Goal: Task Accomplishment & Management: Manage account settings

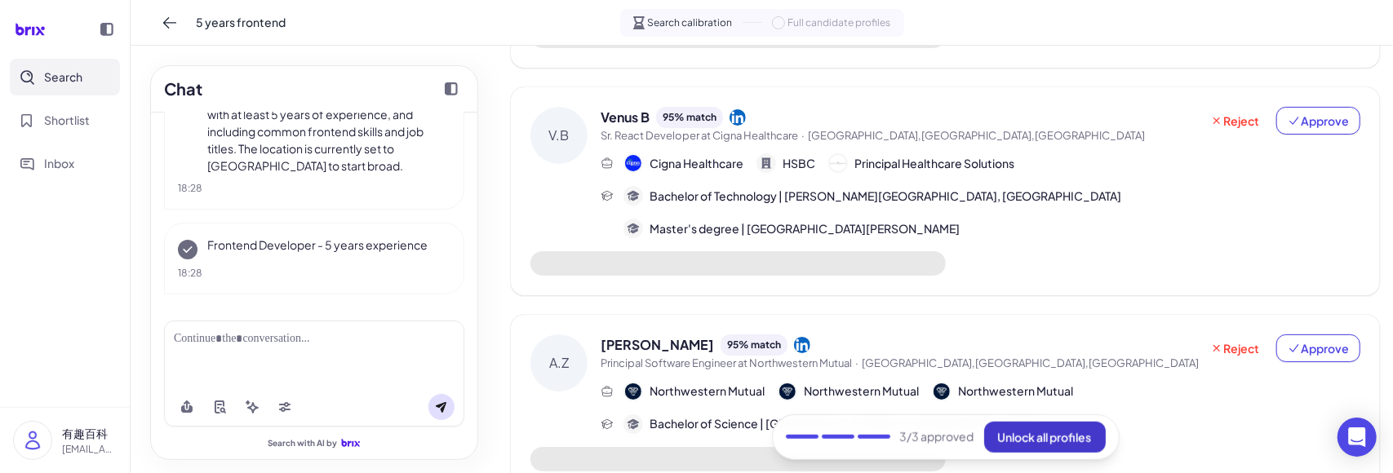
scroll to position [838, 0]
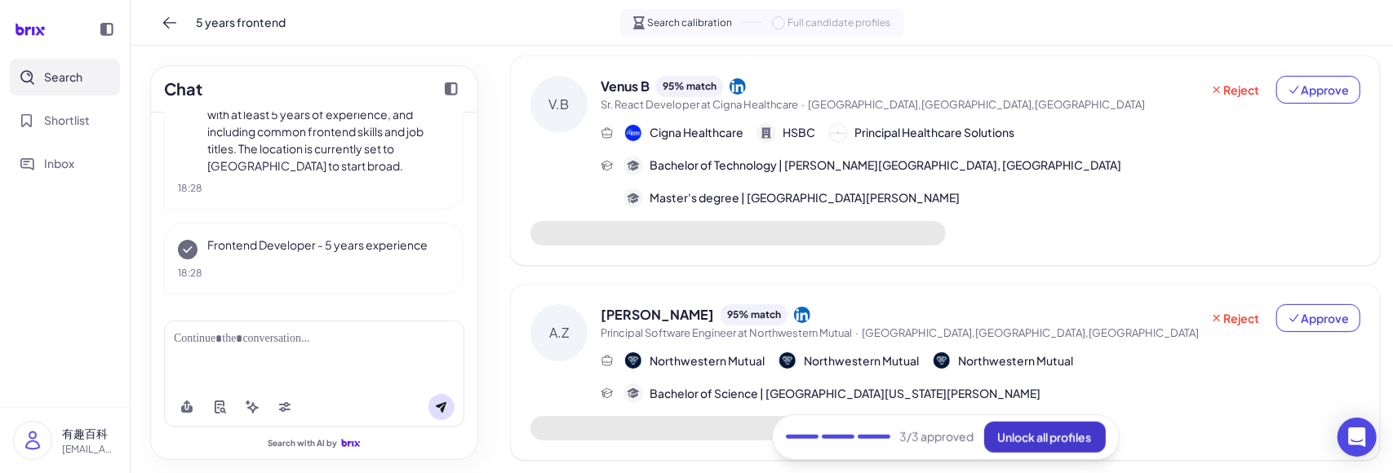
click at [1029, 432] on span "Unlock all profiles" at bounding box center [1045, 437] width 94 height 15
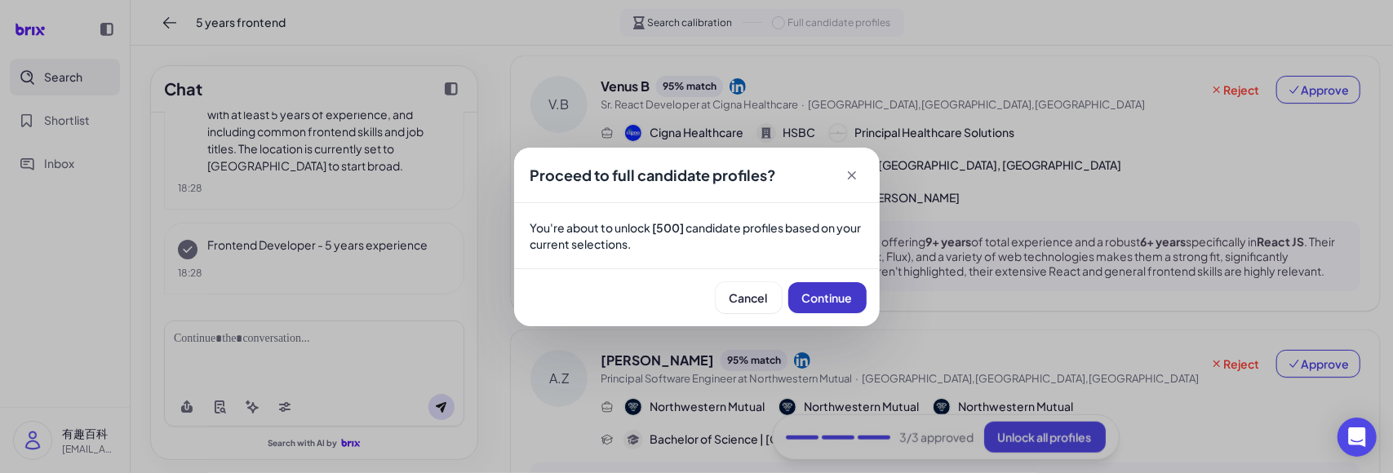
click at [816, 291] on span "Continue" at bounding box center [827, 298] width 51 height 15
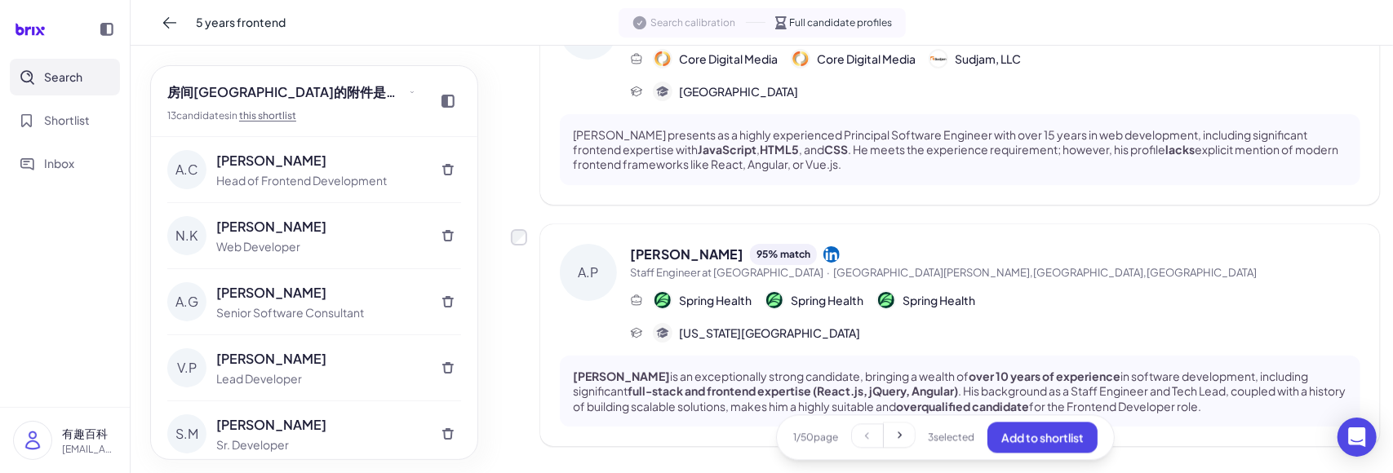
scroll to position [2268, 0]
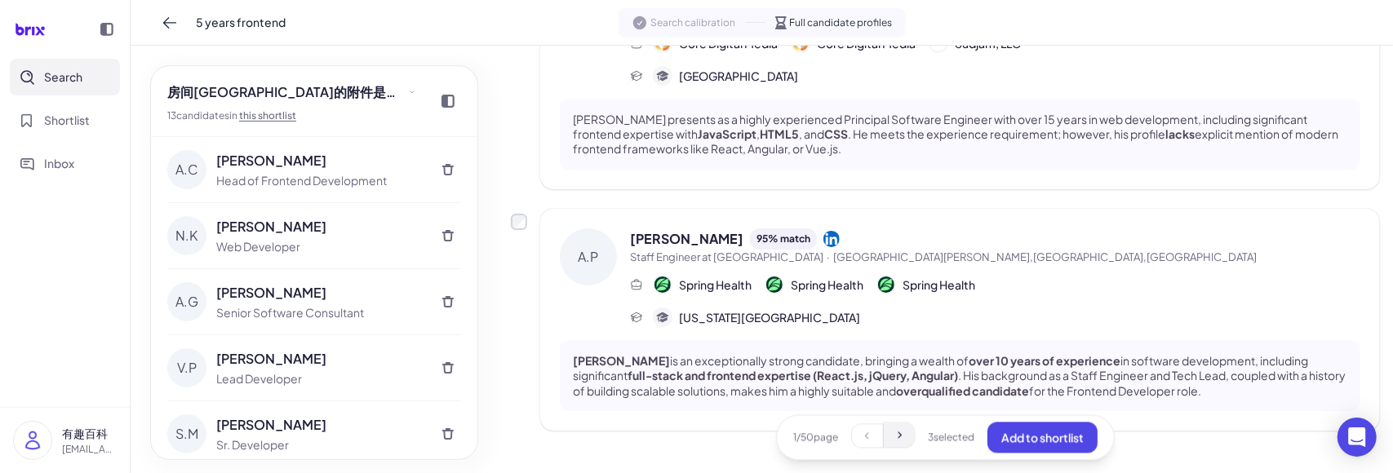
click at [908, 433] on button at bounding box center [899, 435] width 31 height 24
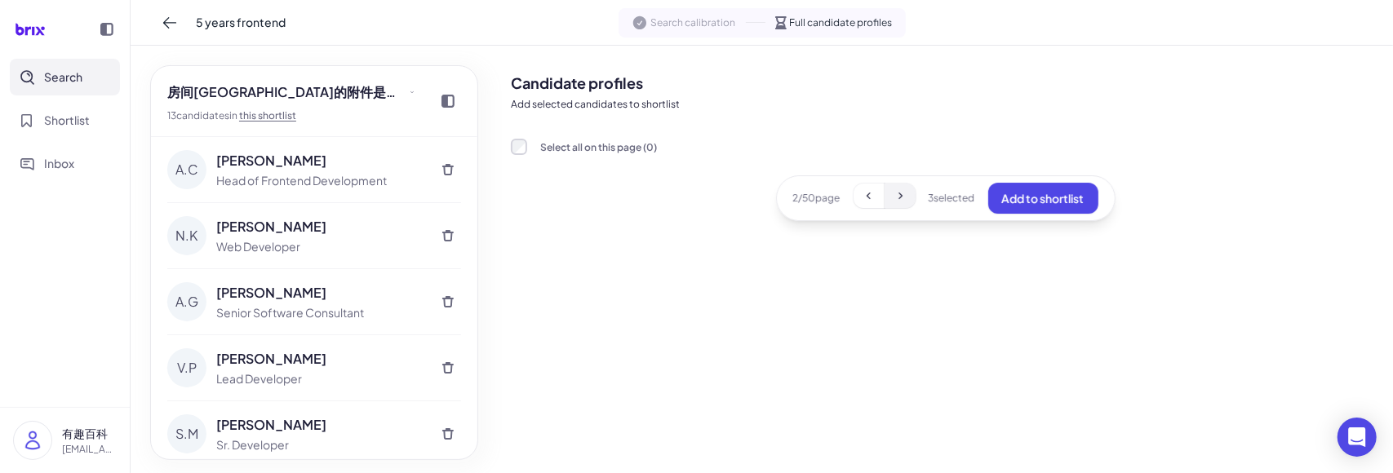
click at [899, 189] on icon at bounding box center [900, 195] width 13 height 13
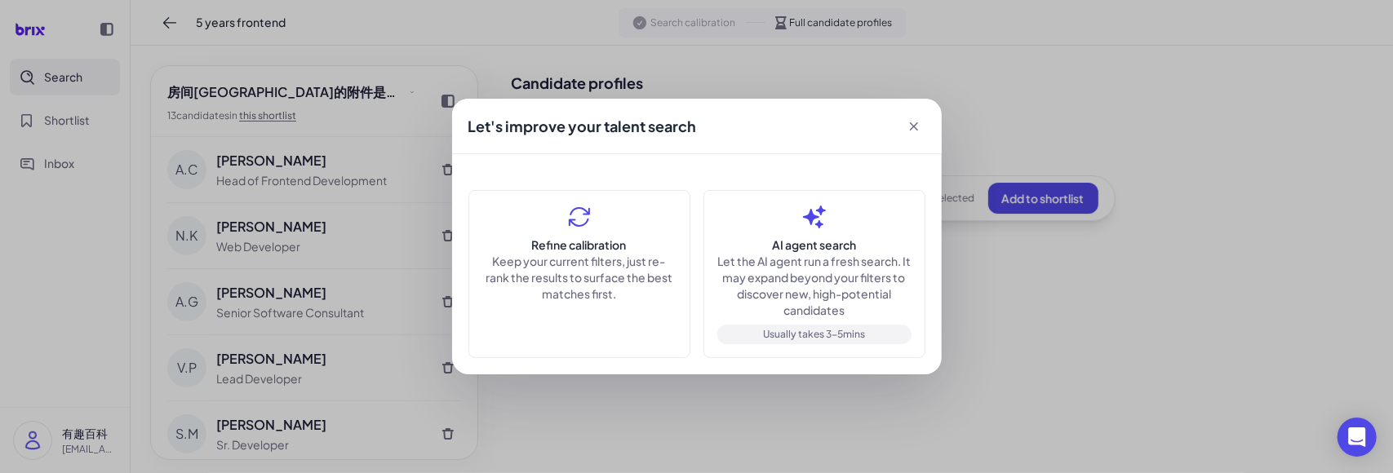
click at [909, 128] on icon at bounding box center [914, 126] width 16 height 16
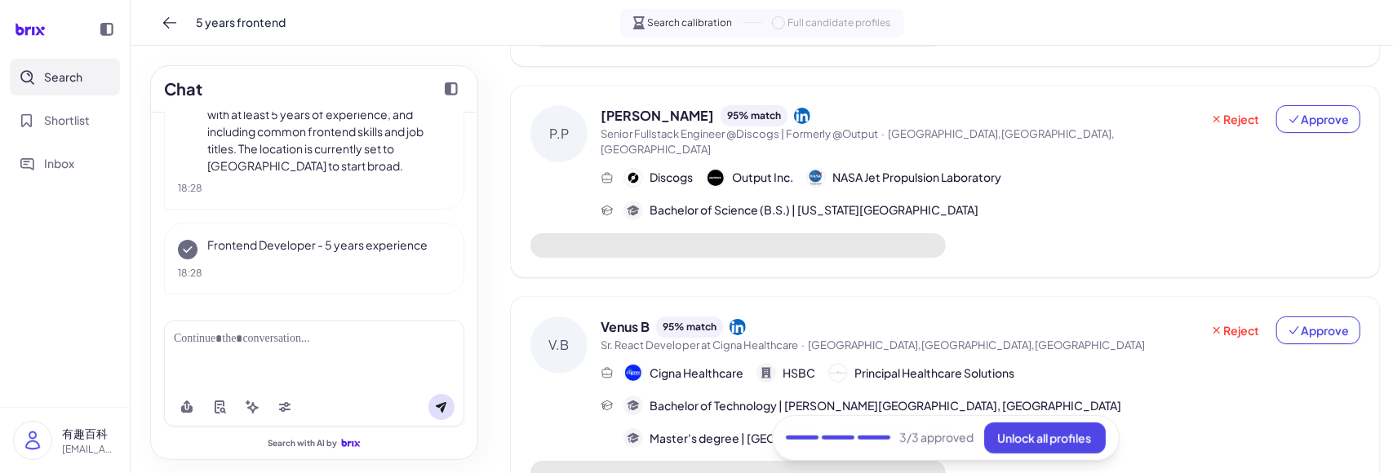
scroll to position [653, 0]
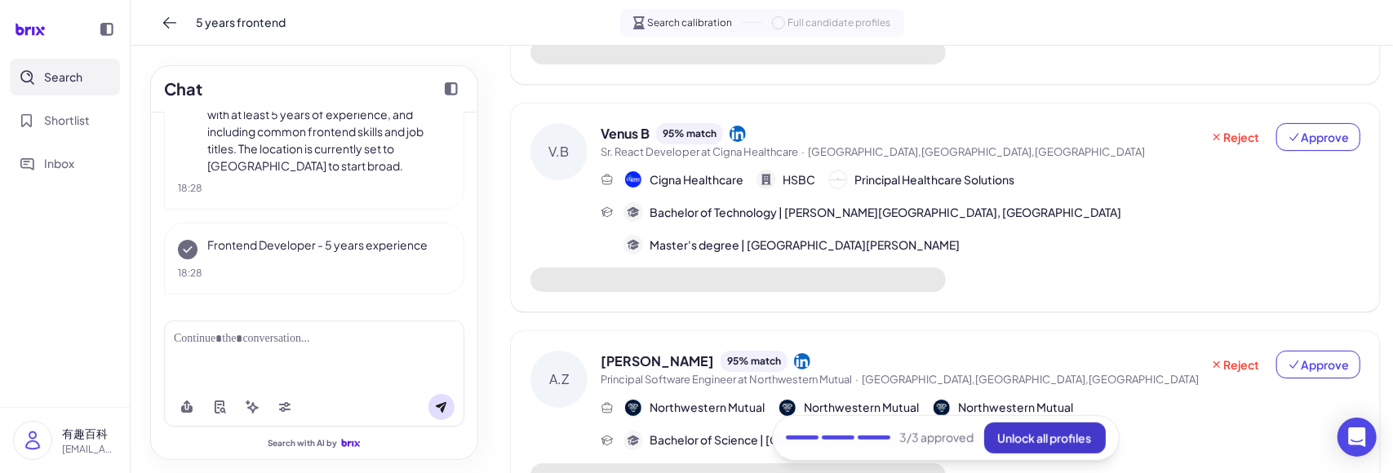
click at [1012, 443] on span "Unlock all profiles" at bounding box center [1045, 437] width 94 height 15
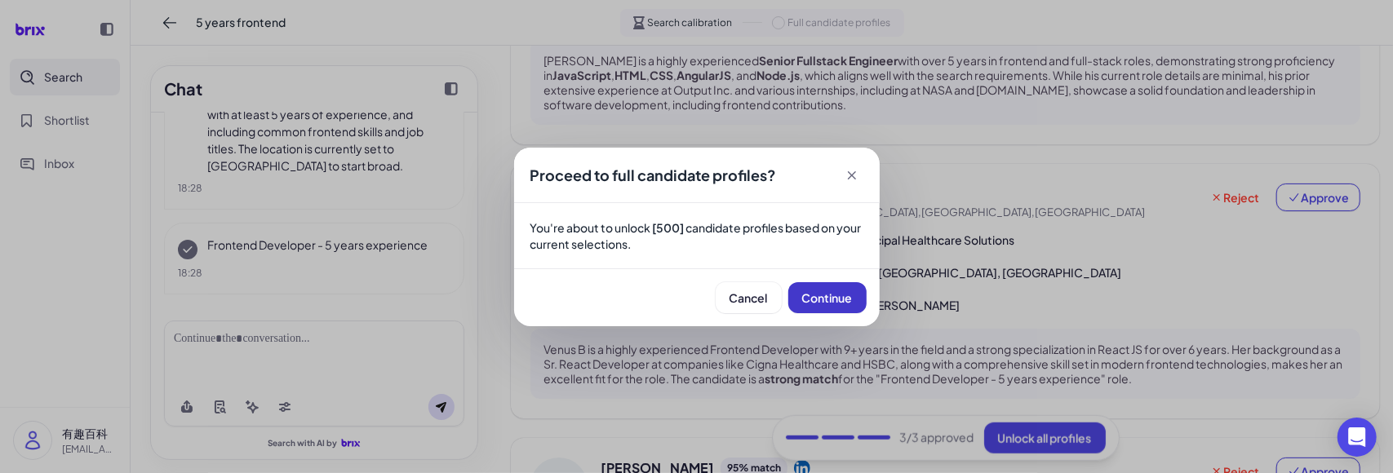
click at [810, 301] on span "Continue" at bounding box center [827, 298] width 51 height 15
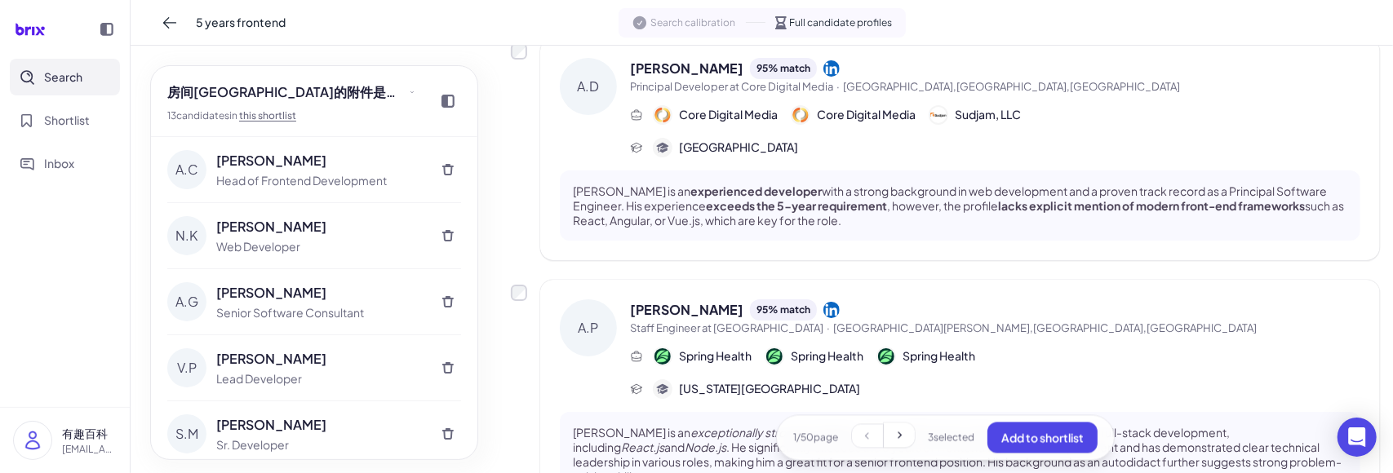
scroll to position [2224, 0]
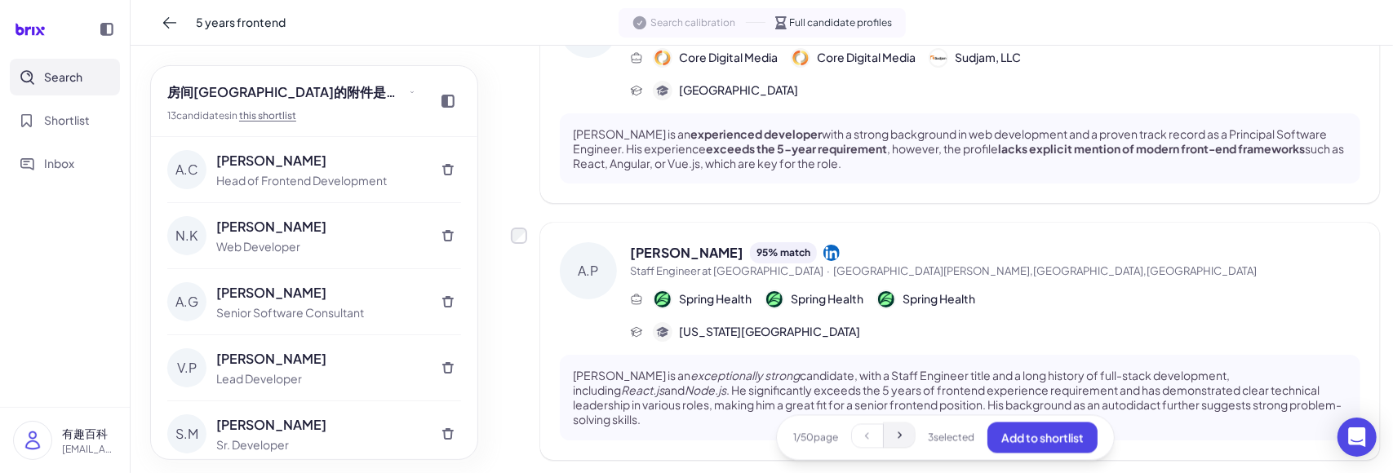
click at [885, 442] on button at bounding box center [899, 435] width 31 height 24
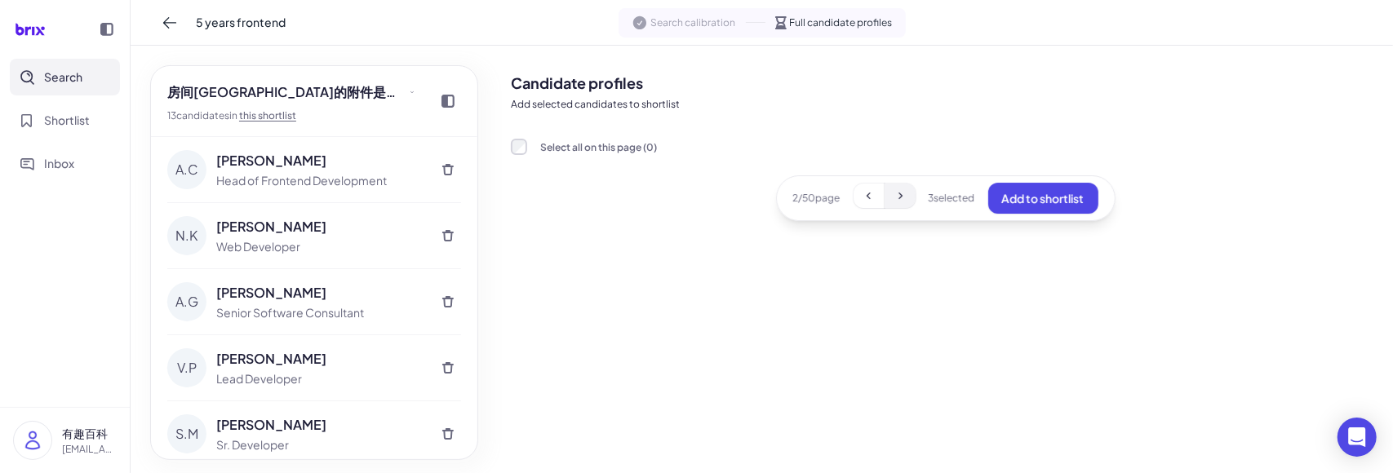
scroll to position [0, 0]
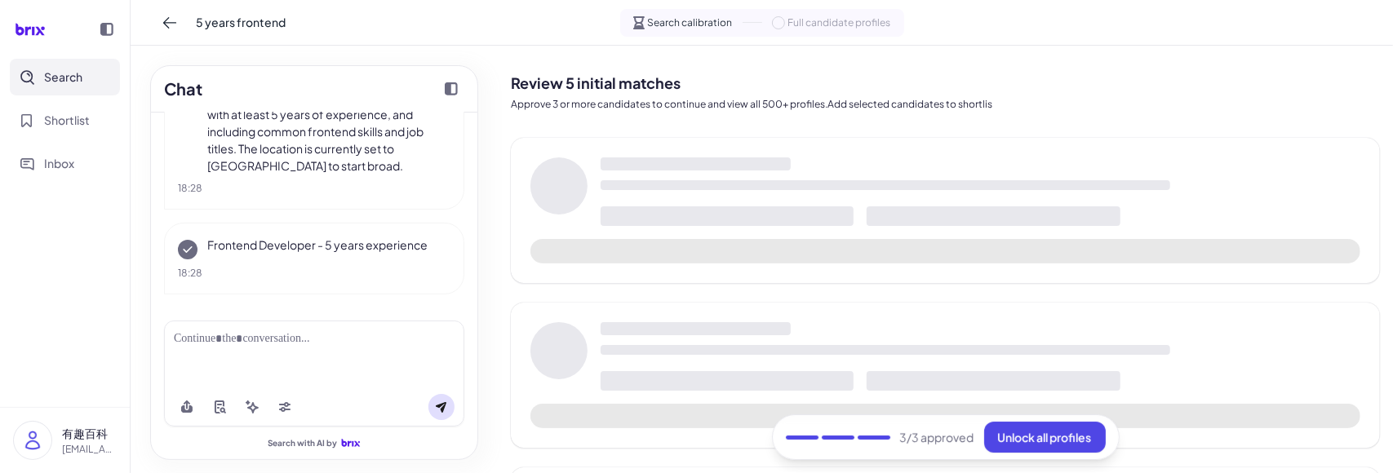
scroll to position [173, 0]
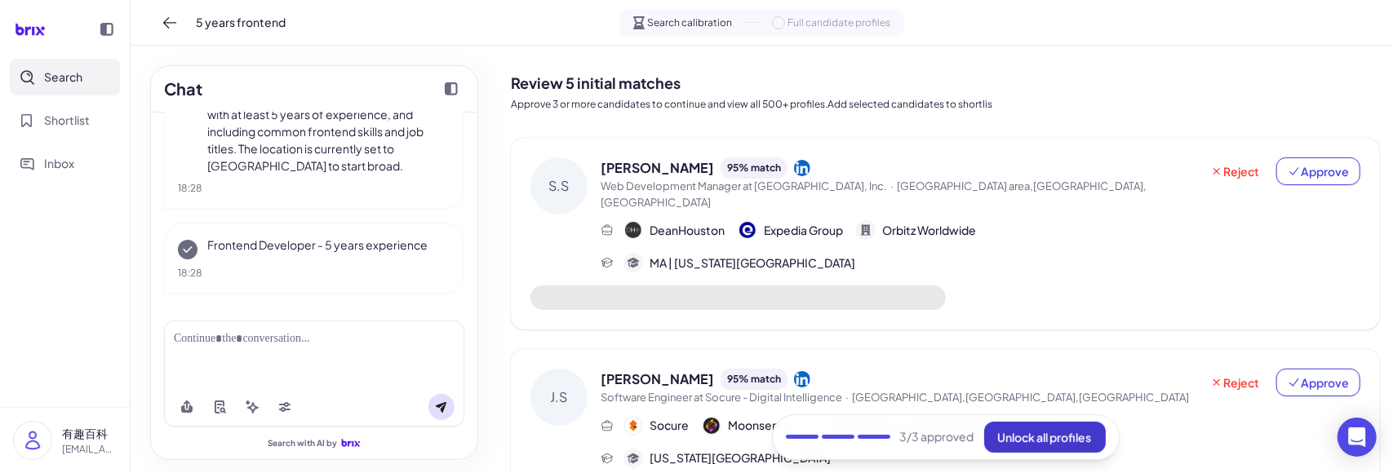
click at [1032, 438] on span "Unlock all profiles" at bounding box center [1045, 437] width 94 height 15
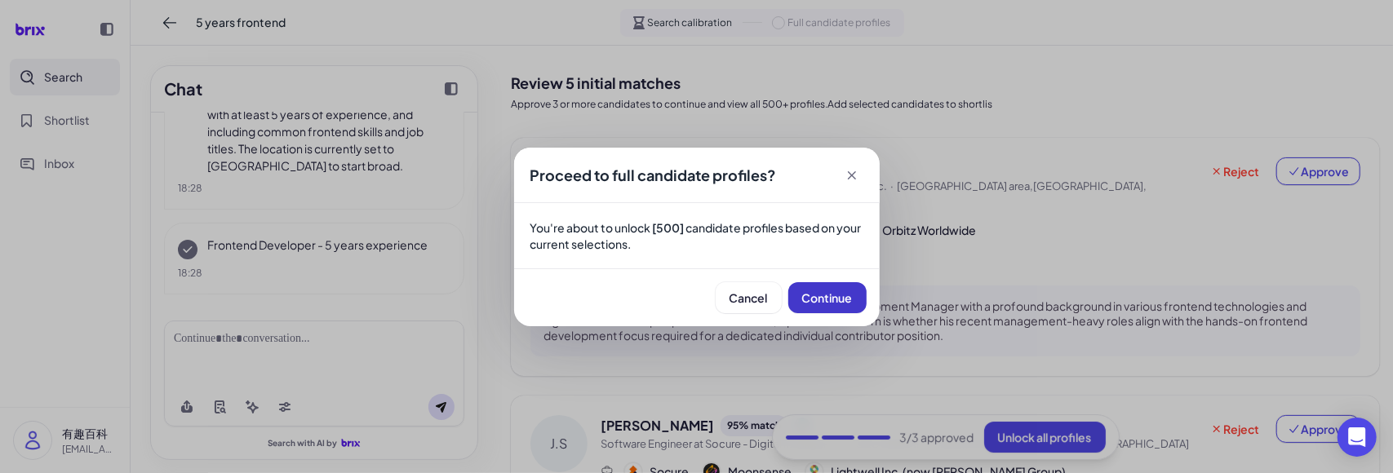
click at [818, 298] on span "Continue" at bounding box center [827, 298] width 51 height 15
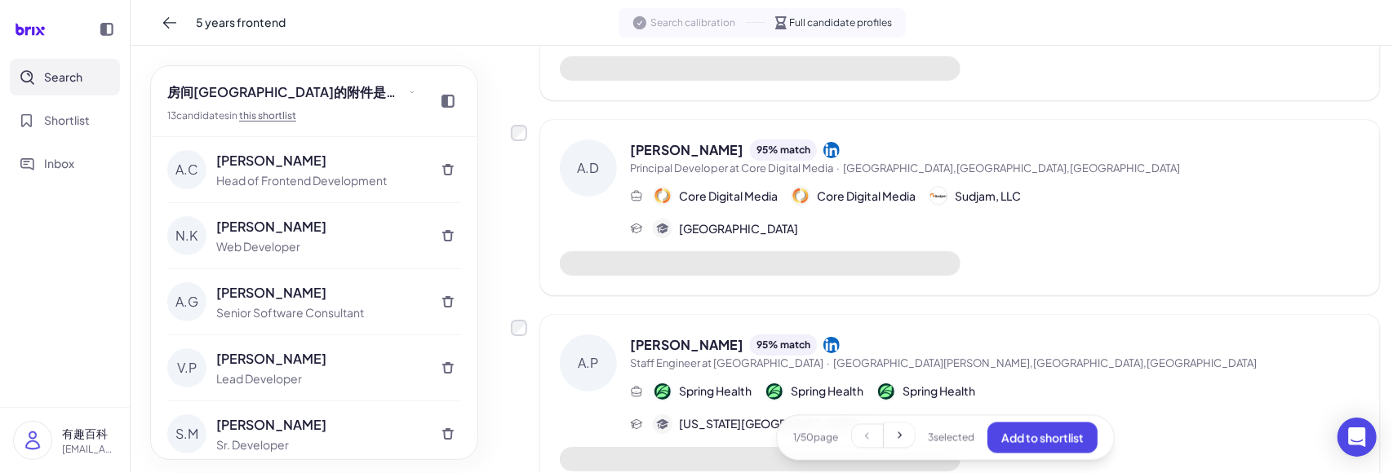
scroll to position [2131, 0]
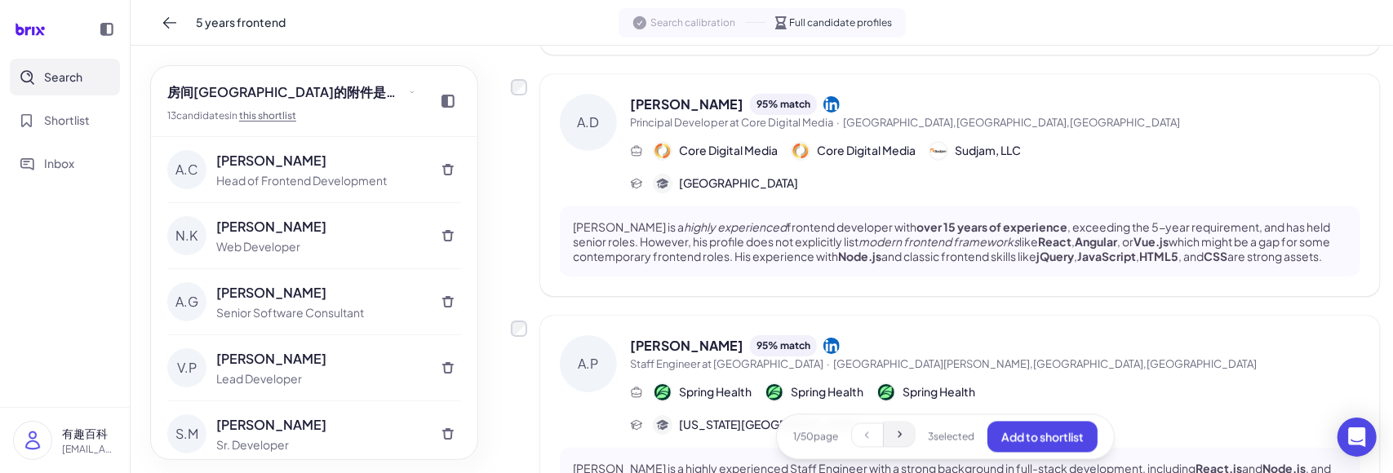
click at [898, 433] on icon at bounding box center [900, 435] width 4 height 7
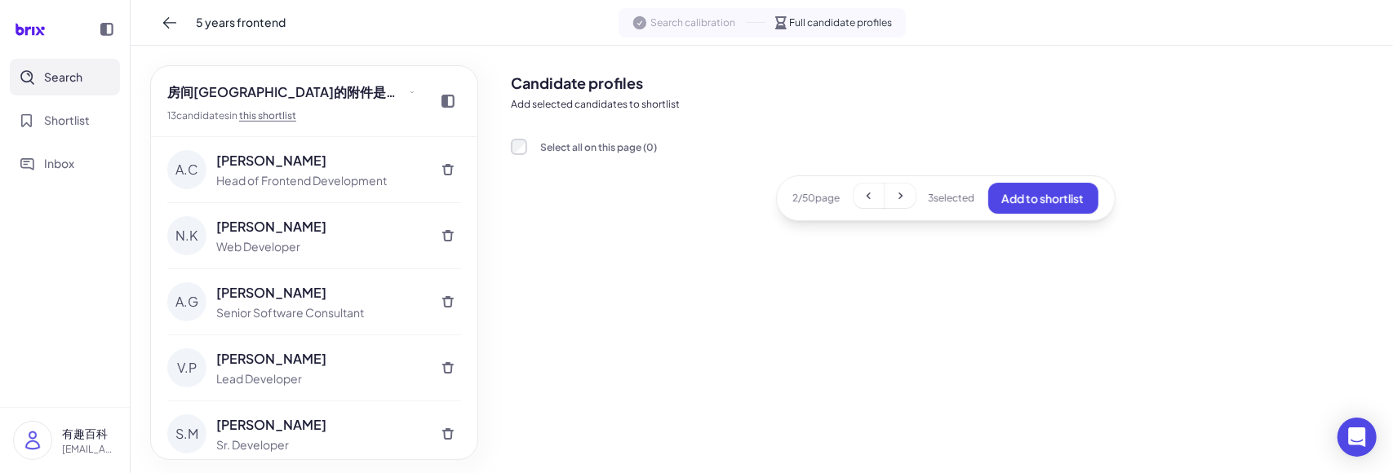
scroll to position [0, 0]
click at [858, 197] on button at bounding box center [869, 196] width 31 height 24
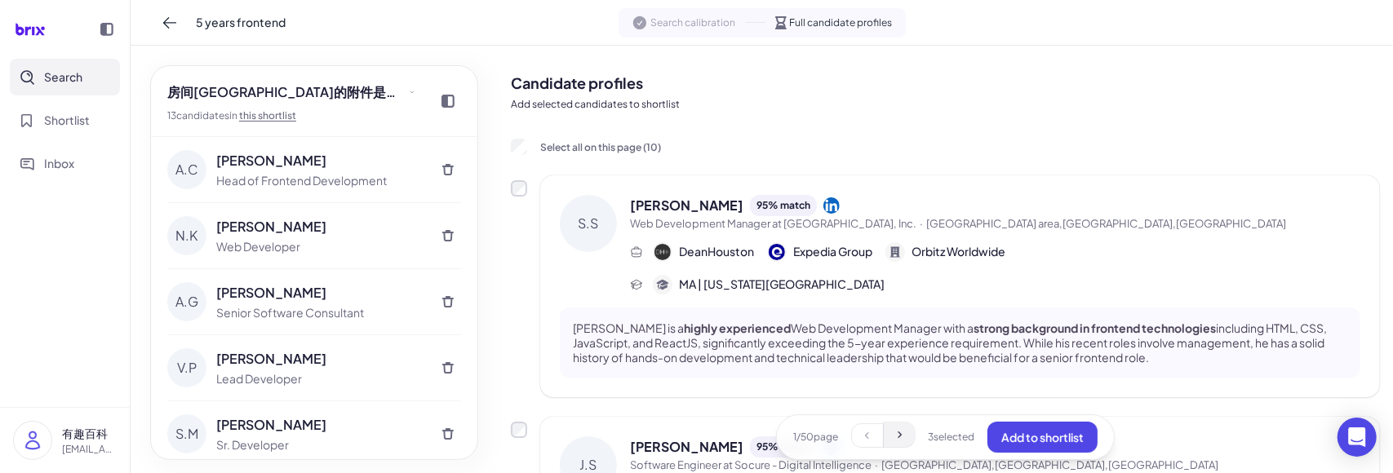
click at [900, 431] on icon at bounding box center [899, 435] width 13 height 13
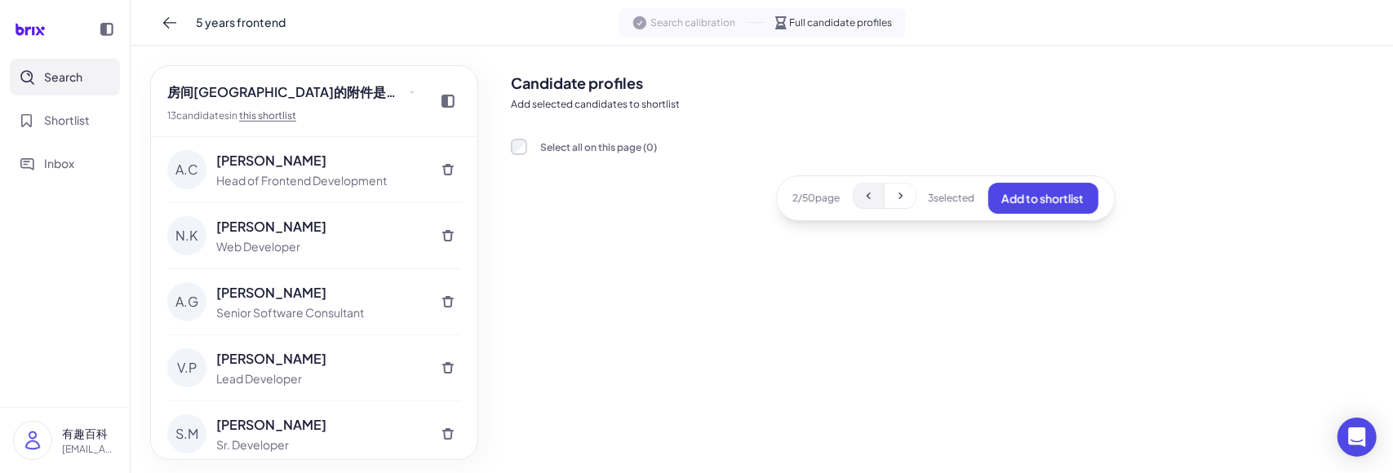
click at [870, 193] on icon at bounding box center [869, 195] width 13 height 13
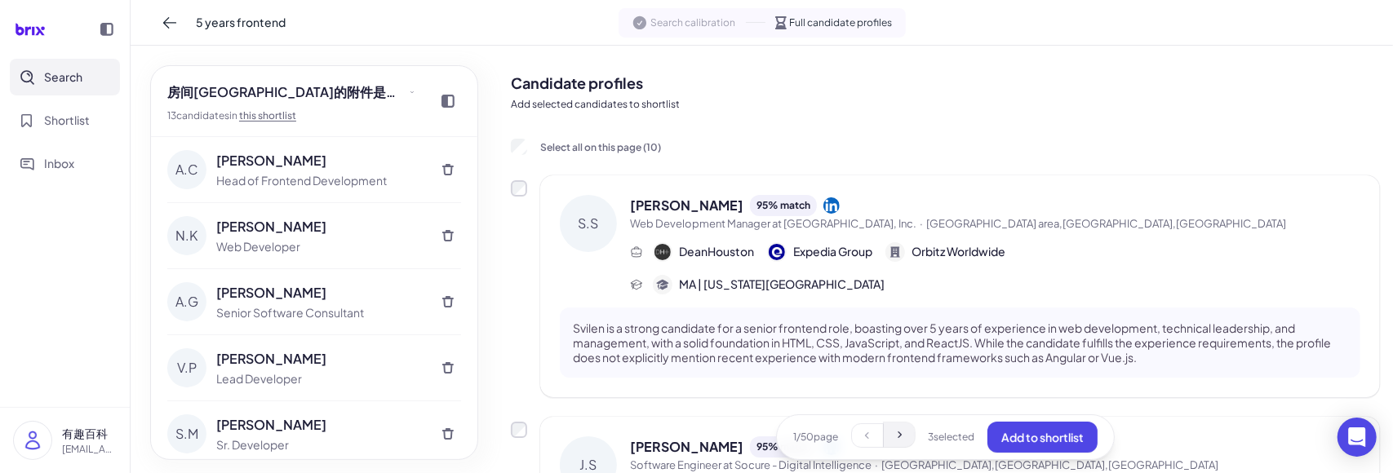
click at [898, 436] on icon at bounding box center [900, 435] width 4 height 7
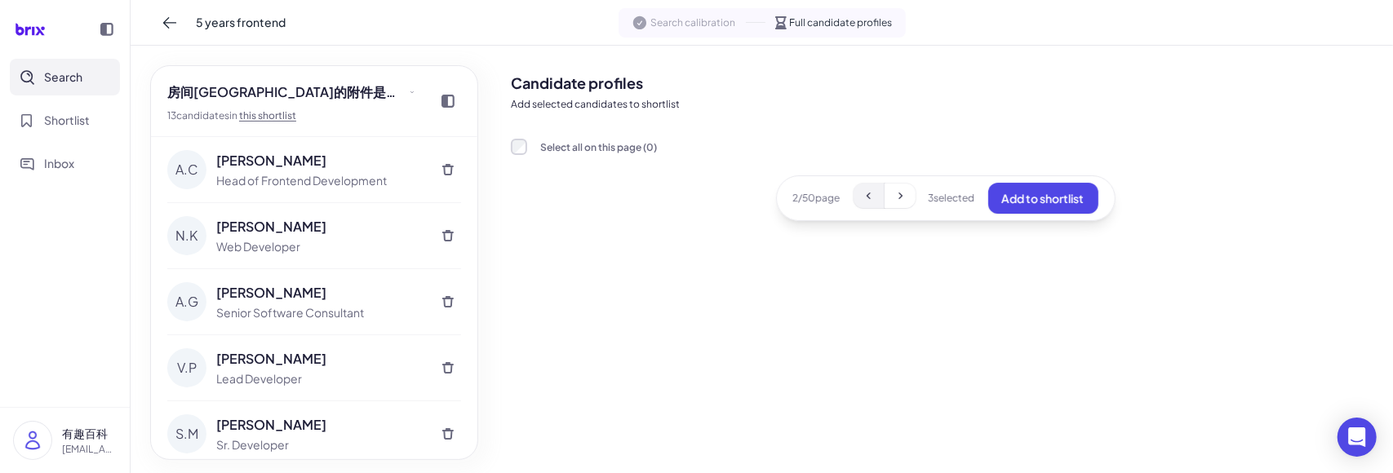
click at [859, 198] on button at bounding box center [869, 196] width 31 height 24
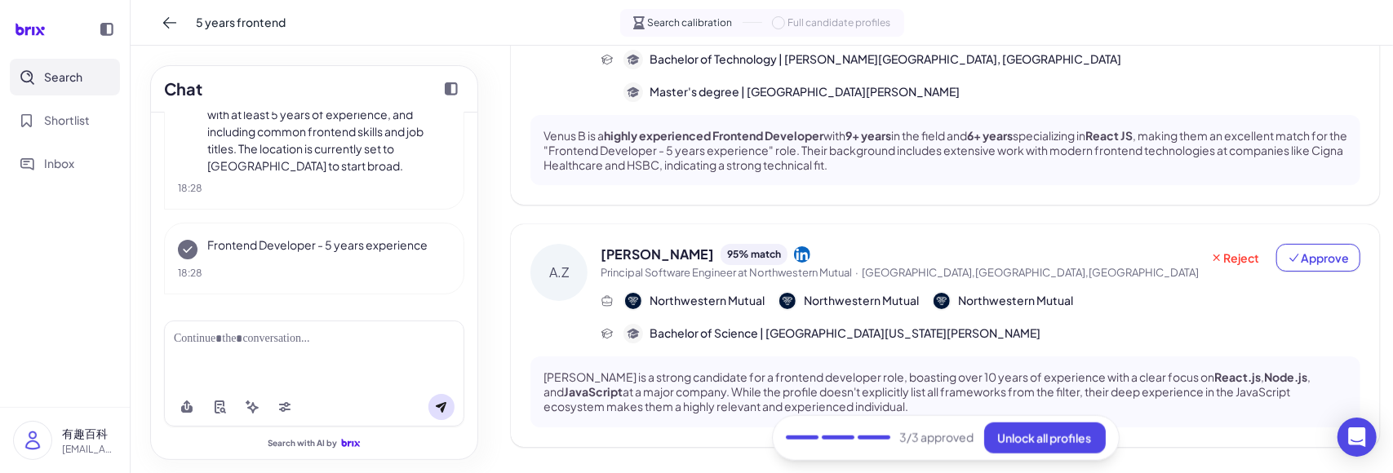
scroll to position [961, 0]
click at [1039, 435] on span "Unlock all profiles" at bounding box center [1045, 437] width 94 height 15
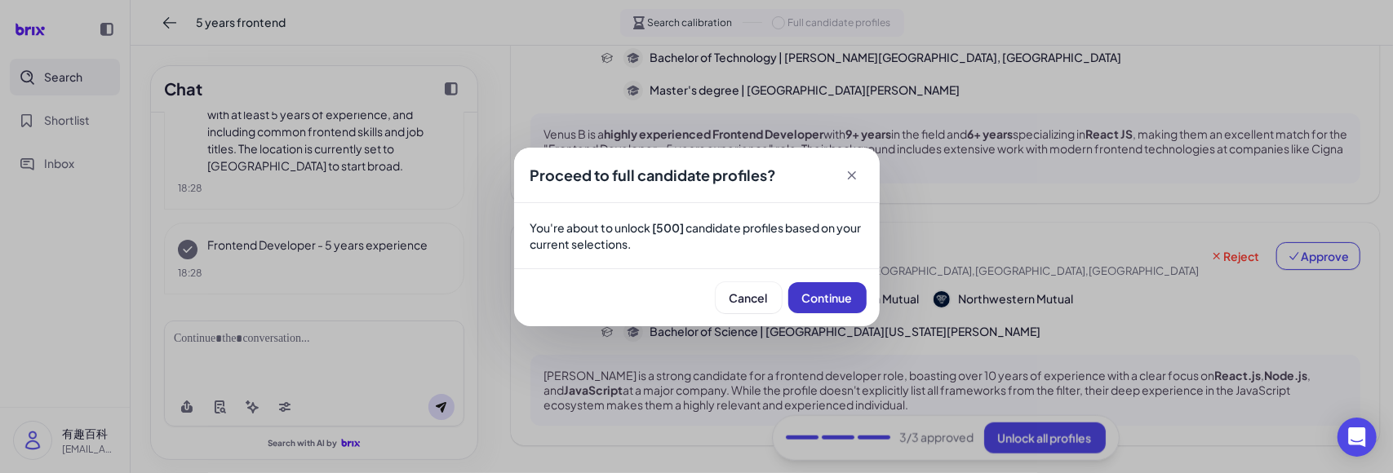
click at [838, 294] on span "Continue" at bounding box center [827, 298] width 51 height 15
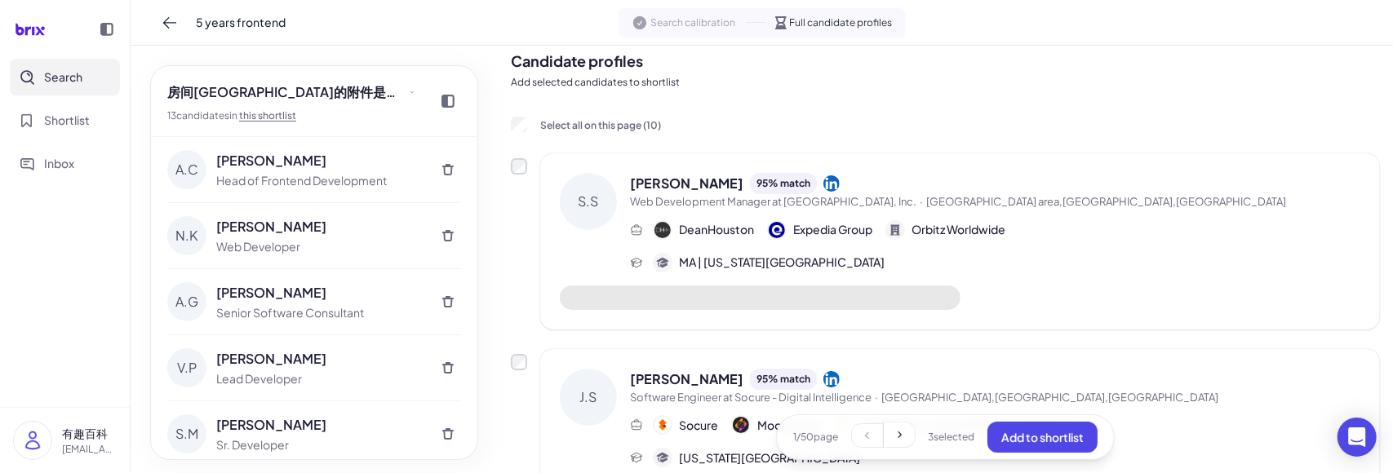
scroll to position [0, 0]
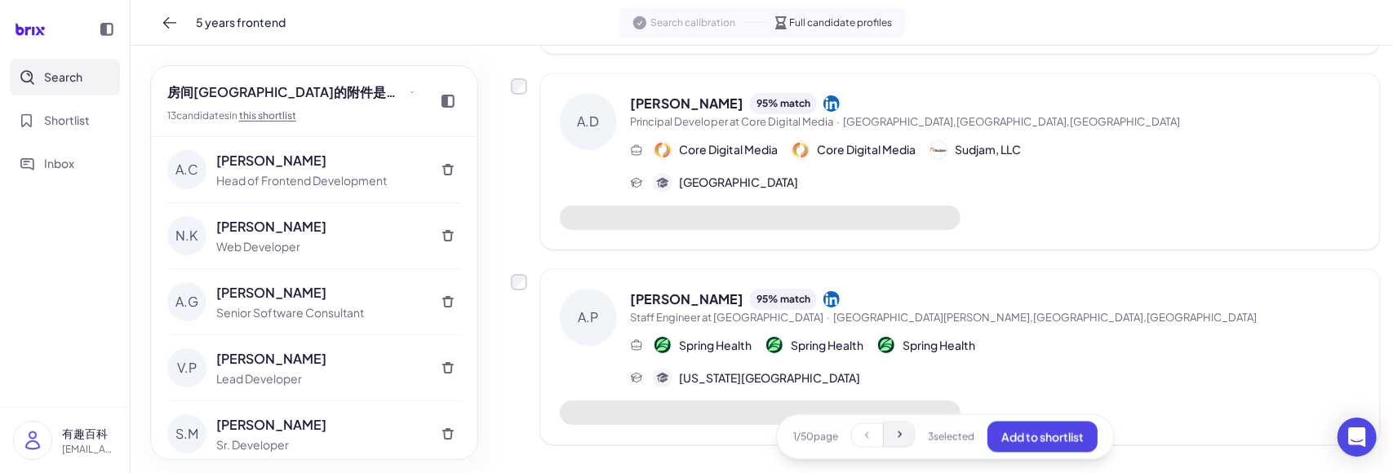
click at [893, 438] on icon at bounding box center [899, 435] width 13 height 13
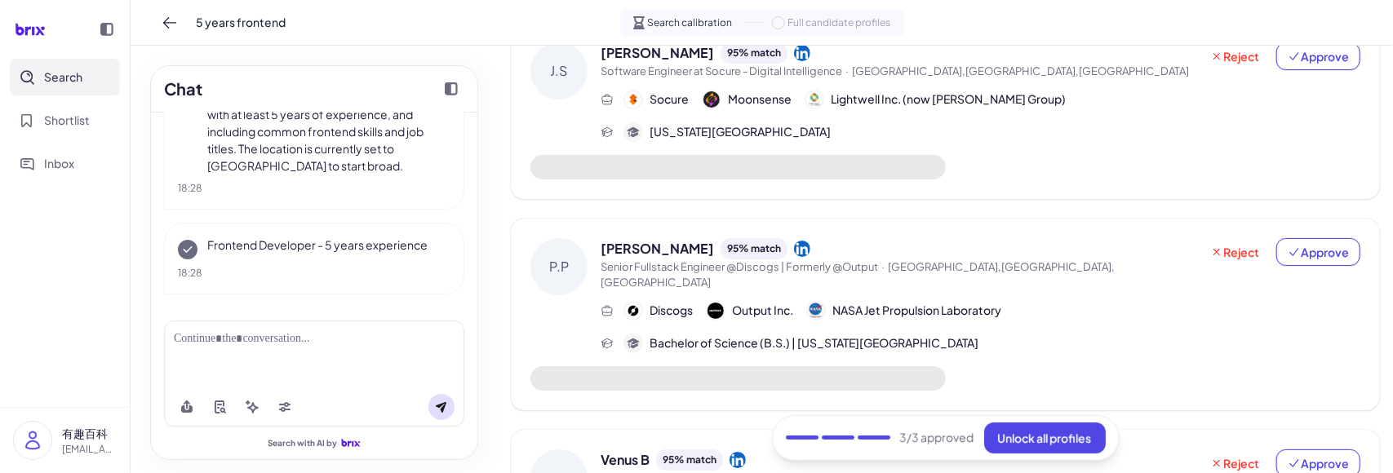
scroll to position [700, 0]
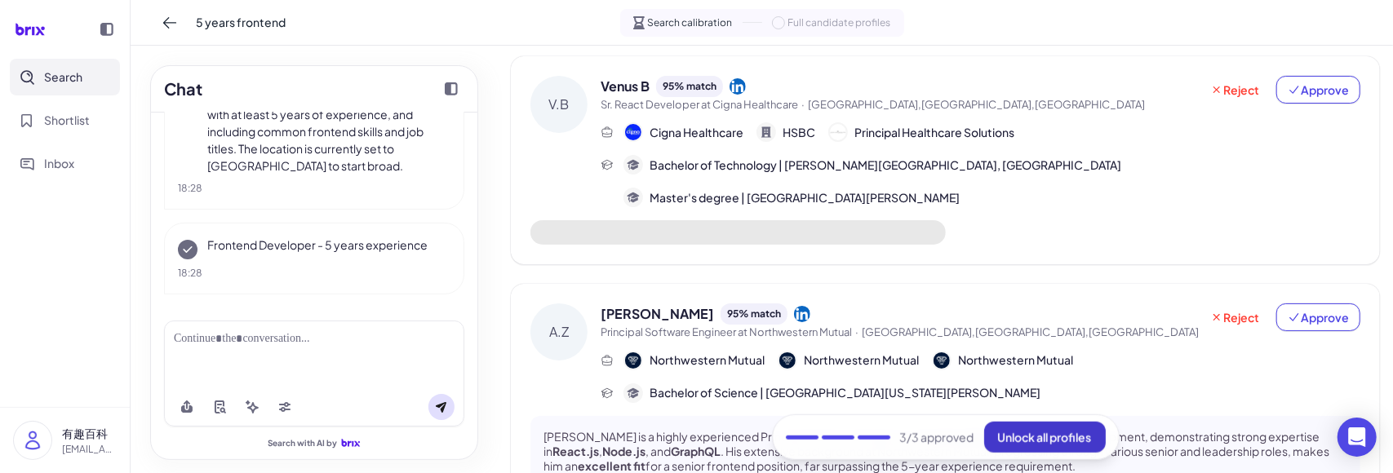
click at [1023, 436] on span "Unlock all profiles" at bounding box center [1045, 437] width 94 height 15
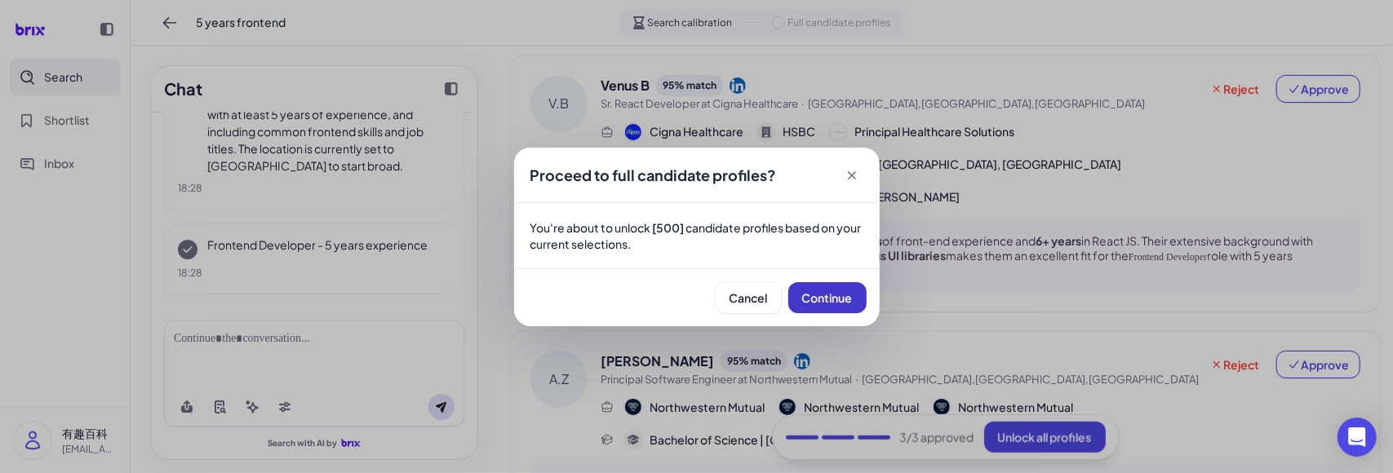
click at [810, 304] on span "Continue" at bounding box center [827, 298] width 51 height 15
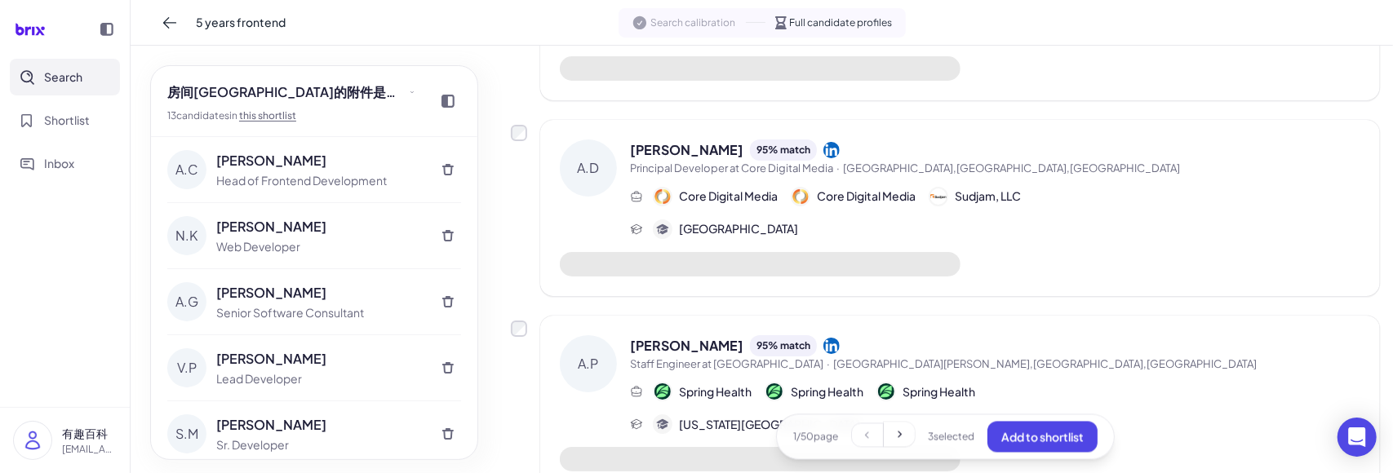
scroll to position [2070, 0]
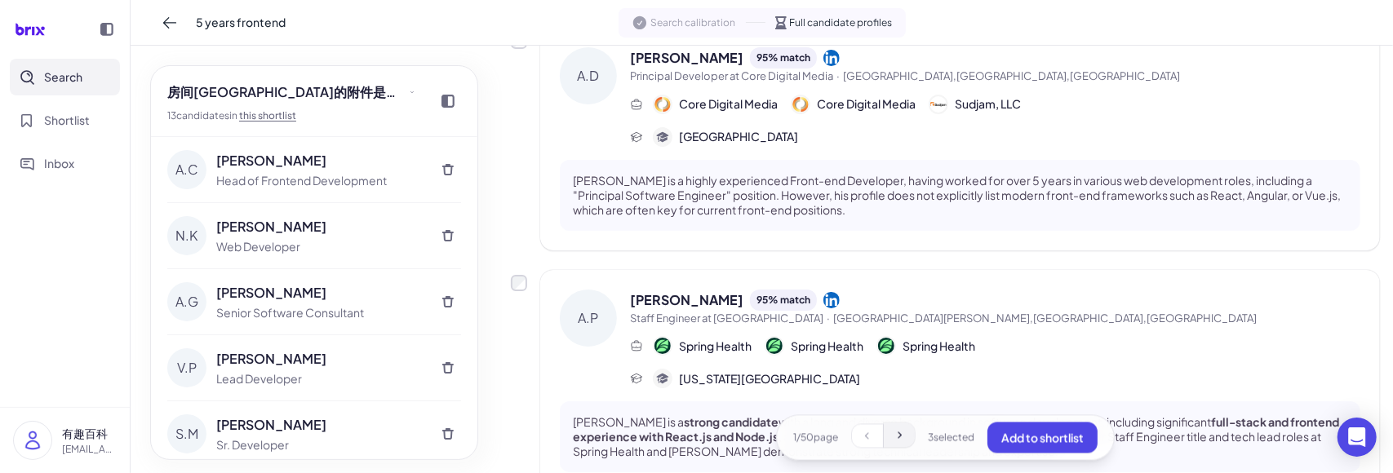
click at [894, 435] on icon at bounding box center [899, 435] width 13 height 13
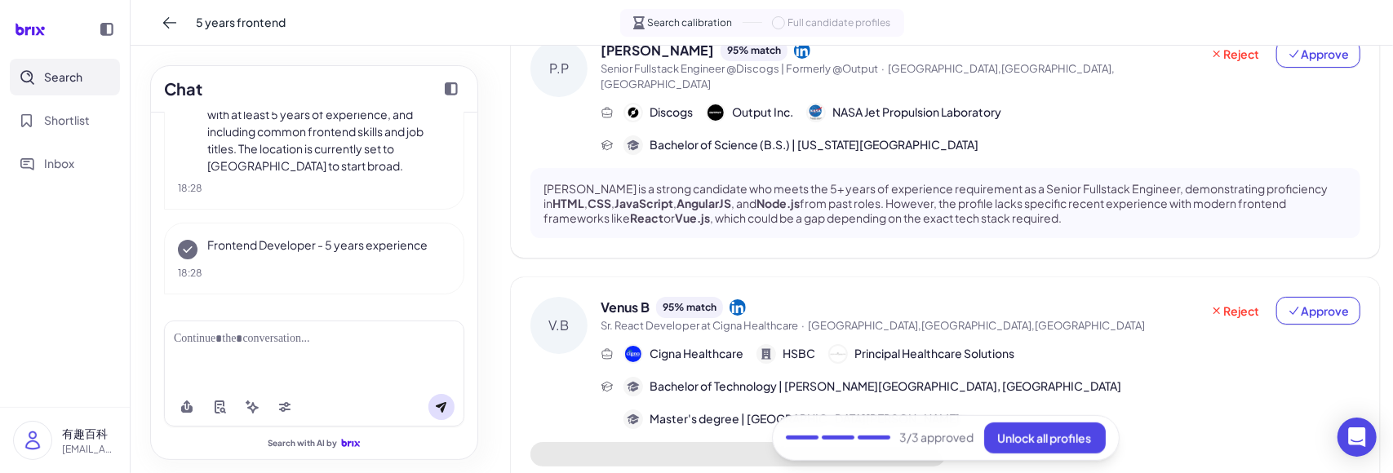
scroll to position [664, 0]
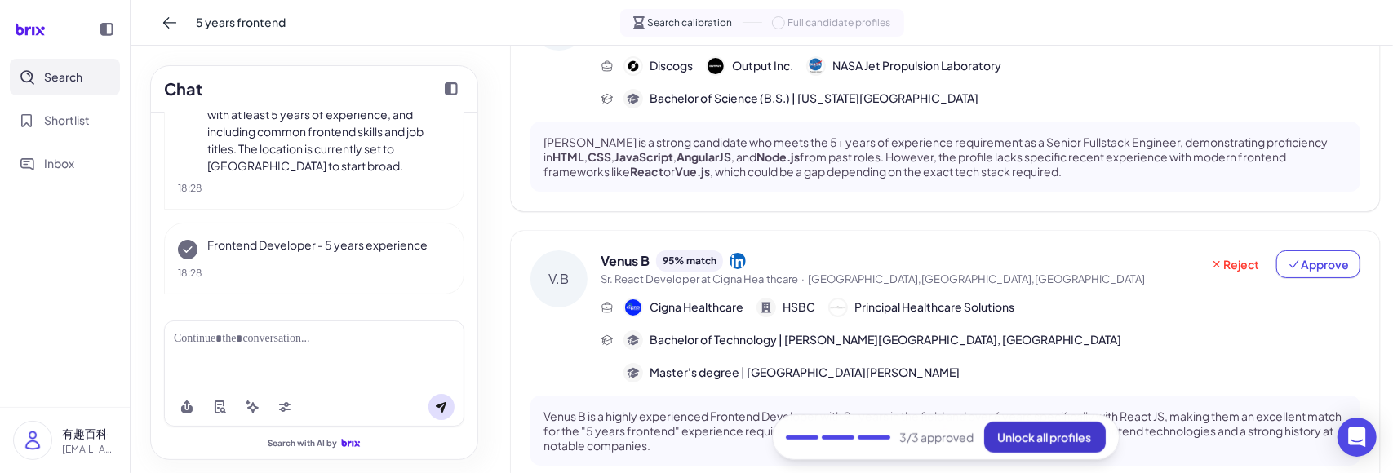
click at [1048, 432] on span "Unlock all profiles" at bounding box center [1045, 437] width 94 height 15
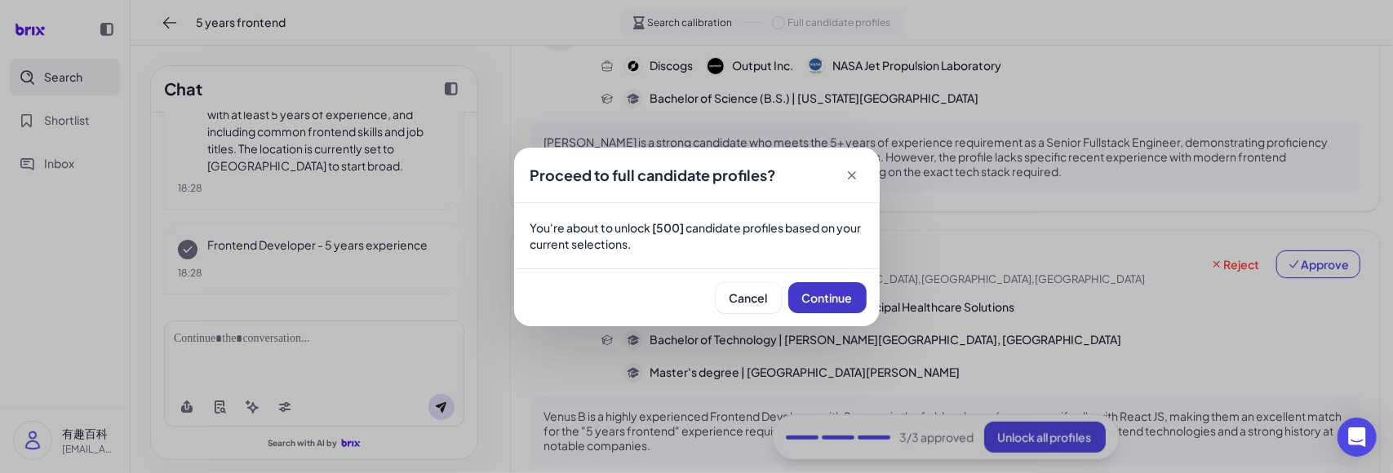
click at [836, 294] on span "Continue" at bounding box center [827, 298] width 51 height 15
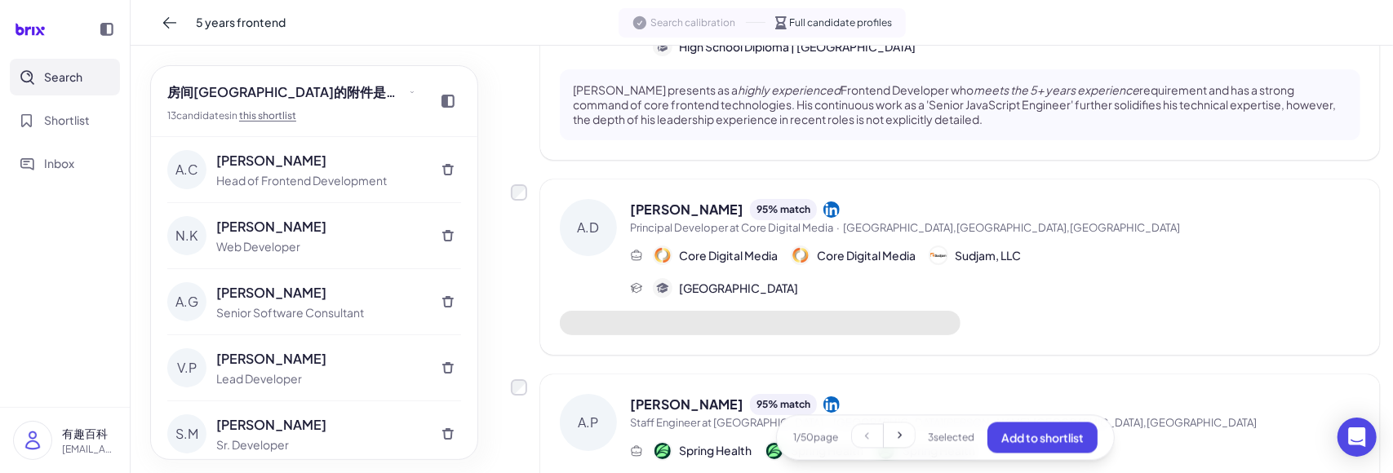
scroll to position [2161, 0]
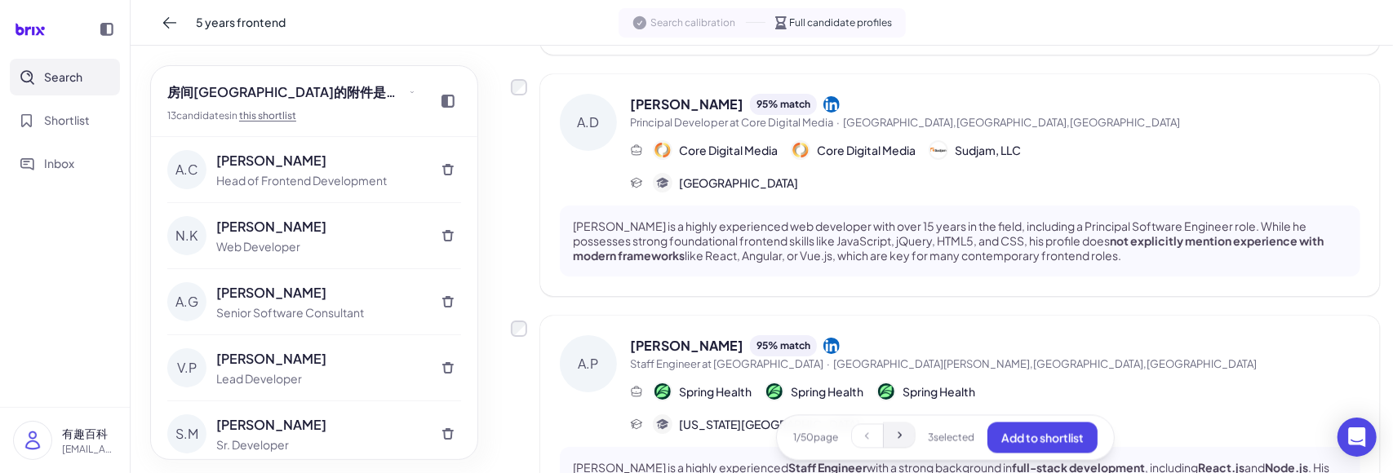
click at [902, 433] on button at bounding box center [899, 435] width 31 height 24
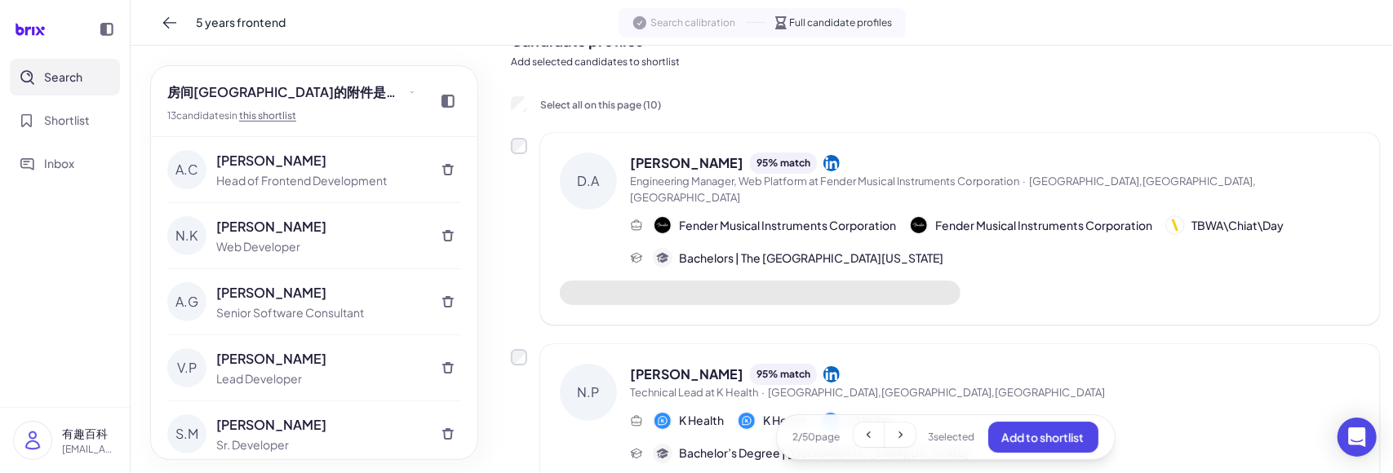
scroll to position [0, 0]
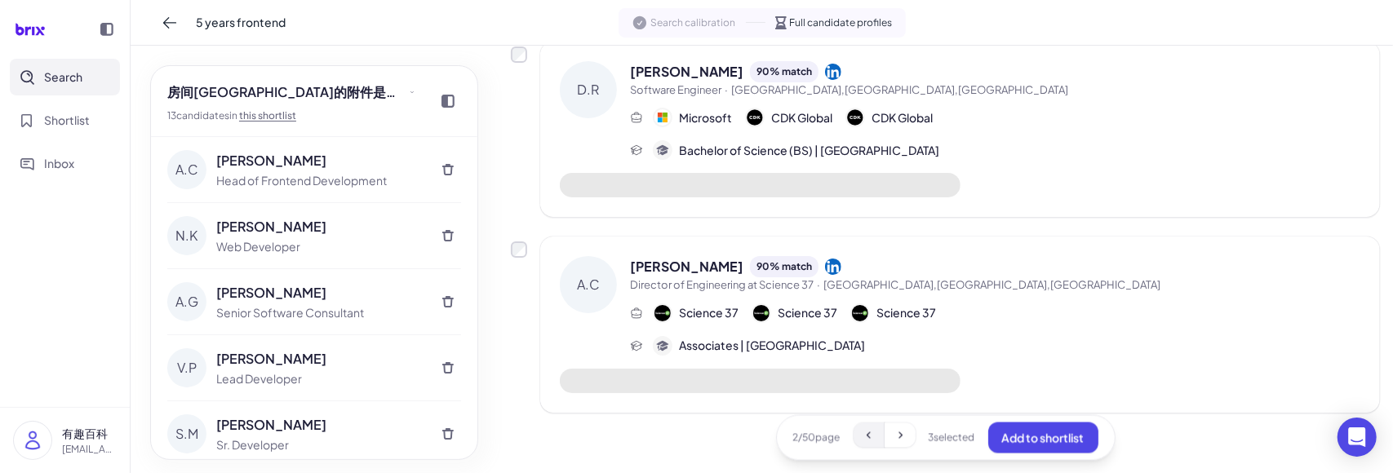
click at [863, 437] on icon at bounding box center [869, 435] width 13 height 13
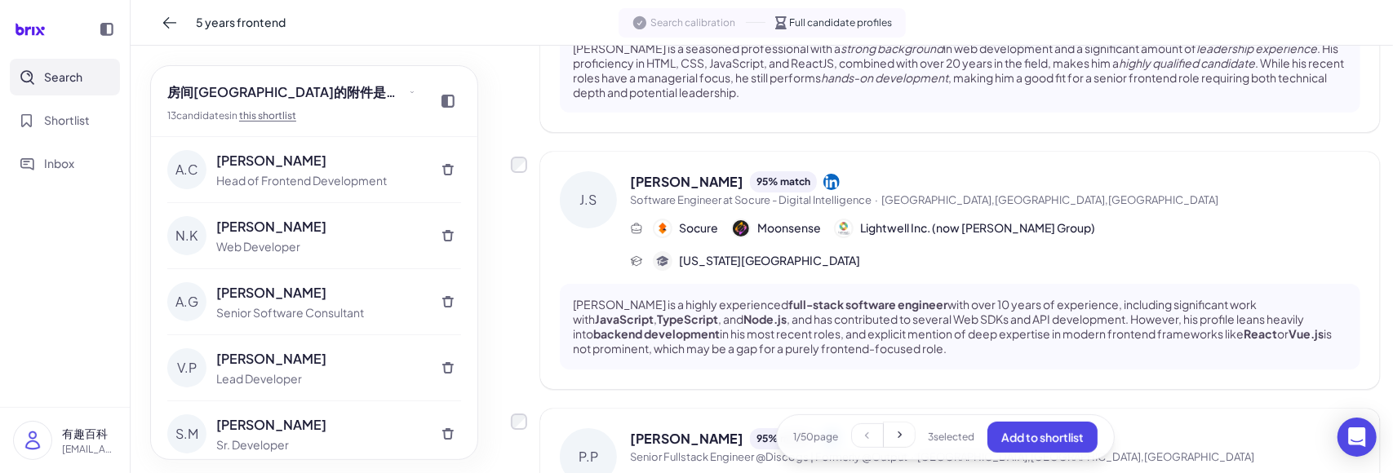
scroll to position [408, 0]
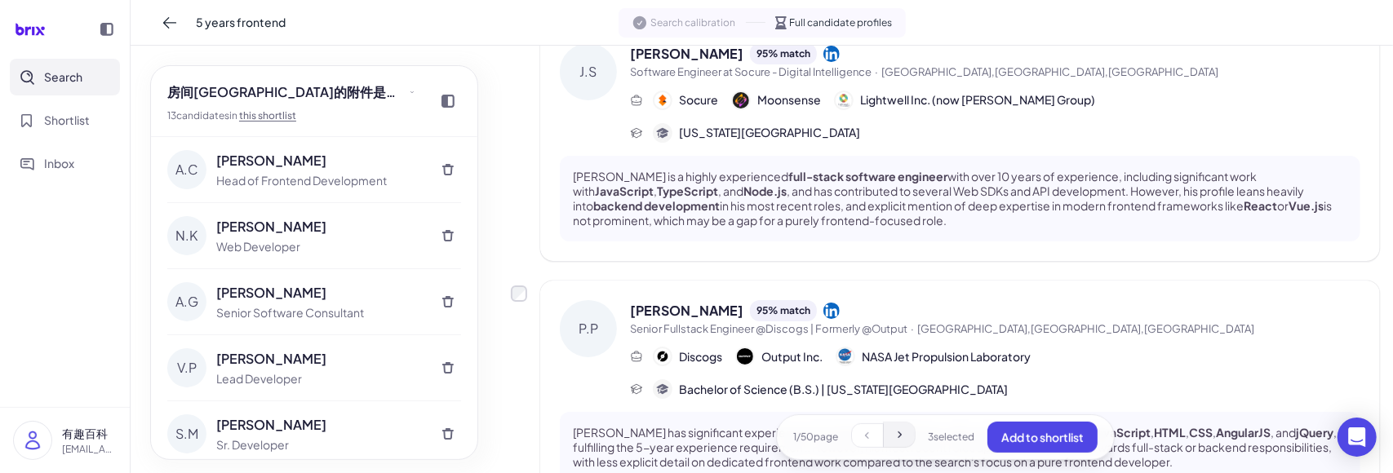
click at [898, 437] on icon at bounding box center [900, 435] width 4 height 7
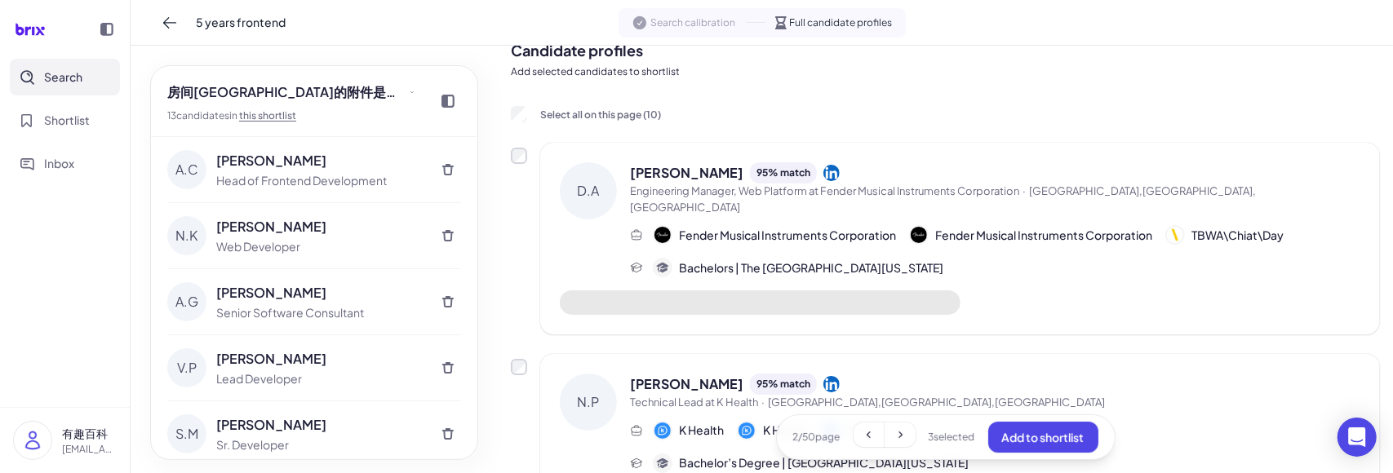
scroll to position [0, 0]
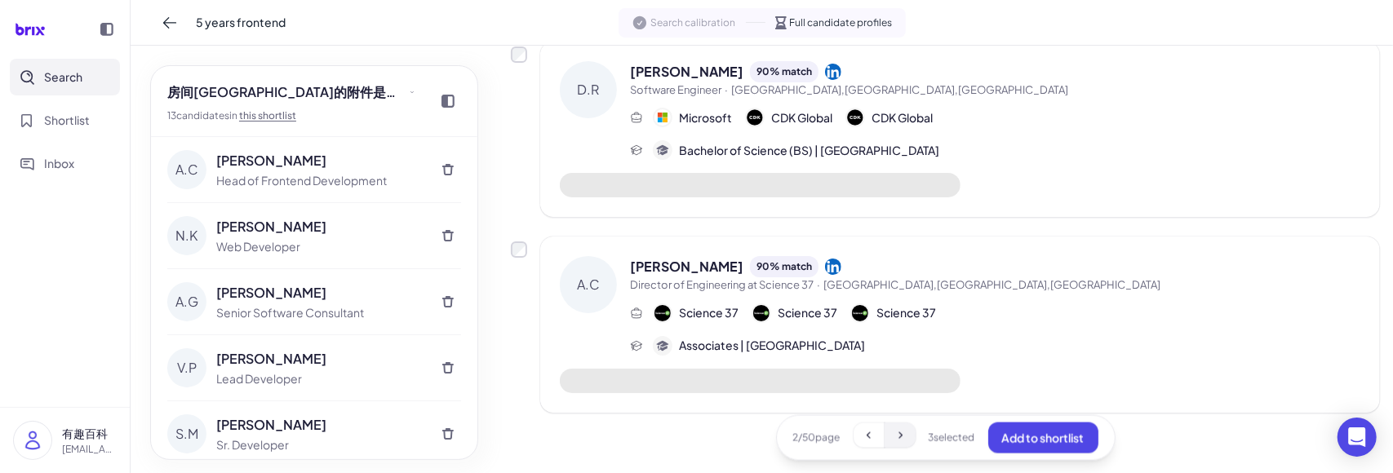
click at [888, 425] on button at bounding box center [900, 435] width 31 height 24
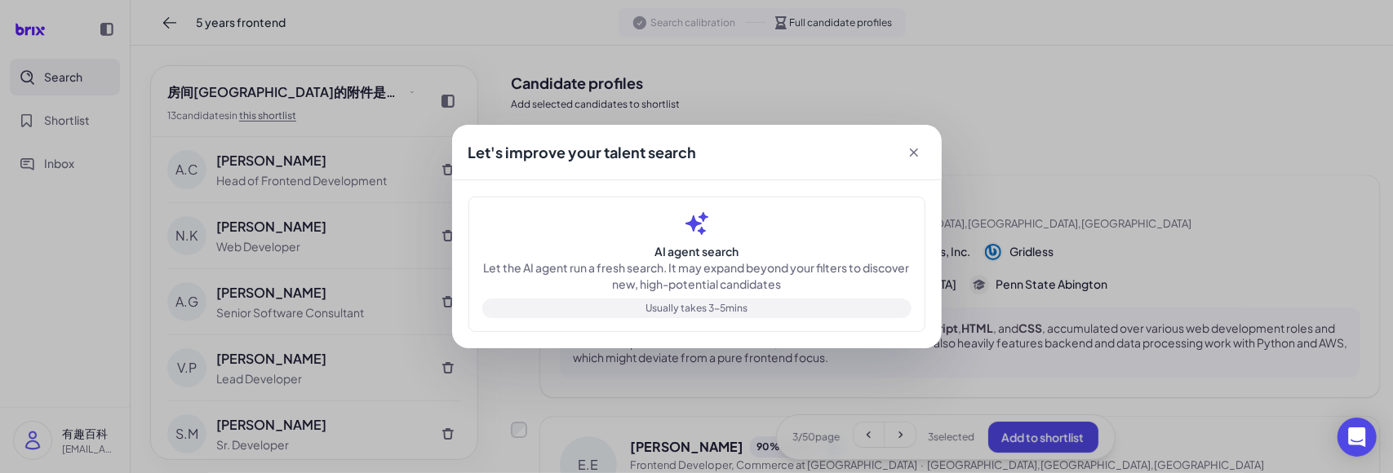
click at [917, 149] on icon at bounding box center [913, 153] width 8 height 8
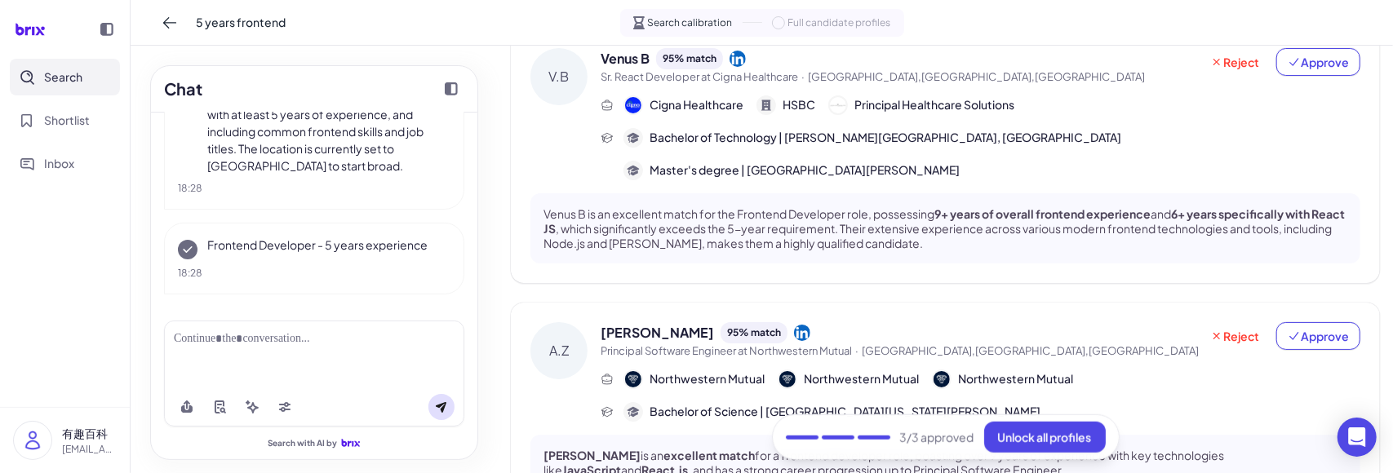
scroll to position [931, 0]
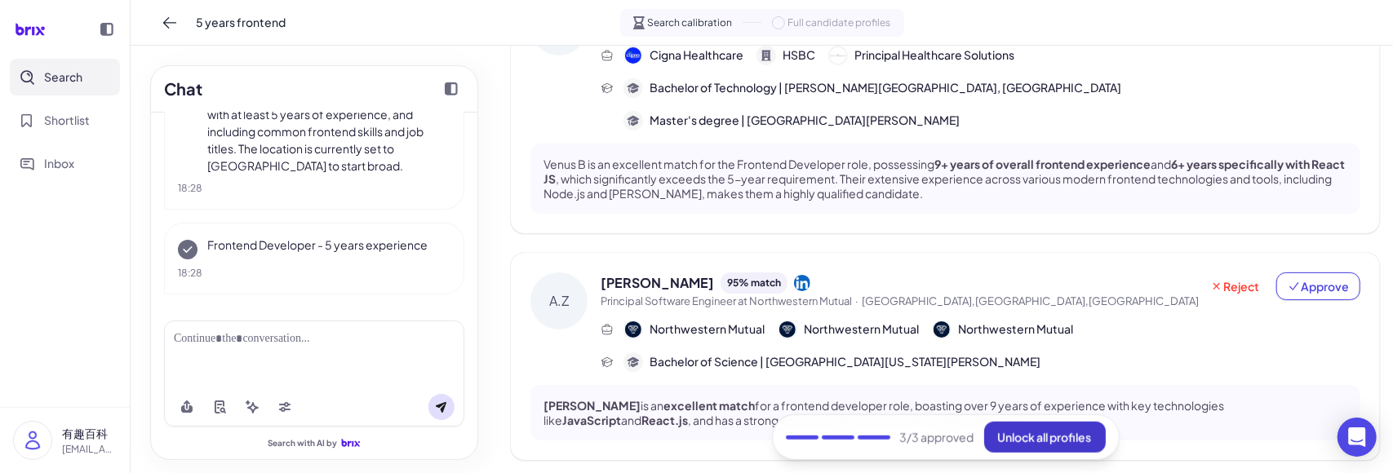
click at [1040, 440] on span "Unlock all profiles" at bounding box center [1045, 437] width 94 height 15
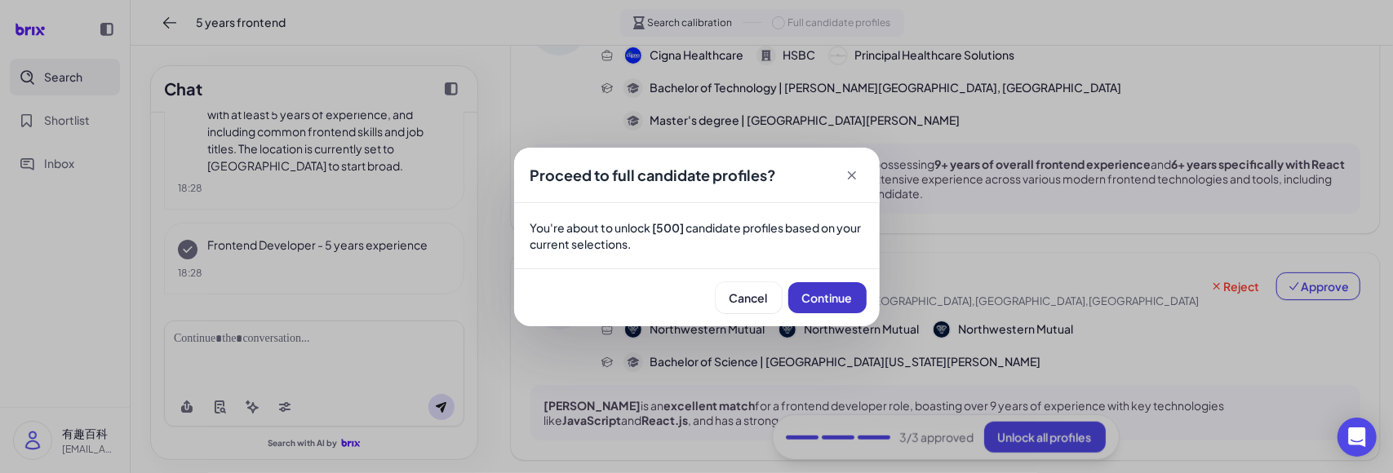
click at [805, 303] on span "Continue" at bounding box center [827, 298] width 51 height 15
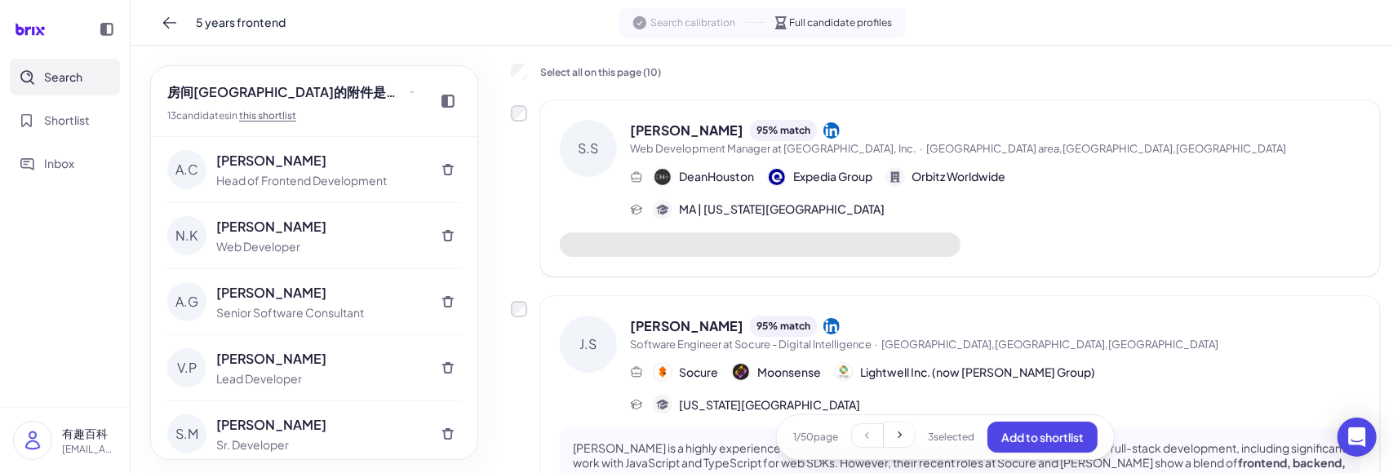
scroll to position [0, 0]
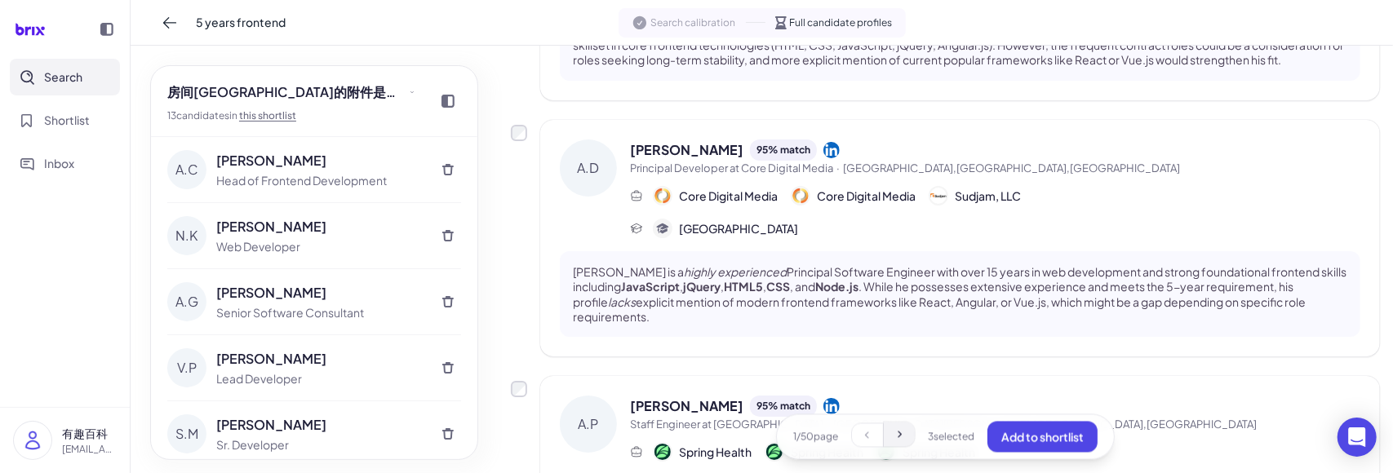
click at [893, 433] on icon at bounding box center [899, 435] width 13 height 13
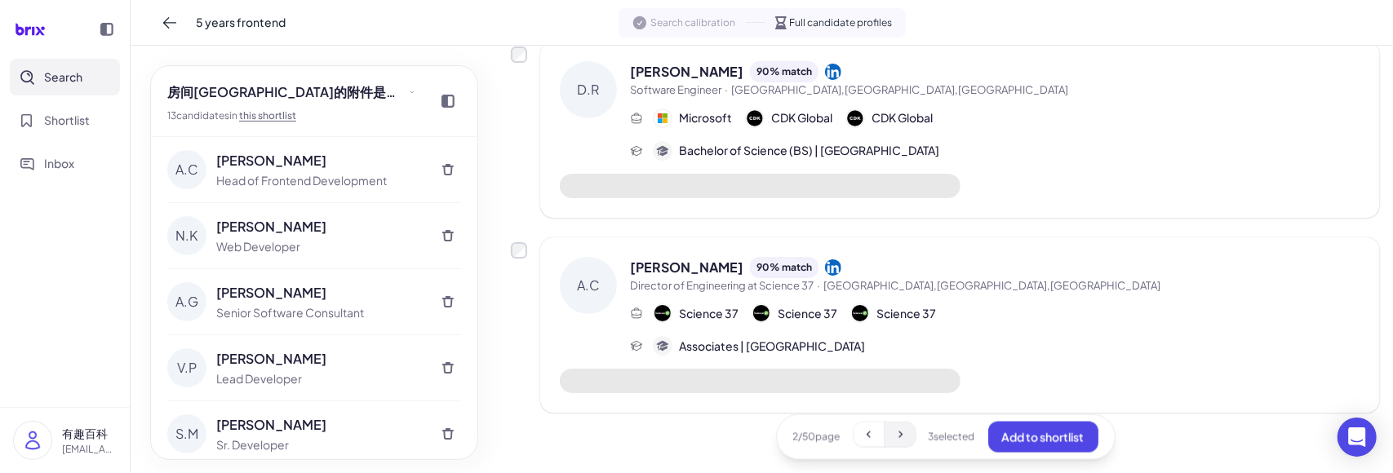
click at [894, 430] on icon at bounding box center [900, 435] width 13 height 13
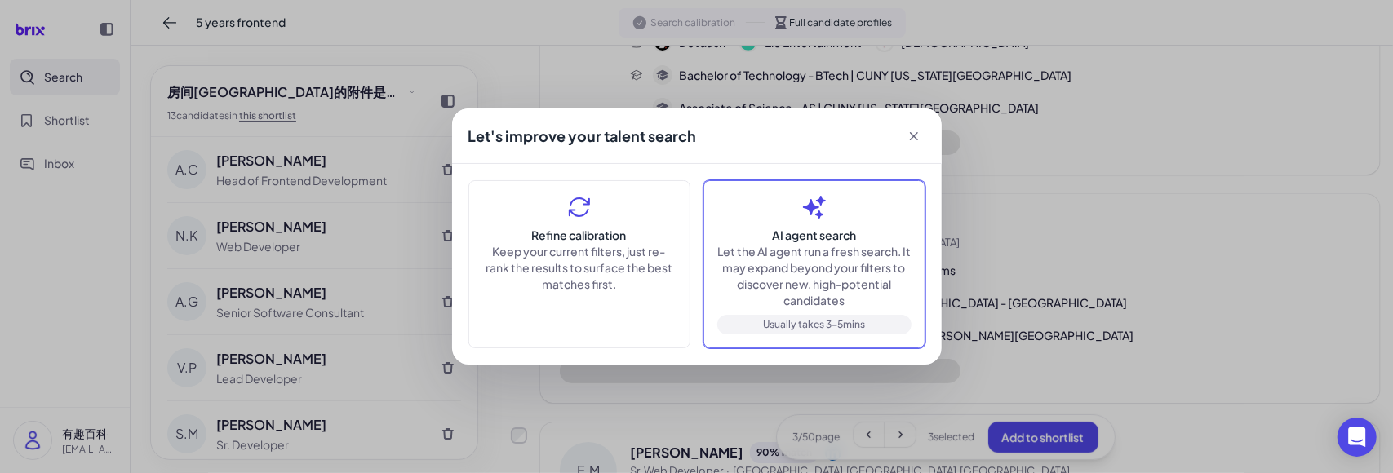
scroll to position [215, 0]
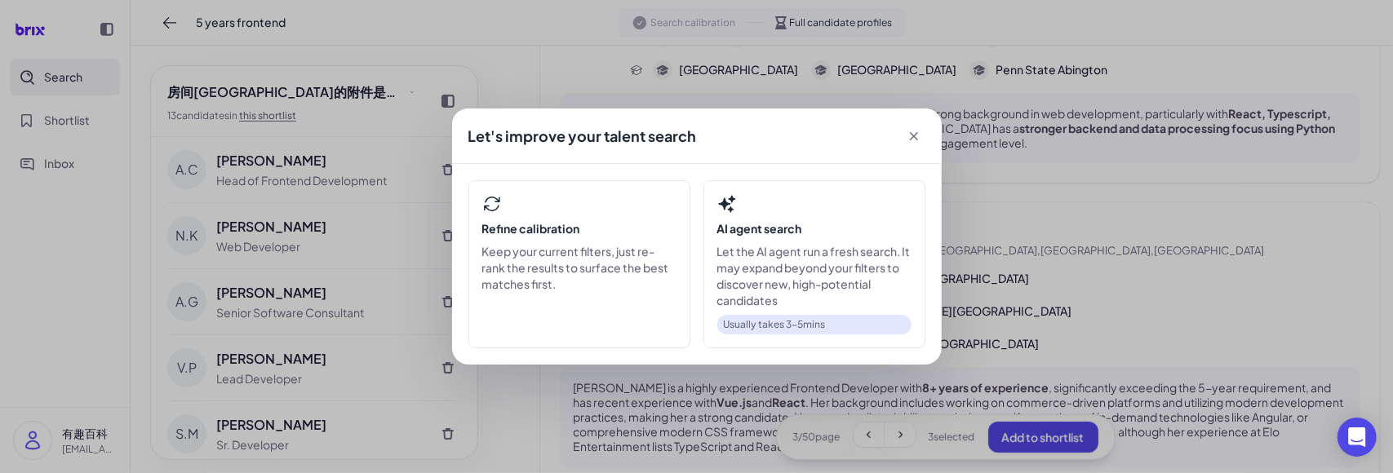
click at [1042, 189] on div "Let's improve your talent search Refine calibration Keep your current filters, …" at bounding box center [696, 236] width 1393 height 473
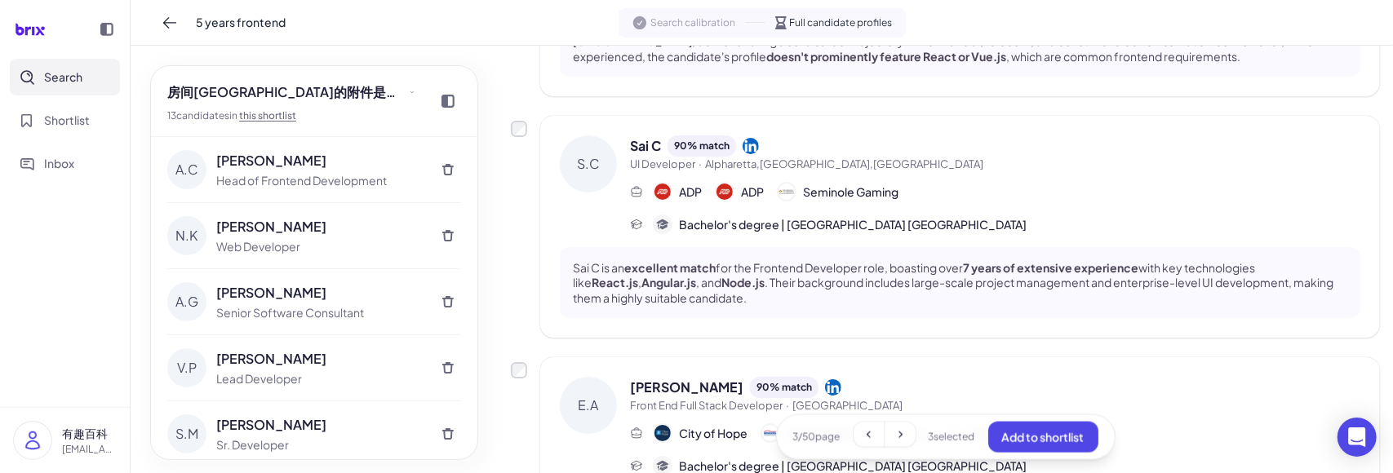
scroll to position [1439, 0]
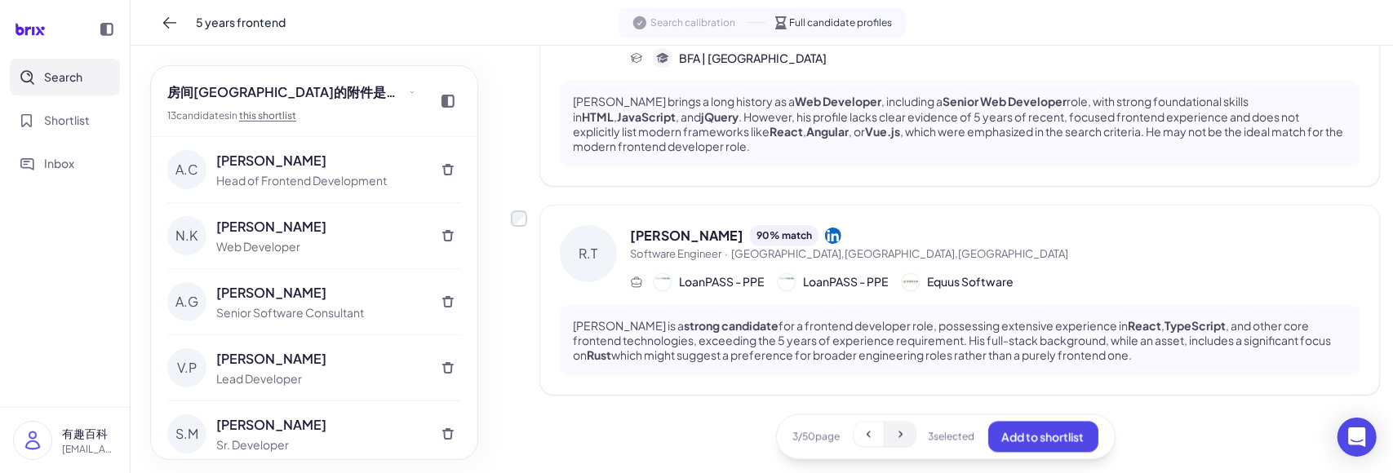
click at [906, 430] on button at bounding box center [900, 435] width 31 height 24
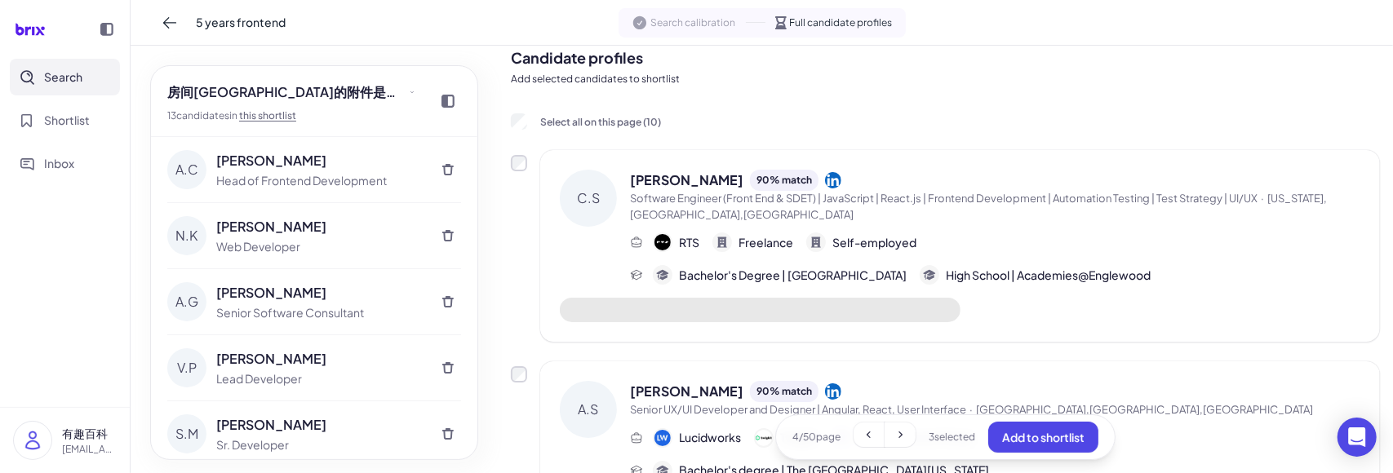
scroll to position [0, 0]
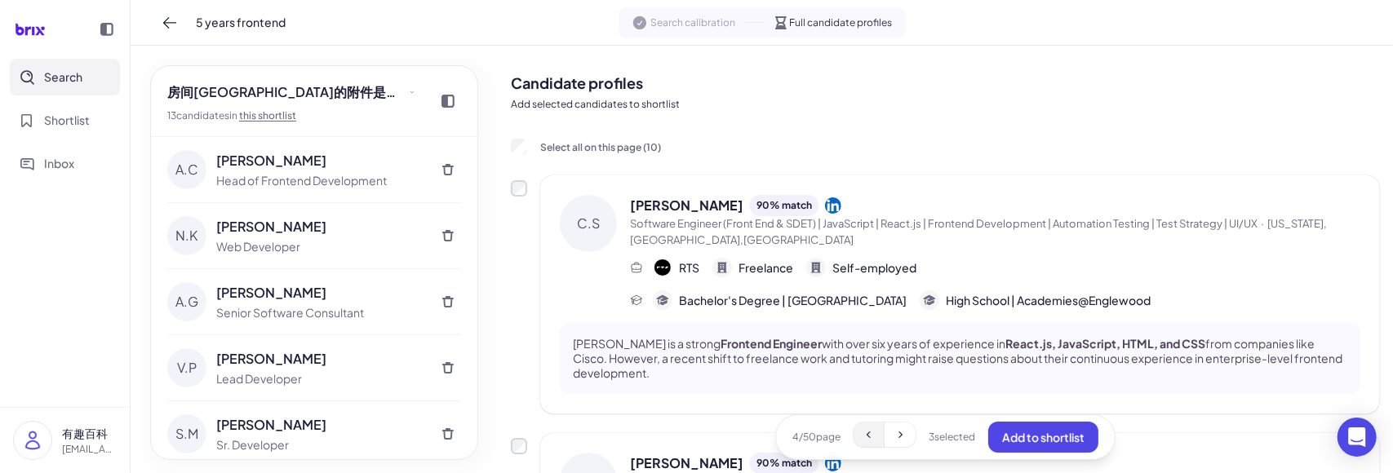
click at [873, 431] on button at bounding box center [869, 435] width 31 height 24
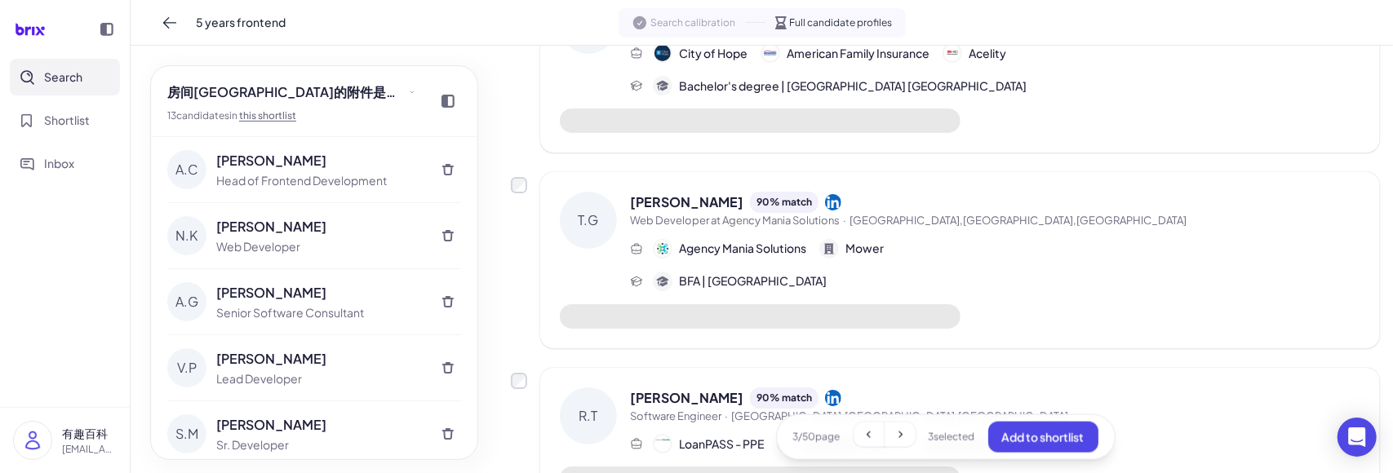
scroll to position [1780, 0]
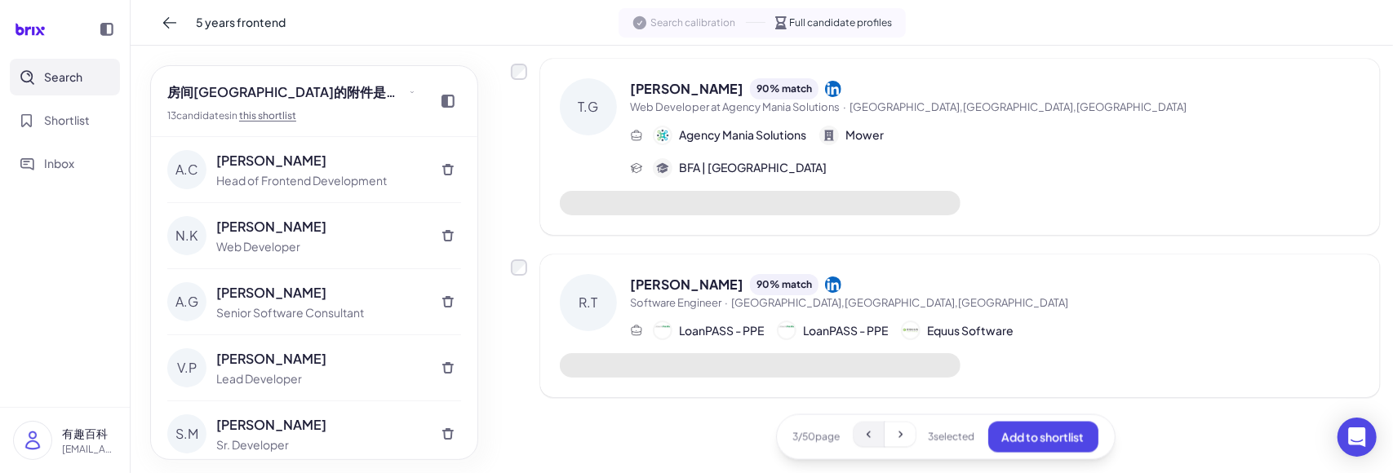
click at [865, 433] on icon at bounding box center [869, 435] width 13 height 13
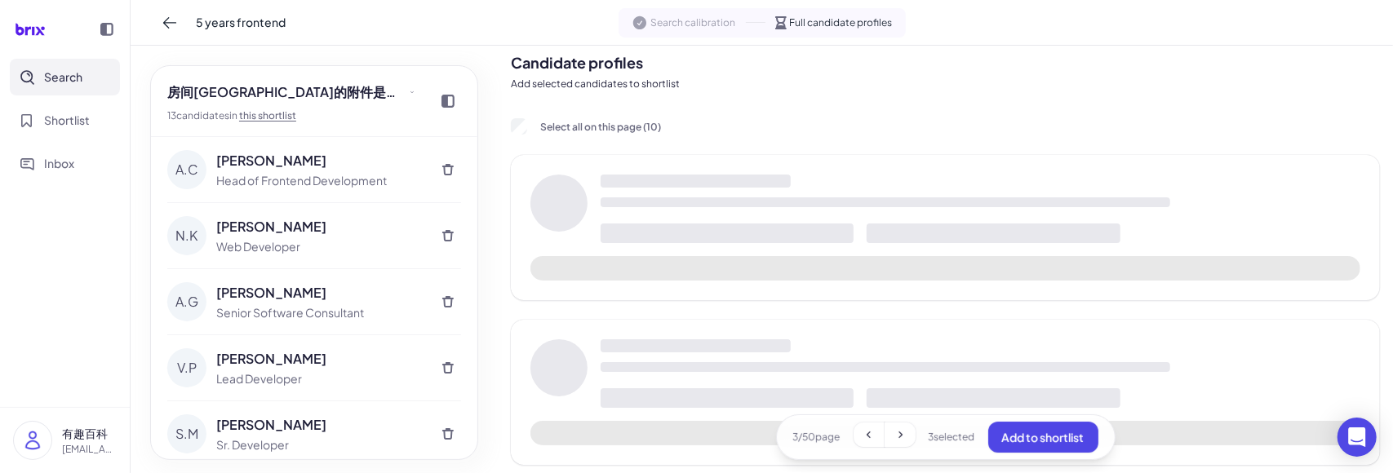
scroll to position [0, 0]
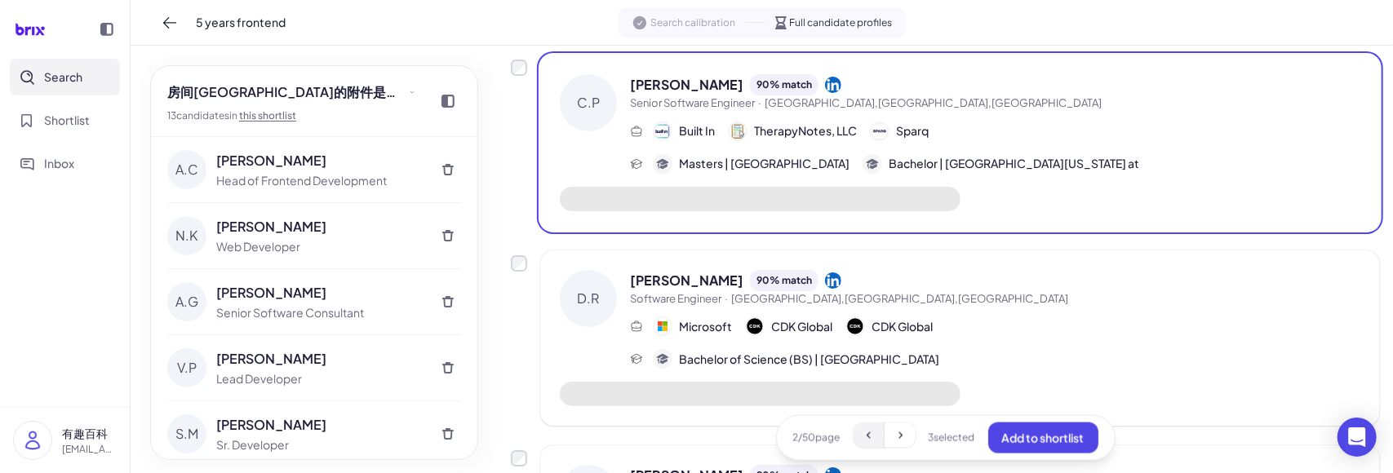
click at [870, 432] on icon at bounding box center [869, 435] width 13 height 13
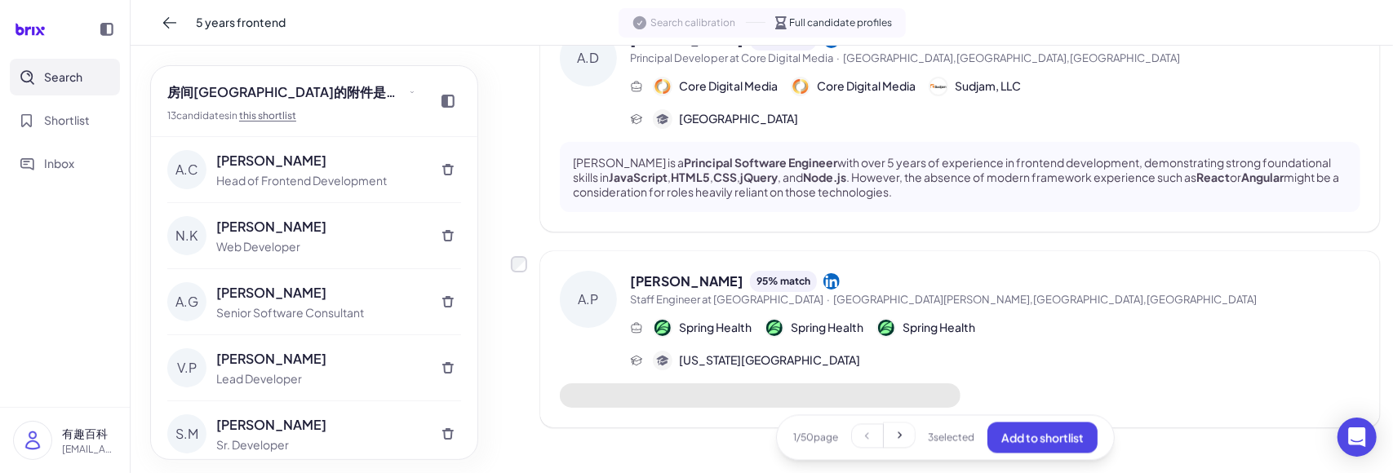
scroll to position [2148, 0]
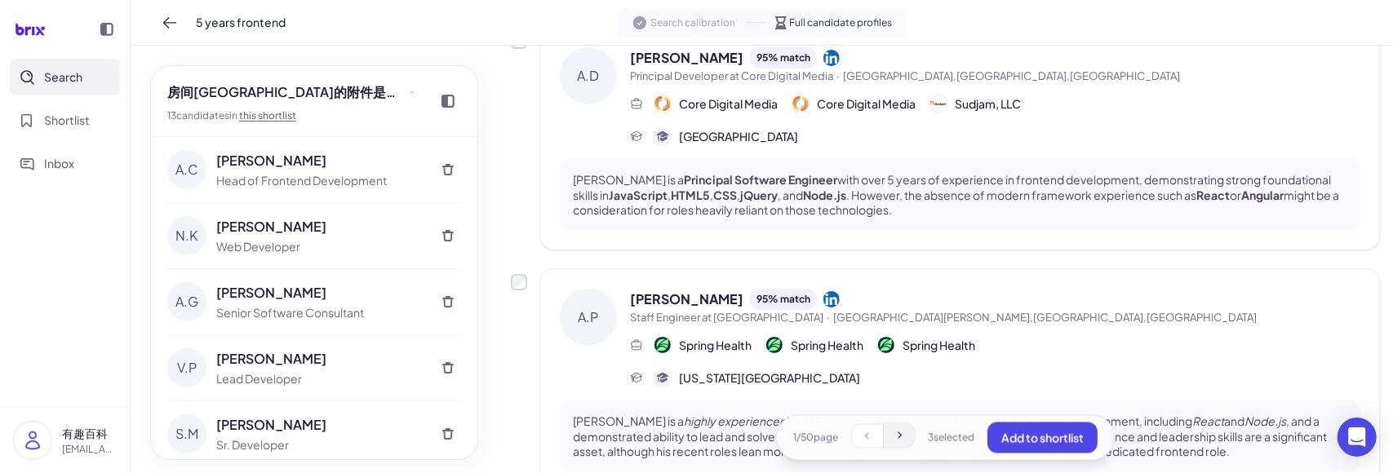
click at [895, 438] on icon at bounding box center [899, 435] width 13 height 13
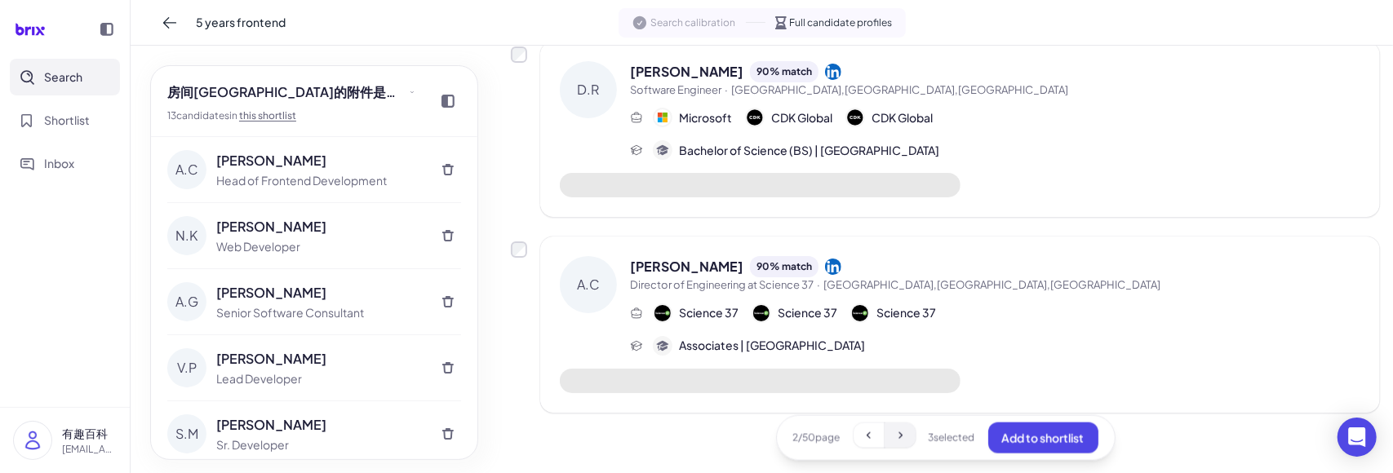
click at [899, 438] on icon at bounding box center [901, 435] width 4 height 7
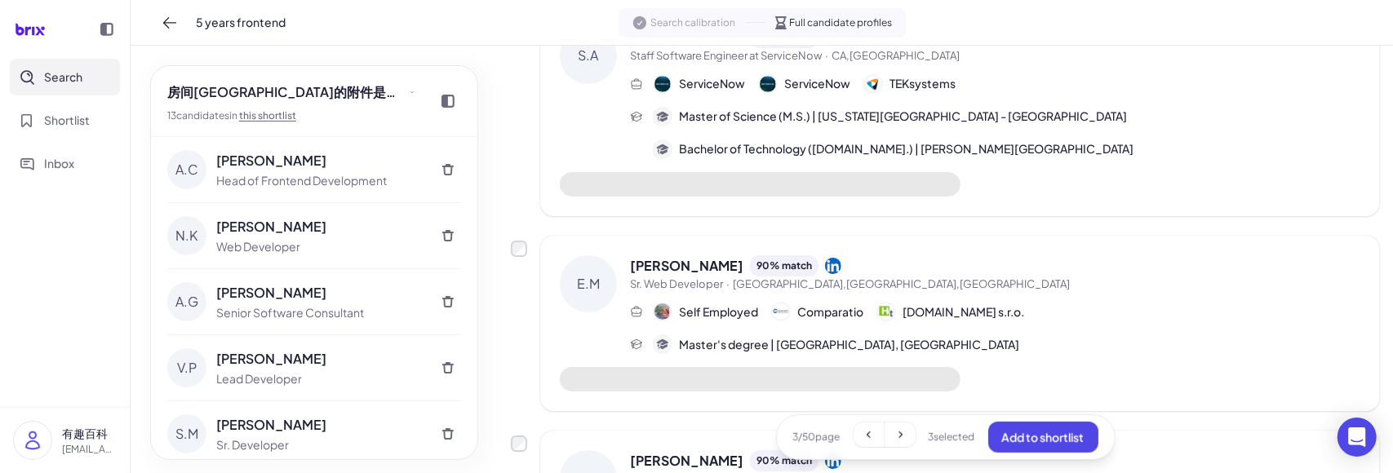
scroll to position [177, 0]
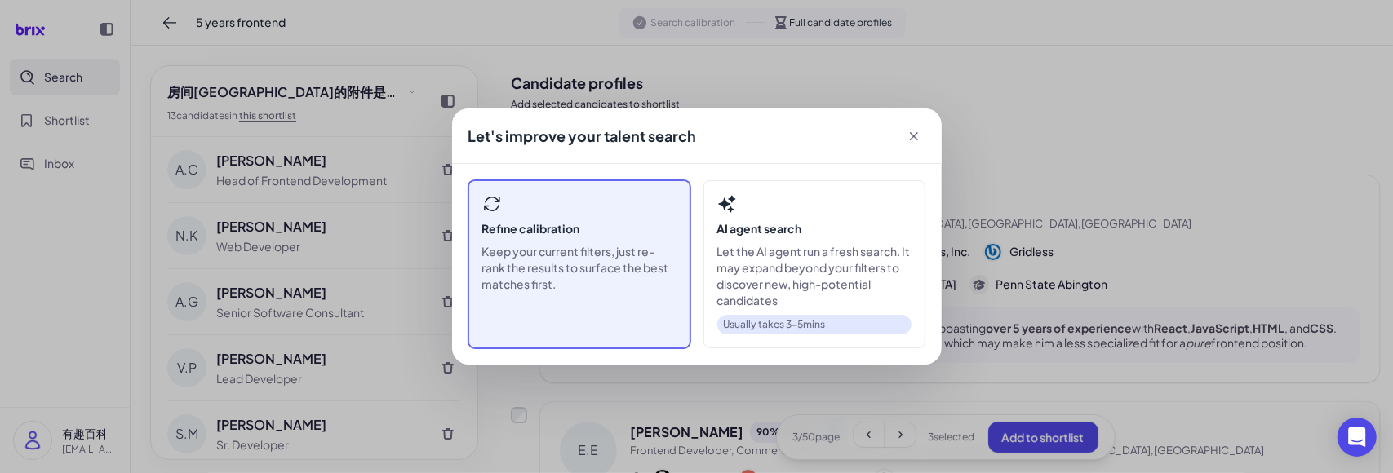
scroll to position [177, 0]
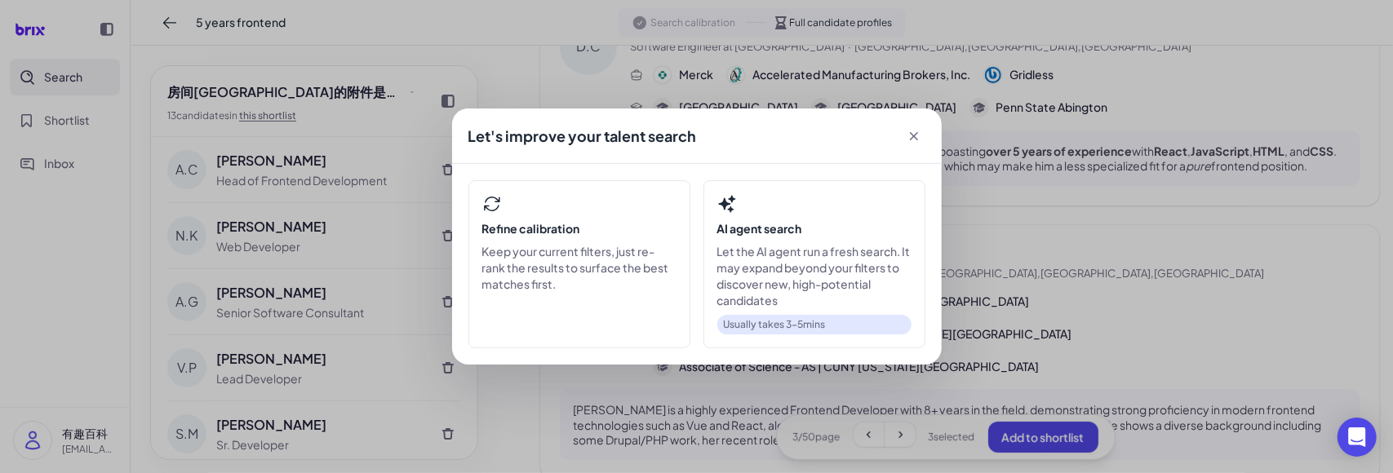
click at [914, 135] on icon at bounding box center [914, 136] width 16 height 16
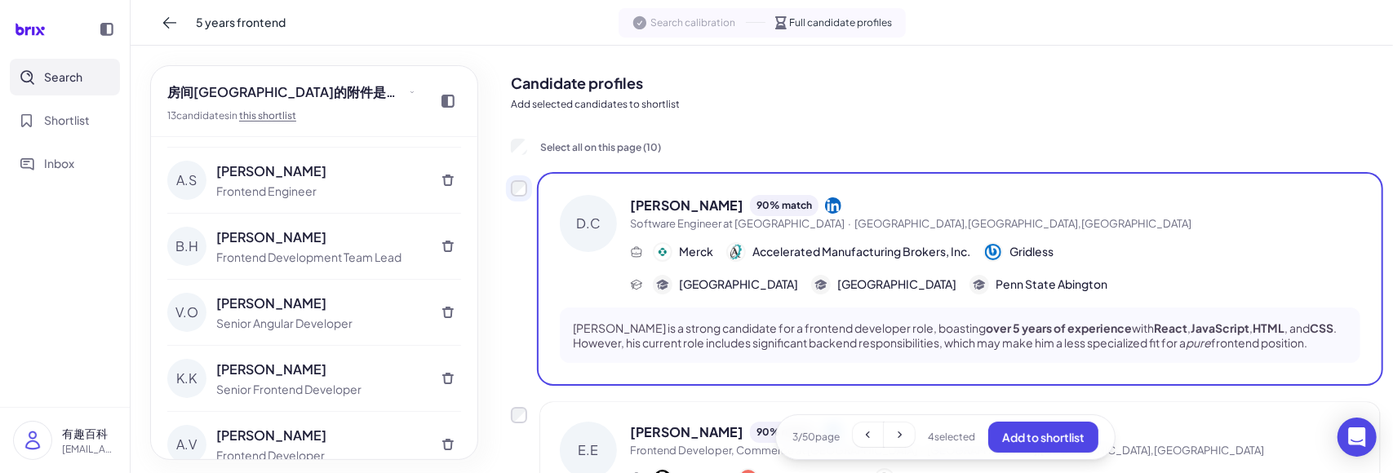
scroll to position [532, 0]
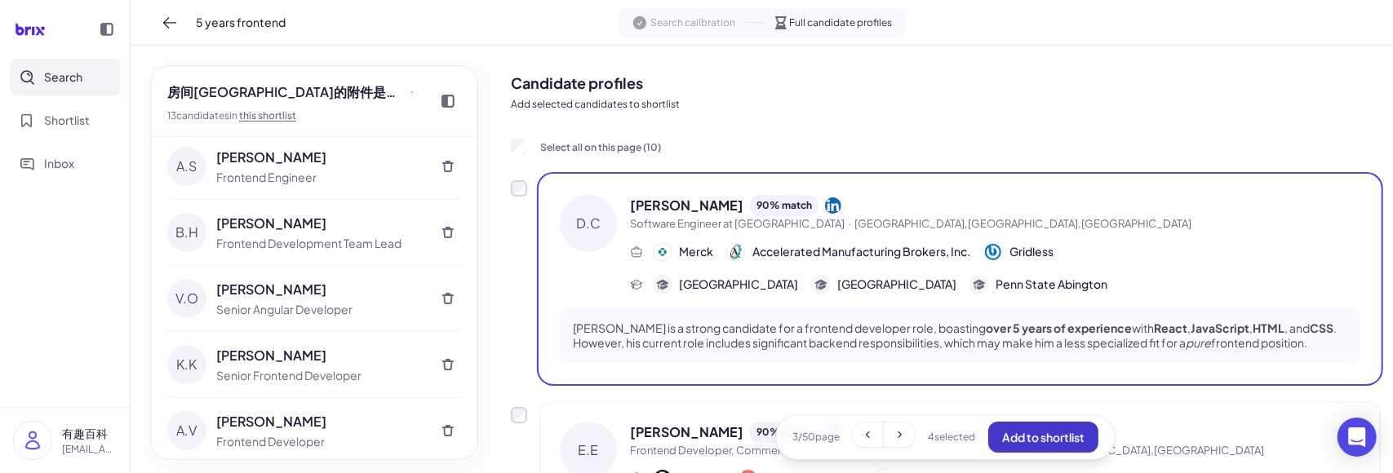
click at [1042, 435] on span "Add to shortlist" at bounding box center [1043, 437] width 82 height 15
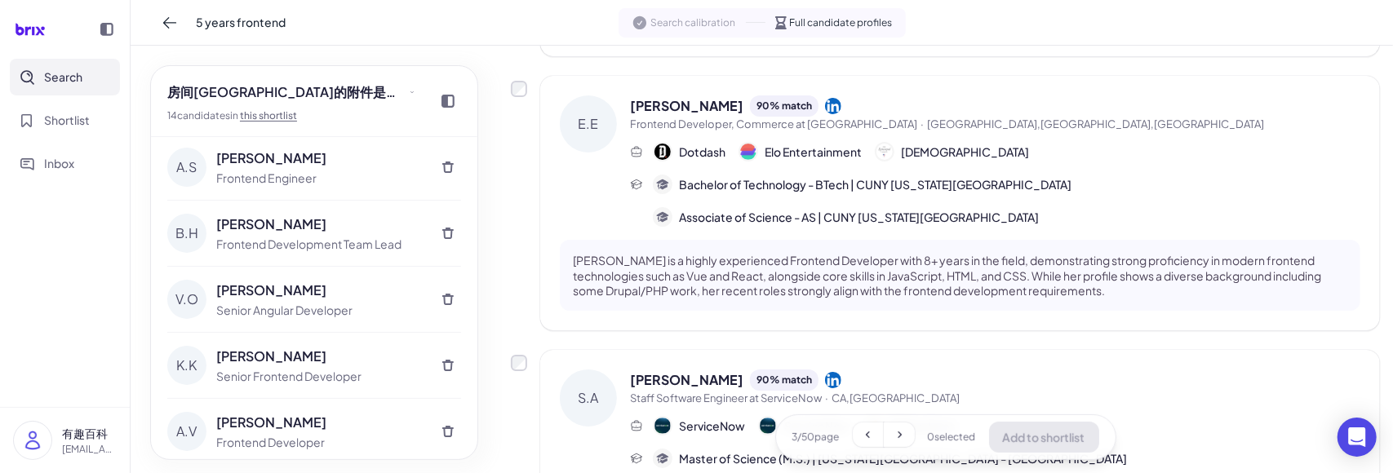
scroll to position [0, 0]
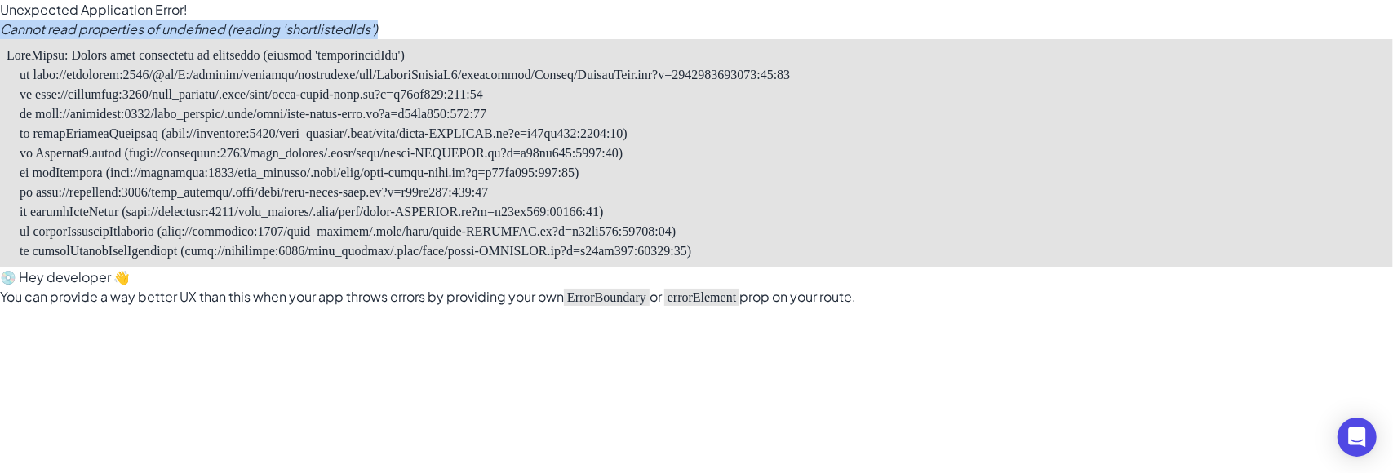
drag, startPoint x: 389, startPoint y: 25, endPoint x: 0, endPoint y: 30, distance: 388.6
click at [0, 30] on h3 "Cannot read properties of undefined (reading 'shortlistedIds')" at bounding box center [696, 30] width 1393 height 20
copy h3 "Cannot read properties of undefined (reading 'shortlistedIds')"
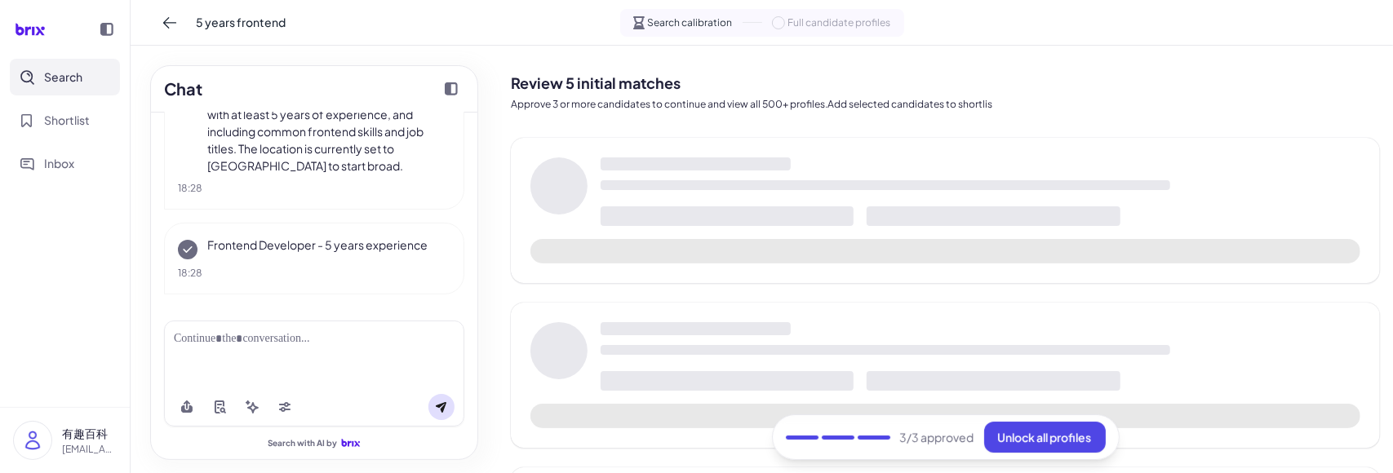
scroll to position [173, 0]
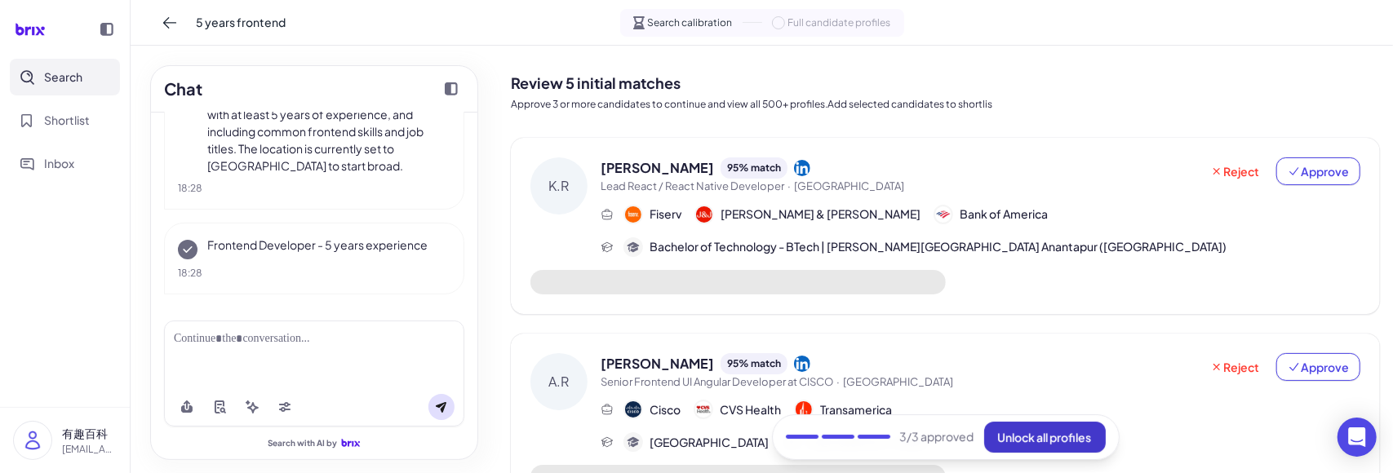
click at [1002, 442] on span "Unlock all profiles" at bounding box center [1045, 437] width 94 height 15
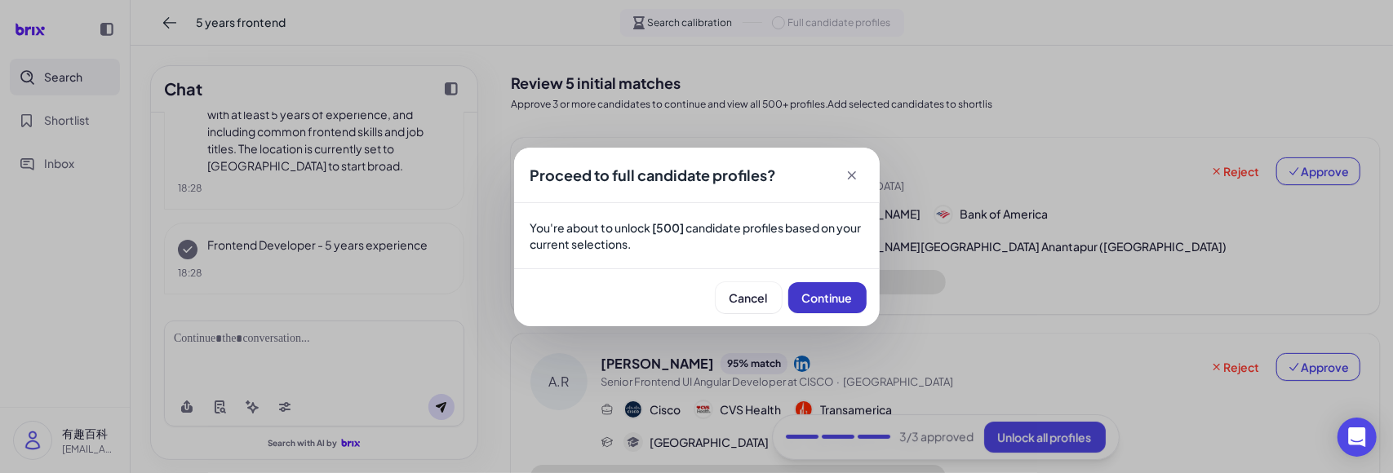
click at [798, 299] on button "Continue" at bounding box center [828, 297] width 78 height 31
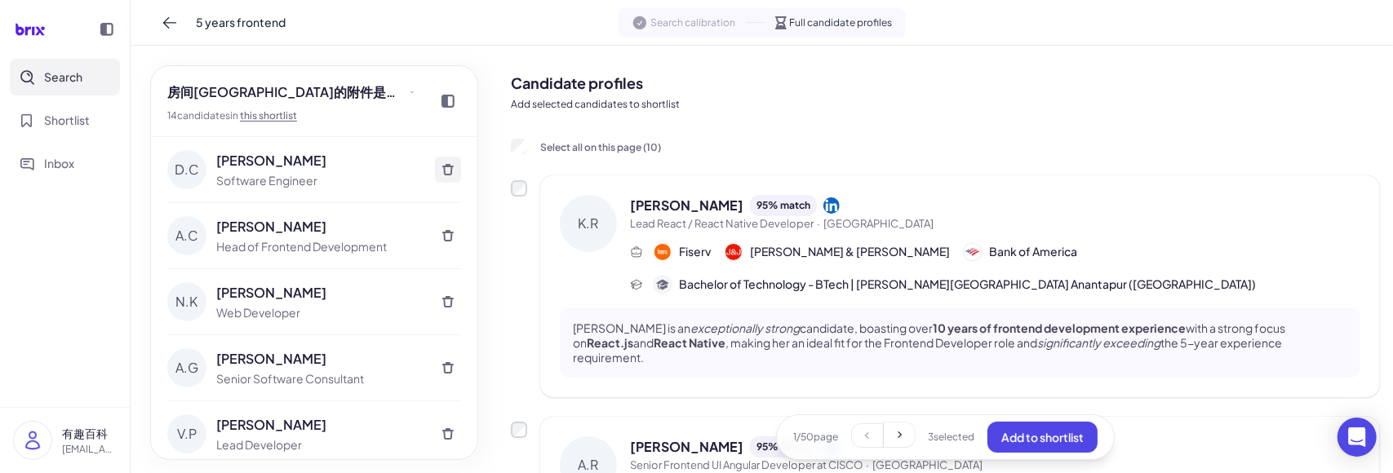
click at [442, 163] on icon at bounding box center [448, 169] width 13 height 13
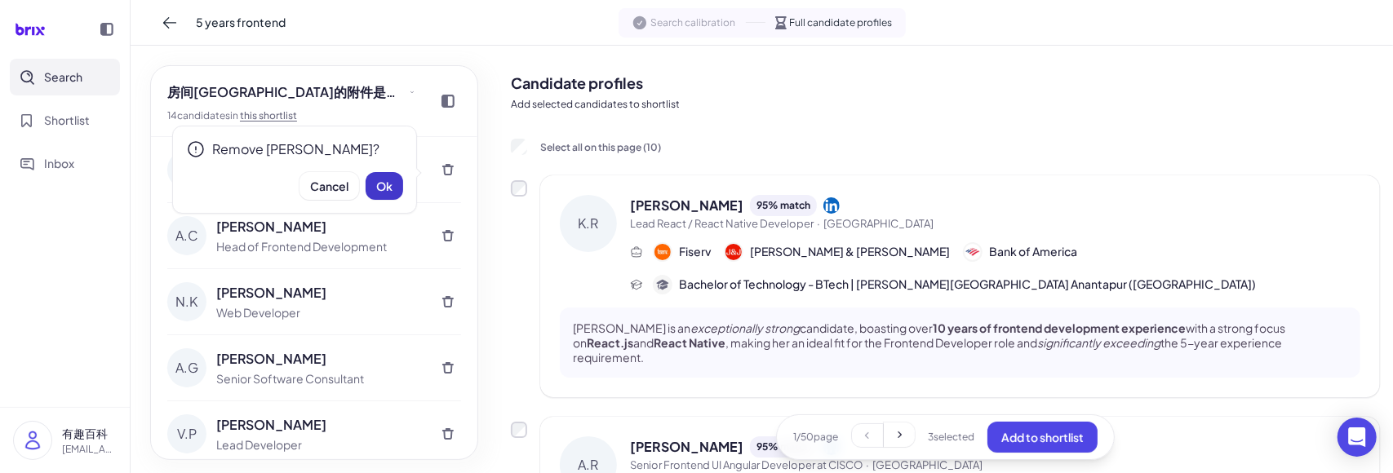
click at [397, 185] on button "Ok" at bounding box center [385, 186] width 38 height 28
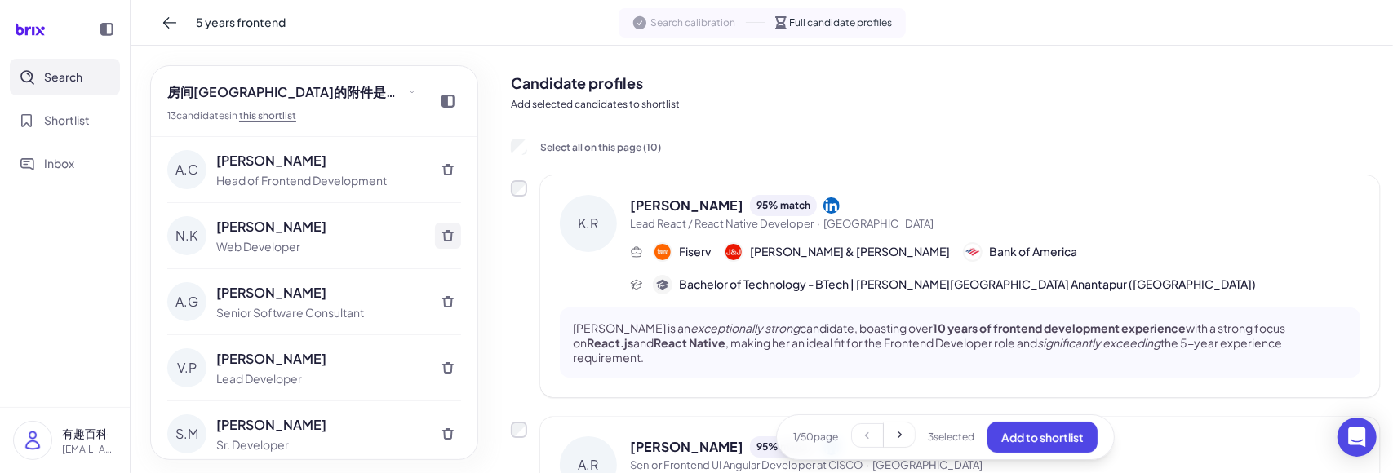
click at [442, 233] on icon at bounding box center [448, 235] width 13 height 13
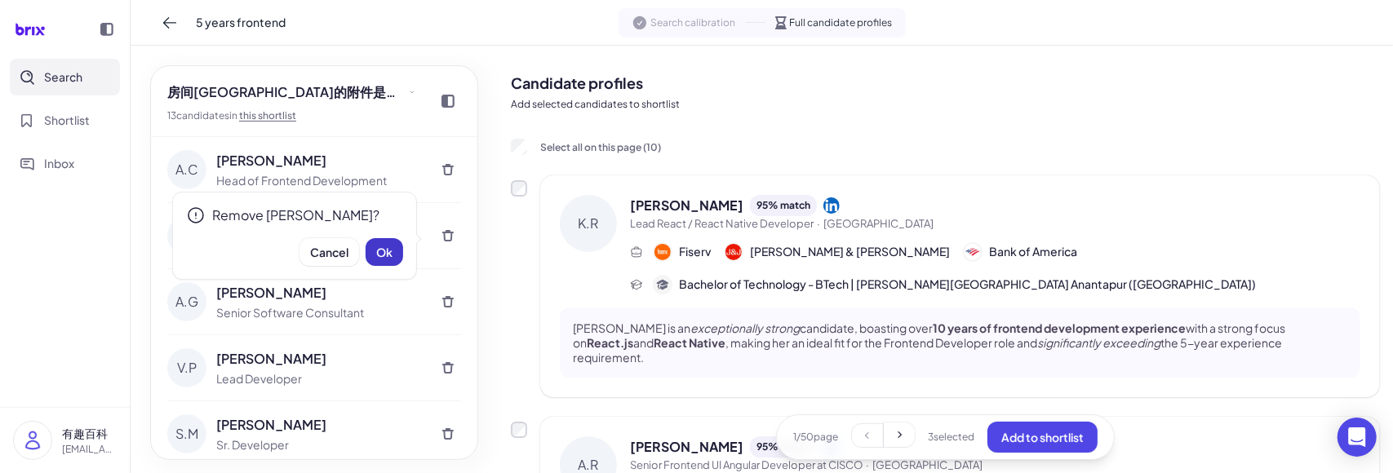
click at [402, 256] on button "Ok" at bounding box center [385, 252] width 38 height 28
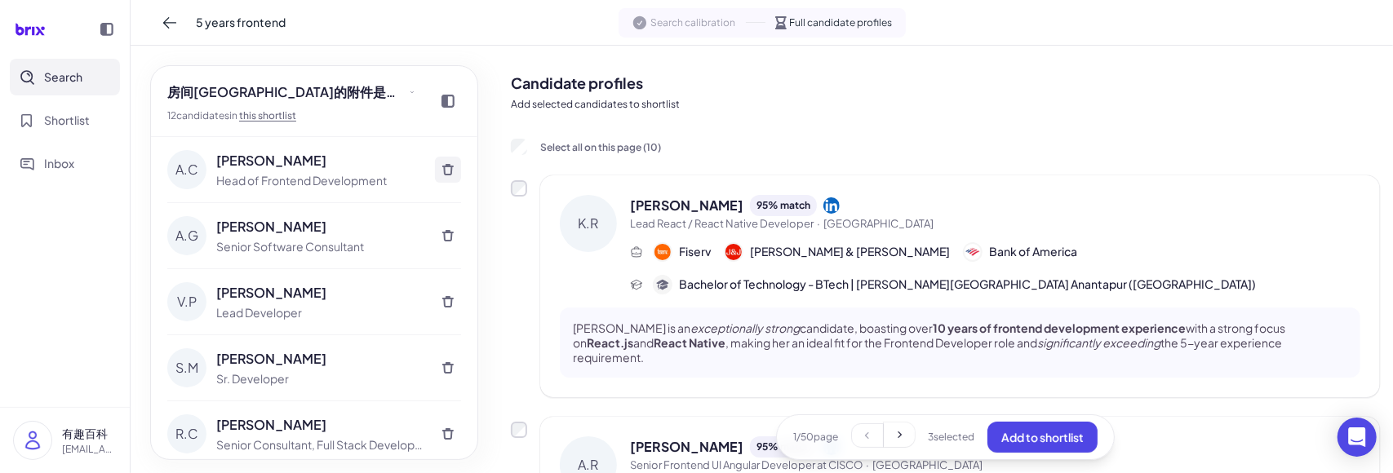
click at [447, 169] on button at bounding box center [448, 170] width 26 height 26
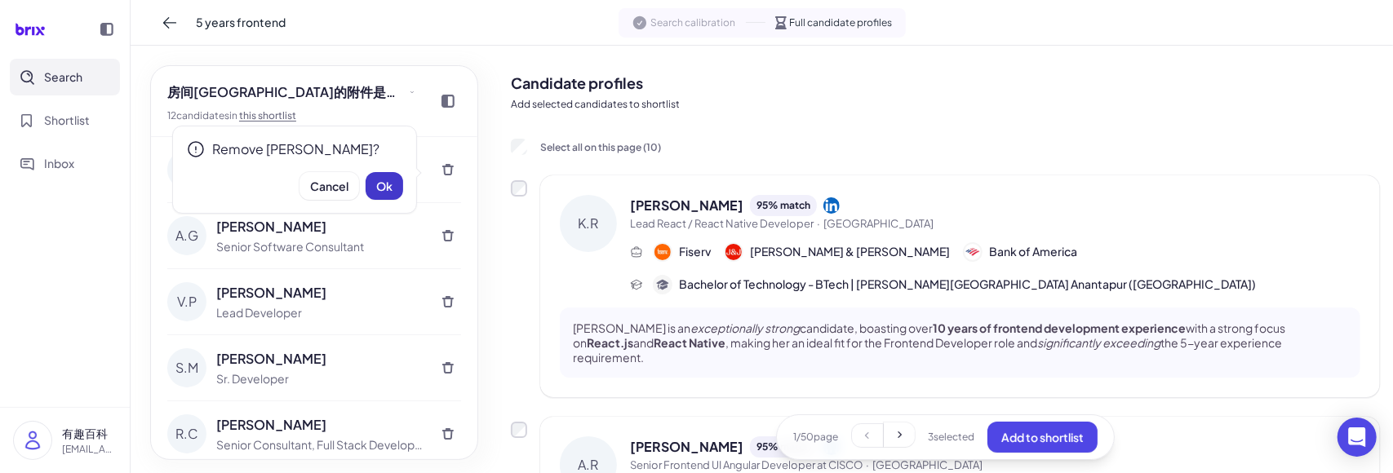
click at [384, 192] on span "Ok" at bounding box center [384, 186] width 16 height 15
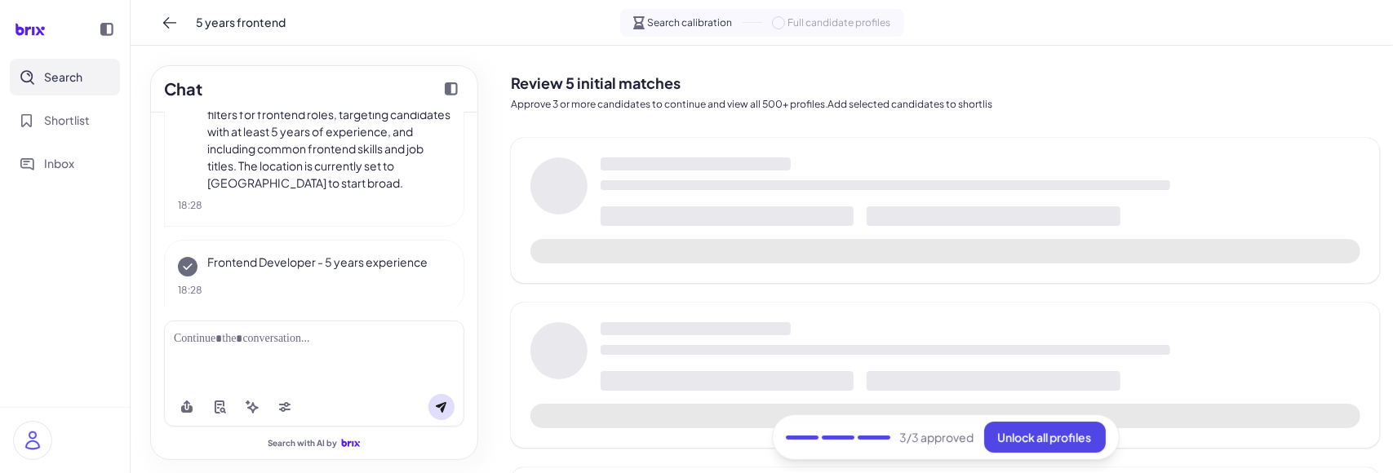
scroll to position [173, 0]
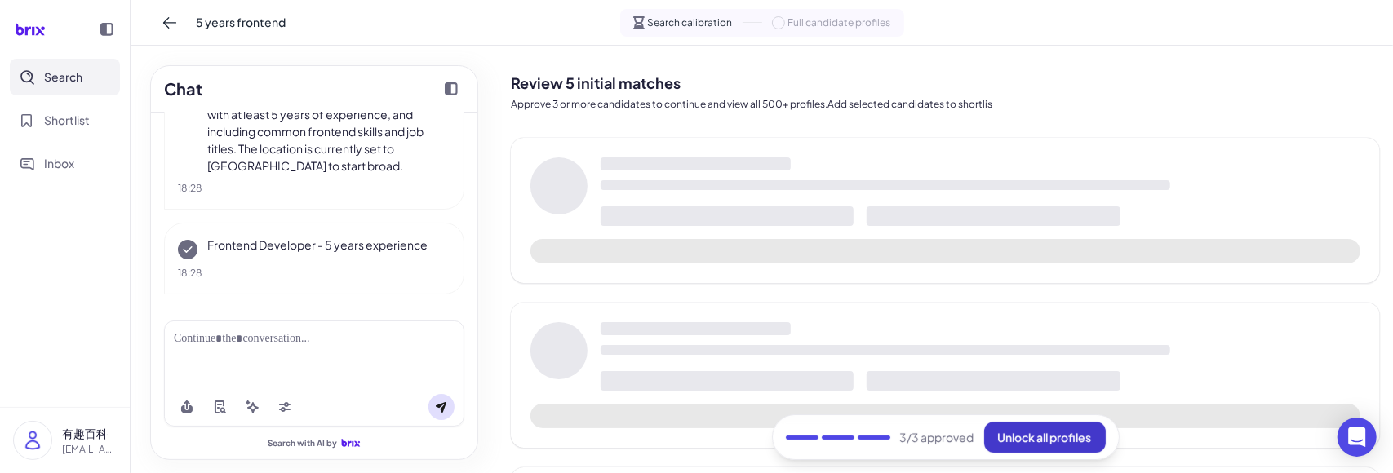
click at [1036, 432] on span "Unlock all profiles" at bounding box center [1045, 437] width 94 height 15
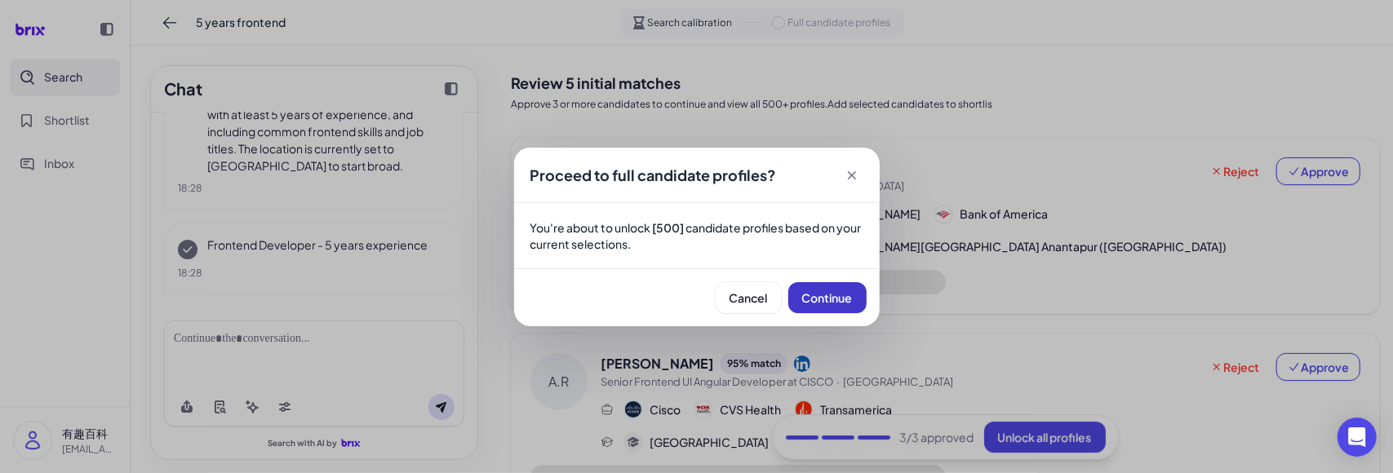
click at [836, 288] on button "Continue" at bounding box center [828, 297] width 78 height 31
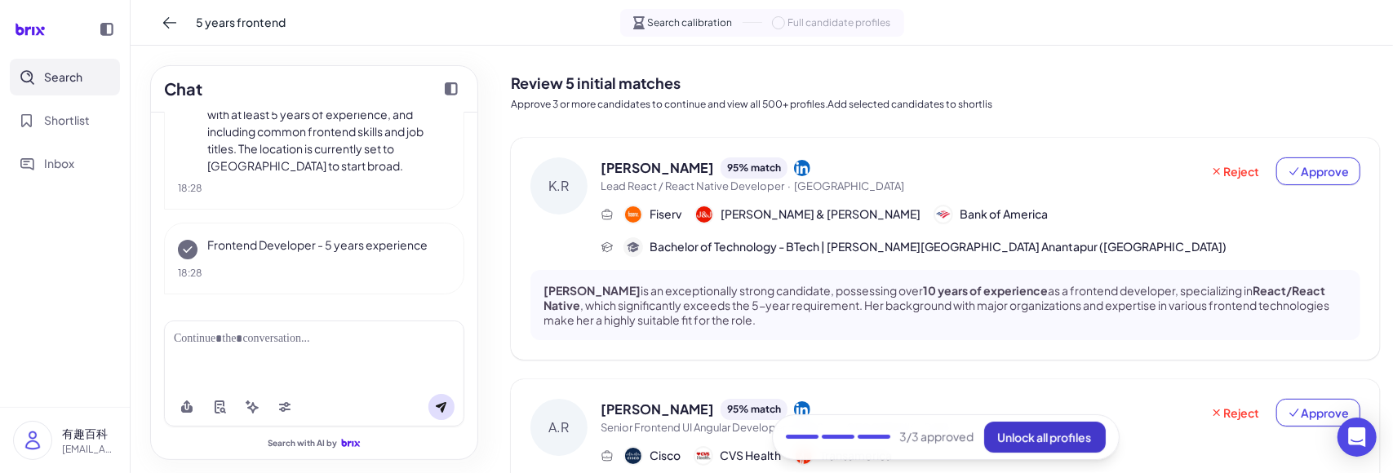
click at [1031, 430] on span "Unlock all profiles" at bounding box center [1045, 437] width 94 height 15
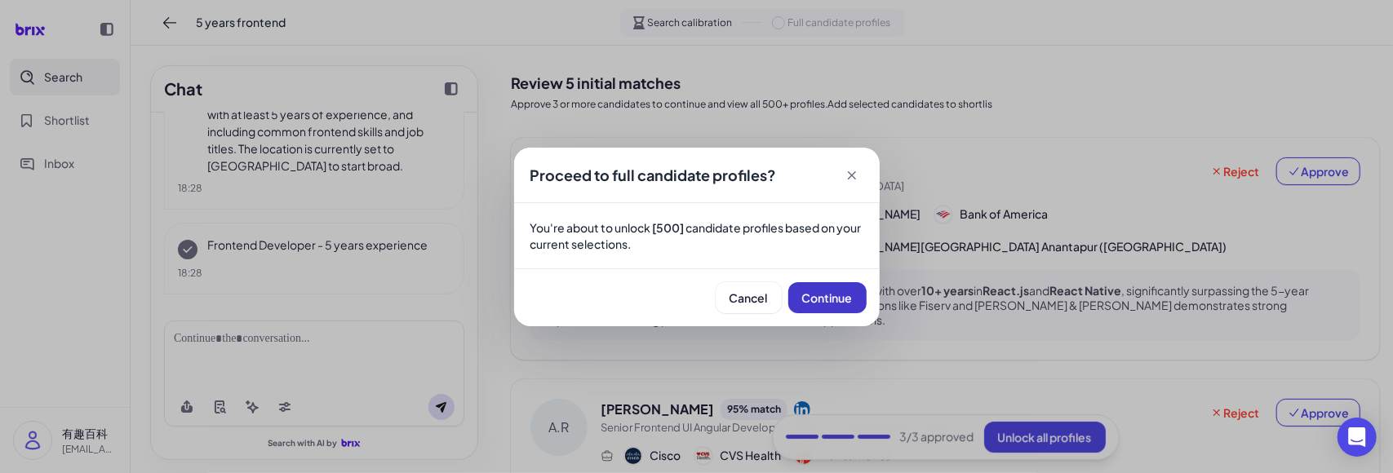
click at [810, 306] on button "Continue" at bounding box center [828, 297] width 78 height 31
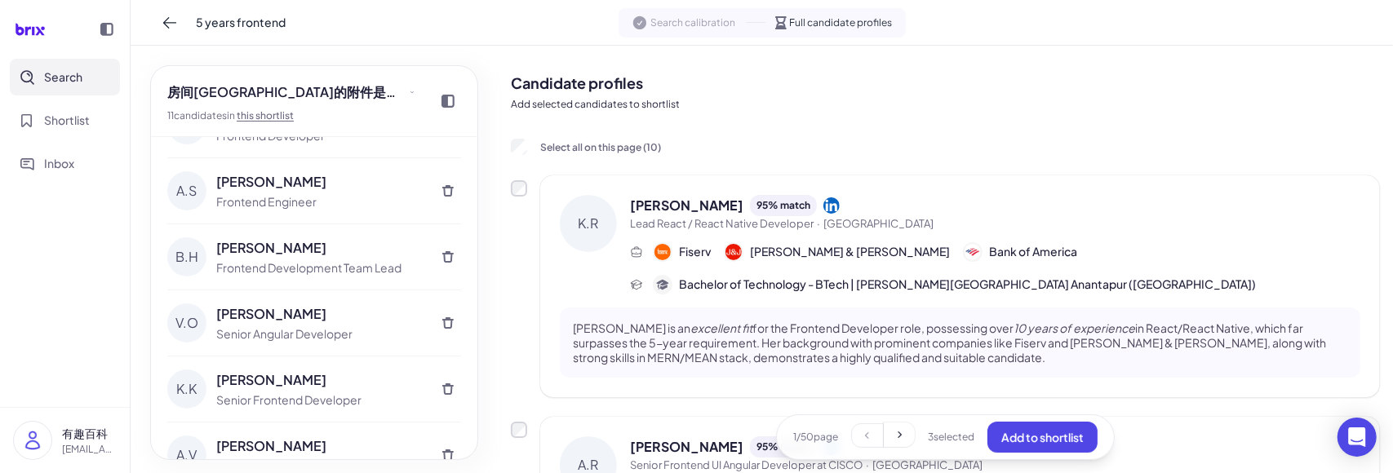
scroll to position [400, 0]
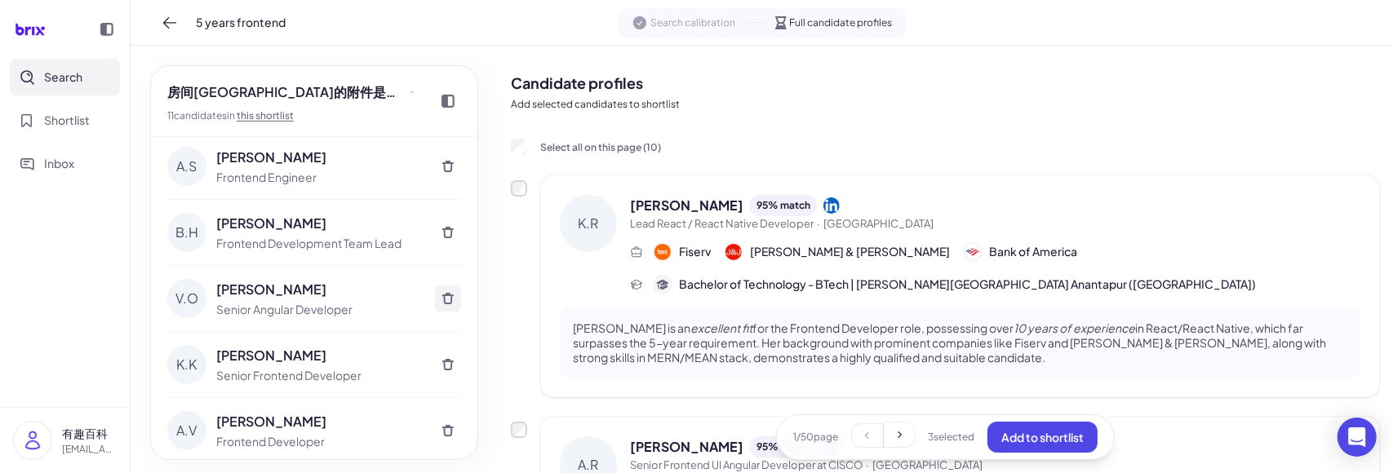
click at [442, 302] on button at bounding box center [448, 299] width 26 height 26
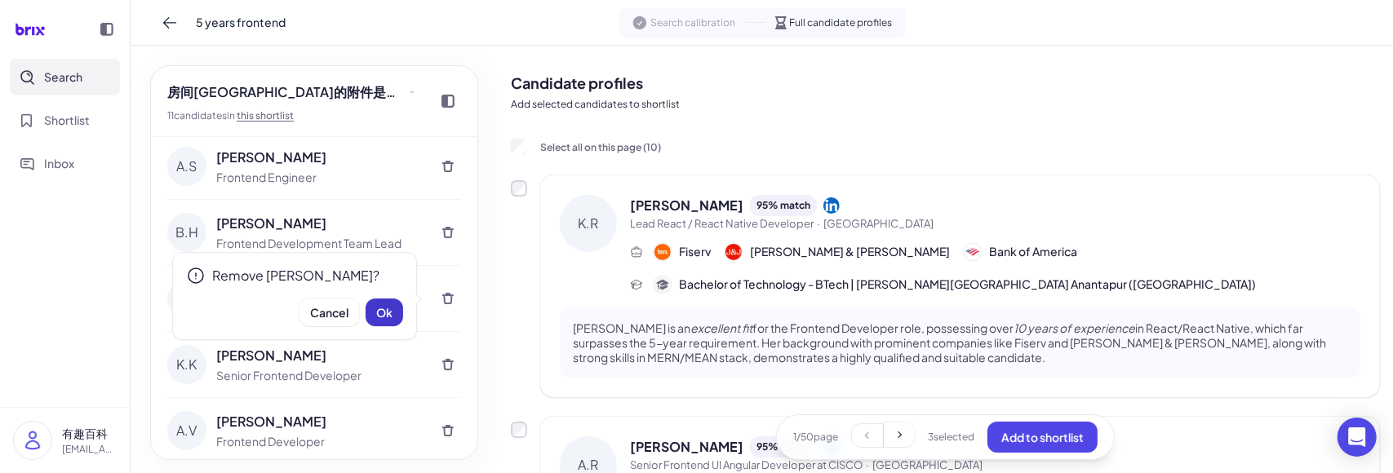
click at [397, 321] on button "Ok" at bounding box center [385, 313] width 38 height 28
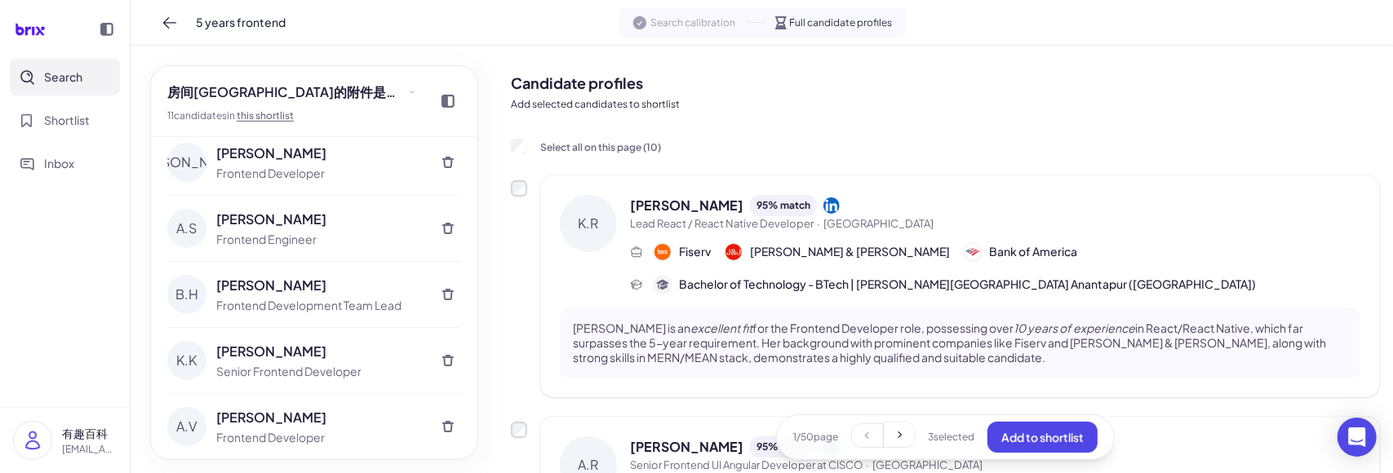
scroll to position [335, 0]
click at [441, 417] on button at bounding box center [448, 430] width 26 height 26
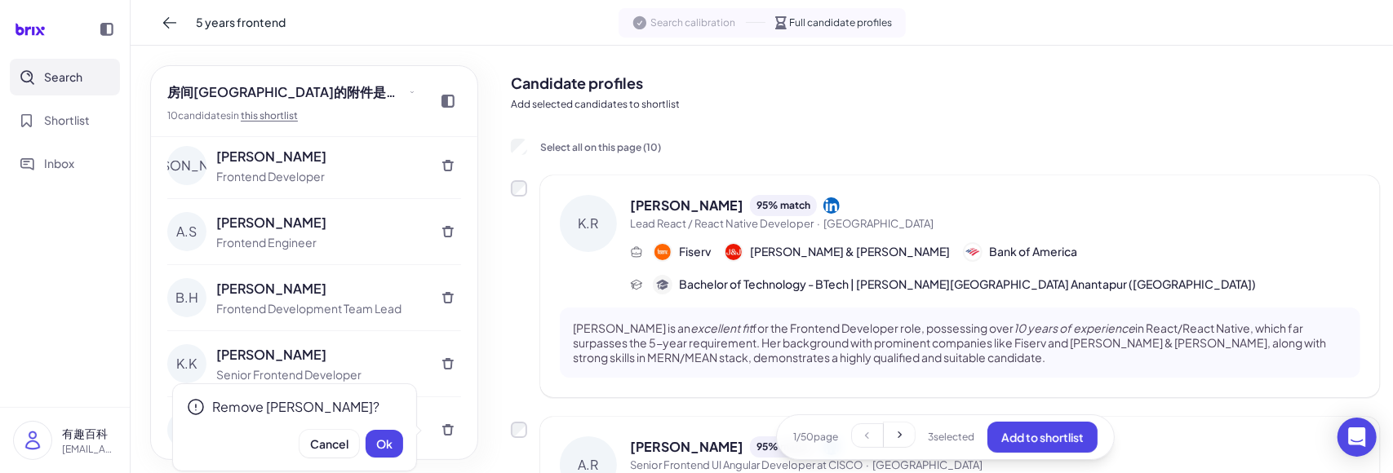
click at [371, 453] on button "Ok" at bounding box center [385, 444] width 38 height 28
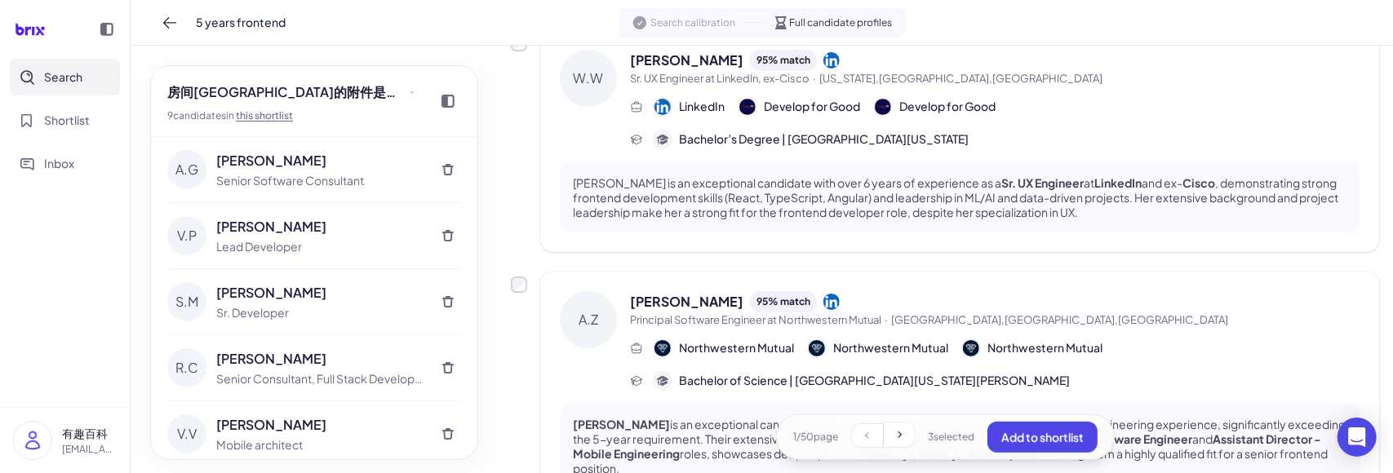
scroll to position [653, 0]
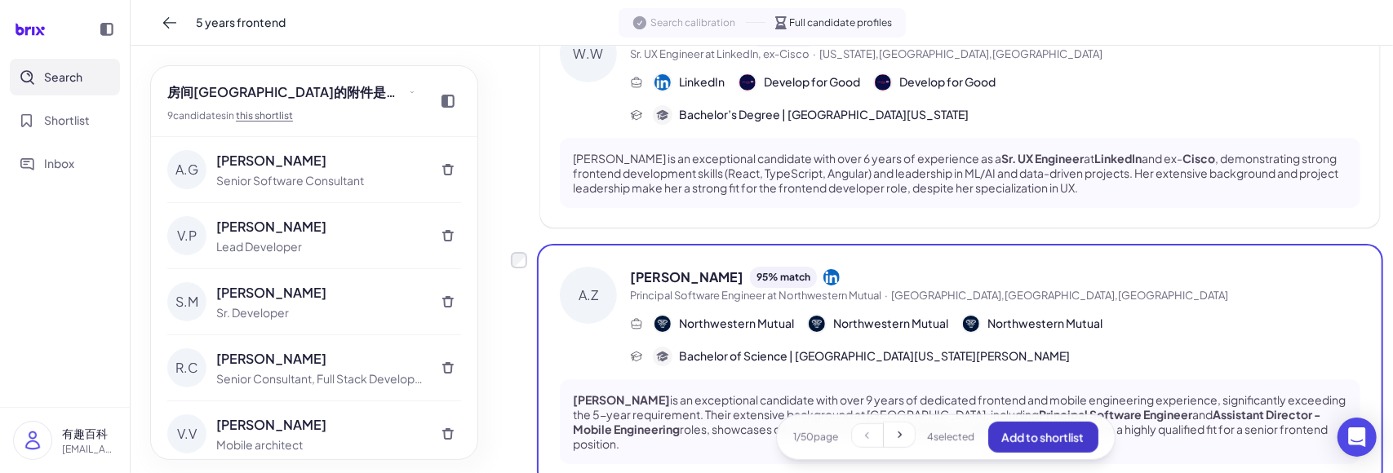
click at [998, 438] on button "Add to shortlist" at bounding box center [1044, 437] width 110 height 31
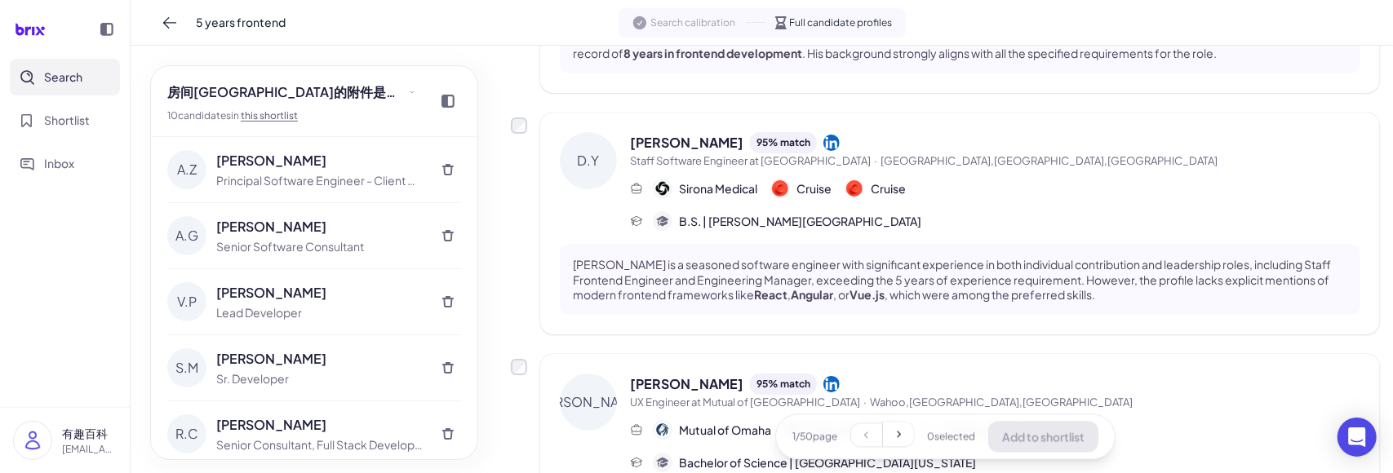
scroll to position [2176, 0]
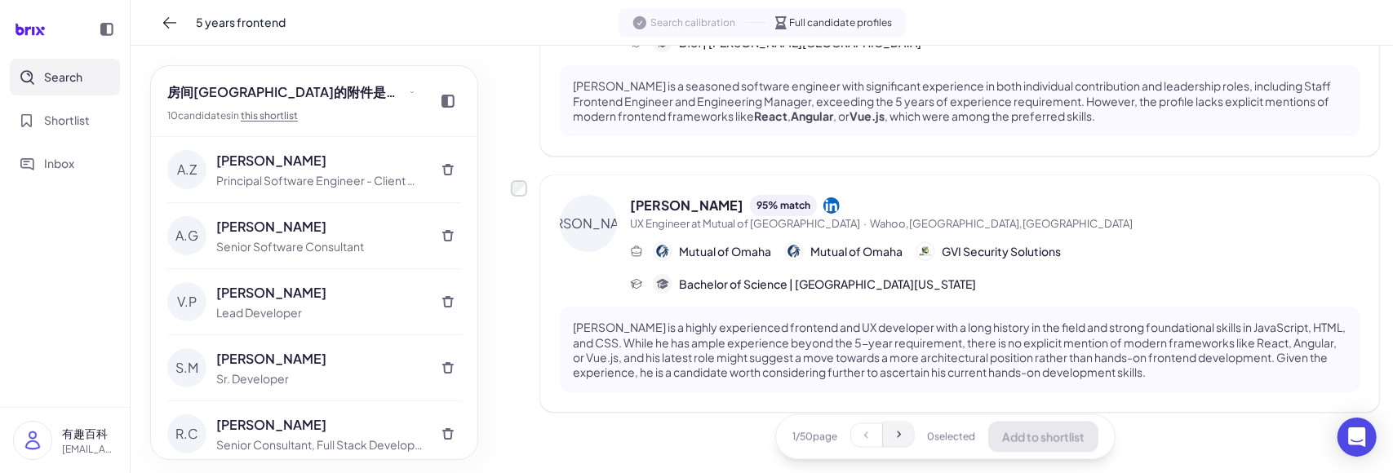
click at [888, 445] on button at bounding box center [898, 435] width 31 height 24
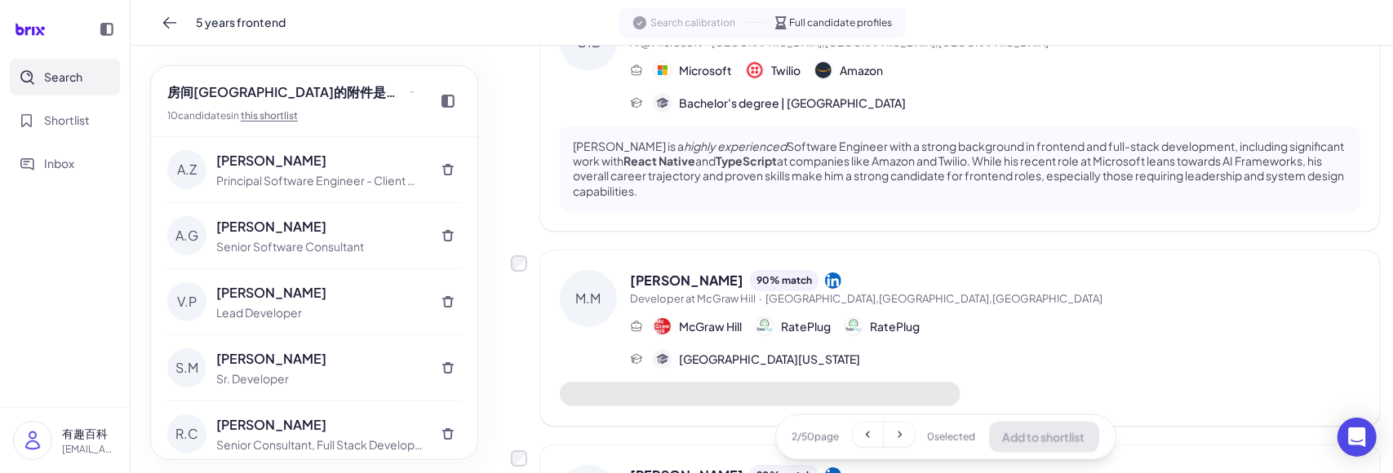
scroll to position [1769, 0]
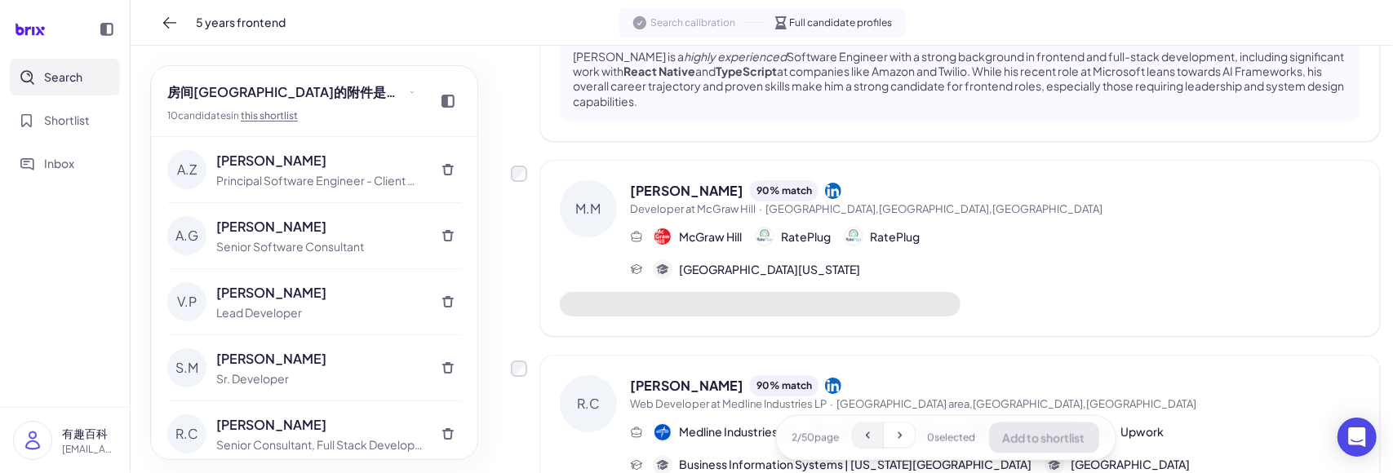
click at [866, 434] on icon at bounding box center [868, 435] width 4 height 7
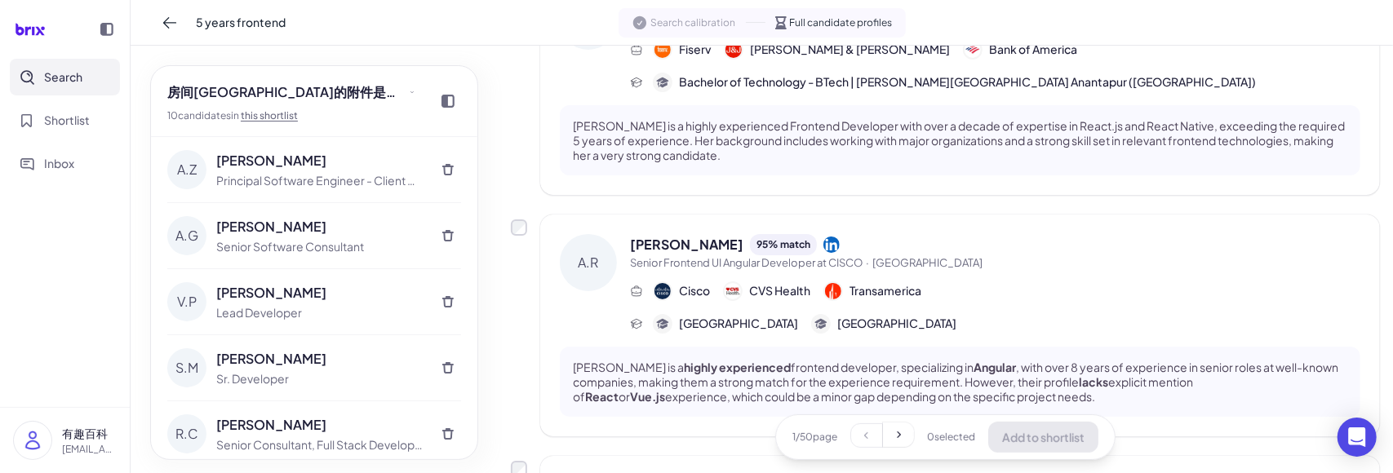
scroll to position [0, 0]
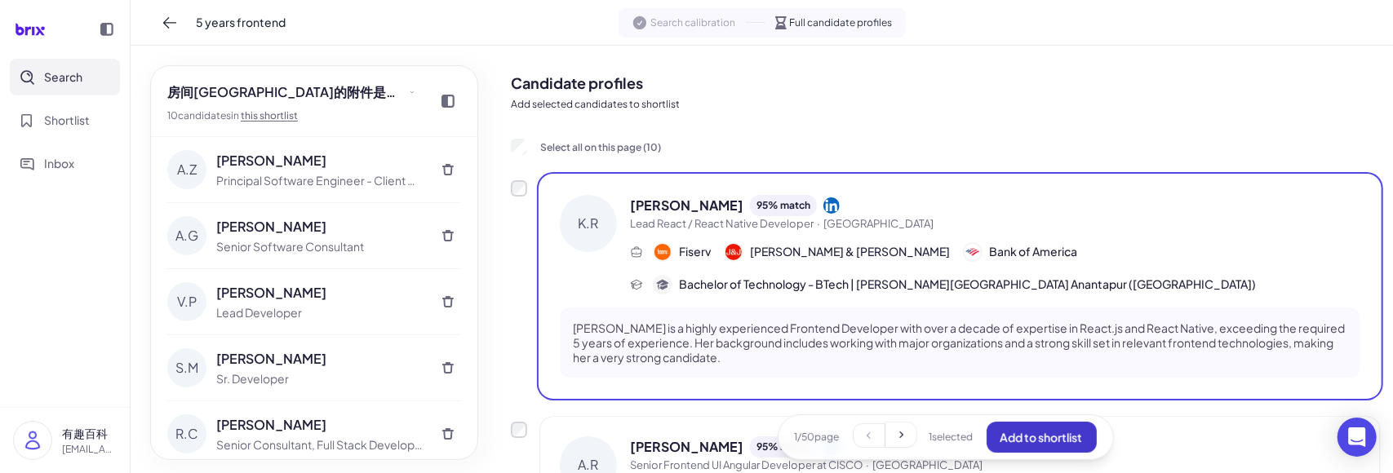
click at [1015, 433] on span "Add to shortlist" at bounding box center [1042, 437] width 82 height 15
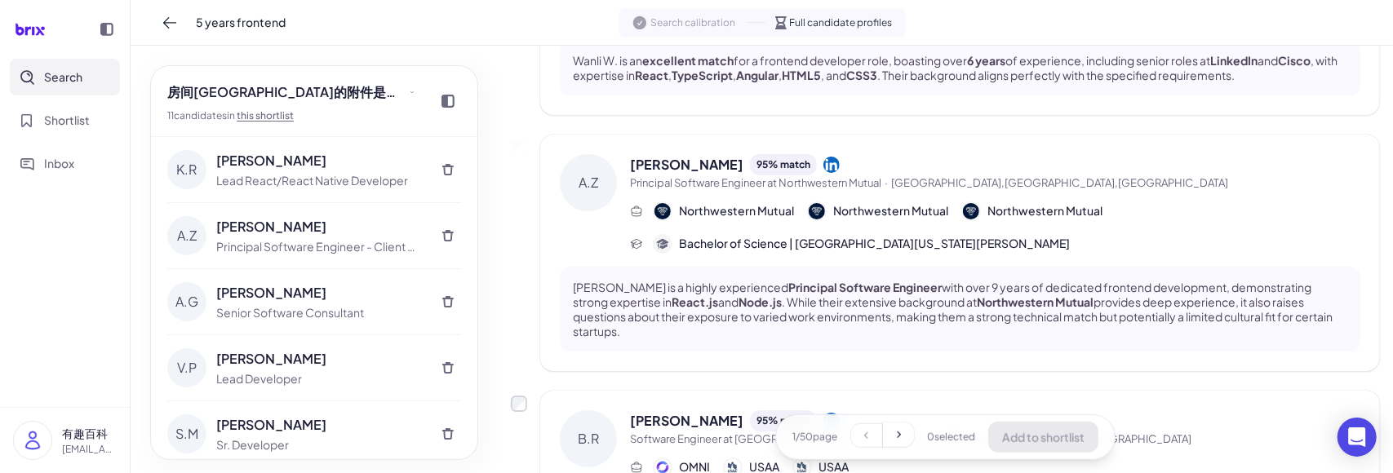
scroll to position [750, 0]
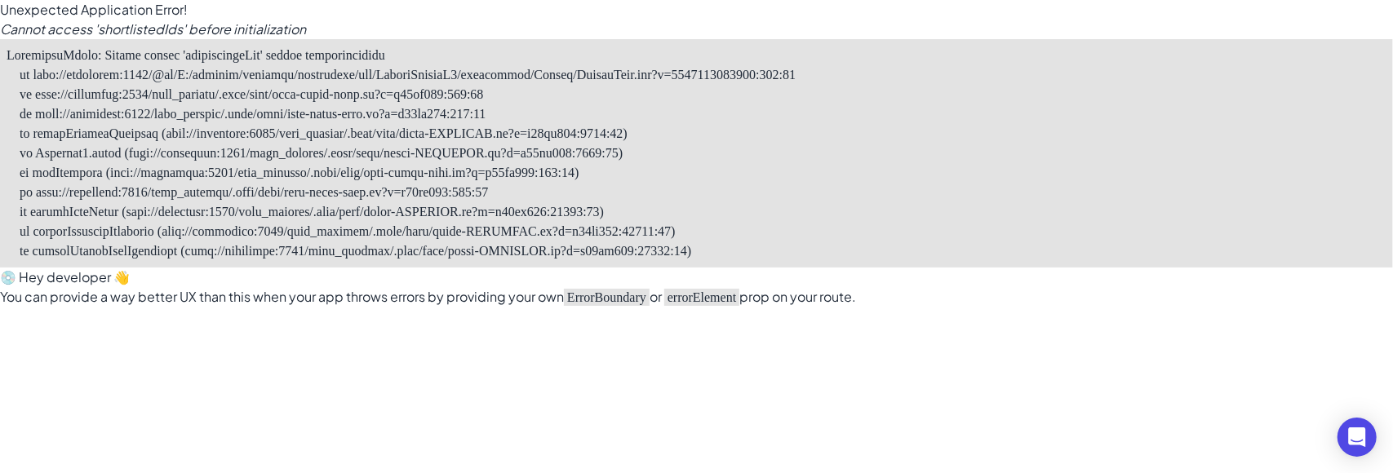
click at [147, 20] on h3 "Cannot access 'shortlistedIds' before initialization" at bounding box center [696, 30] width 1393 height 20
click at [137, 32] on h3 "Cannot access 'shortlistedIds' before initialization" at bounding box center [696, 30] width 1393 height 20
copy h3 "shortlistedIds"
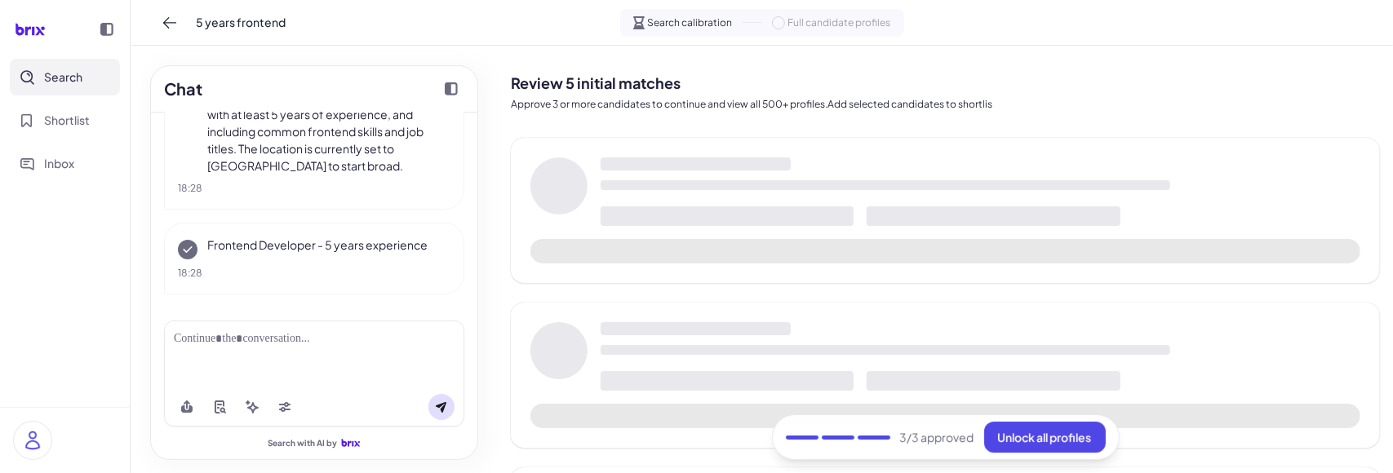
scroll to position [173, 0]
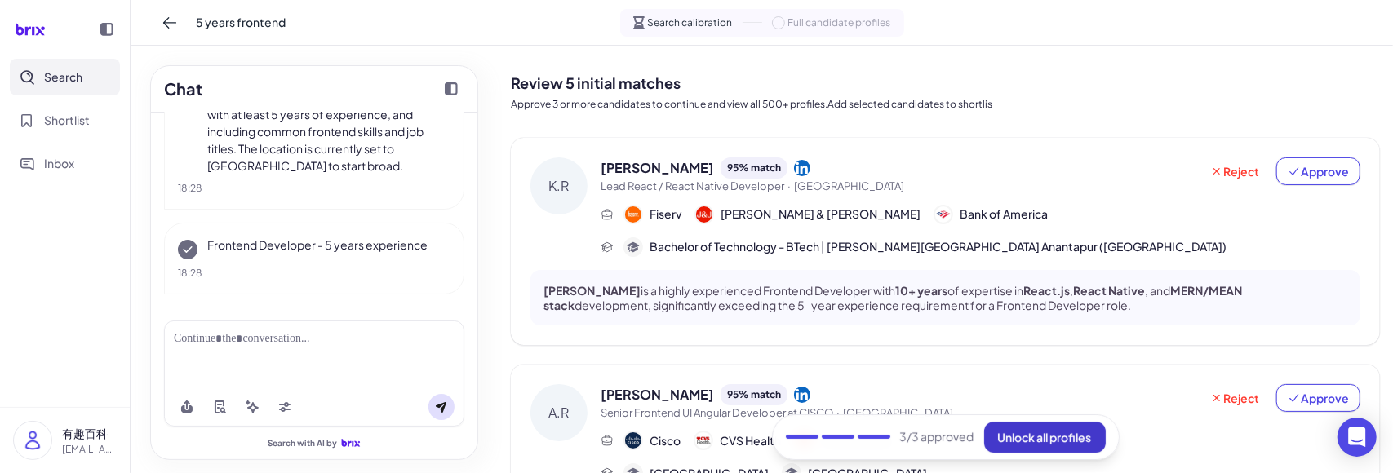
click at [1014, 443] on span "Unlock all profiles" at bounding box center [1045, 437] width 94 height 15
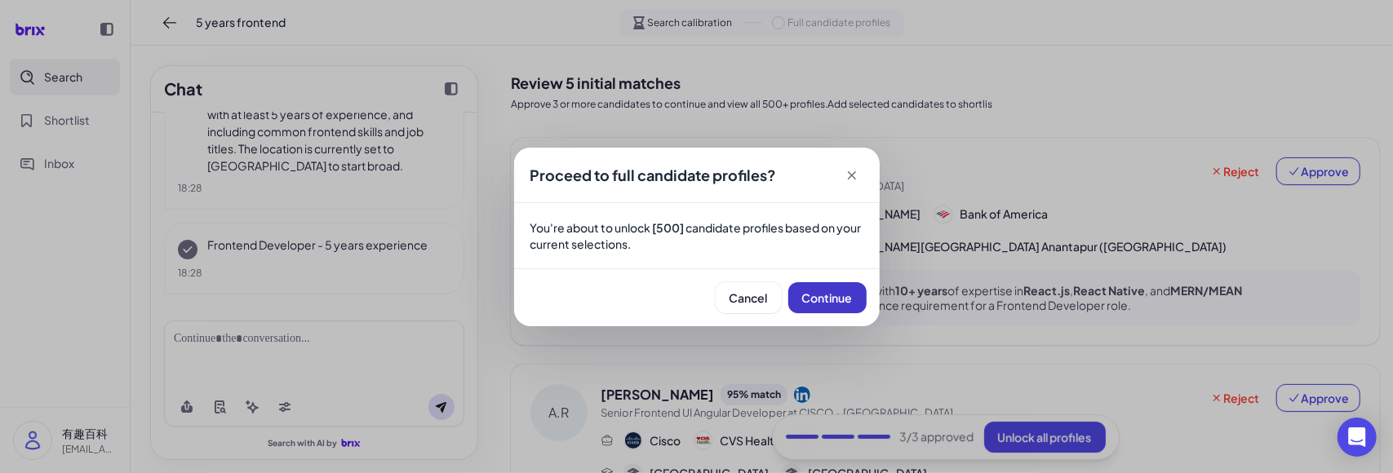
click at [847, 296] on span "Continue" at bounding box center [827, 298] width 51 height 15
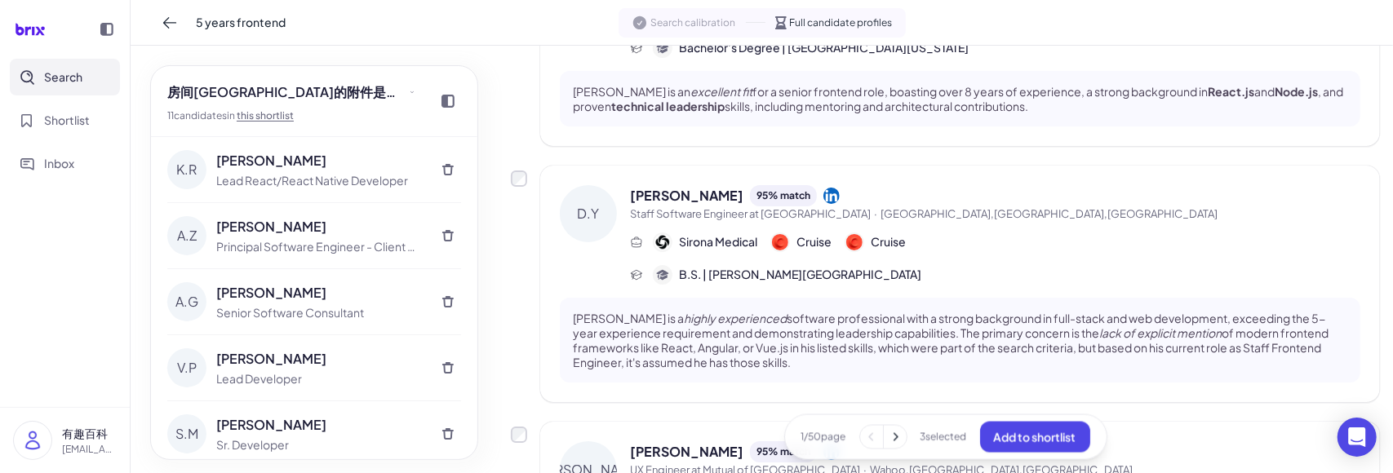
scroll to position [2191, 0]
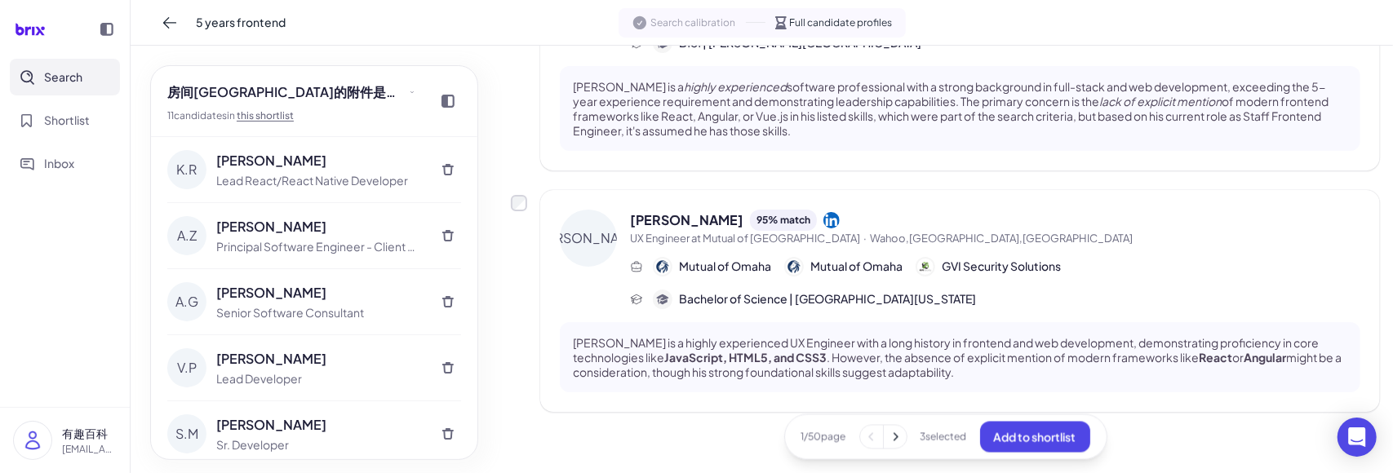
click at [656, 19] on span "Search calibration" at bounding box center [693, 23] width 85 height 15
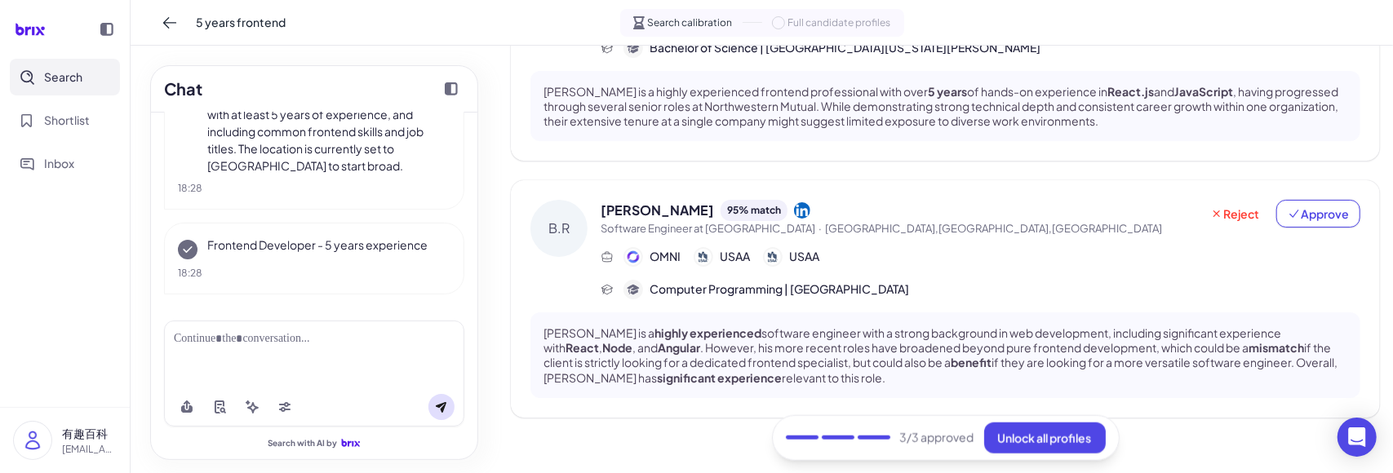
scroll to position [961, 0]
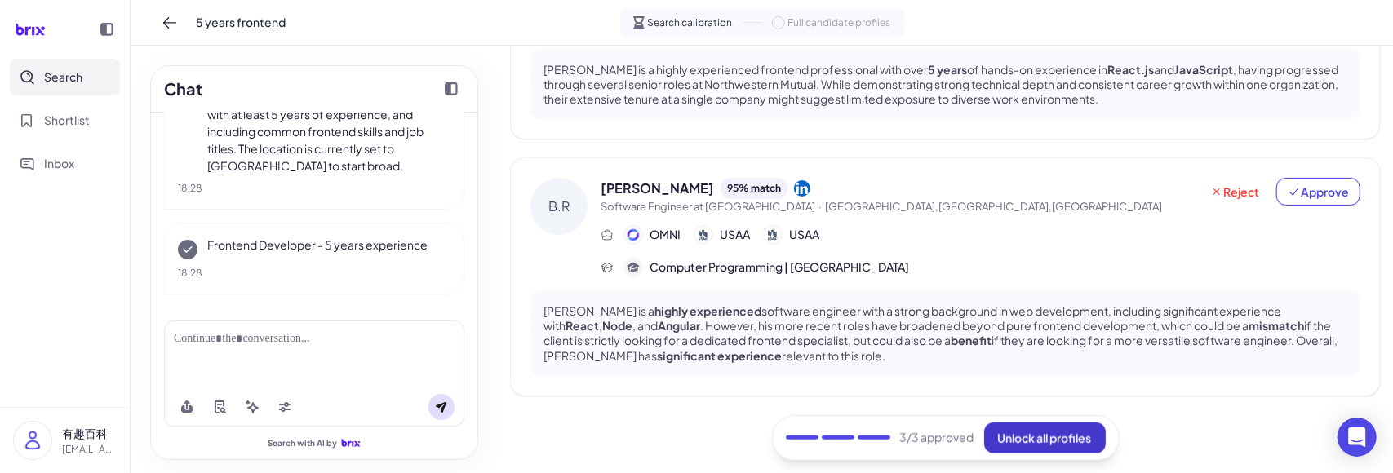
click at [1039, 429] on button "Unlock all profiles" at bounding box center [1045, 437] width 122 height 31
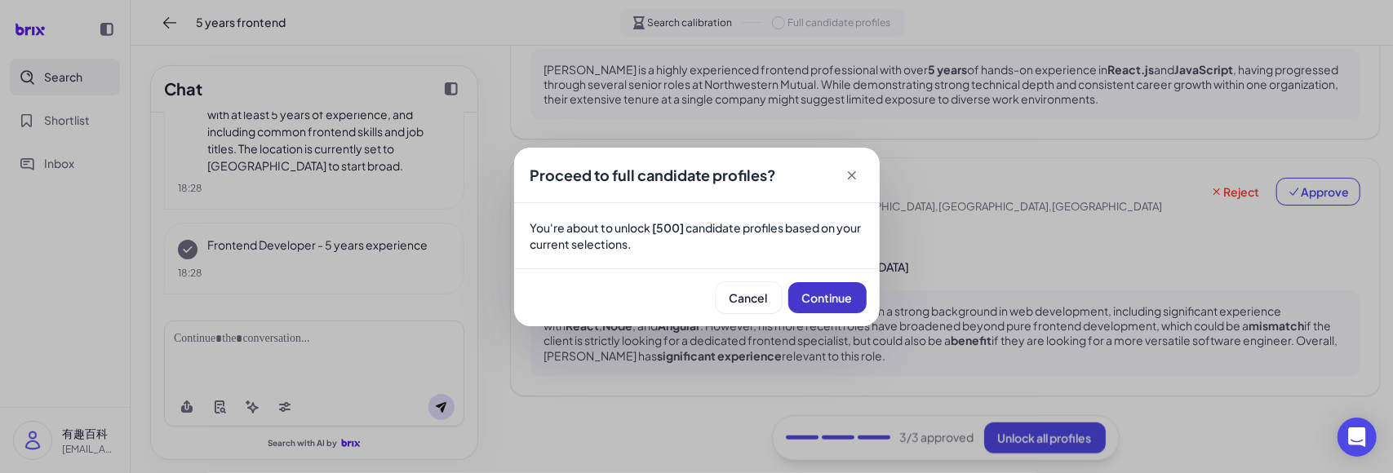
click at [840, 301] on span "Continue" at bounding box center [827, 298] width 51 height 15
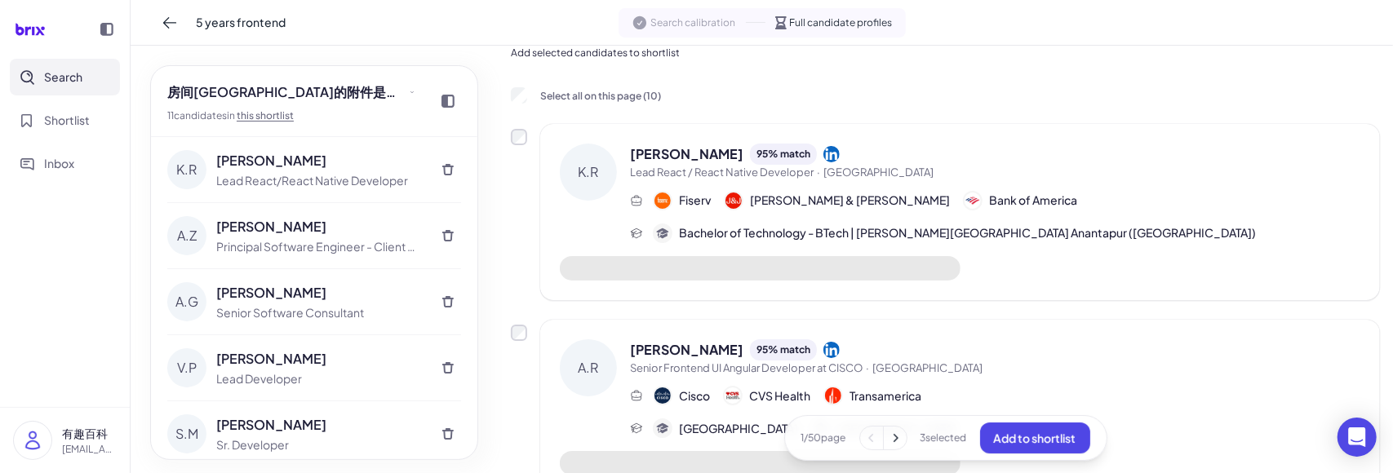
scroll to position [0, 0]
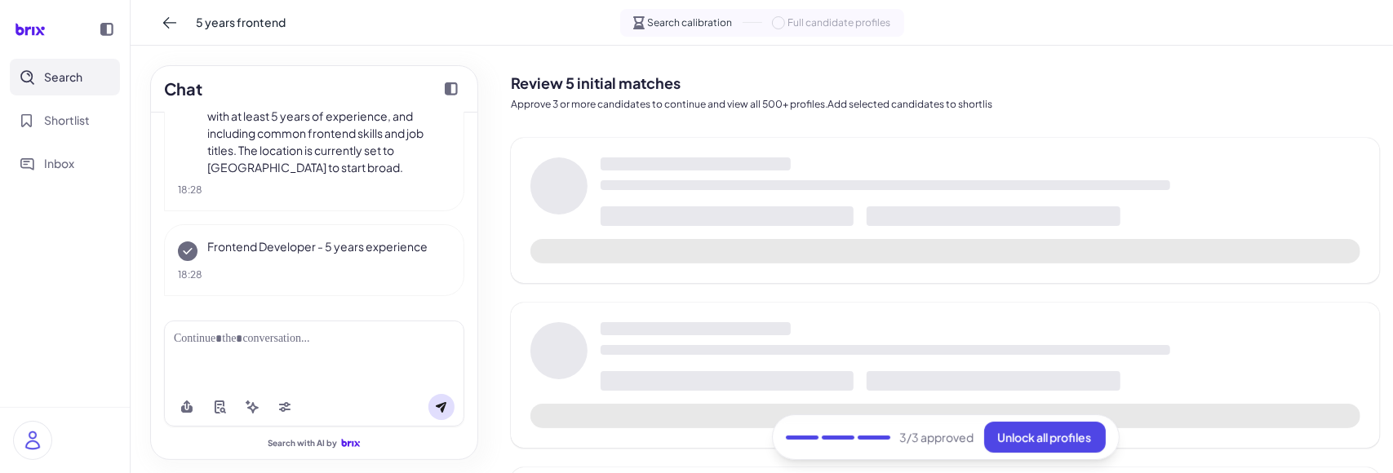
scroll to position [173, 0]
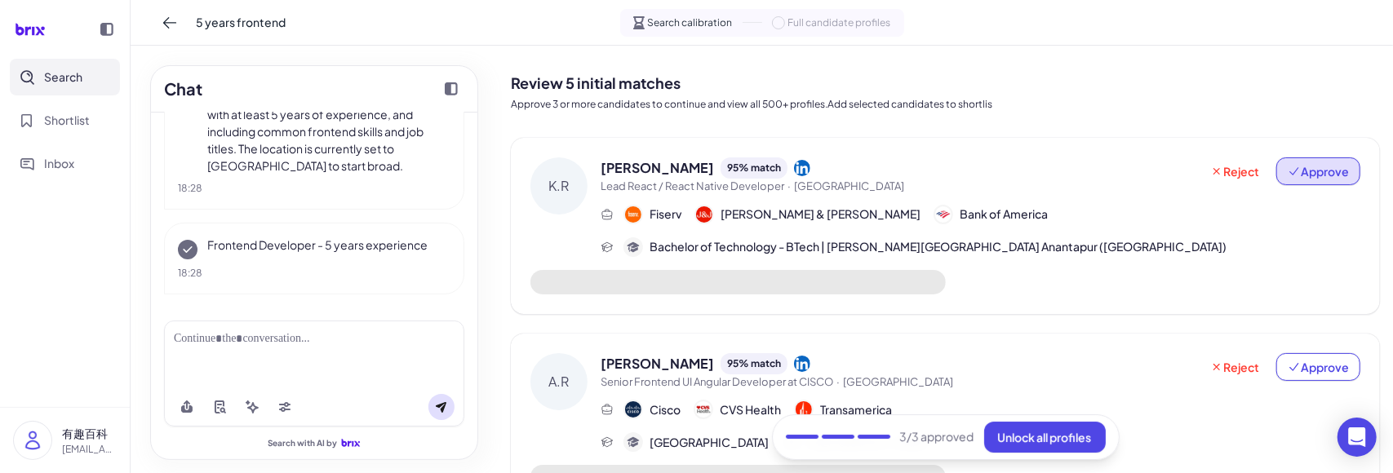
click at [1328, 174] on span "Approve" at bounding box center [1318, 171] width 61 height 16
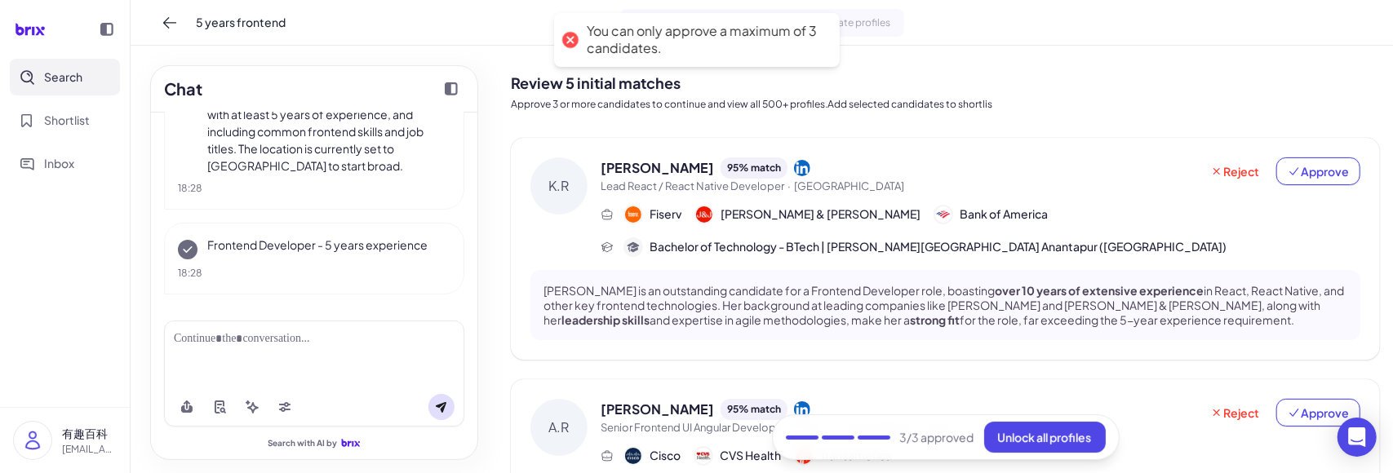
click at [869, 440] on div "3 /3 approved Unlock all profiles" at bounding box center [946, 438] width 348 height 46
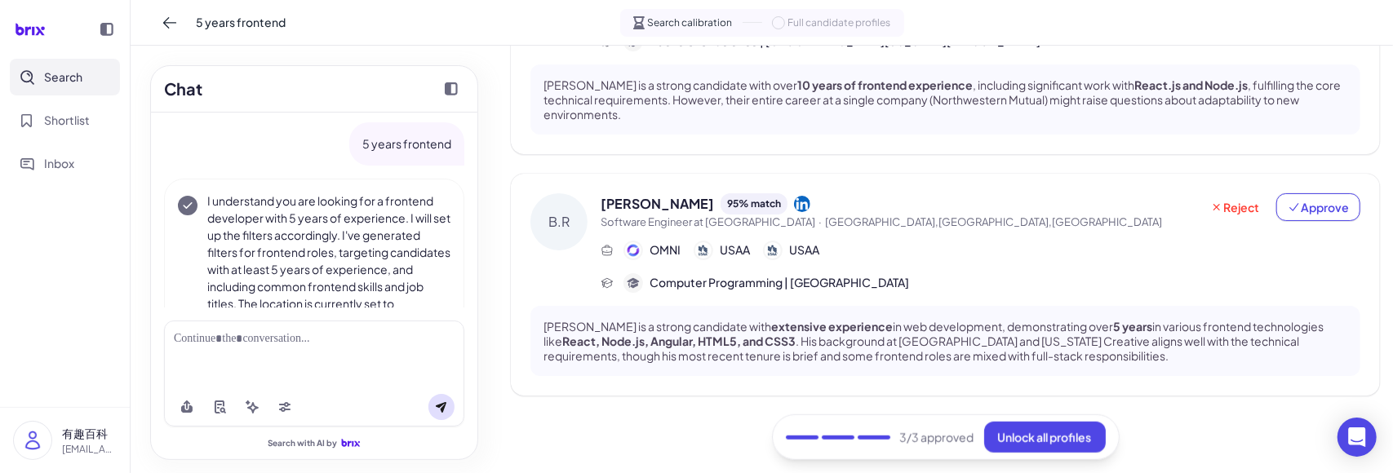
scroll to position [0, 0]
click at [1024, 437] on span "Unlock all profiles" at bounding box center [1045, 437] width 94 height 15
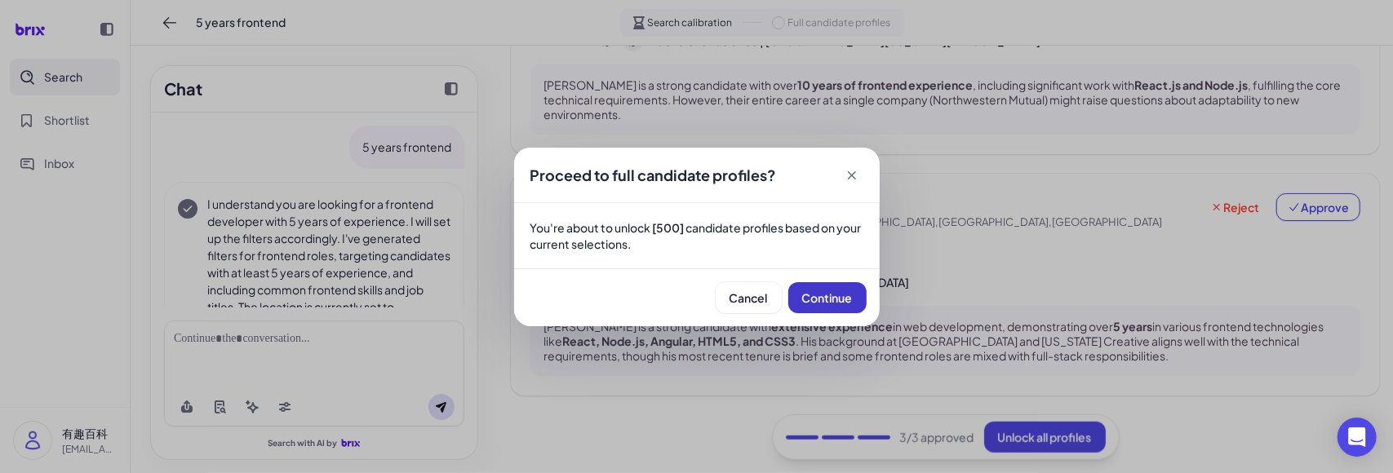
click at [834, 291] on span "Continue" at bounding box center [827, 298] width 51 height 15
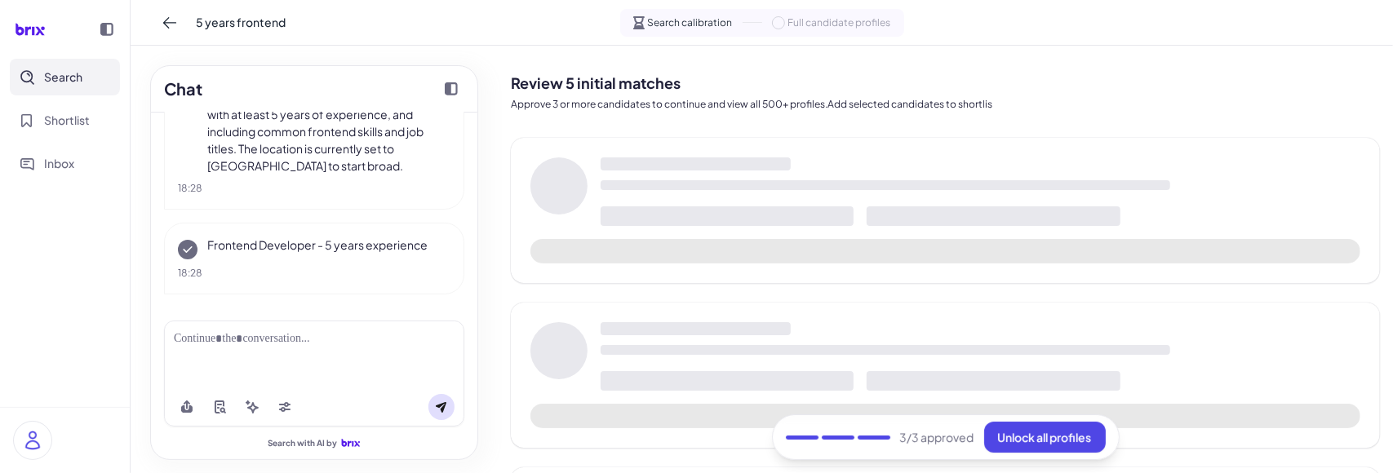
scroll to position [173, 0]
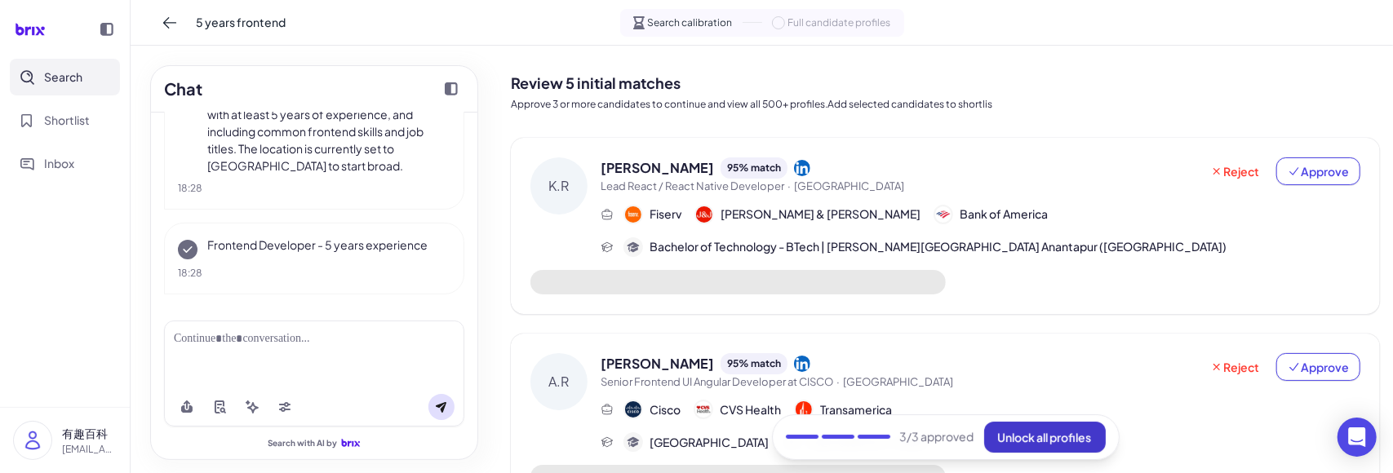
click at [1032, 438] on span "Unlock all profiles" at bounding box center [1045, 437] width 94 height 15
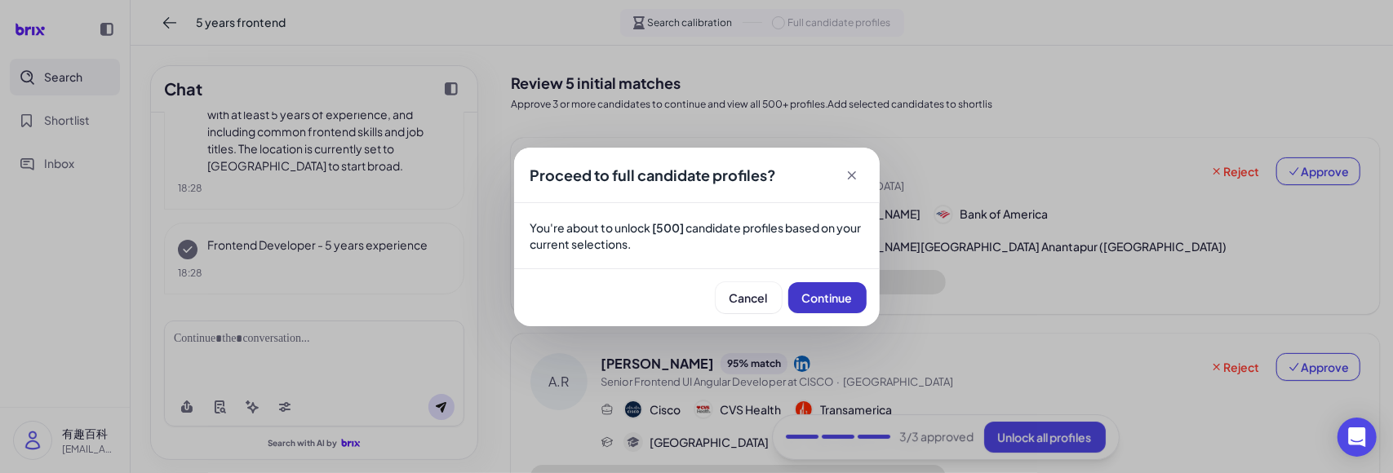
click at [829, 288] on button "Continue" at bounding box center [828, 297] width 78 height 31
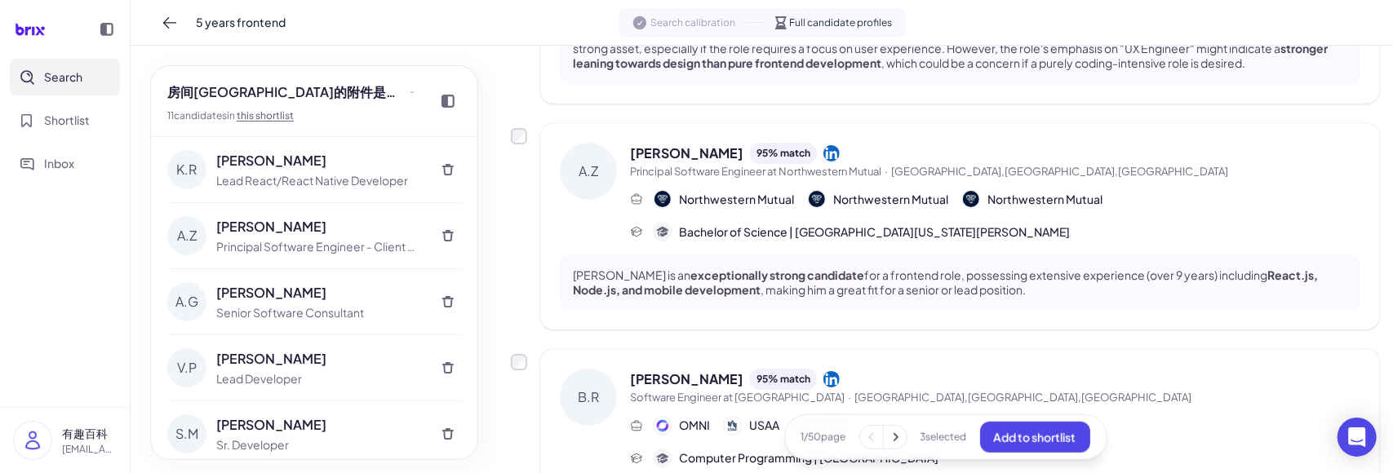
scroll to position [898, 0]
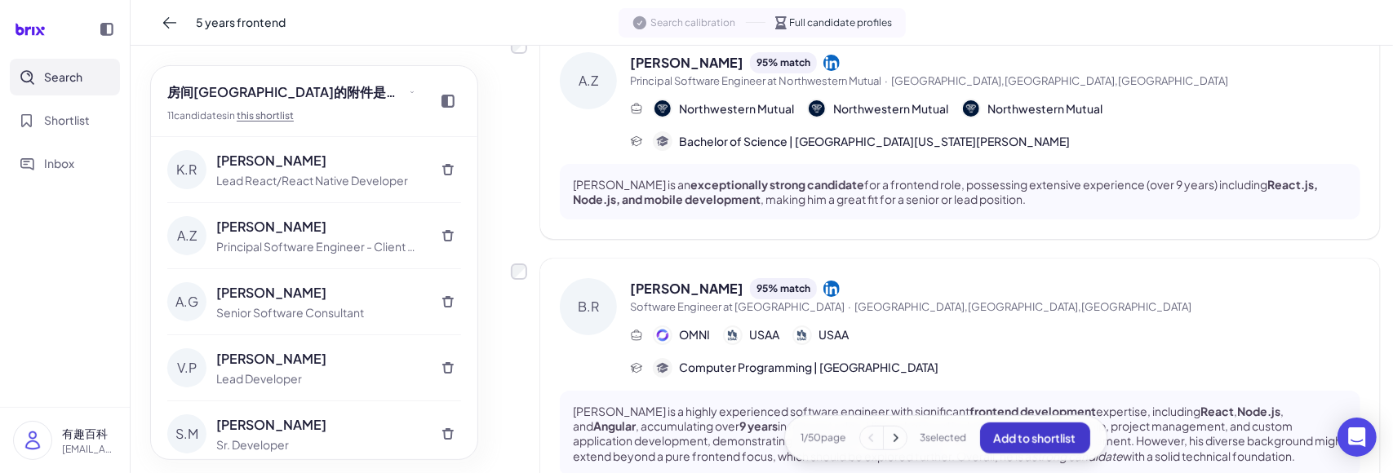
click at [1016, 425] on button "Add to shortlist" at bounding box center [1035, 437] width 110 height 31
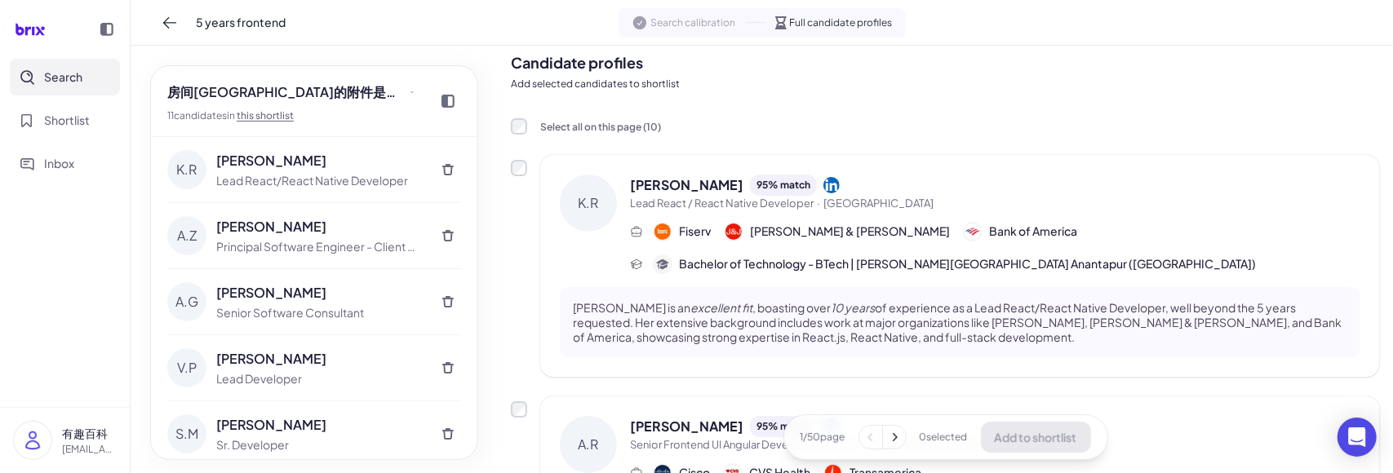
scroll to position [0, 0]
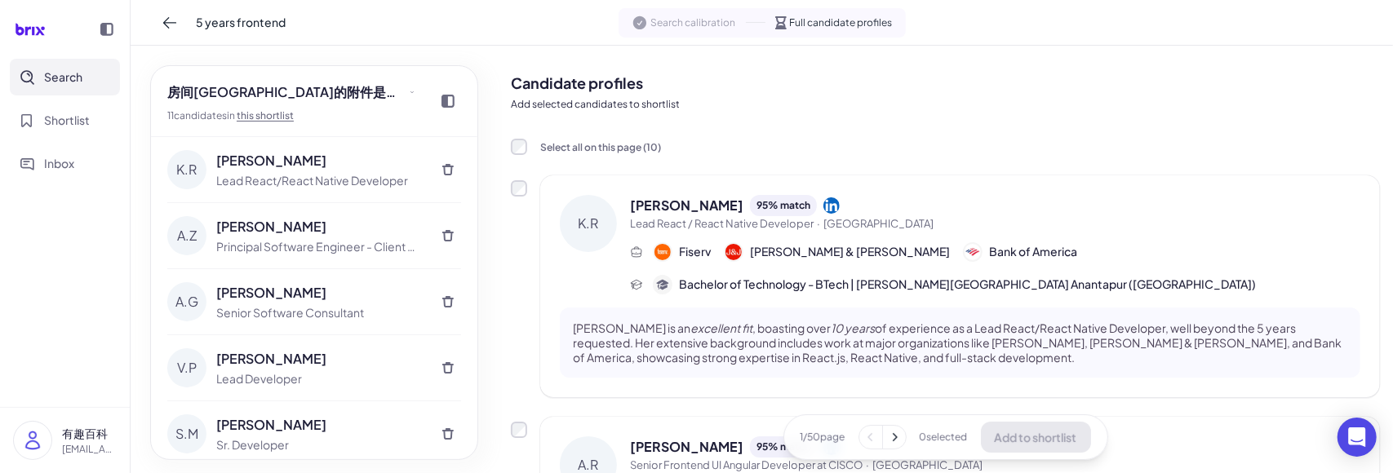
click at [896, 429] on button at bounding box center [894, 437] width 23 height 23
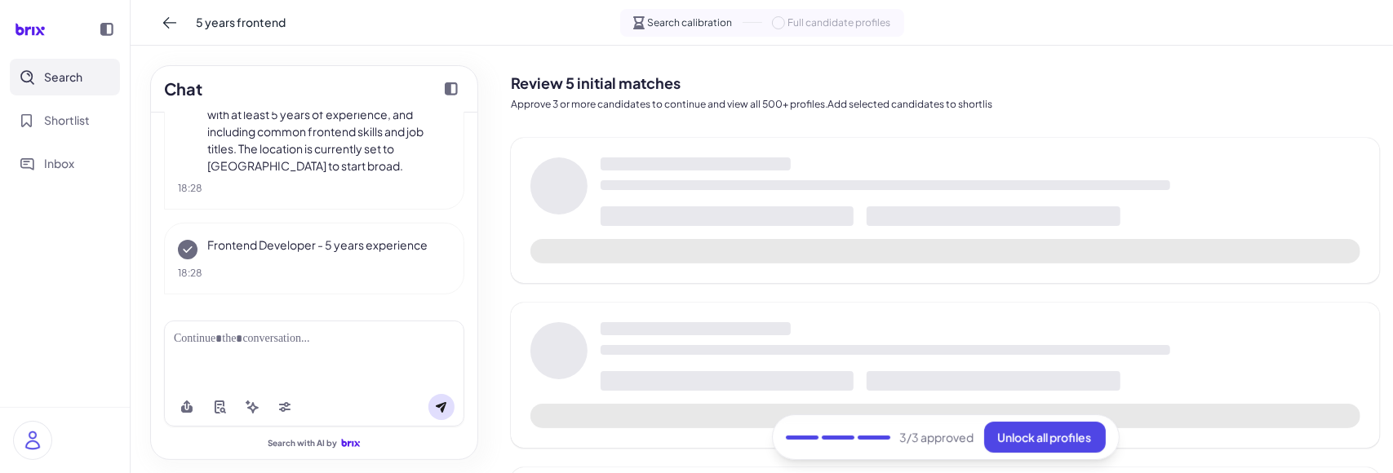
scroll to position [173, 0]
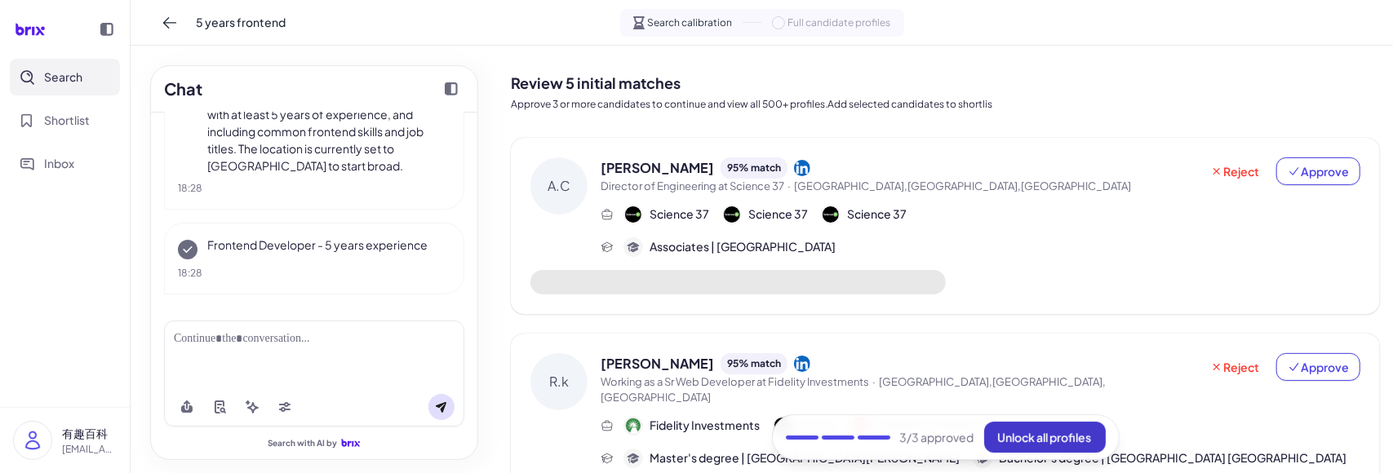
click at [1019, 431] on span "Unlock all profiles" at bounding box center [1045, 437] width 94 height 15
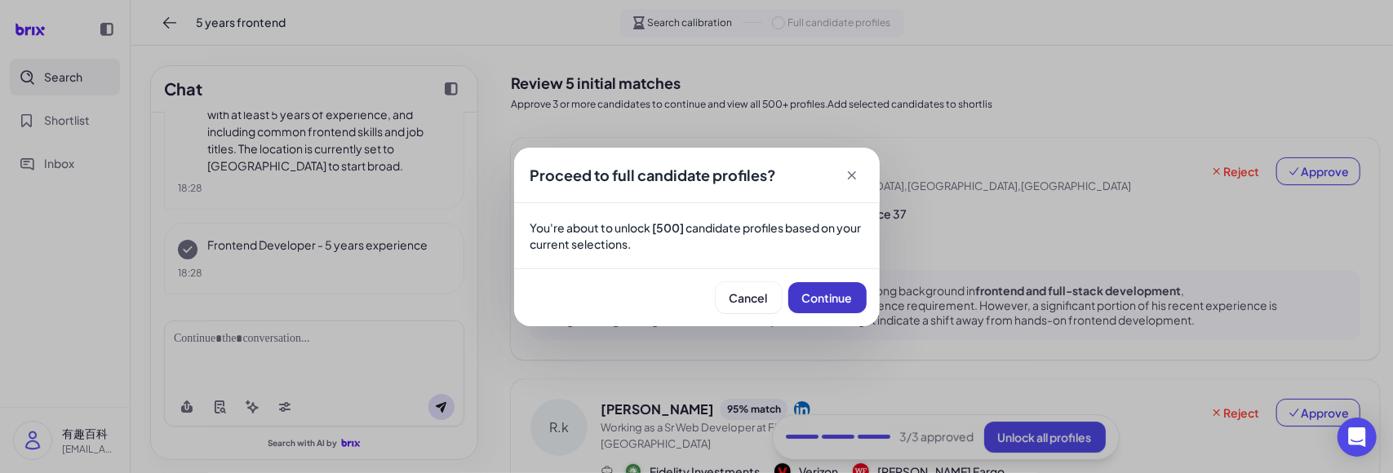
click at [829, 304] on span "Continue" at bounding box center [827, 298] width 51 height 15
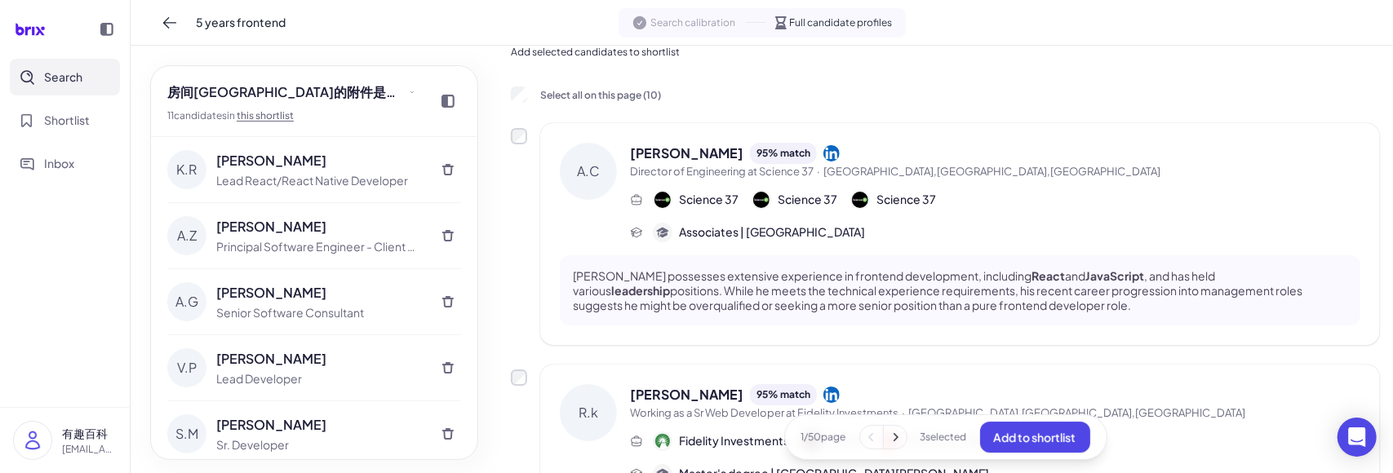
scroll to position [0, 0]
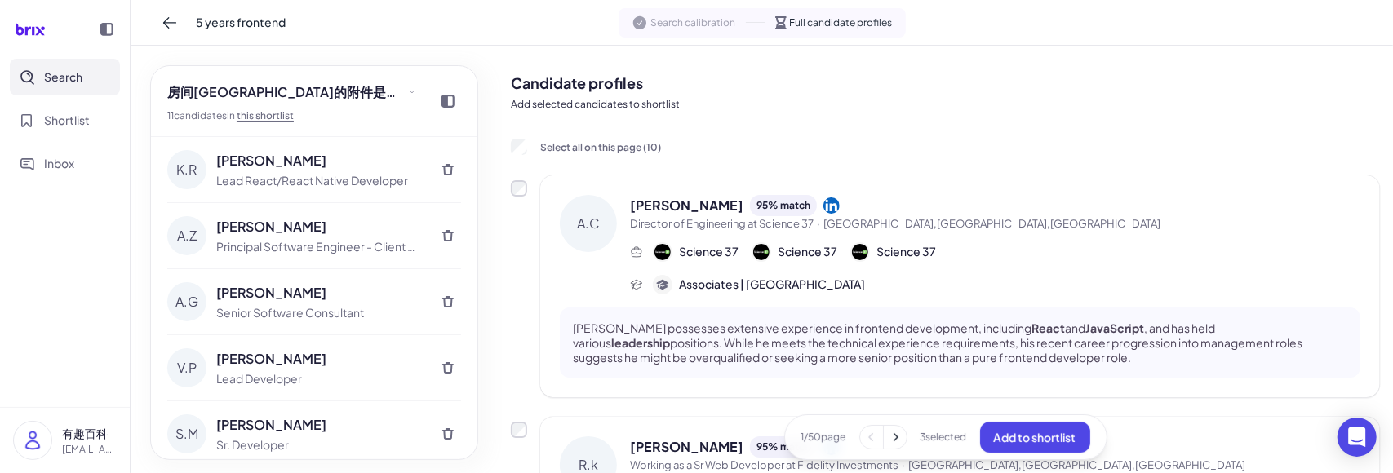
click at [894, 440] on icon at bounding box center [896, 437] width 5 height 8
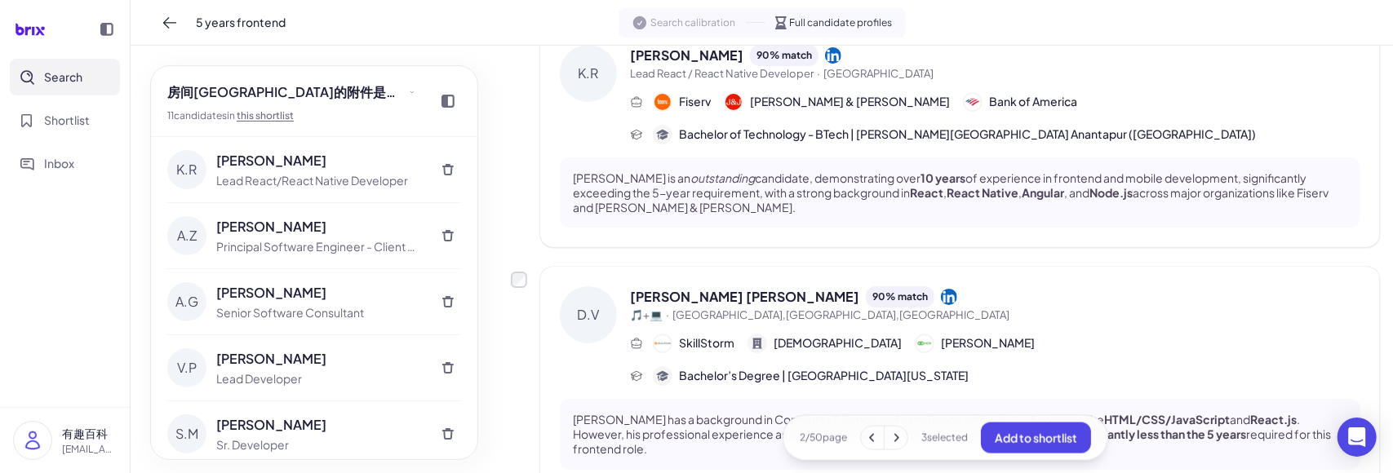
scroll to position [1556, 0]
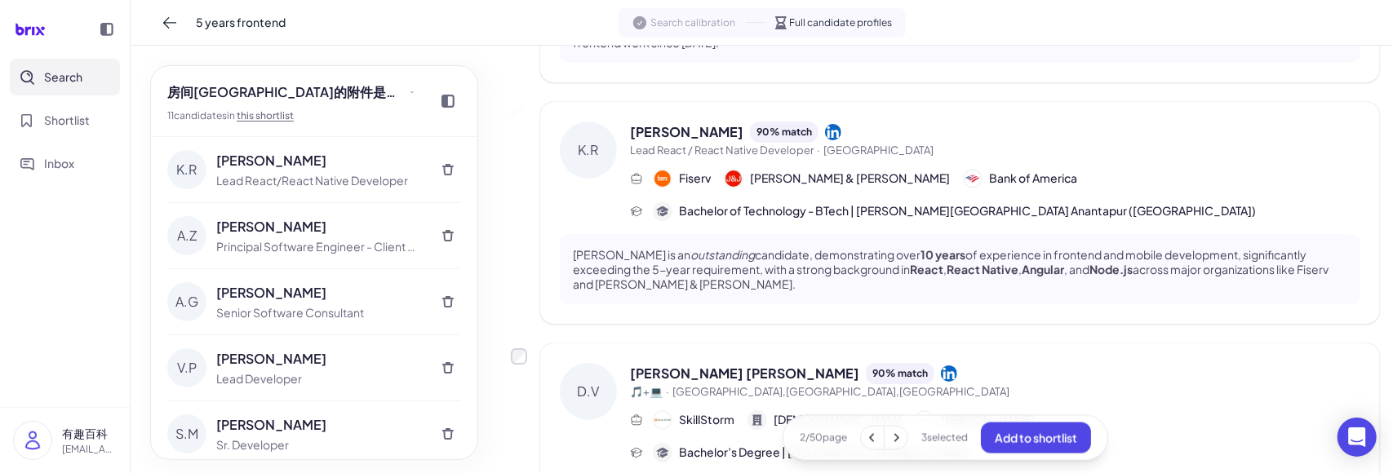
click at [864, 442] on icon at bounding box center [872, 437] width 16 height 16
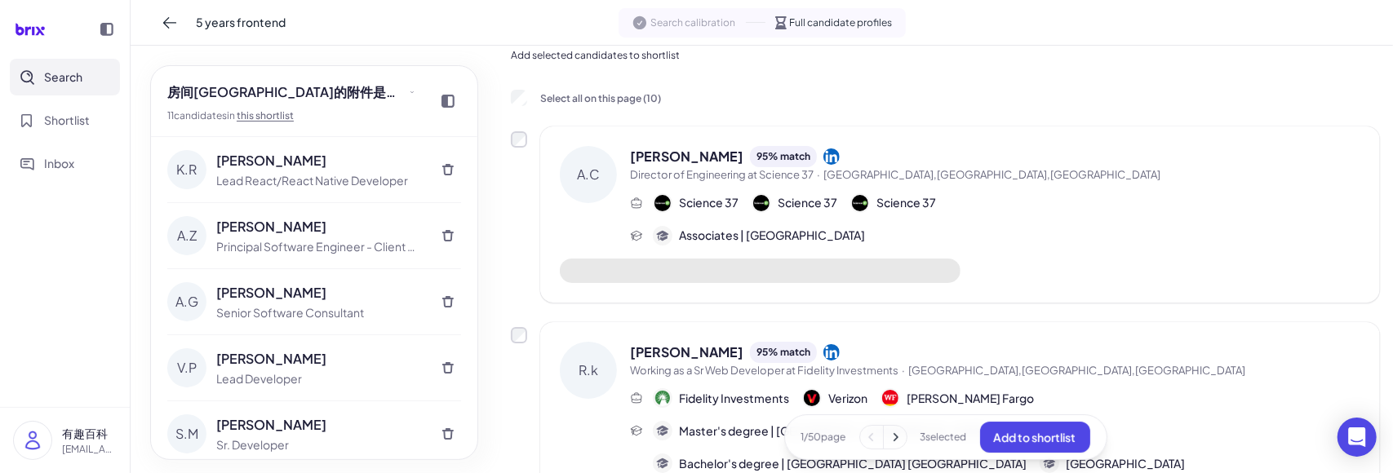
scroll to position [0, 0]
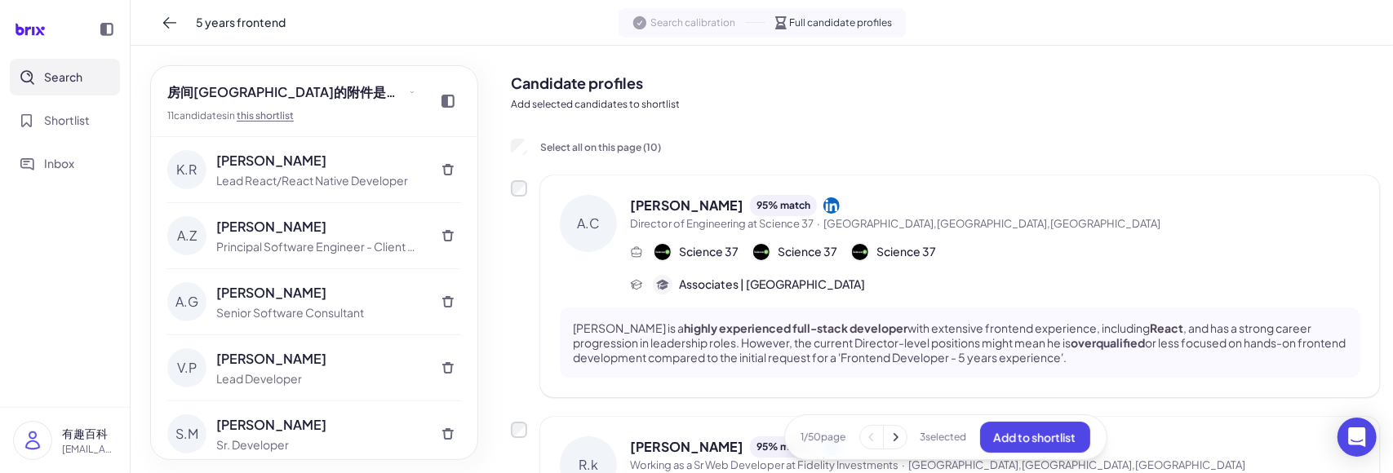
click at [527, 194] on div "A.C Austin Crafts 95 % match Director of Engineering at Science 37 · Tulsa,OK,U…" at bounding box center [945, 287] width 869 height 222
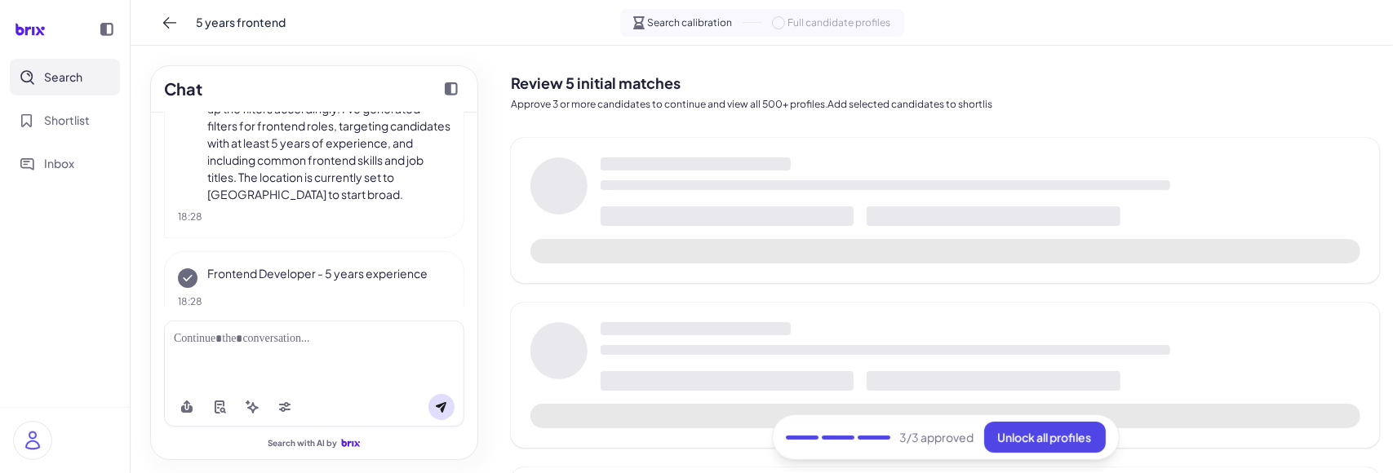
scroll to position [173, 0]
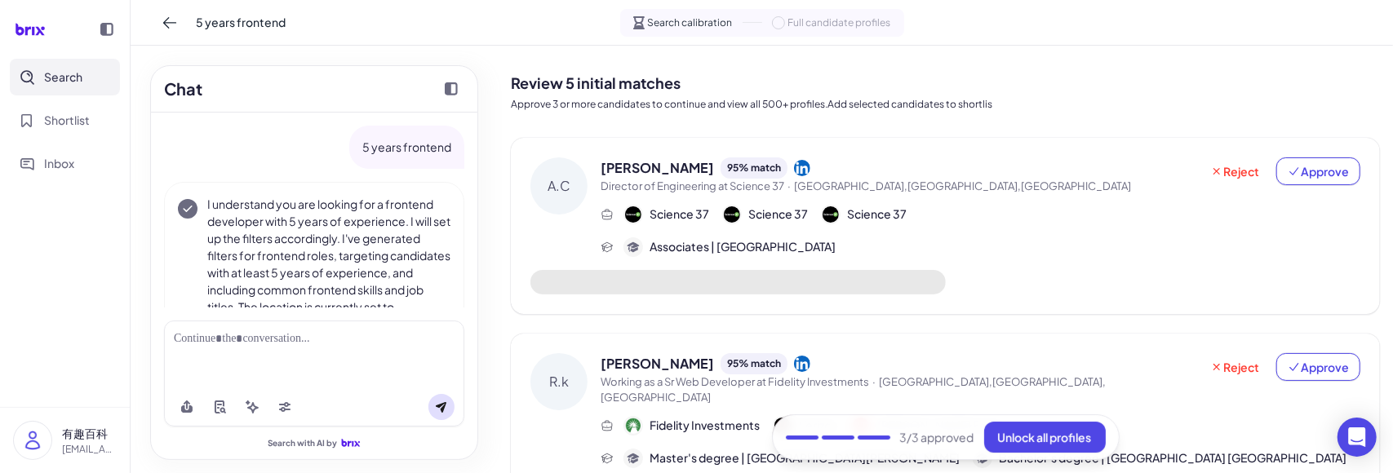
scroll to position [173, 0]
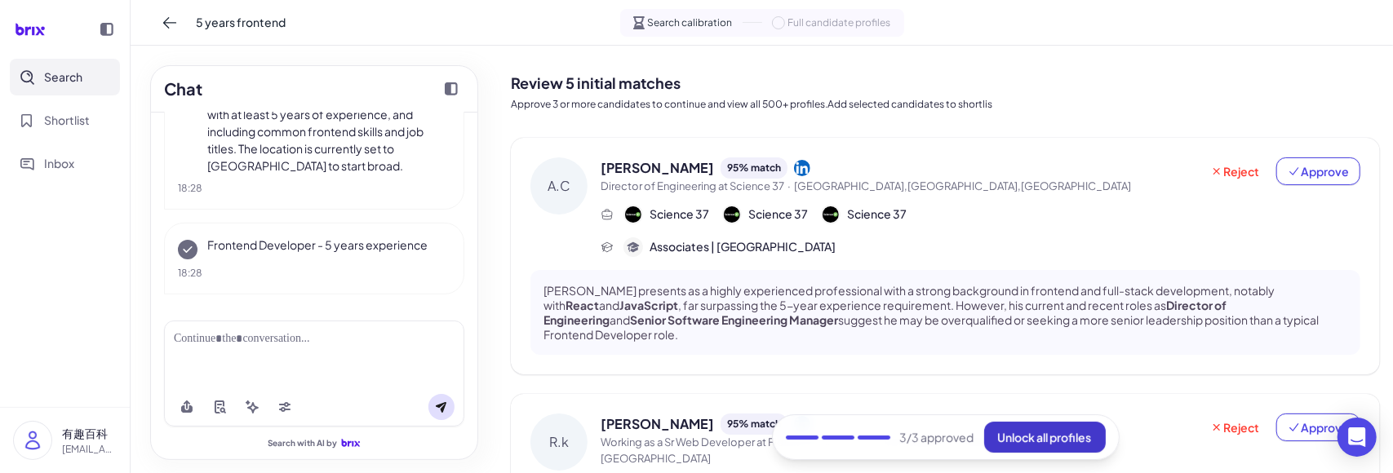
click at [998, 442] on span "Unlock all profiles" at bounding box center [1045, 437] width 94 height 15
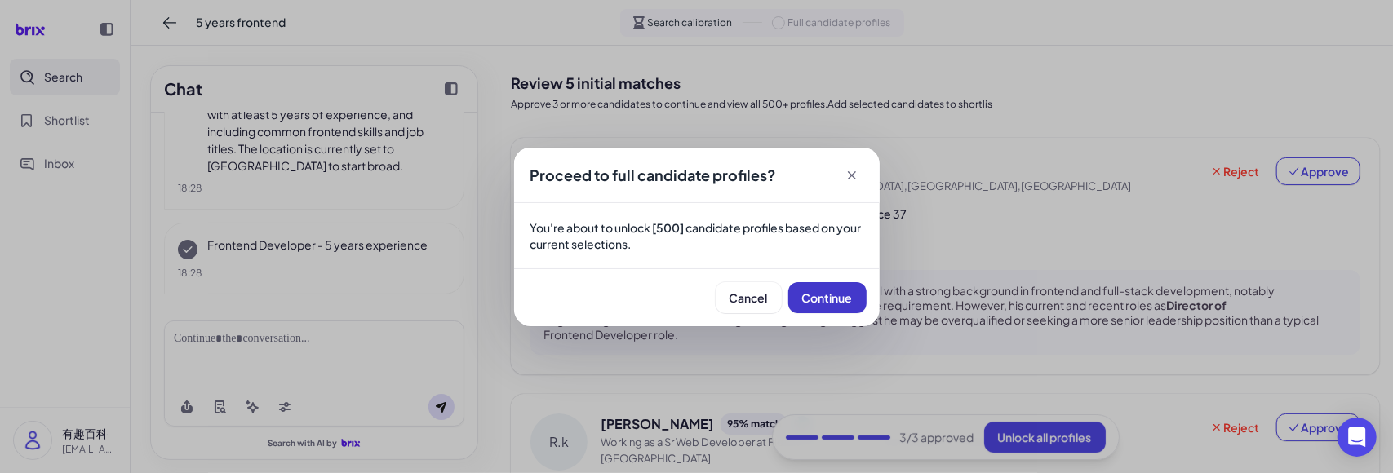
click at [811, 287] on button "Continue" at bounding box center [828, 297] width 78 height 31
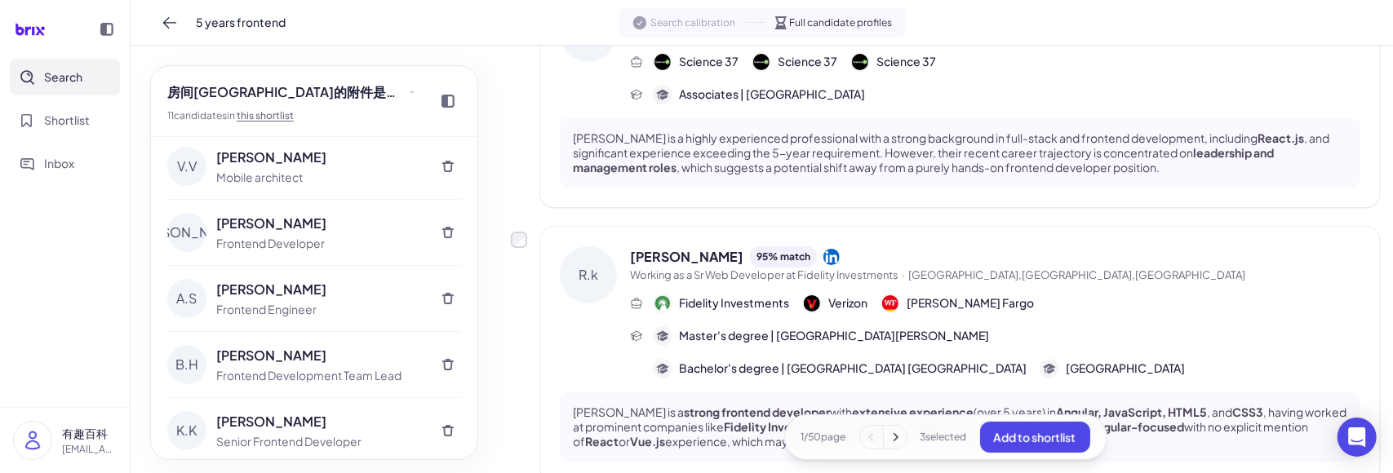
scroll to position [0, 0]
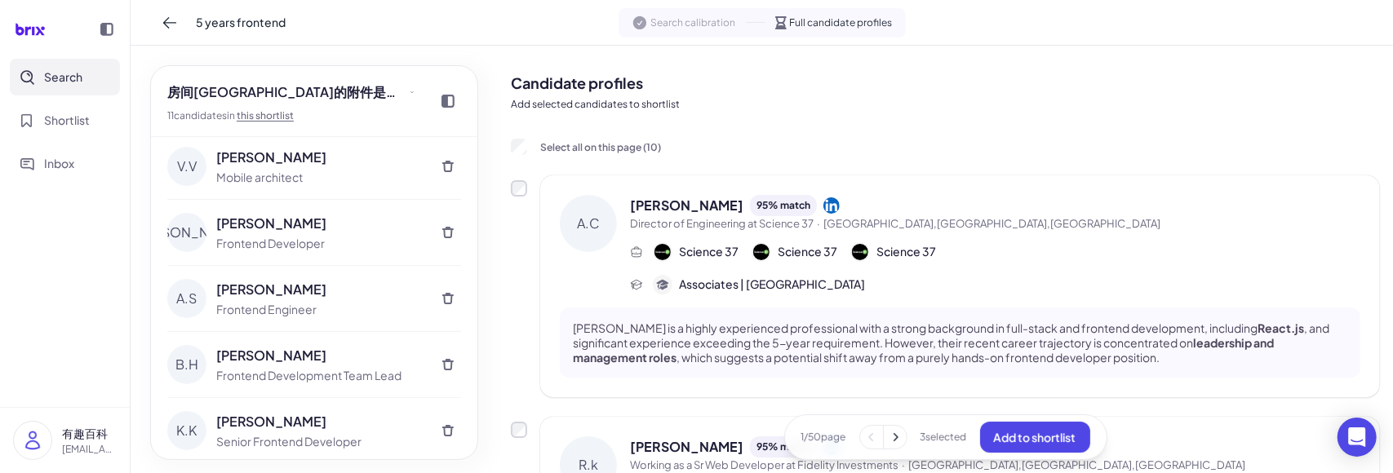
click at [787, 284] on span "Associates | [GEOGRAPHIC_DATA]" at bounding box center [772, 284] width 186 height 17
click at [798, 330] on p "Austin Crafts is a highly experienced professional with a strong background in …" at bounding box center [960, 343] width 775 height 45
click at [677, 20] on span "Search calibration" at bounding box center [693, 23] width 85 height 15
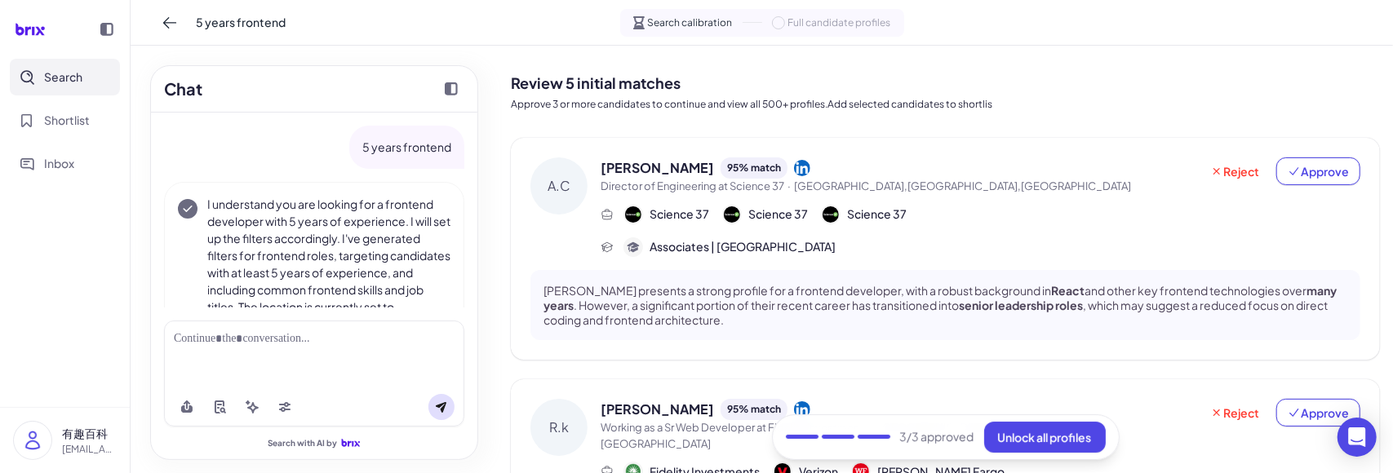
click at [1000, 146] on div "[PERSON_NAME] Crafts 95 % match Director of Engineering at Science 37 · [GEOGRA…" at bounding box center [945, 249] width 869 height 222
click at [951, 185] on span "Director of Engineering at Science 37 · [GEOGRAPHIC_DATA],[GEOGRAPHIC_DATA],[GE…" at bounding box center [900, 187] width 599 height 16
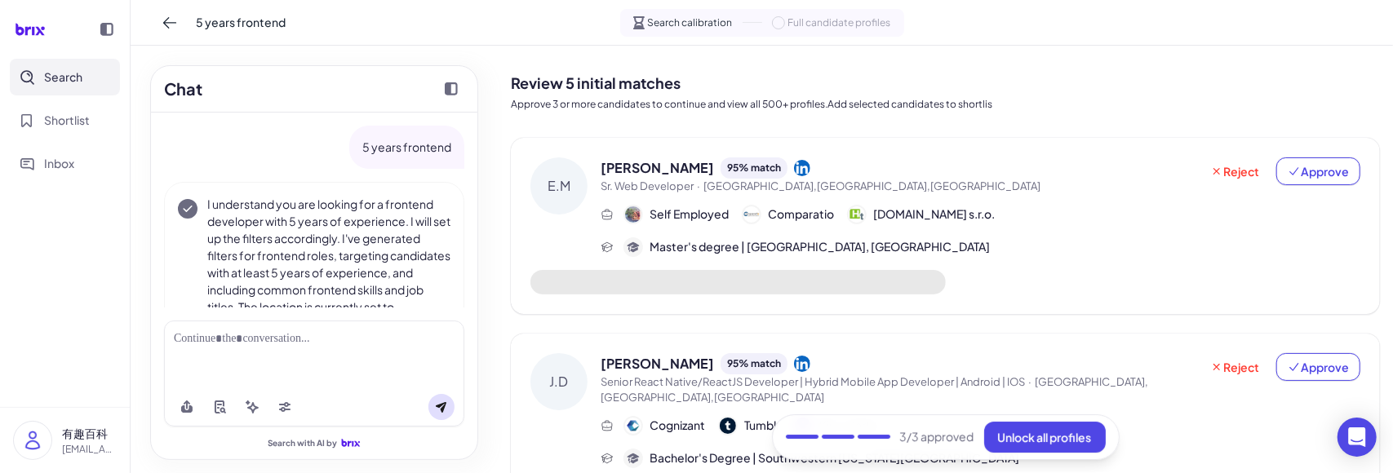
scroll to position [173, 0]
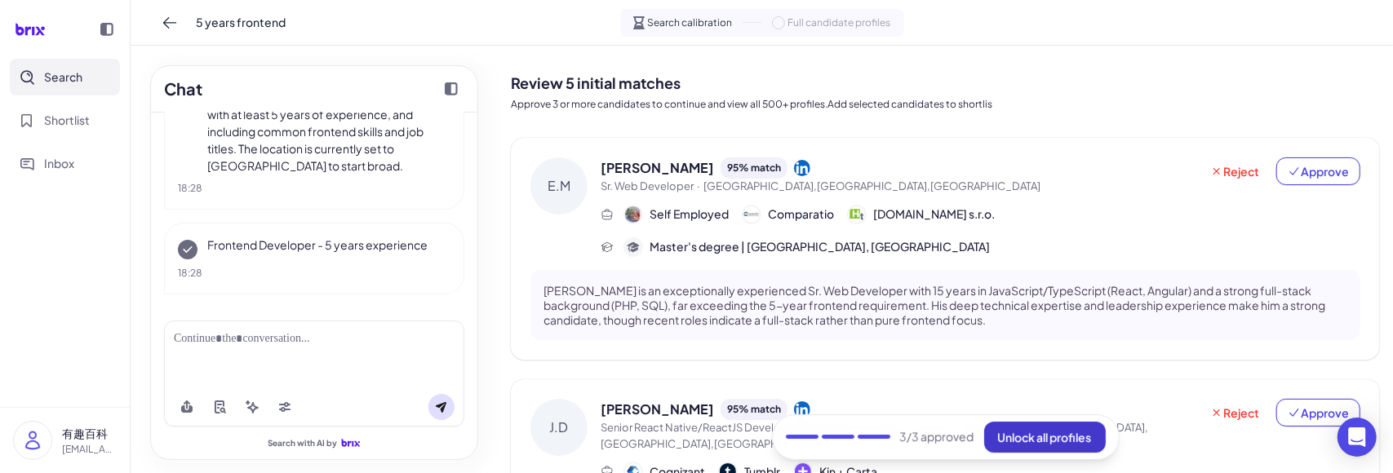
click at [1005, 438] on span "Unlock all profiles" at bounding box center [1045, 437] width 94 height 15
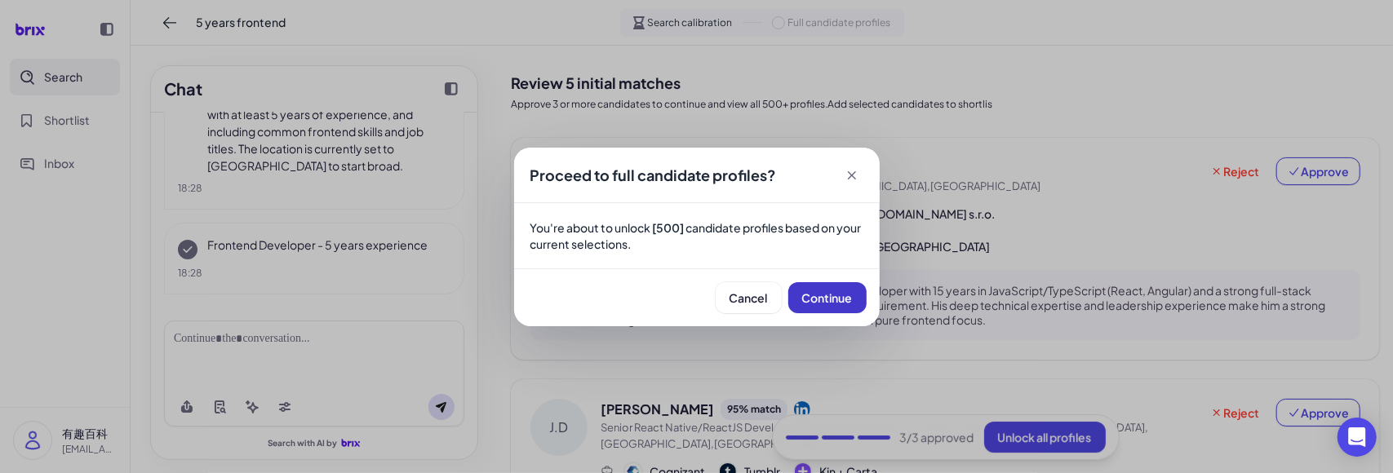
click at [819, 288] on button "Continue" at bounding box center [828, 297] width 78 height 31
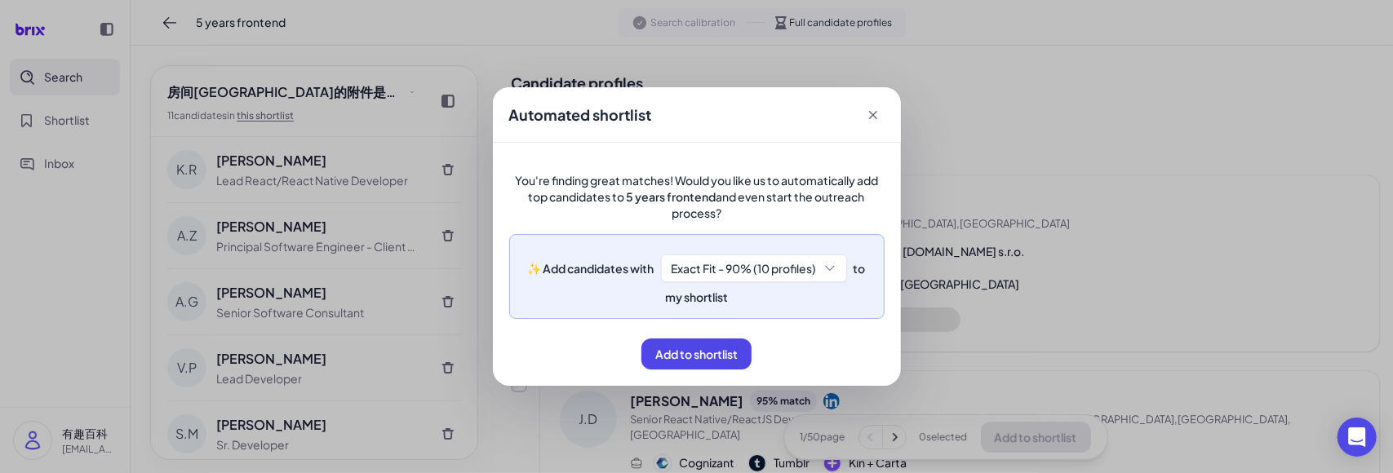
click at [752, 269] on div "Exact Fit - 90% (10 profiles)" at bounding box center [754, 269] width 186 height 28
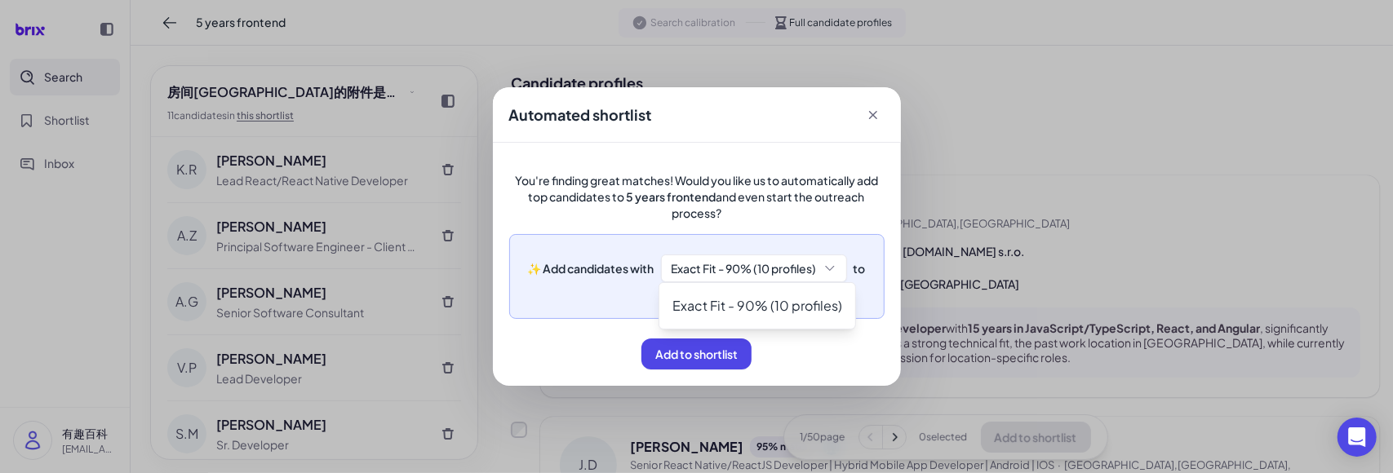
click at [601, 318] on div "You're finding great matches! Would you like us to automatically add top candid…" at bounding box center [697, 271] width 376 height 198
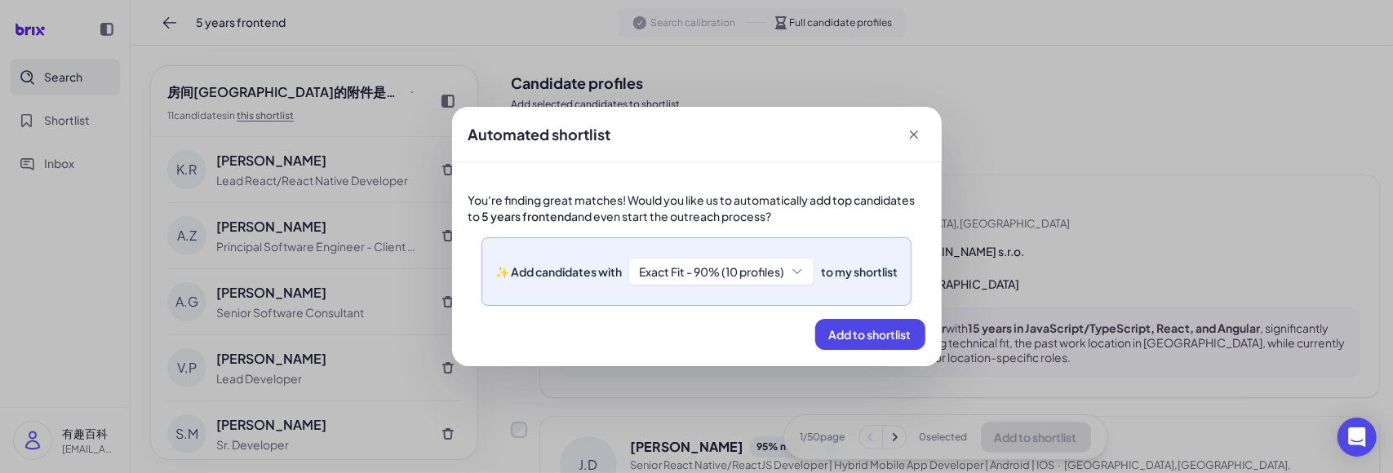
click at [691, 274] on div "Exact Fit - 90% (10 profiles)" at bounding box center [722, 272] width 186 height 28
click at [515, 291] on div "✨ Add candidates with Exact Fit - 90% (10 profiles) to my shortlist" at bounding box center [697, 272] width 430 height 69
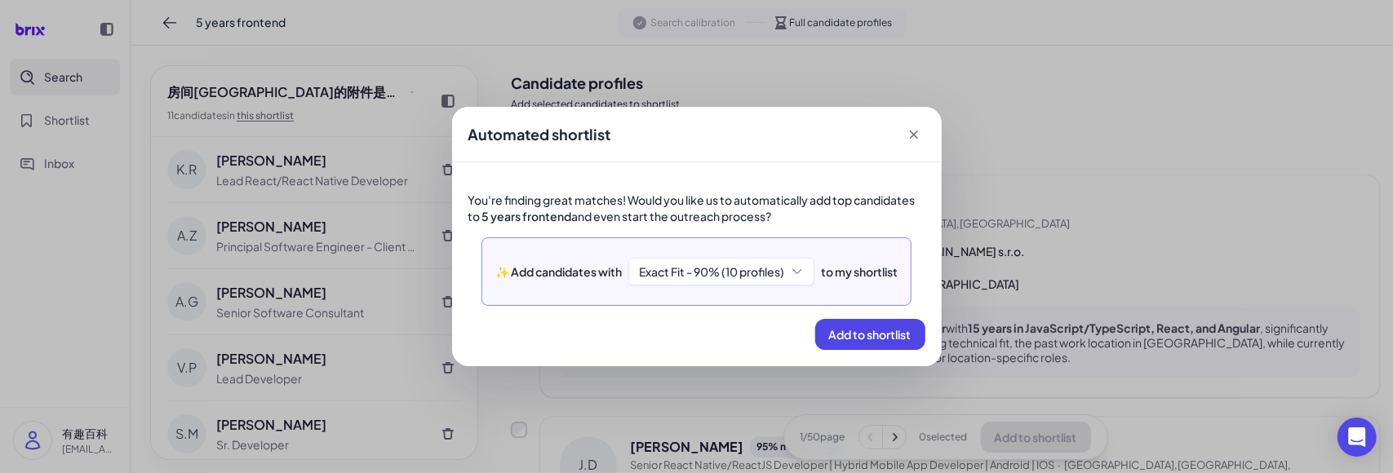
click at [773, 275] on div "Exact Fit - 90% (10 profiles)" at bounding box center [722, 272] width 186 height 28
click at [777, 265] on div "Exact Fit - 90% (10 profiles)" at bounding box center [722, 272] width 186 height 28
click at [764, 276] on div "Exact Fit - 90% (10 profiles)" at bounding box center [722, 272] width 186 height 28
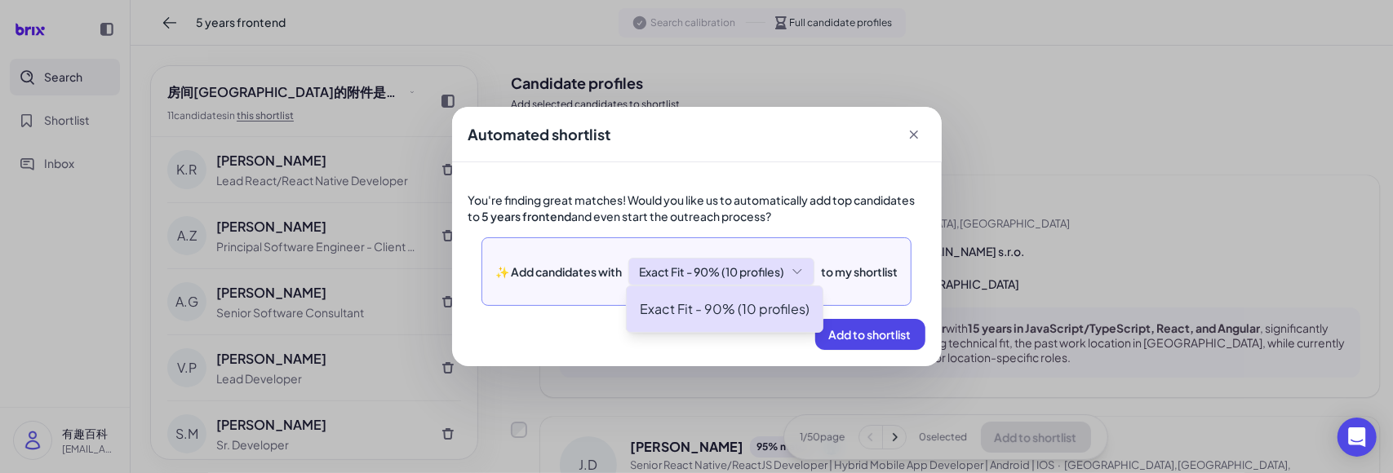
click at [764, 276] on div "Exact Fit - 90% (10 profiles)" at bounding box center [722, 272] width 186 height 28
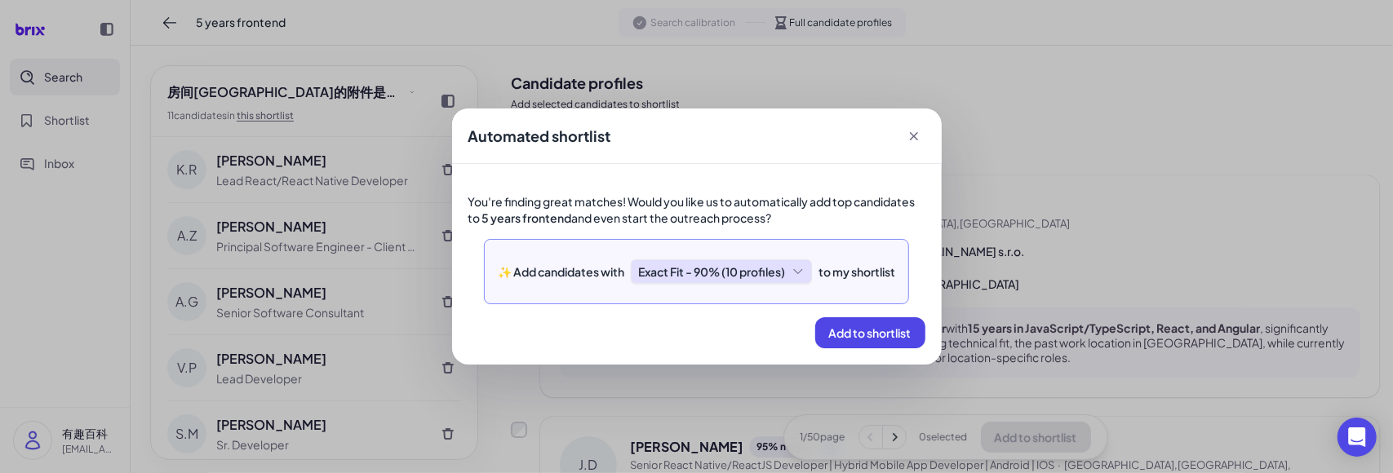
click at [696, 270] on div "Exact Fit - 90% (10 profiles)" at bounding box center [721, 272] width 181 height 24
click at [743, 265] on div "Exact Fit - 90% (10 profiles)" at bounding box center [721, 272] width 181 height 24
click at [727, 267] on div "Exact Fit - 90%" at bounding box center [722, 272] width 116 height 24
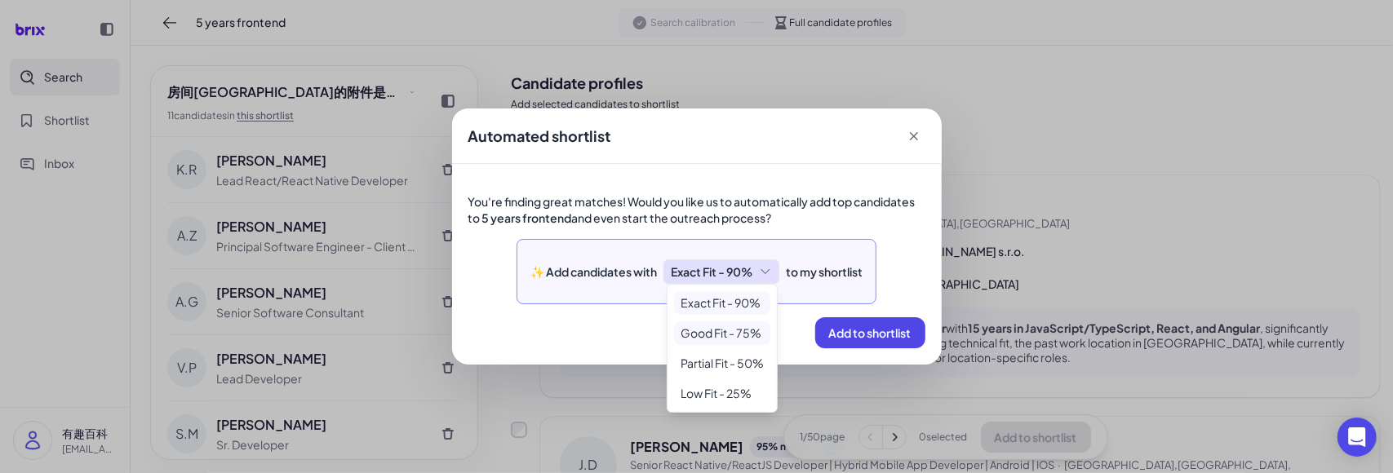
click at [739, 331] on li "Good Fit - 75%" at bounding box center [722, 334] width 96 height 24
click at [564, 339] on div "Add to shortlist" at bounding box center [697, 333] width 457 height 31
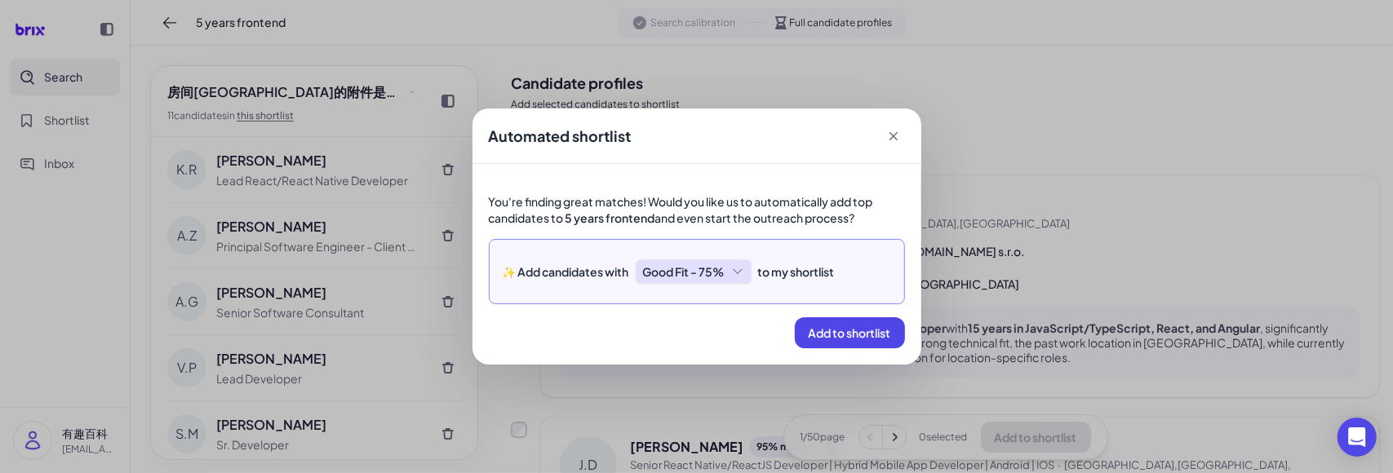
click at [707, 269] on div "Good Fit - 75%" at bounding box center [694, 272] width 116 height 24
click at [534, 329] on div "Add to shortlist" at bounding box center [697, 333] width 416 height 31
click at [831, 326] on span "Add to shortlist" at bounding box center [850, 333] width 82 height 15
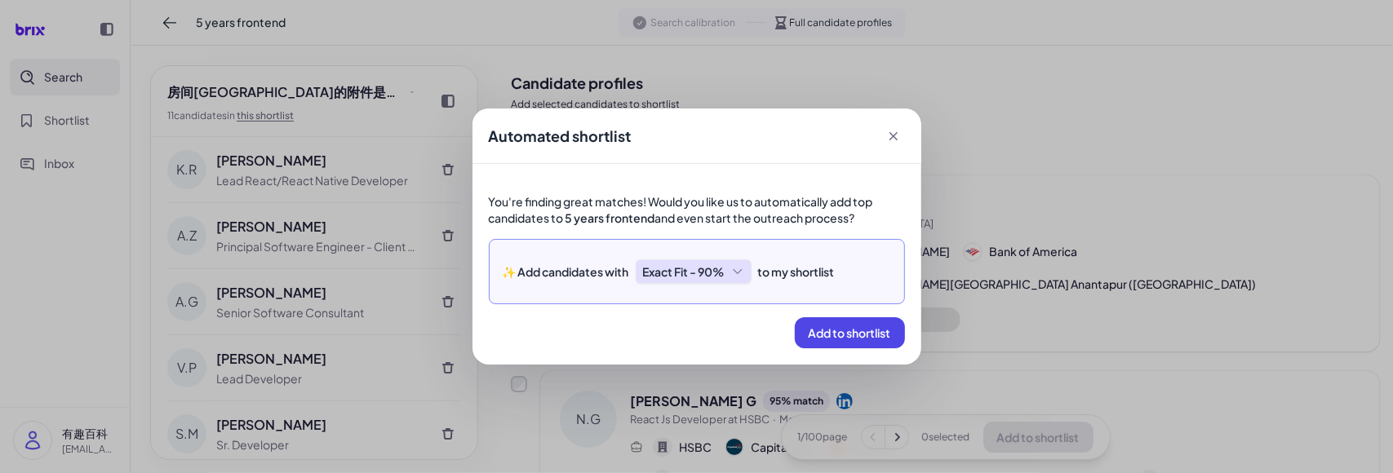
click at [715, 272] on div "Exact Fit - 90%" at bounding box center [694, 272] width 116 height 24
click at [836, 333] on span "Add to shortlist" at bounding box center [850, 333] width 82 height 15
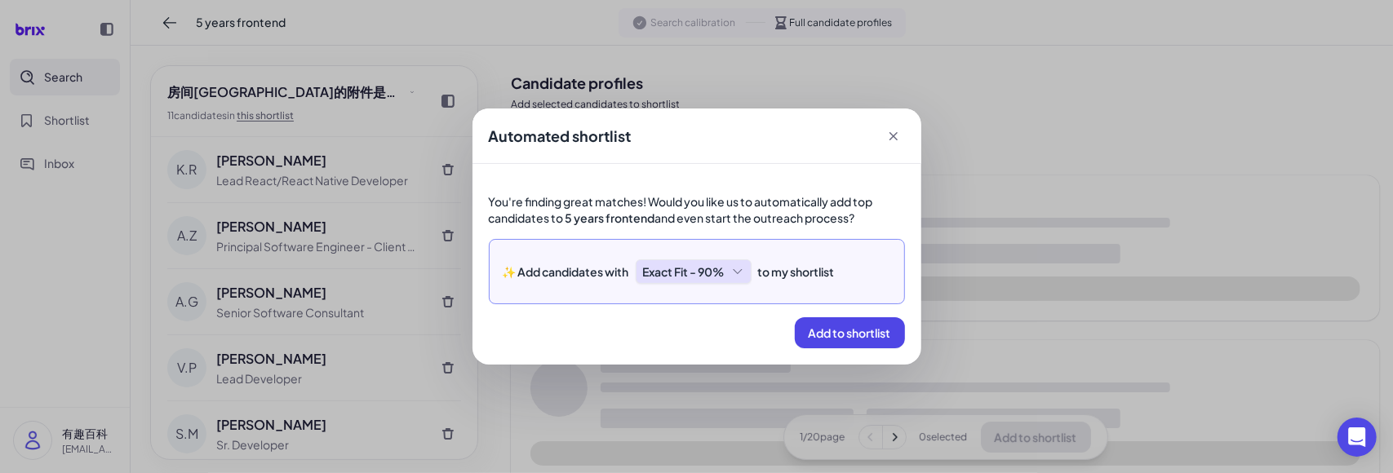
click at [720, 269] on div "Exact Fit - 90%" at bounding box center [694, 272] width 116 height 24
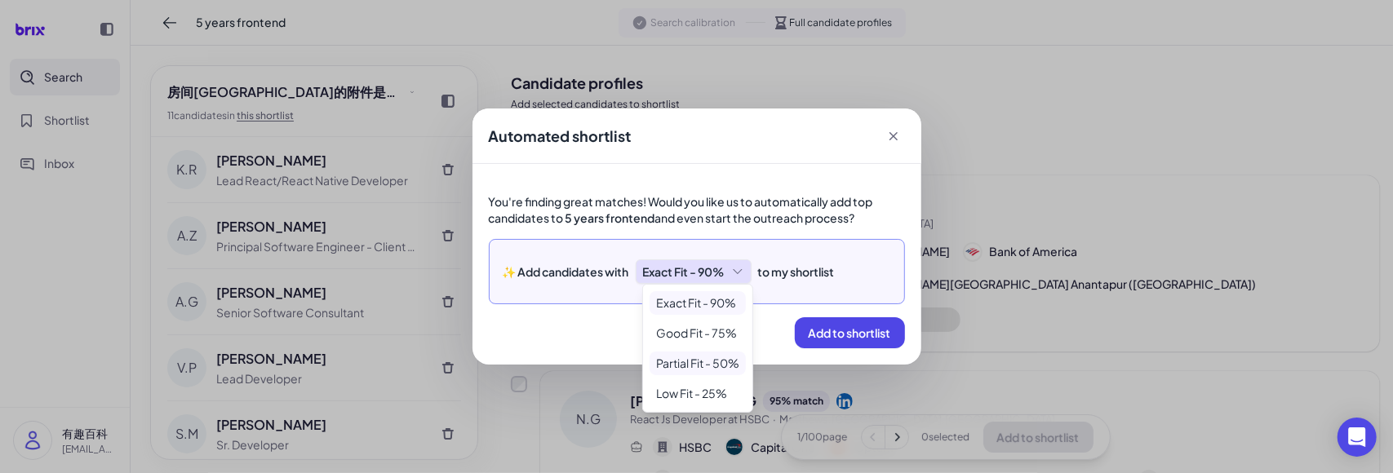
click at [709, 358] on li "Partial Fit - 50%" at bounding box center [698, 364] width 96 height 24
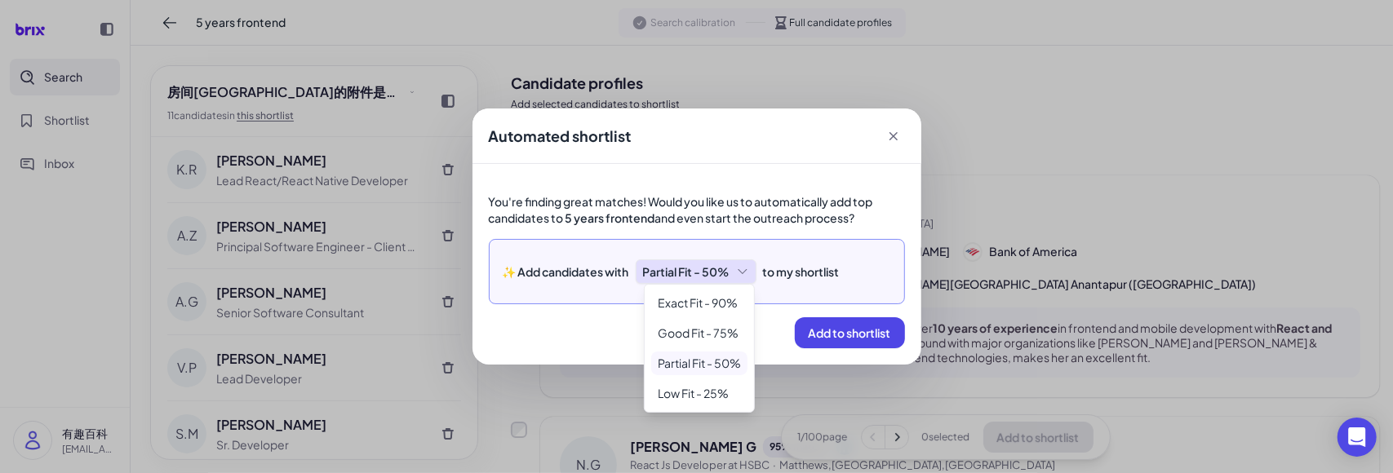
click at [774, 332] on div "Add to shortlist" at bounding box center [697, 333] width 416 height 31
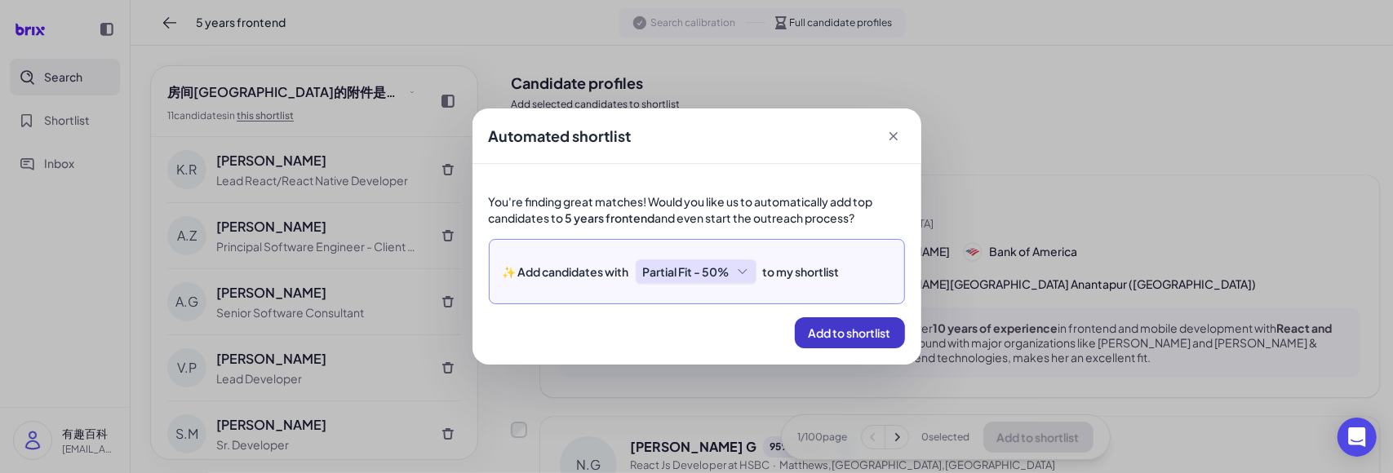
click at [812, 334] on span "Add to shortlist" at bounding box center [850, 333] width 82 height 15
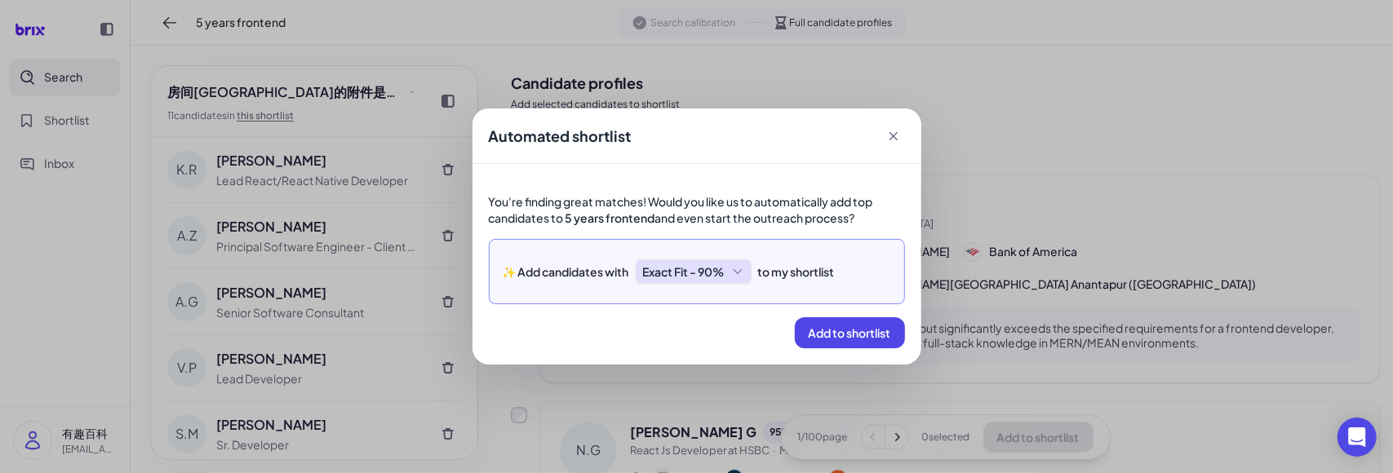
click at [895, 135] on icon at bounding box center [893, 136] width 8 height 8
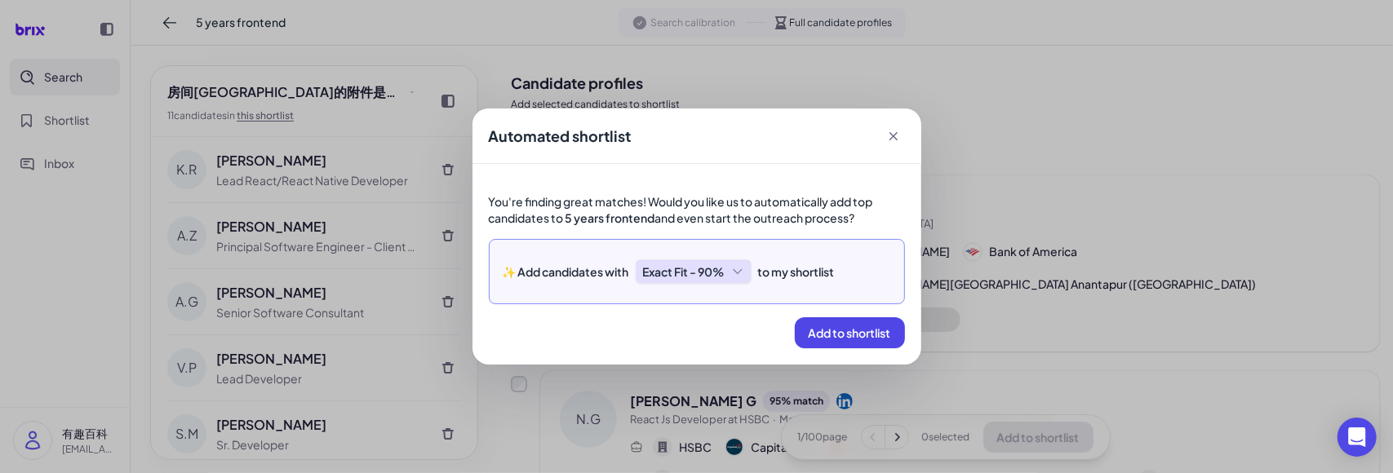
click at [893, 133] on icon at bounding box center [894, 136] width 16 height 16
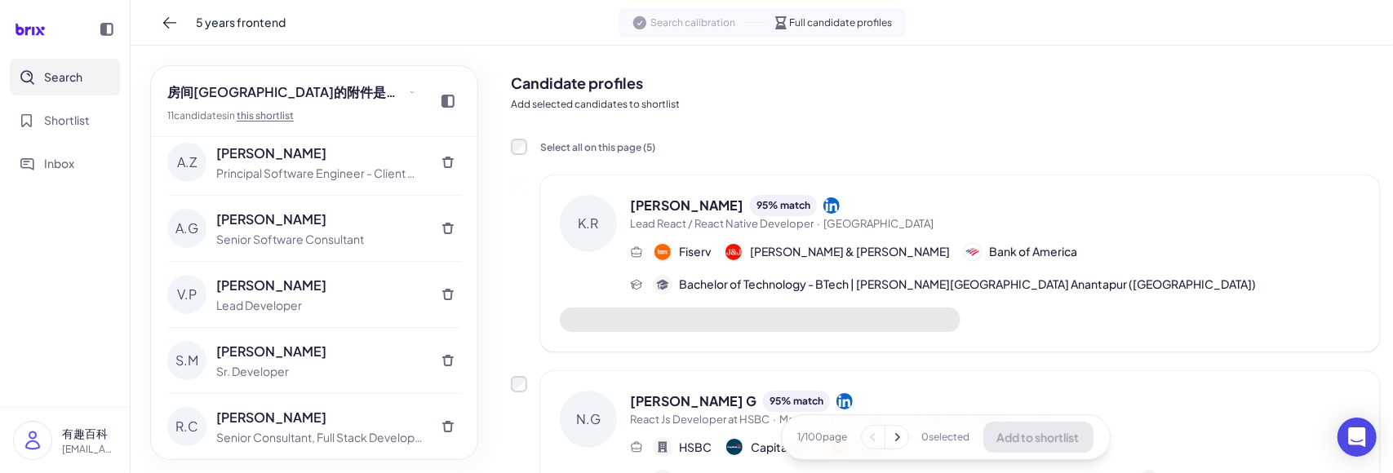
scroll to position [400, 0]
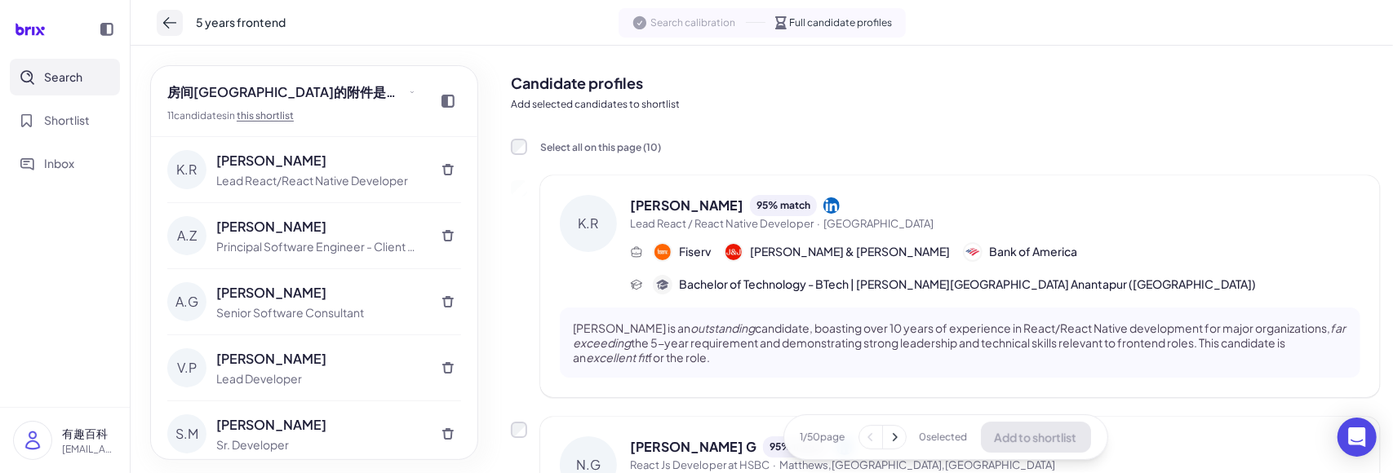
click at [173, 27] on icon at bounding box center [170, 23] width 16 height 16
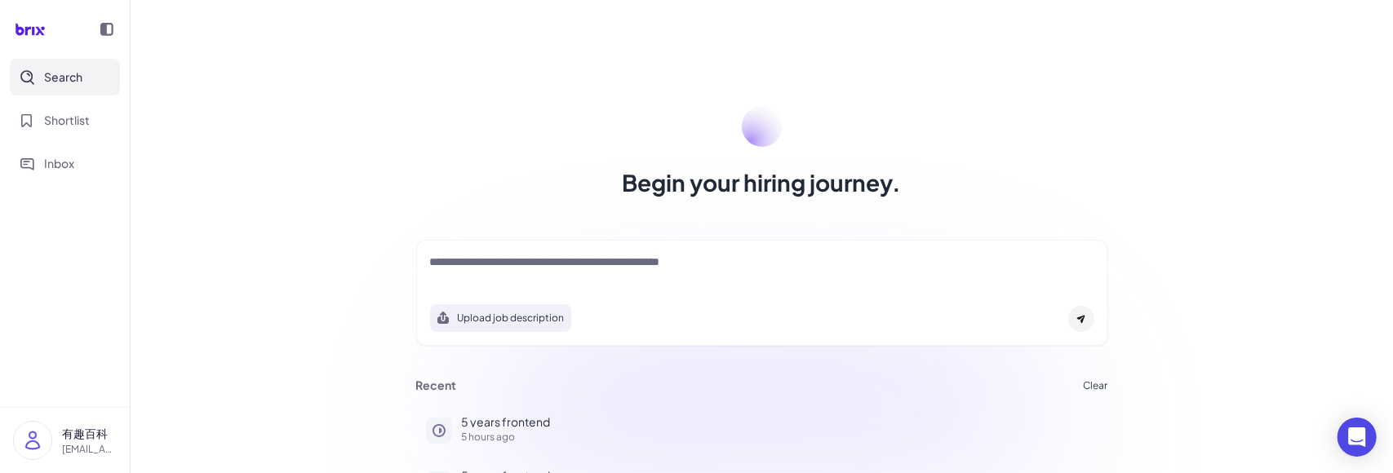
click at [549, 256] on textarea at bounding box center [762, 264] width 664 height 20
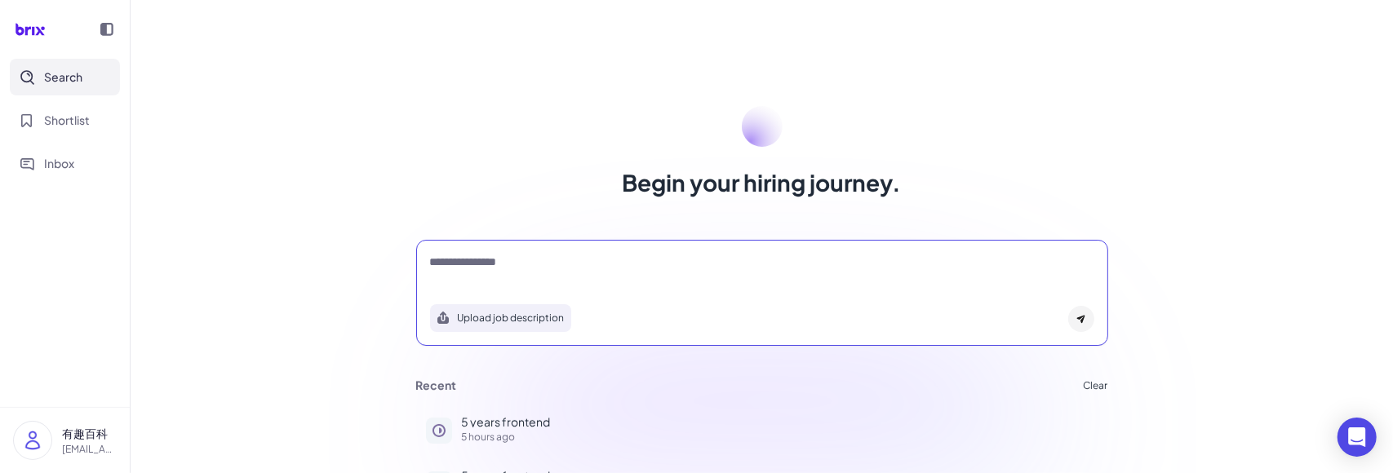
type textarea "**********"
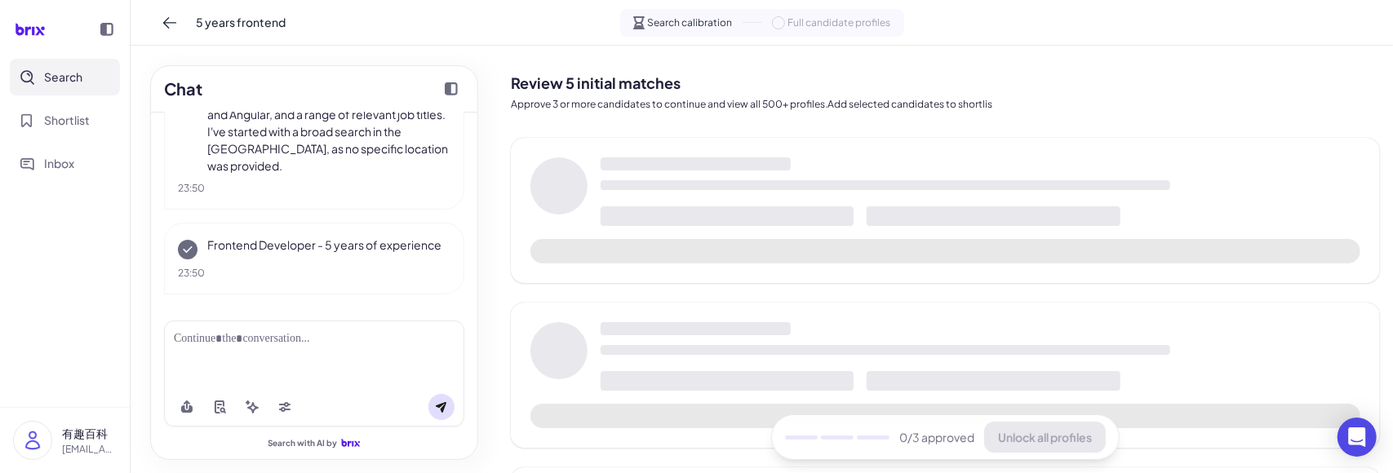
scroll to position [276, 0]
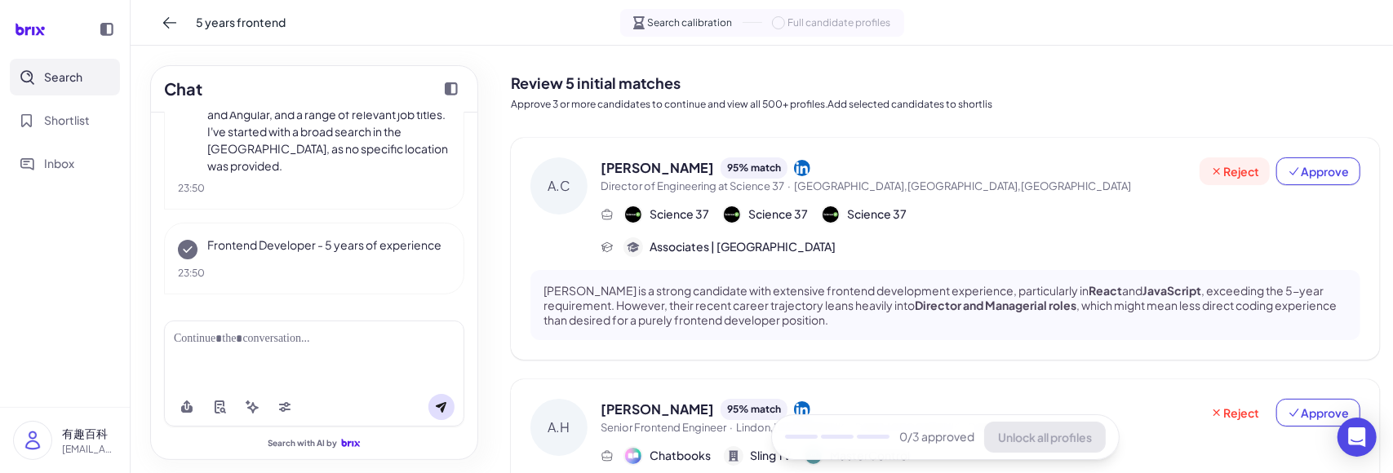
click at [1250, 171] on span "Reject" at bounding box center [1235, 171] width 49 height 16
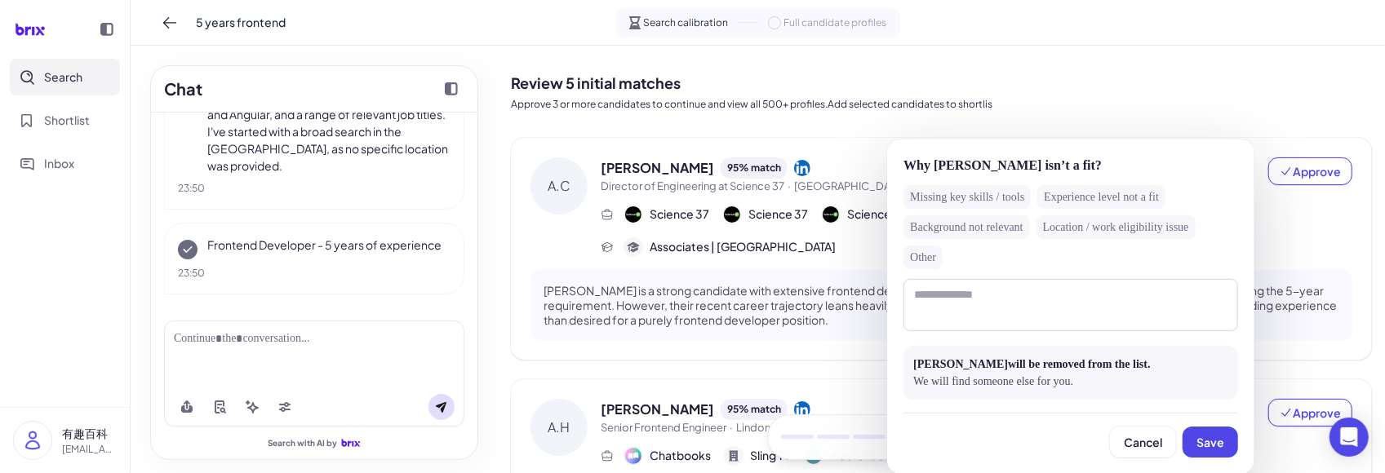
click at [971, 206] on div "Missing key skills / tools" at bounding box center [967, 197] width 127 height 24
click at [1207, 437] on span "Save" at bounding box center [1211, 442] width 28 height 15
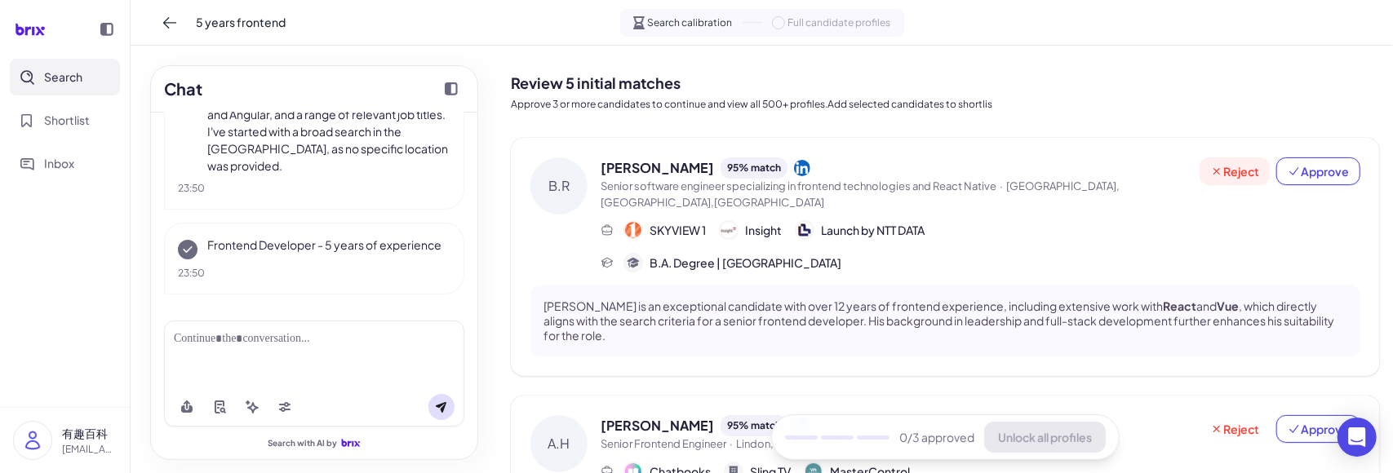
click at [1230, 175] on span "Reject" at bounding box center [1235, 171] width 49 height 16
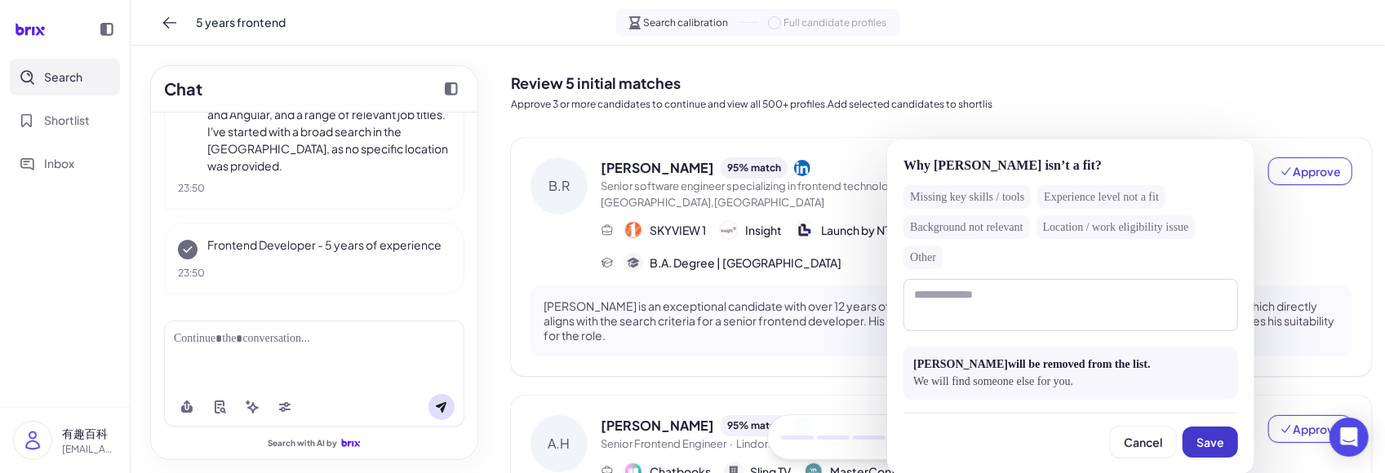
click at [1206, 432] on button "Save" at bounding box center [1211, 442] width 56 height 31
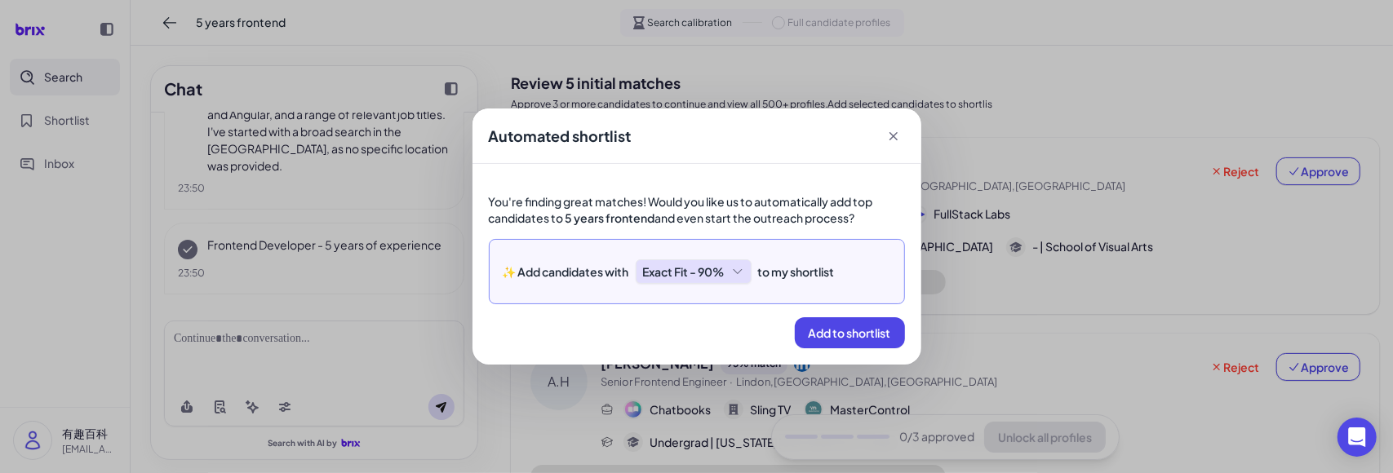
click at [893, 135] on icon at bounding box center [894, 136] width 16 height 16
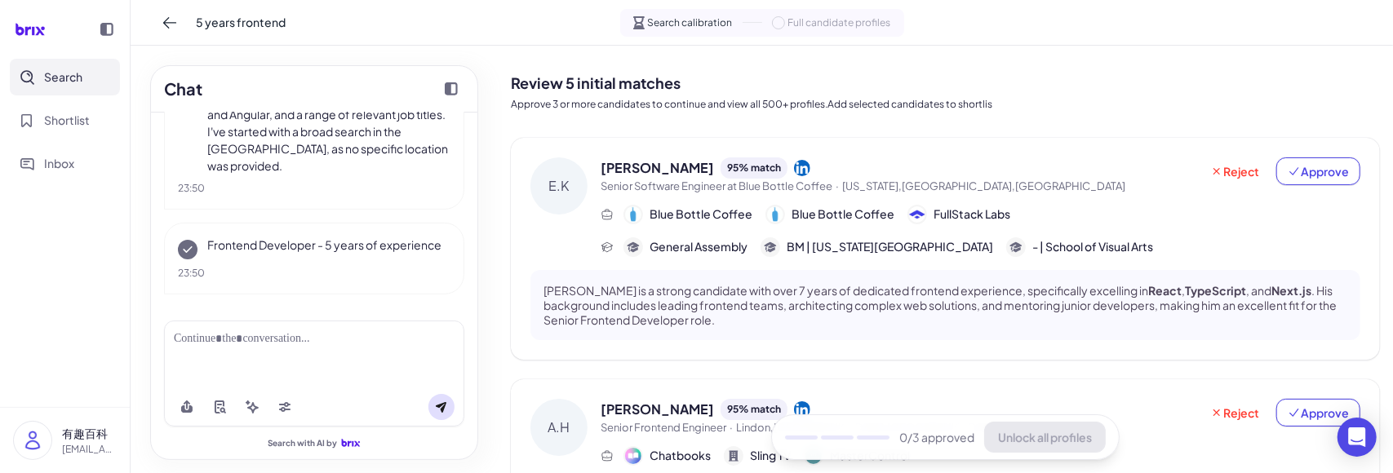
click at [692, 210] on span "Blue Bottle Coffee" at bounding box center [701, 214] width 103 height 17
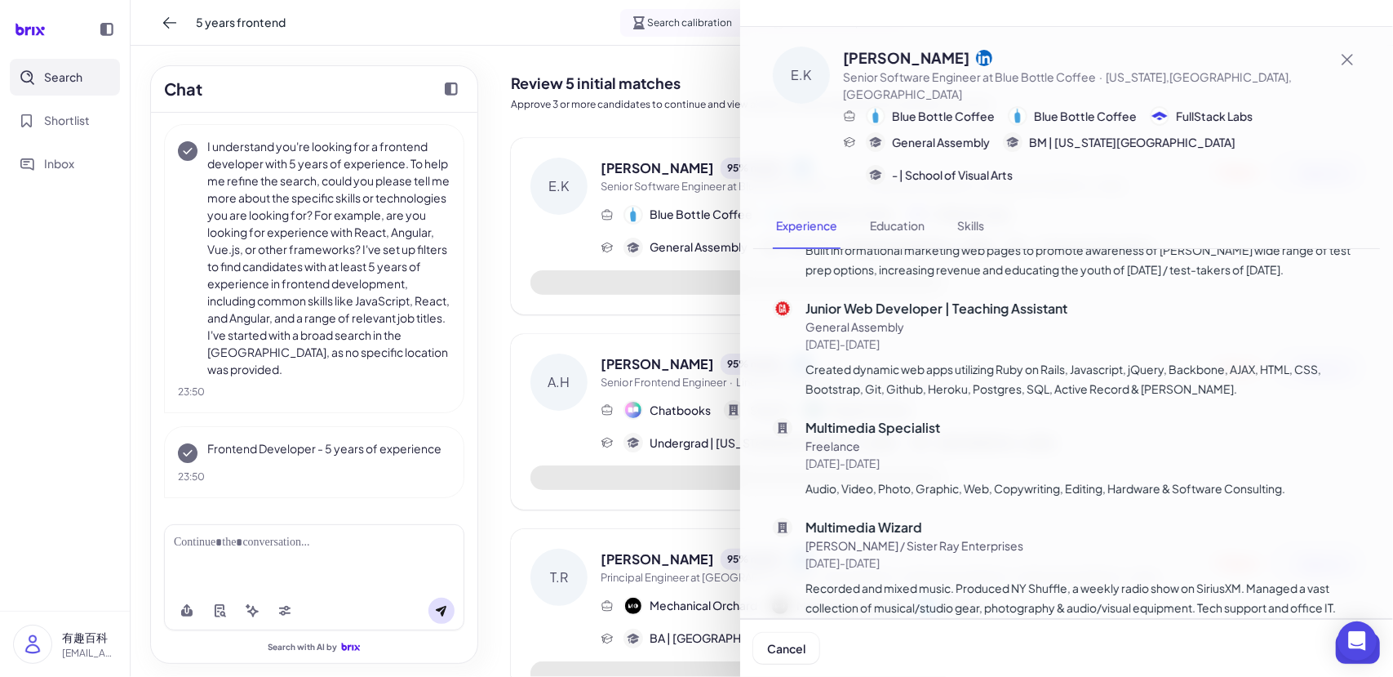
scroll to position [869, 0]
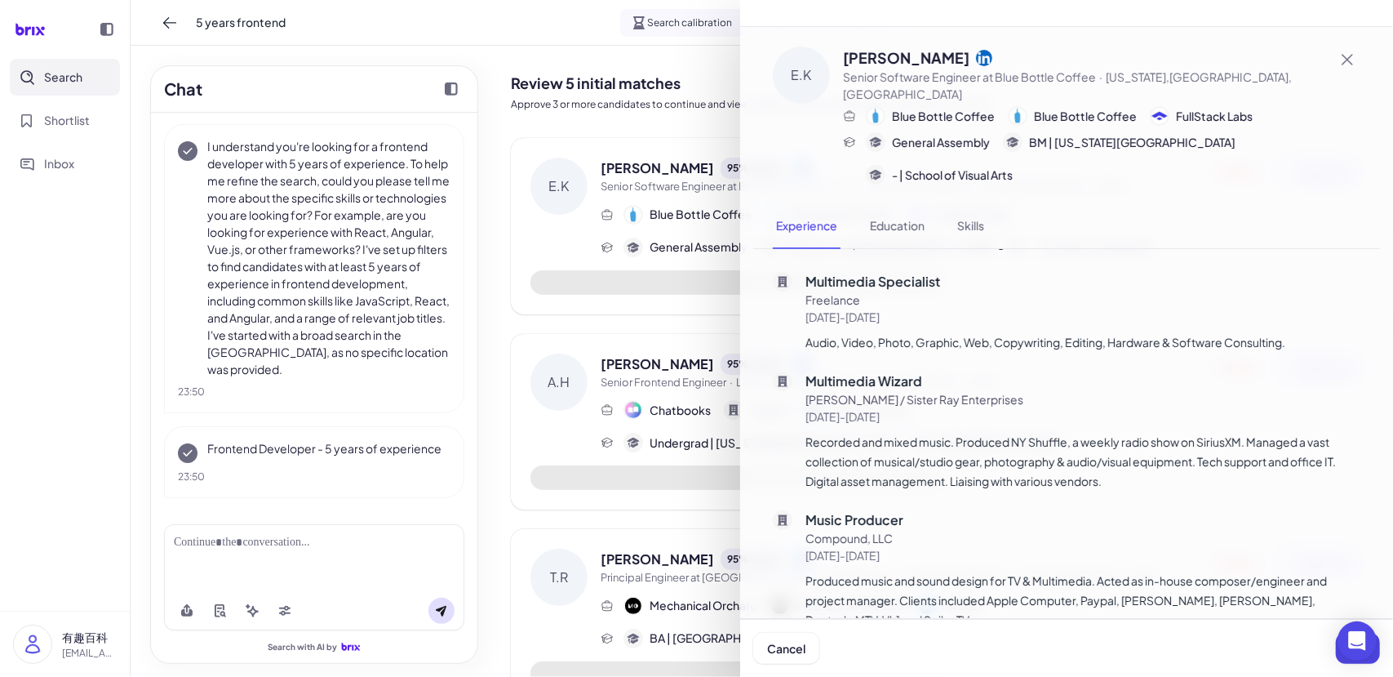
click at [558, 473] on div at bounding box center [696, 338] width 1393 height 677
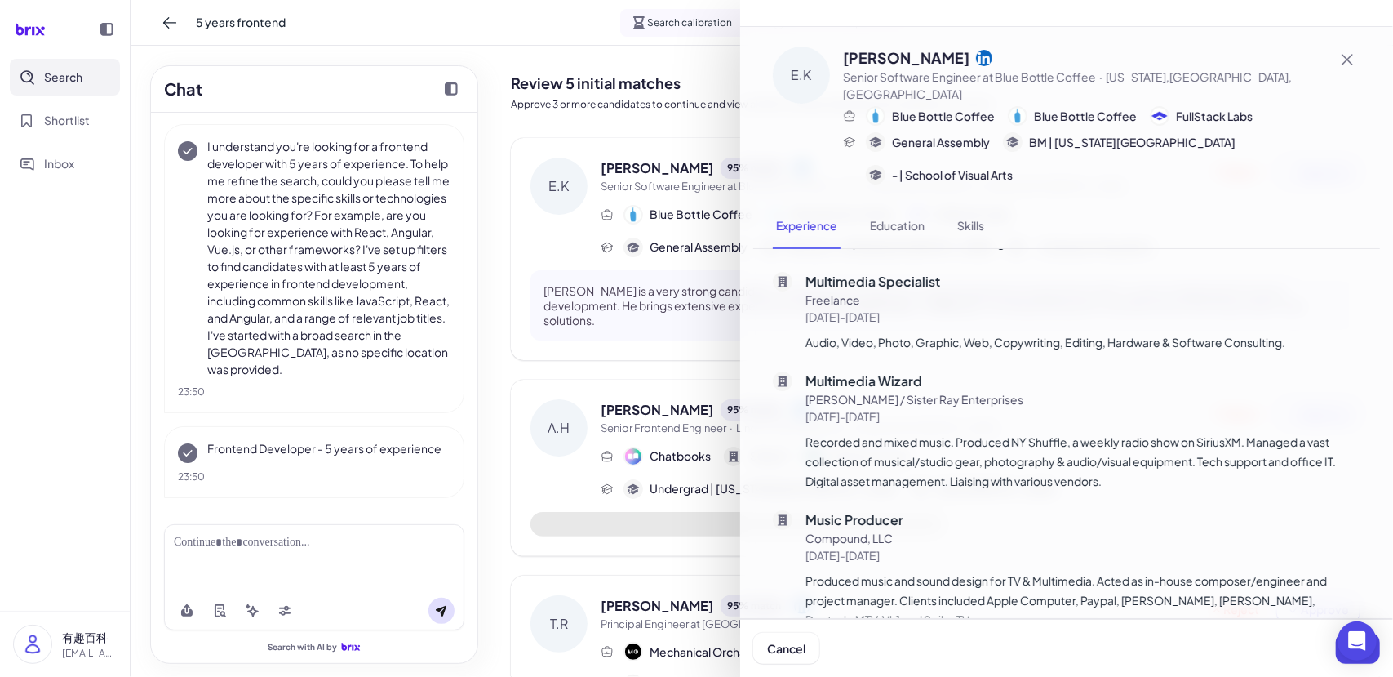
click at [500, 389] on div at bounding box center [696, 338] width 1393 height 677
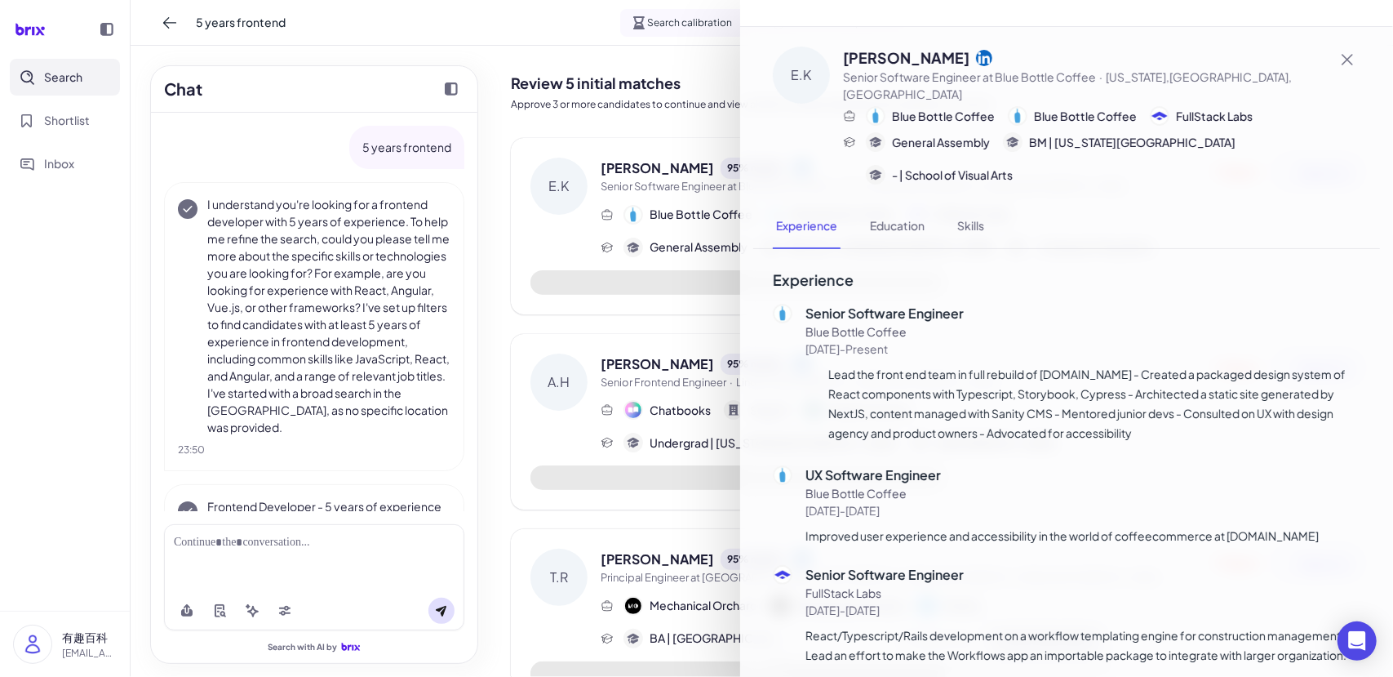
scroll to position [73, 0]
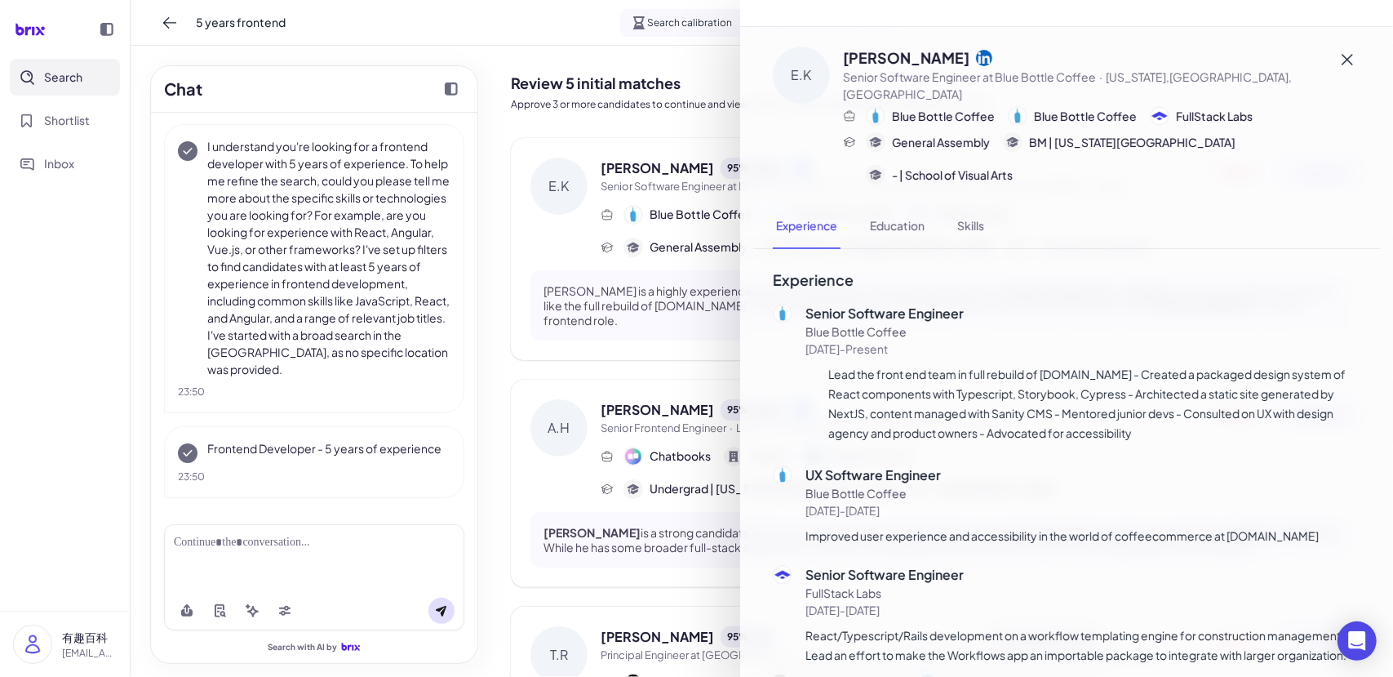
click at [1350, 55] on icon at bounding box center [1348, 60] width 20 height 20
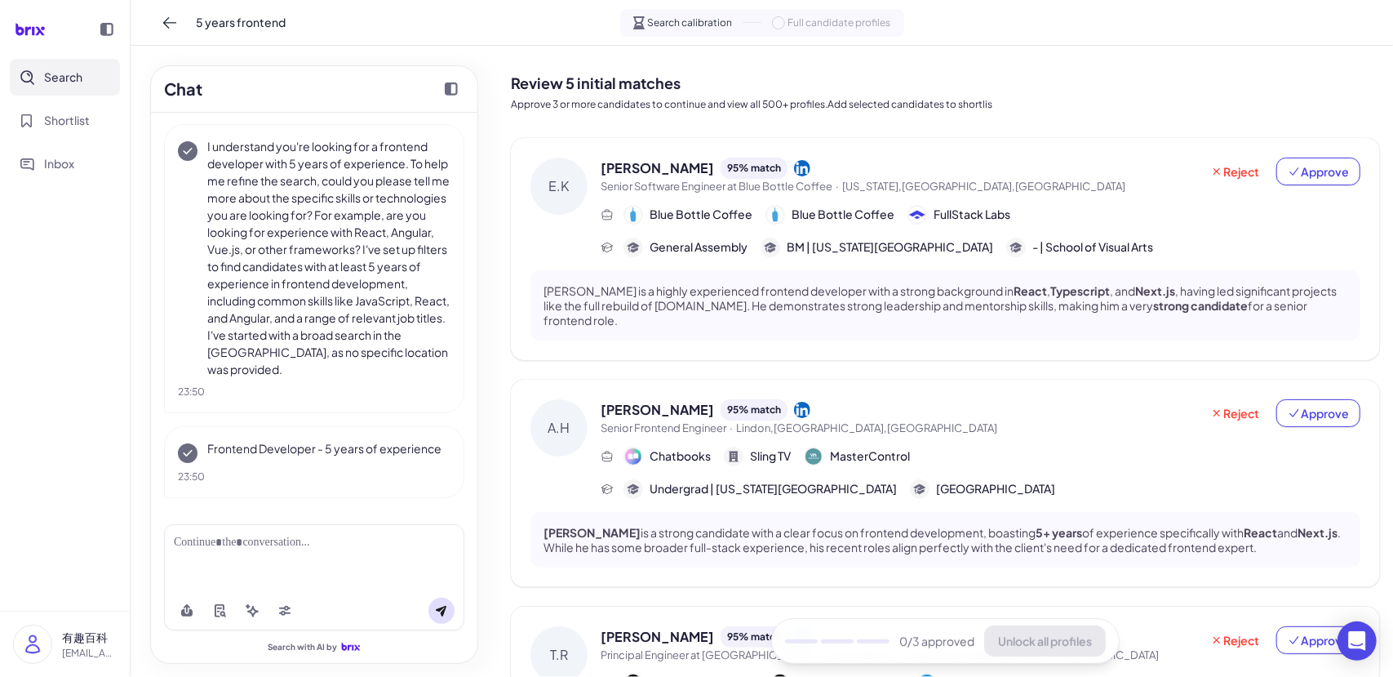
click at [838, 412] on div "Andrew Holbrook 95 % match" at bounding box center [900, 409] width 599 height 21
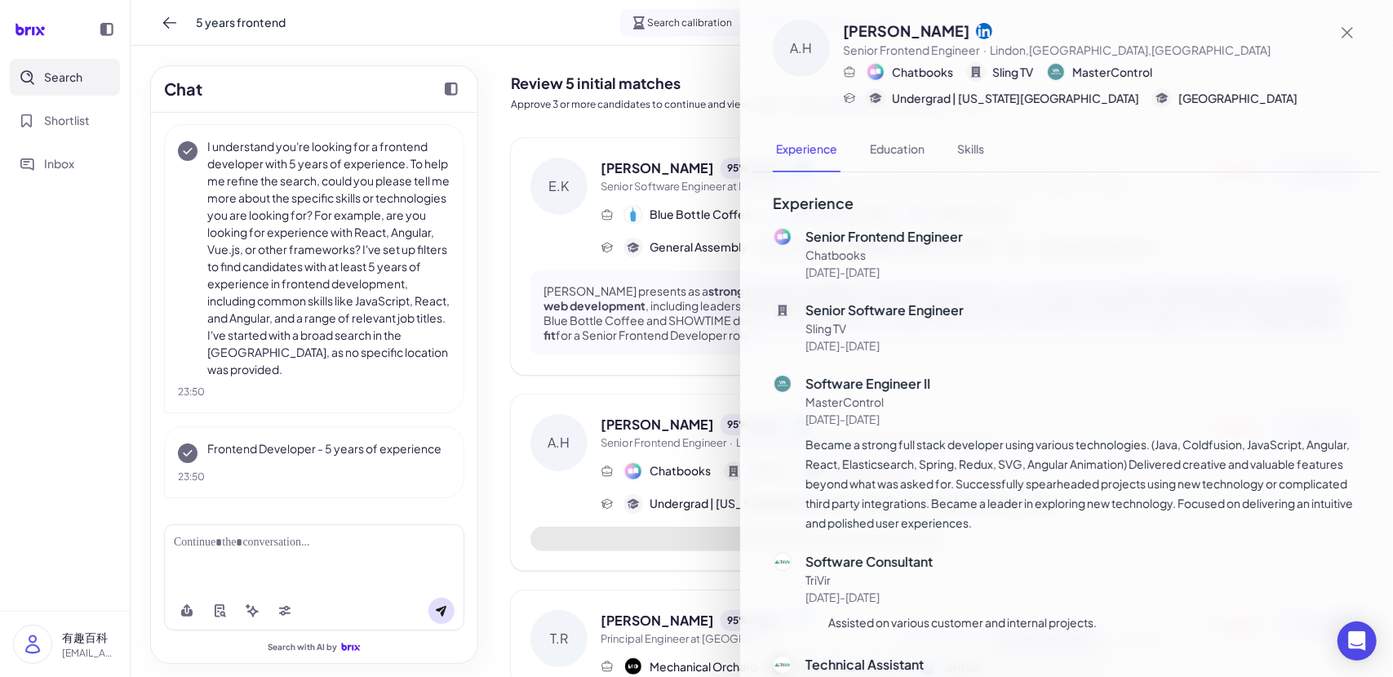
click at [477, 473] on div at bounding box center [696, 338] width 1393 height 677
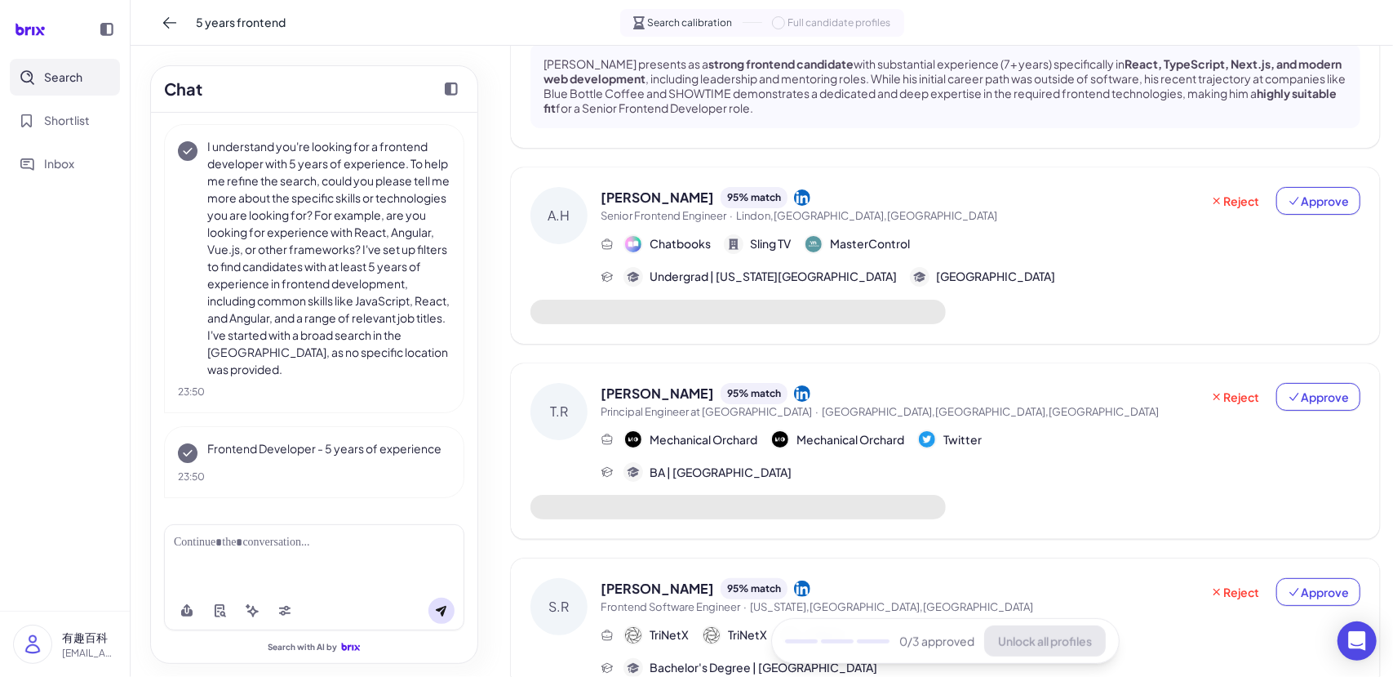
scroll to position [408, 0]
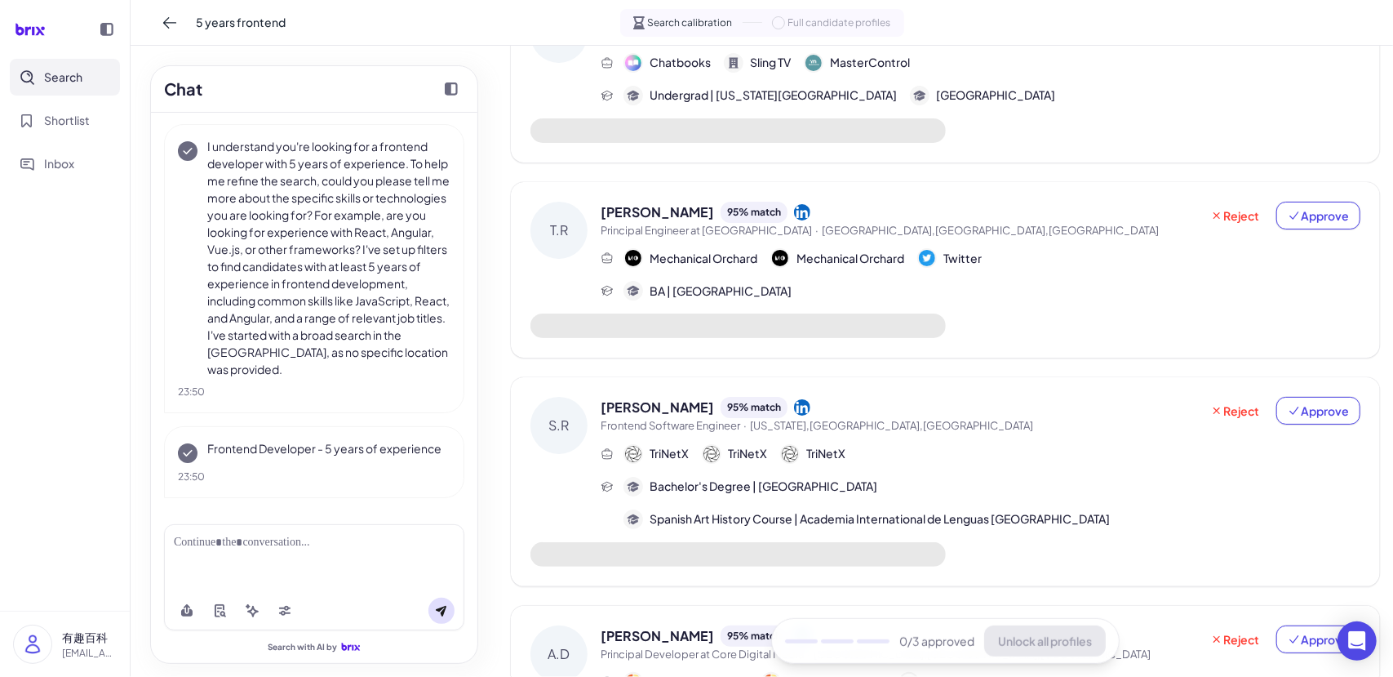
click at [641, 423] on span "Frontend Software Engineer" at bounding box center [671, 425] width 140 height 13
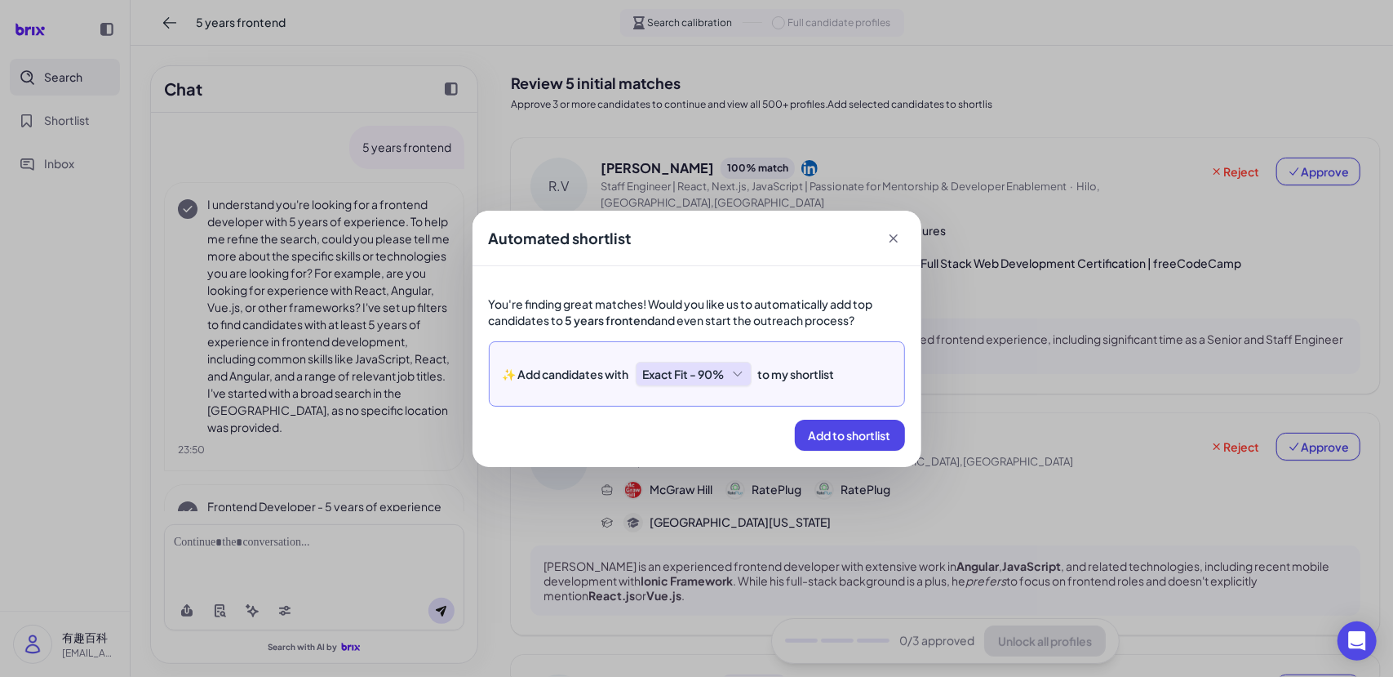
scroll to position [73, 0]
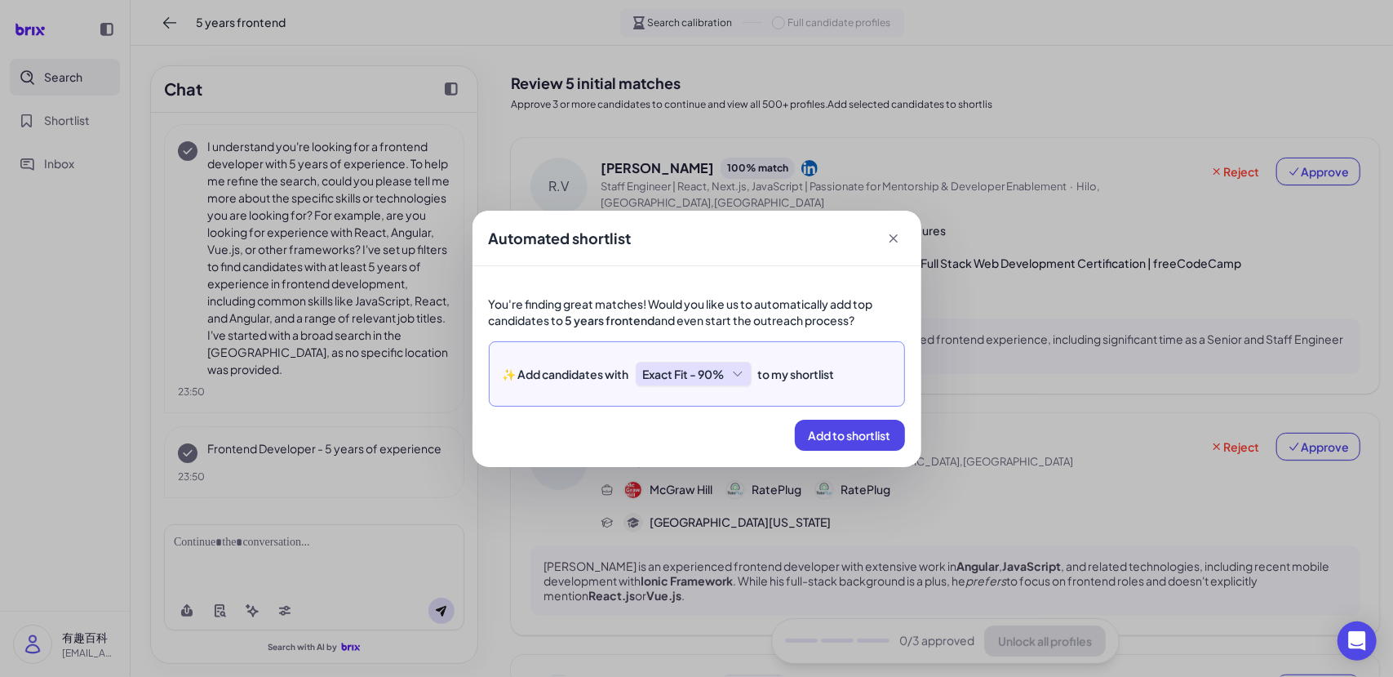
click at [894, 237] on icon at bounding box center [894, 238] width 16 height 16
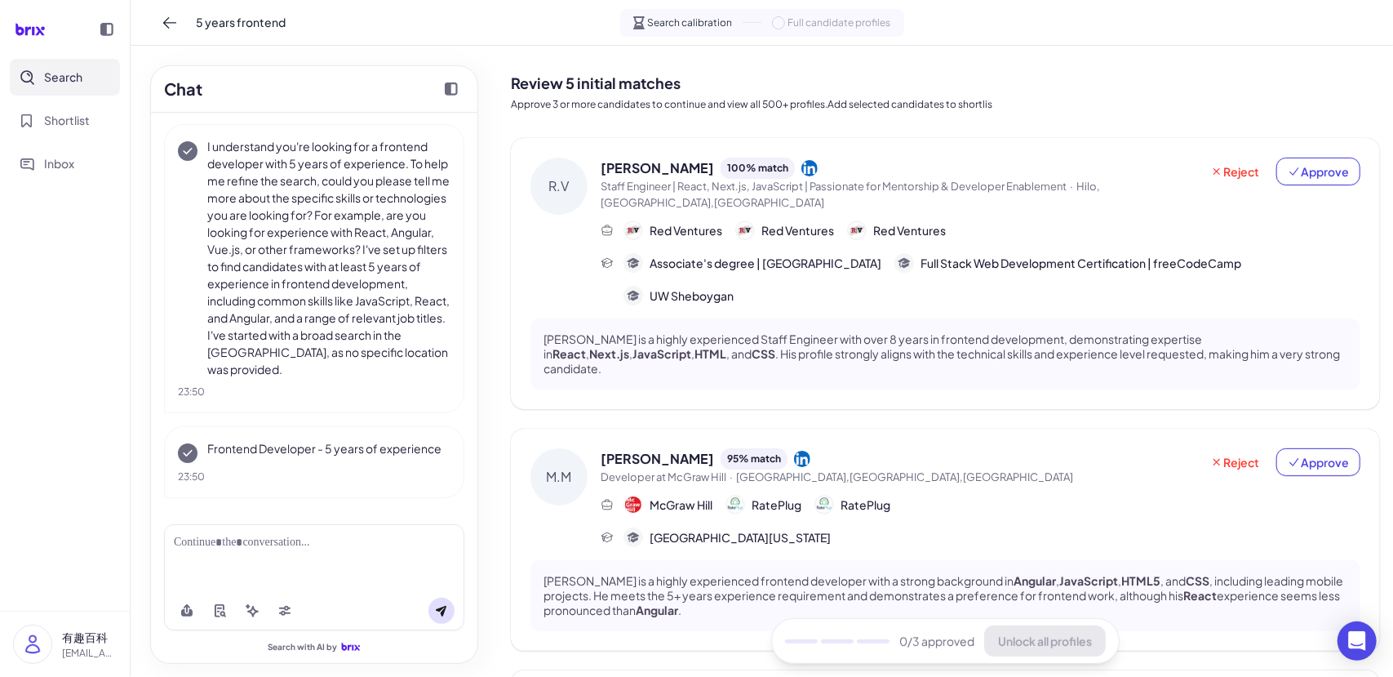
click at [754, 253] on div "Associate's degree | [GEOGRAPHIC_DATA]" at bounding box center [753, 263] width 258 height 20
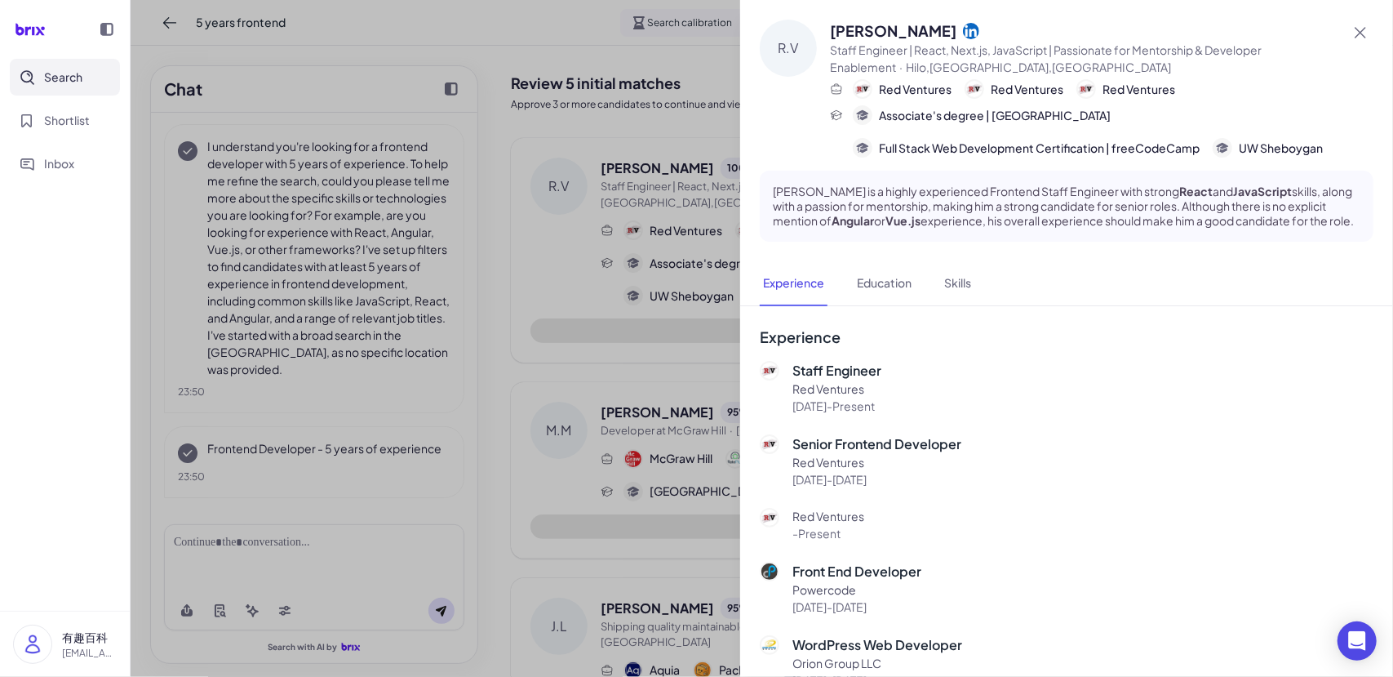
click at [664, 252] on div at bounding box center [696, 338] width 1393 height 677
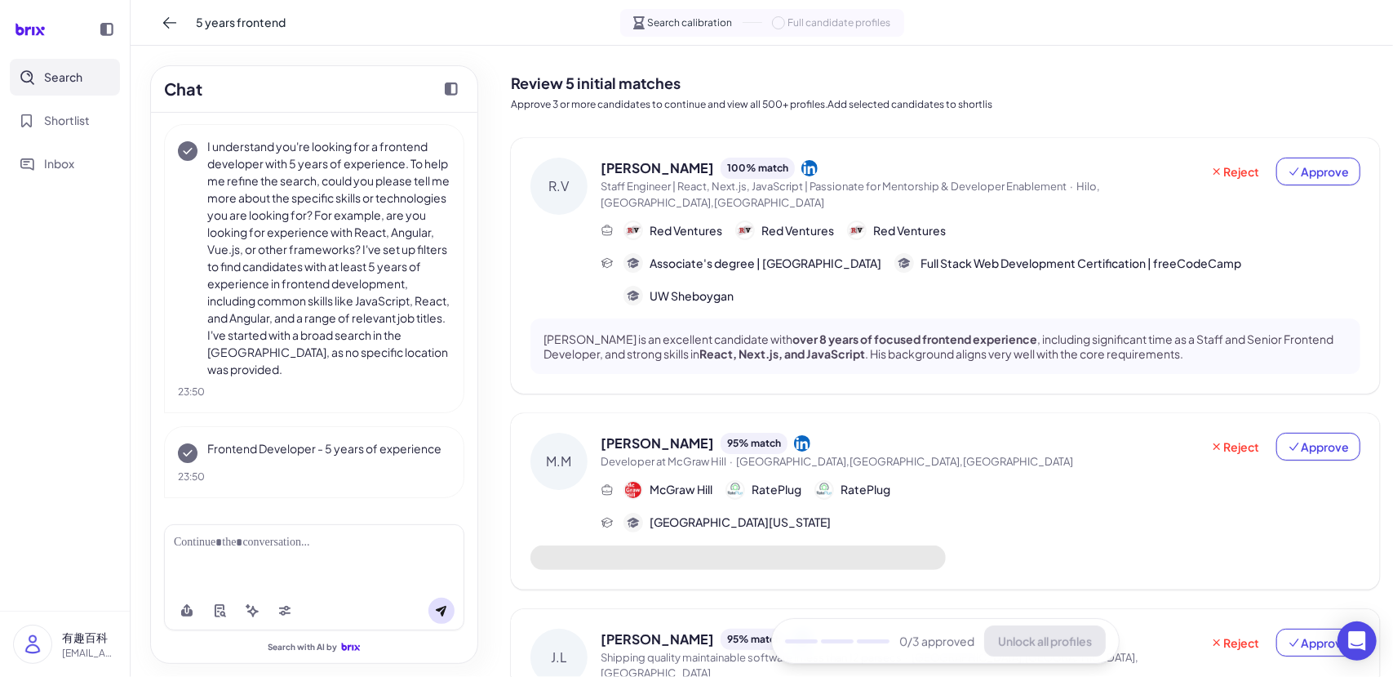
click at [686, 225] on div "Ryan VanEss 100 % match Staff Engineer | React, Next.js, JavaScript | Passionat…" at bounding box center [981, 232] width 760 height 148
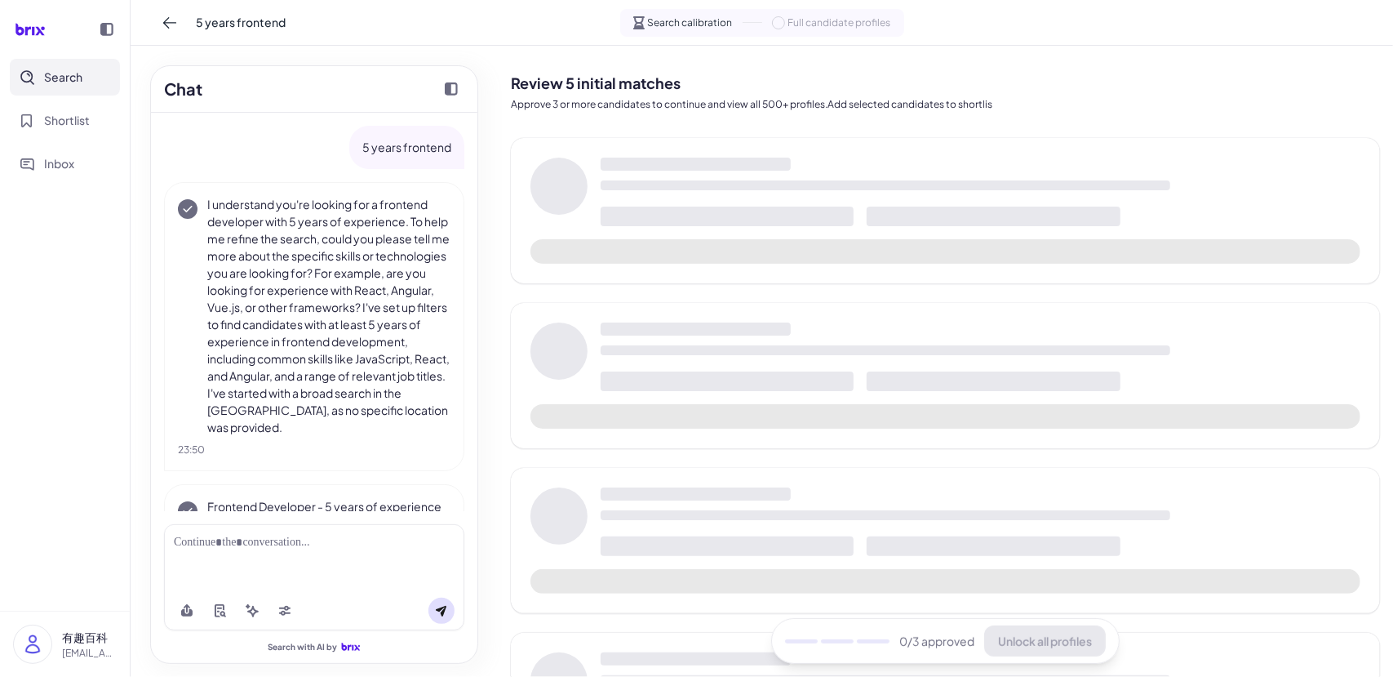
scroll to position [73, 0]
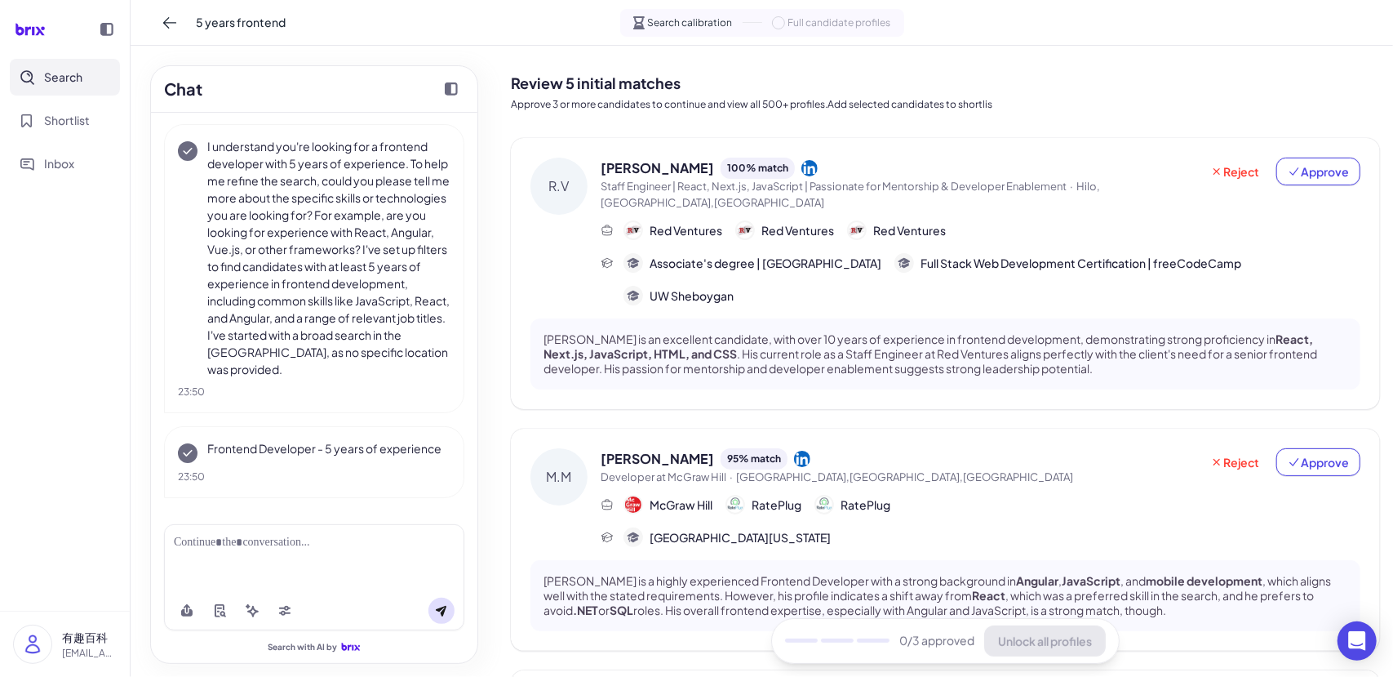
click at [841, 167] on div "[PERSON_NAME] 100 % match" at bounding box center [900, 168] width 599 height 21
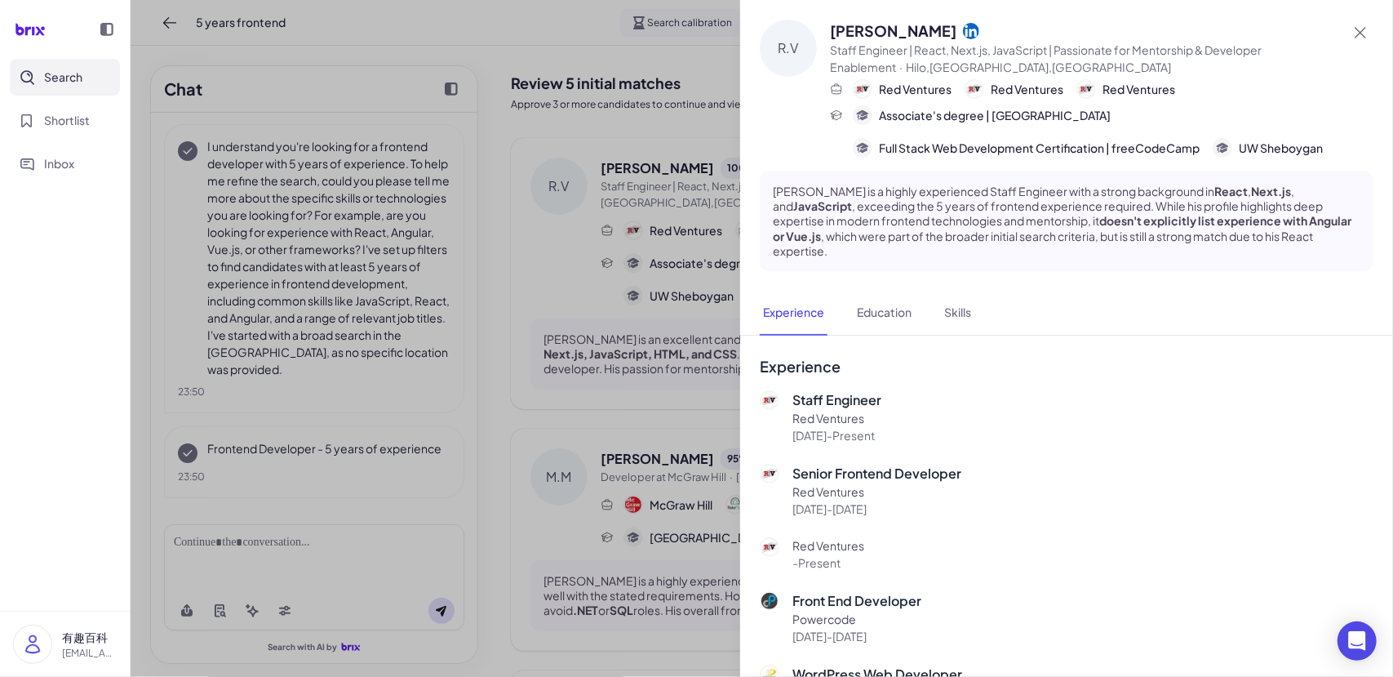
click at [531, 408] on div at bounding box center [696, 338] width 1393 height 677
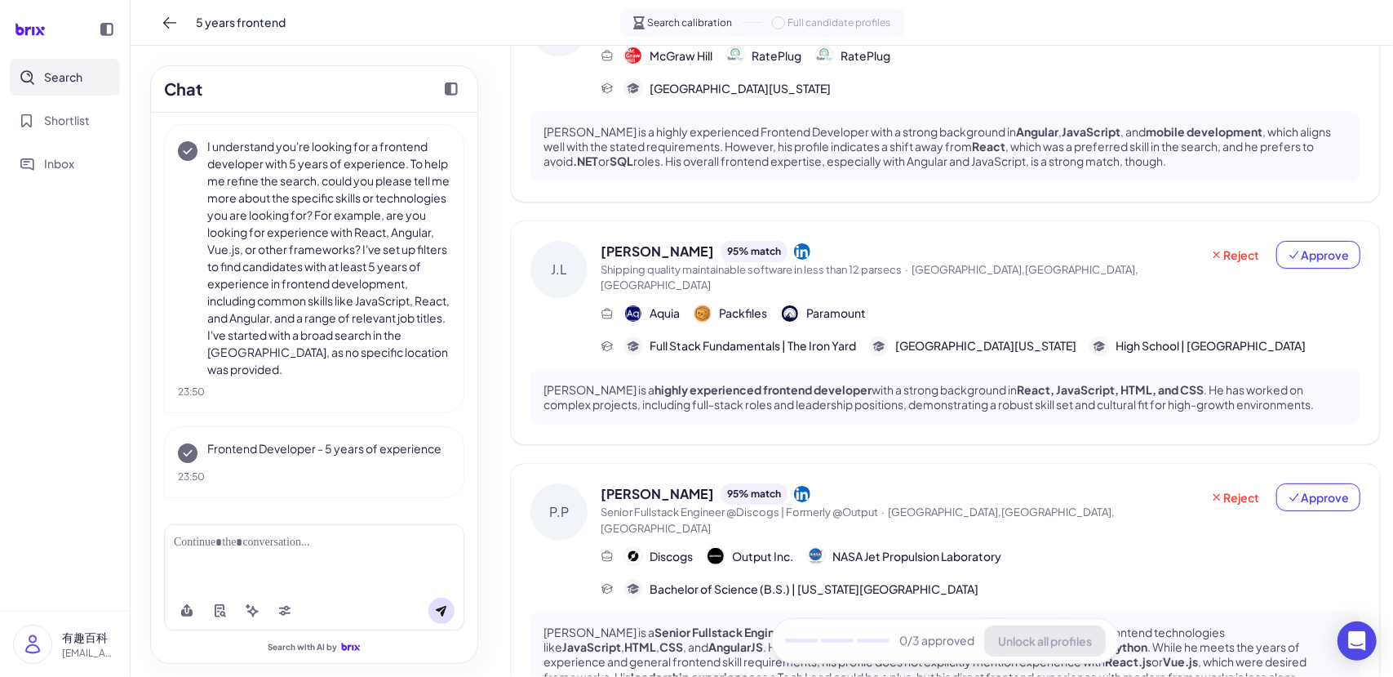
scroll to position [735, 0]
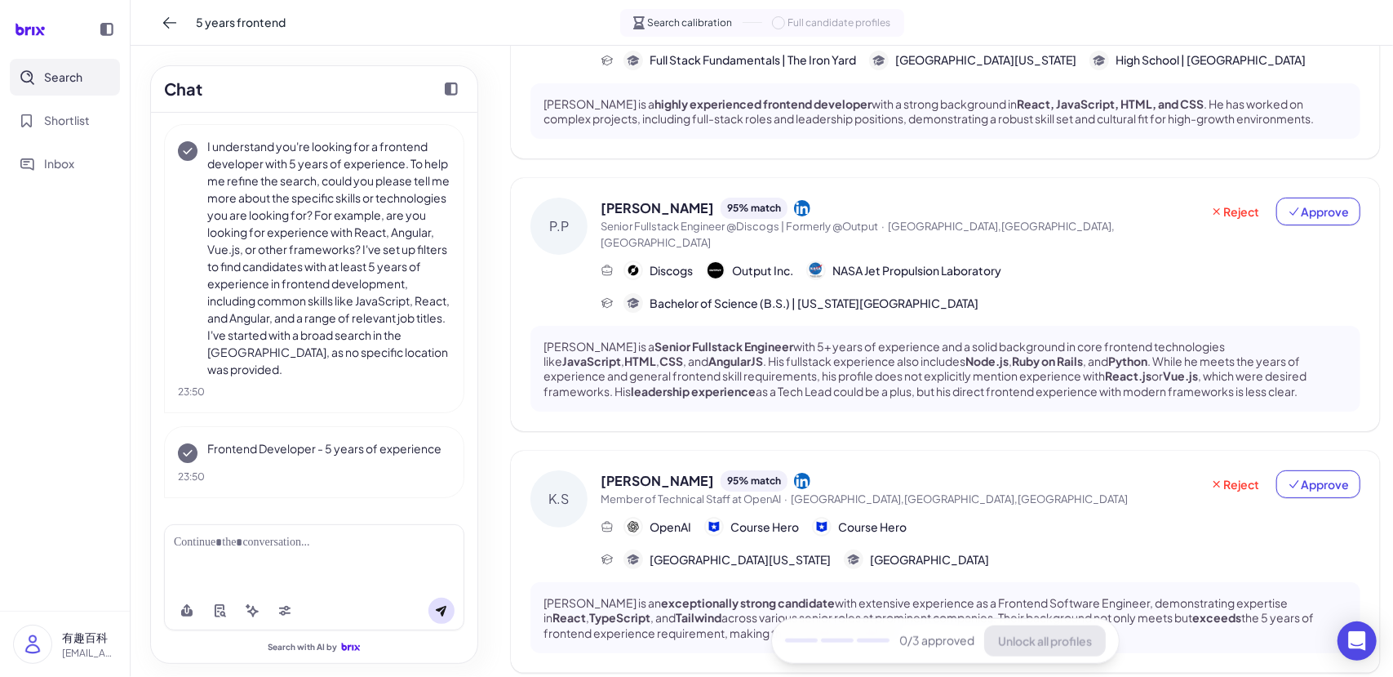
click at [882, 219] on span "Senior Fullstack Engineer @Discogs | Formerly @Output · Los Angeles,CA,United S…" at bounding box center [900, 235] width 599 height 32
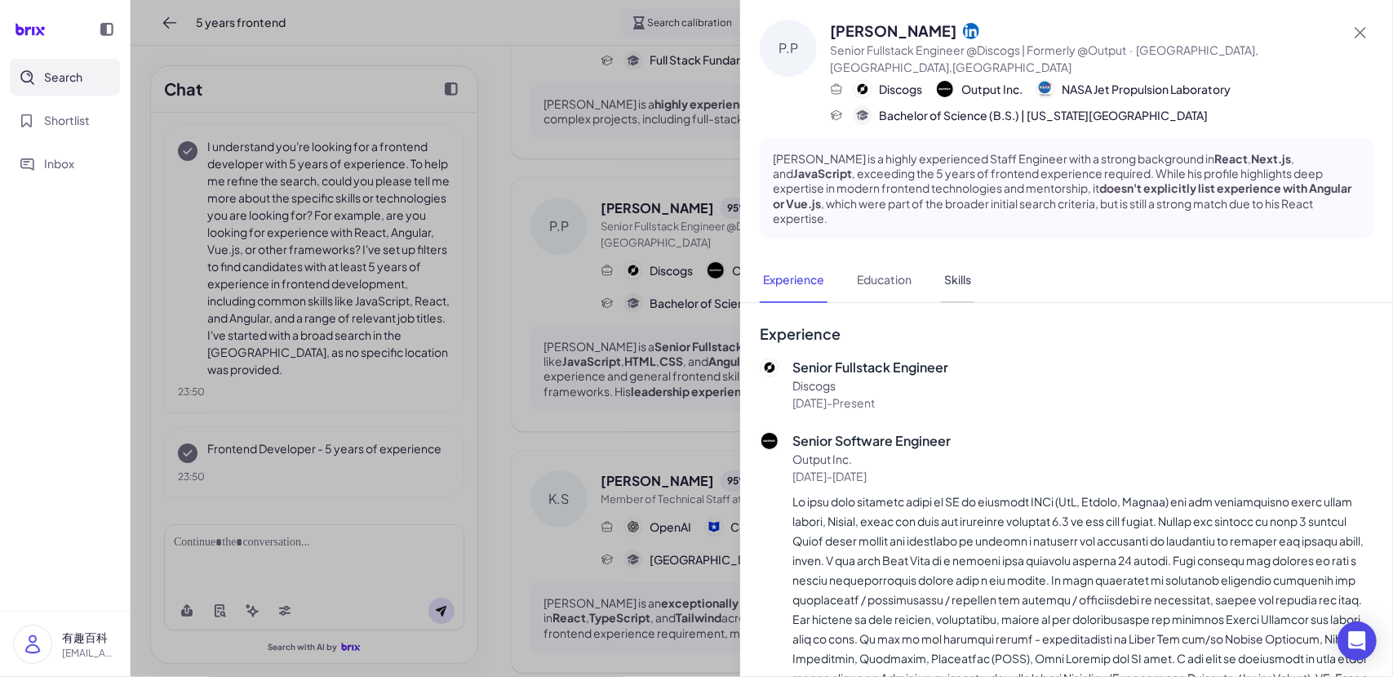
click at [971, 258] on button "Skills" at bounding box center [957, 280] width 33 height 45
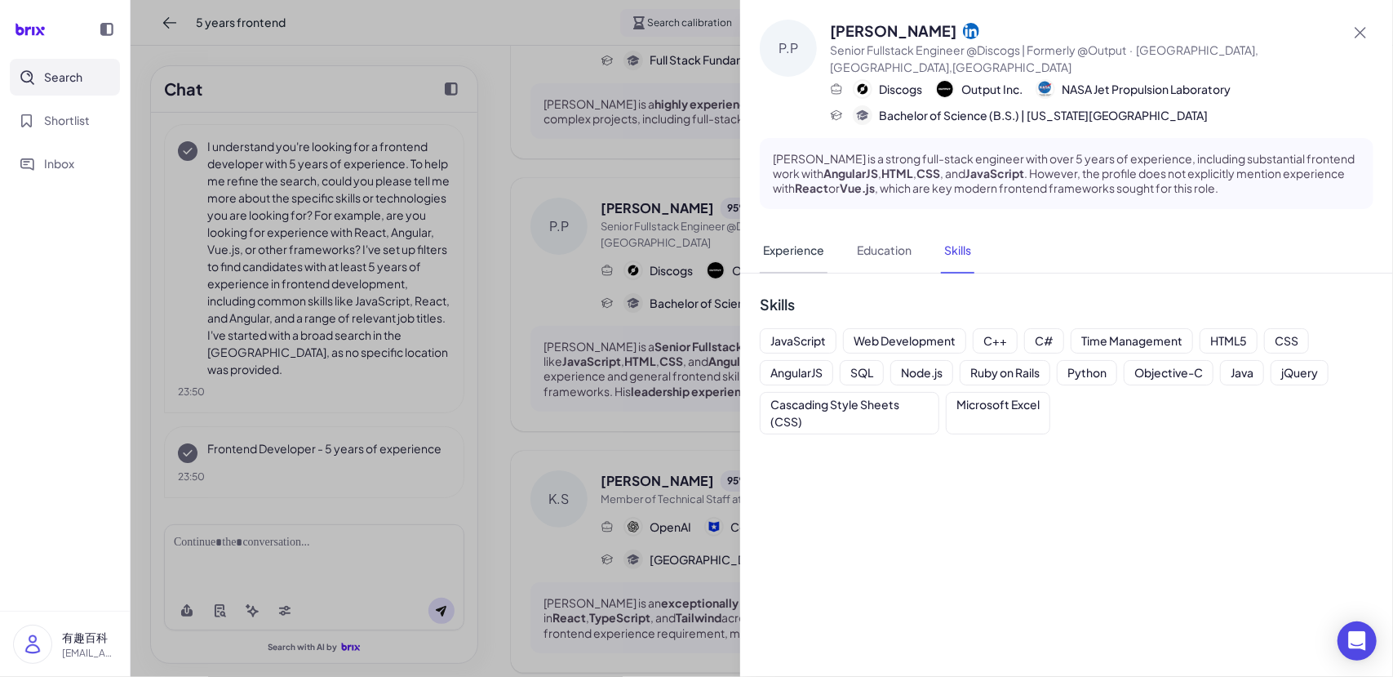
click at [803, 234] on button "Experience" at bounding box center [794, 251] width 68 height 45
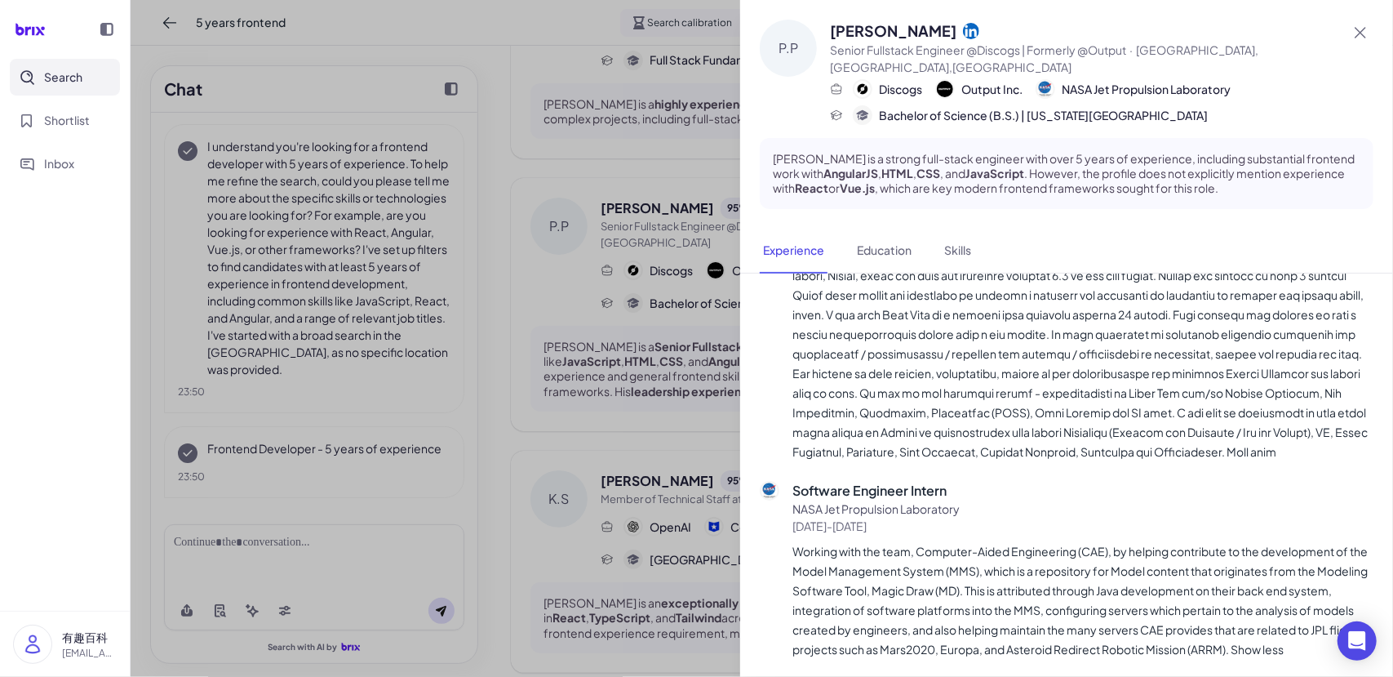
scroll to position [0, 0]
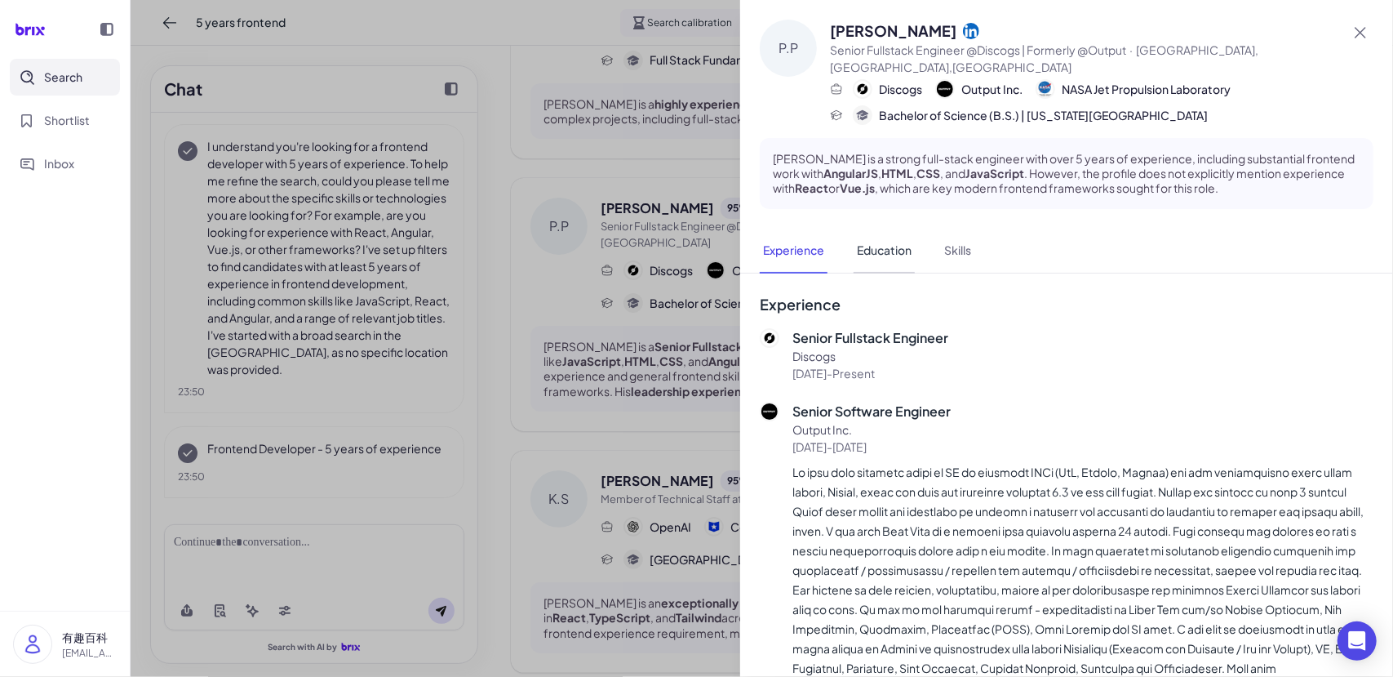
click at [887, 238] on button "Education" at bounding box center [884, 251] width 61 height 45
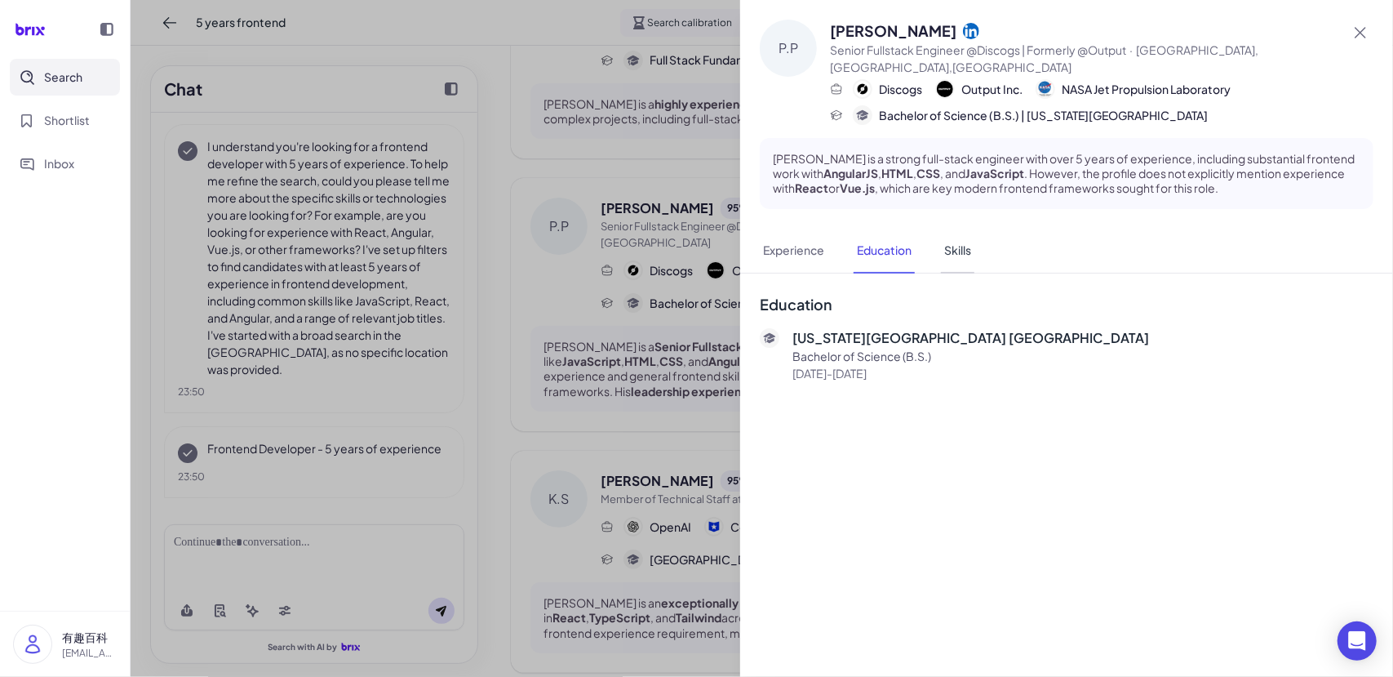
click at [970, 240] on button "Skills" at bounding box center [957, 251] width 33 height 45
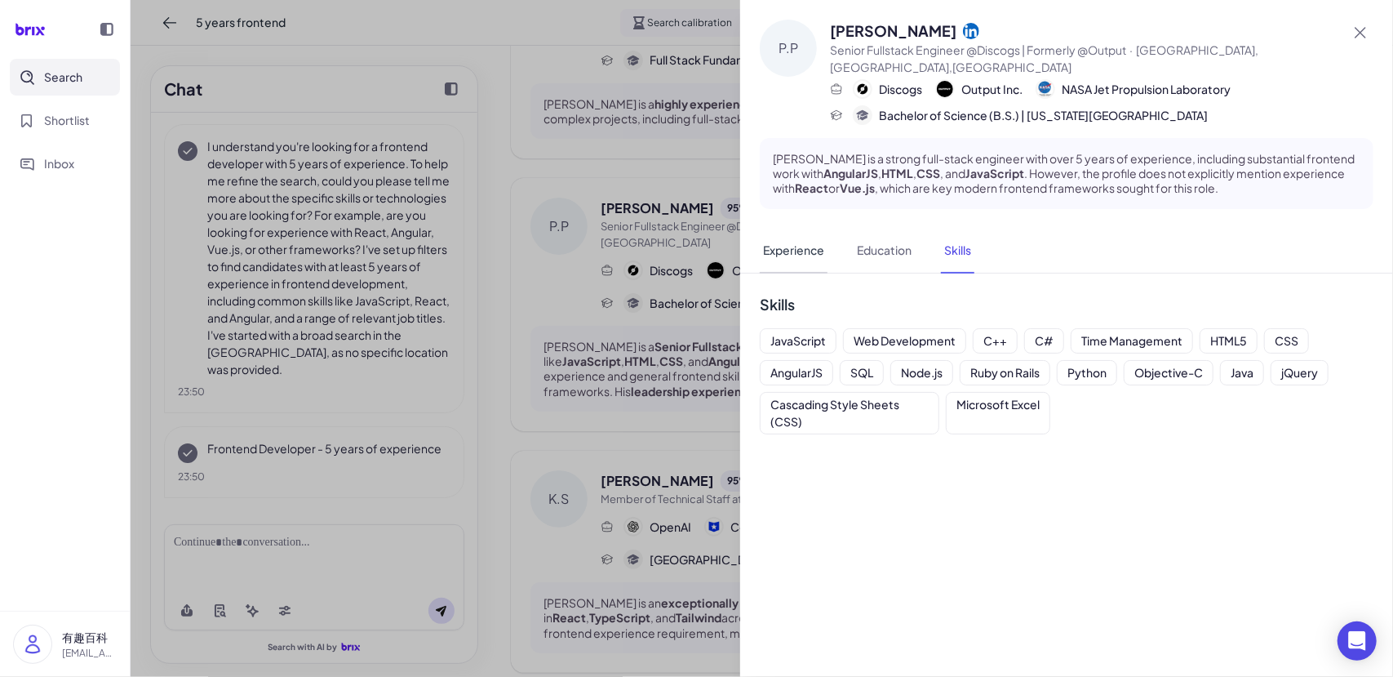
click at [792, 229] on button "Experience" at bounding box center [794, 251] width 68 height 45
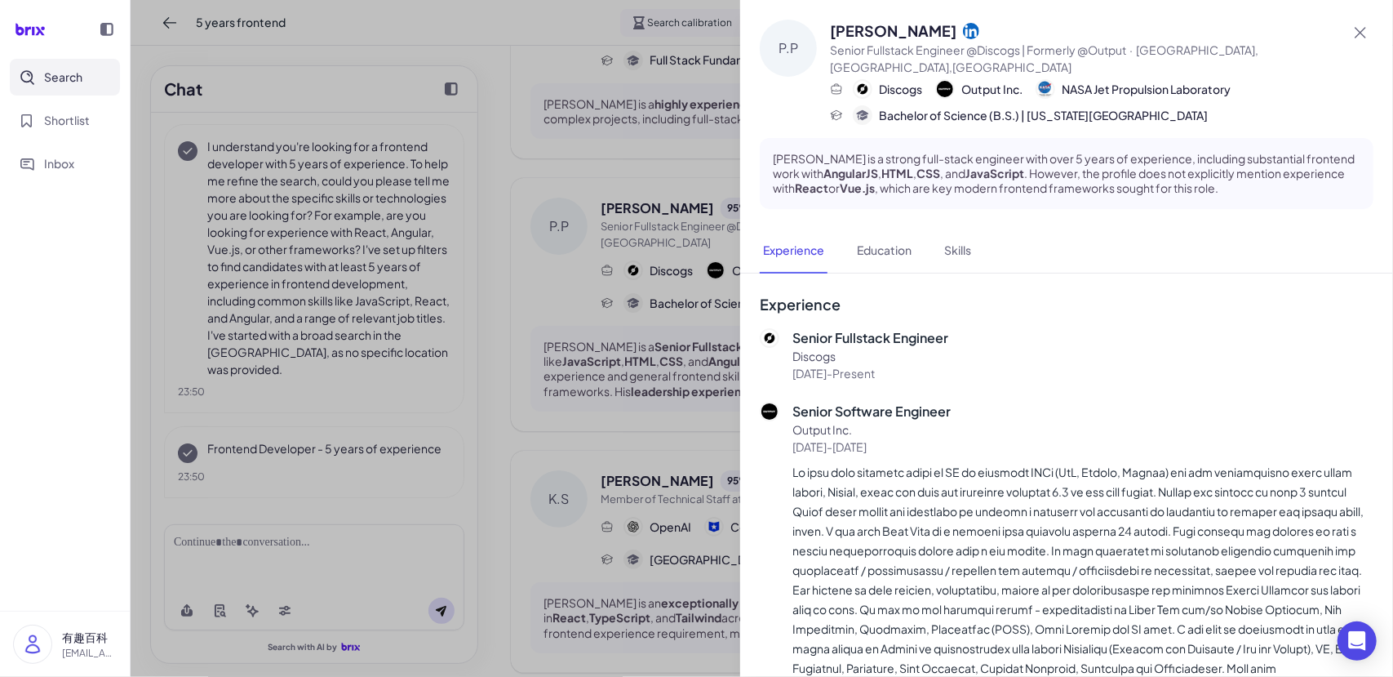
click at [560, 360] on div at bounding box center [696, 338] width 1393 height 677
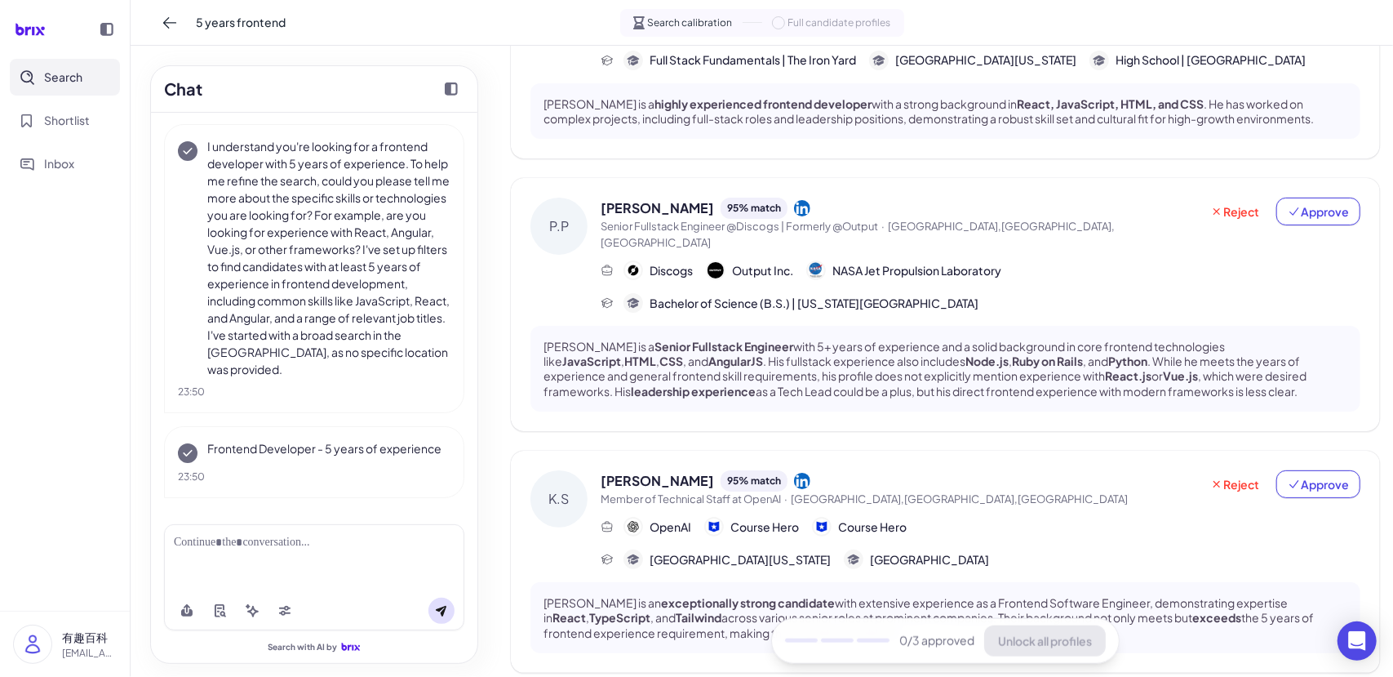
click at [789, 220] on span "Senior Fullstack Engineer @Discogs | Formerly @Output" at bounding box center [740, 226] width 278 height 13
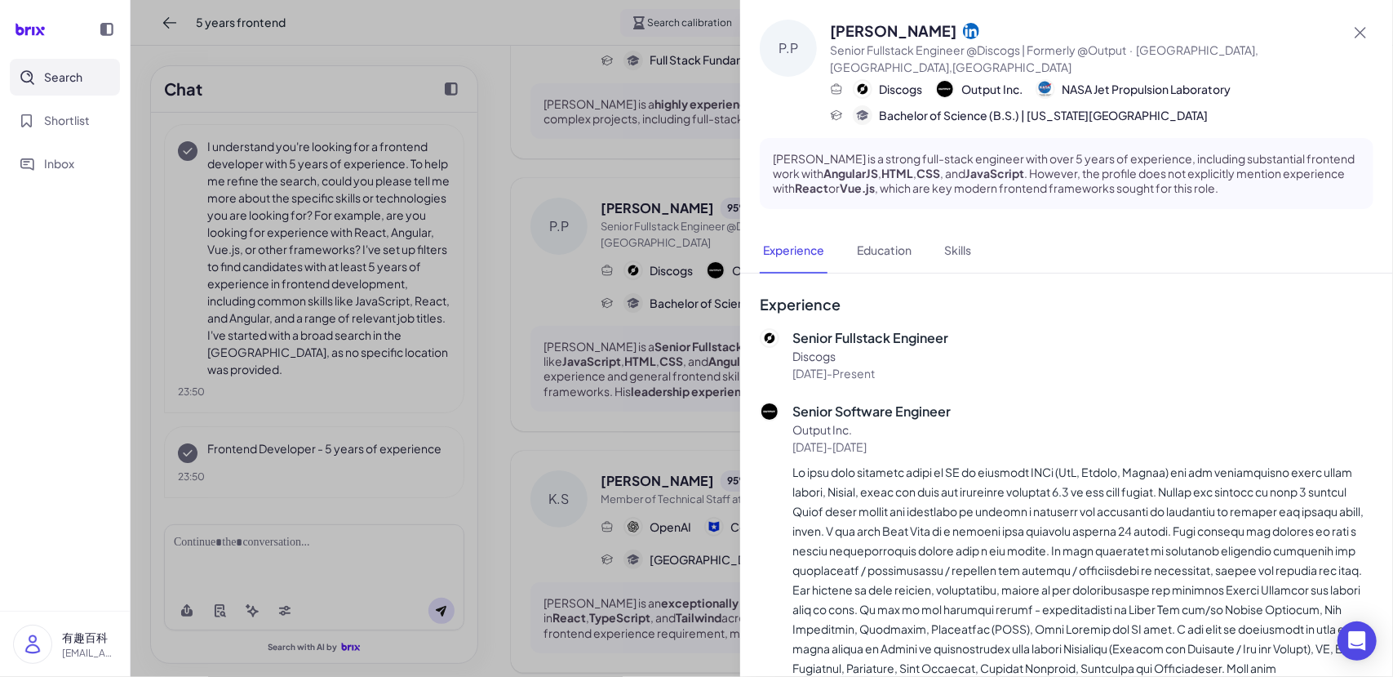
click at [638, 270] on div at bounding box center [696, 338] width 1393 height 677
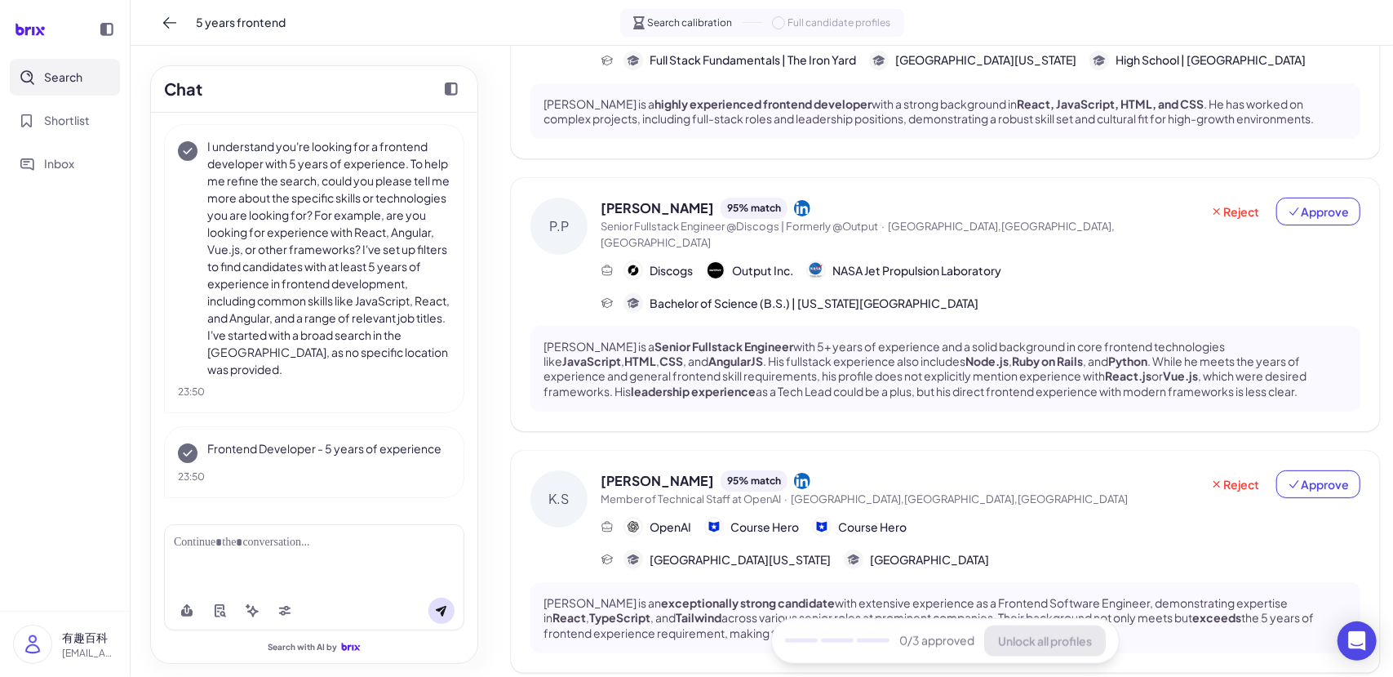
click at [831, 260] on div "NASA Jet Propulsion Laboratory" at bounding box center [904, 270] width 195 height 20
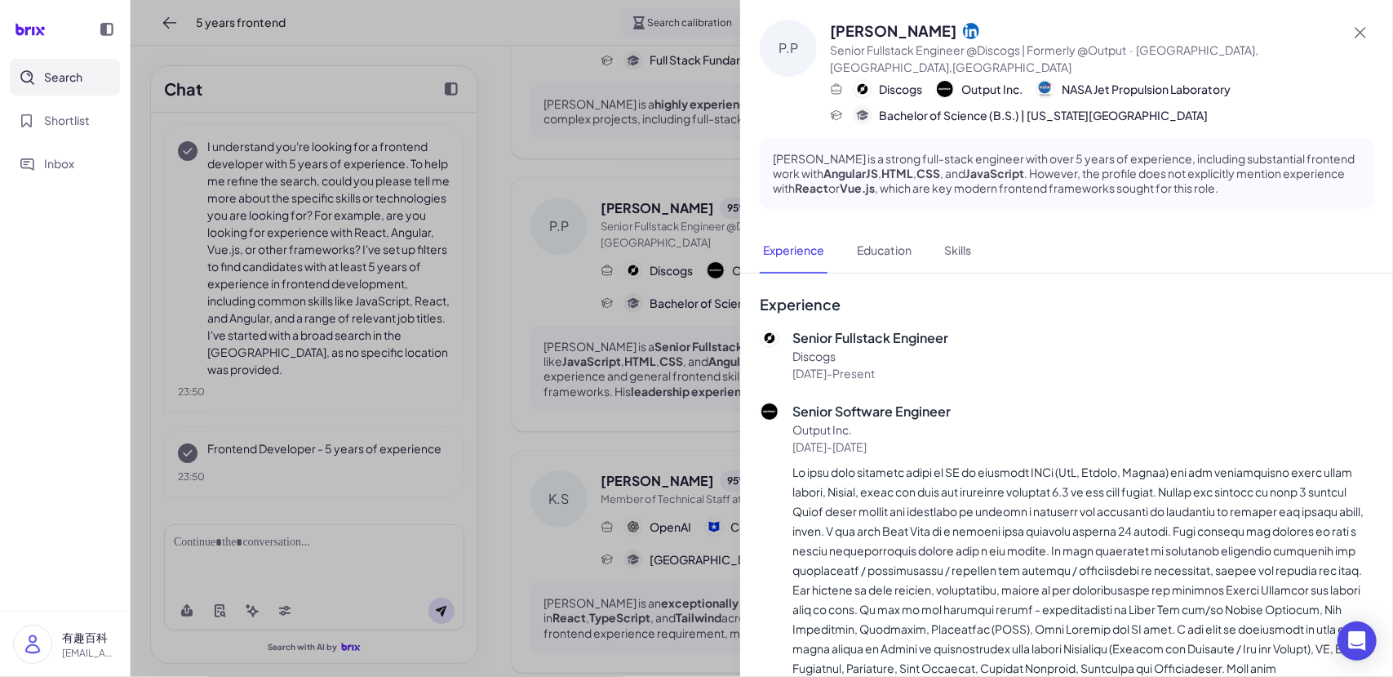
click at [733, 233] on div at bounding box center [696, 338] width 1393 height 677
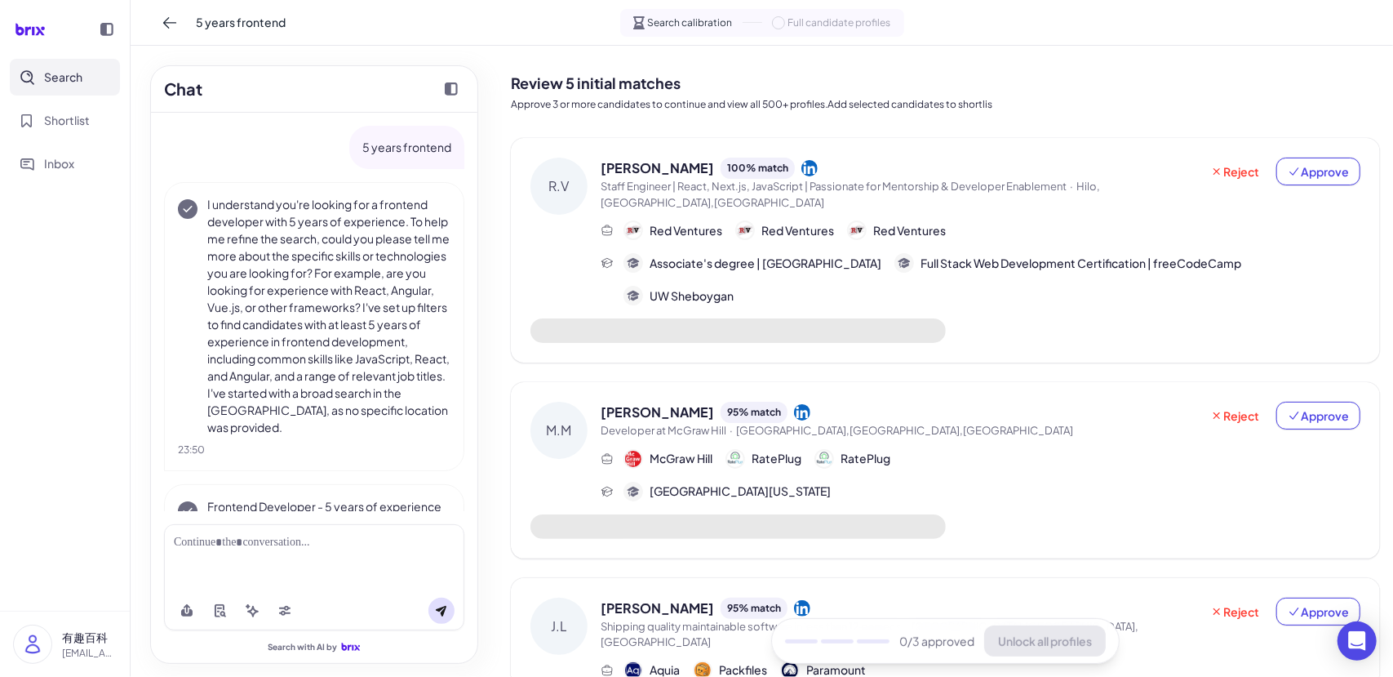
scroll to position [73, 0]
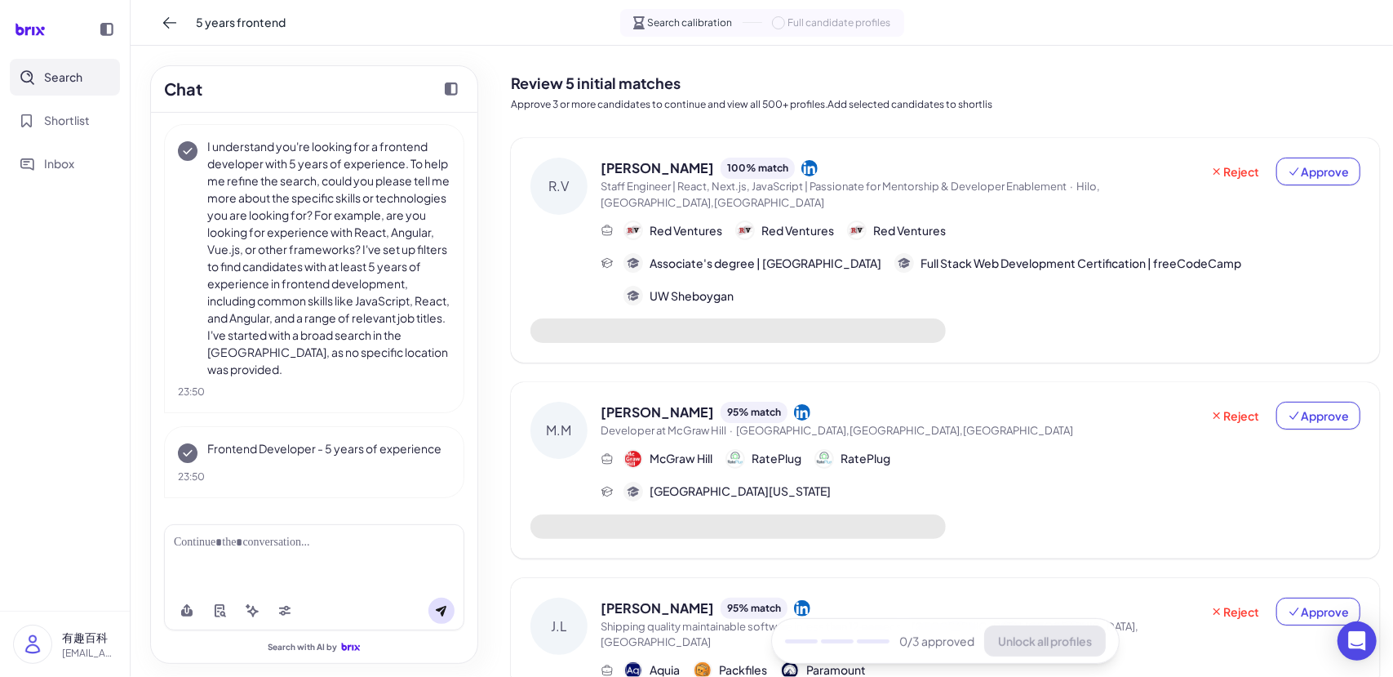
click at [797, 222] on span "Red Ventures" at bounding box center [798, 230] width 73 height 17
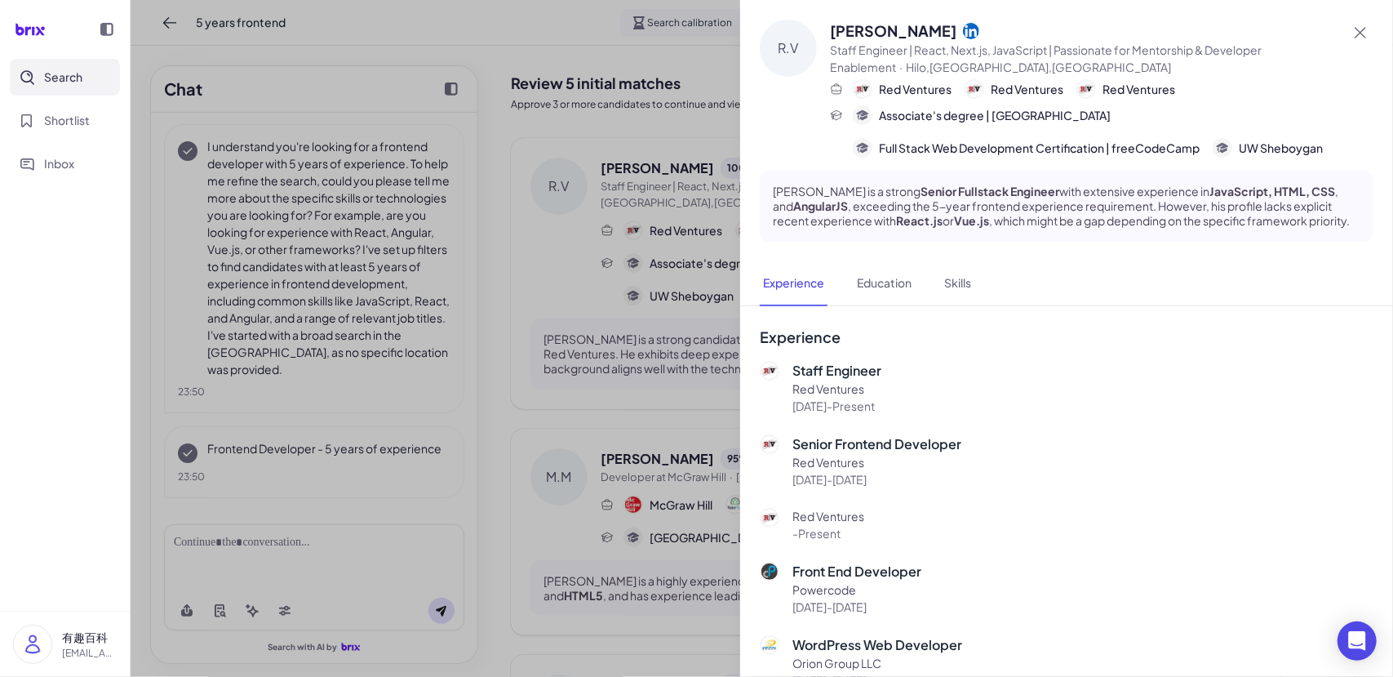
click at [624, 240] on div at bounding box center [696, 338] width 1393 height 677
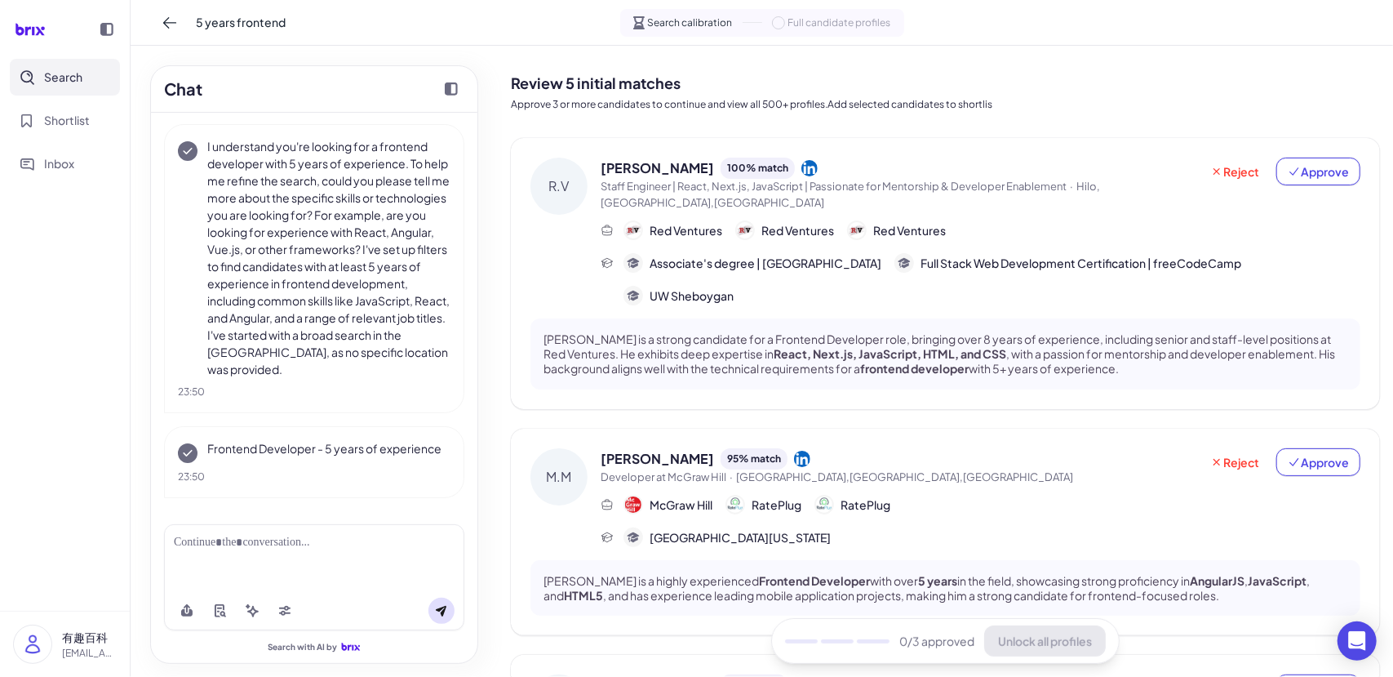
click at [701, 255] on span "Associate's degree | [GEOGRAPHIC_DATA]" at bounding box center [766, 263] width 232 height 17
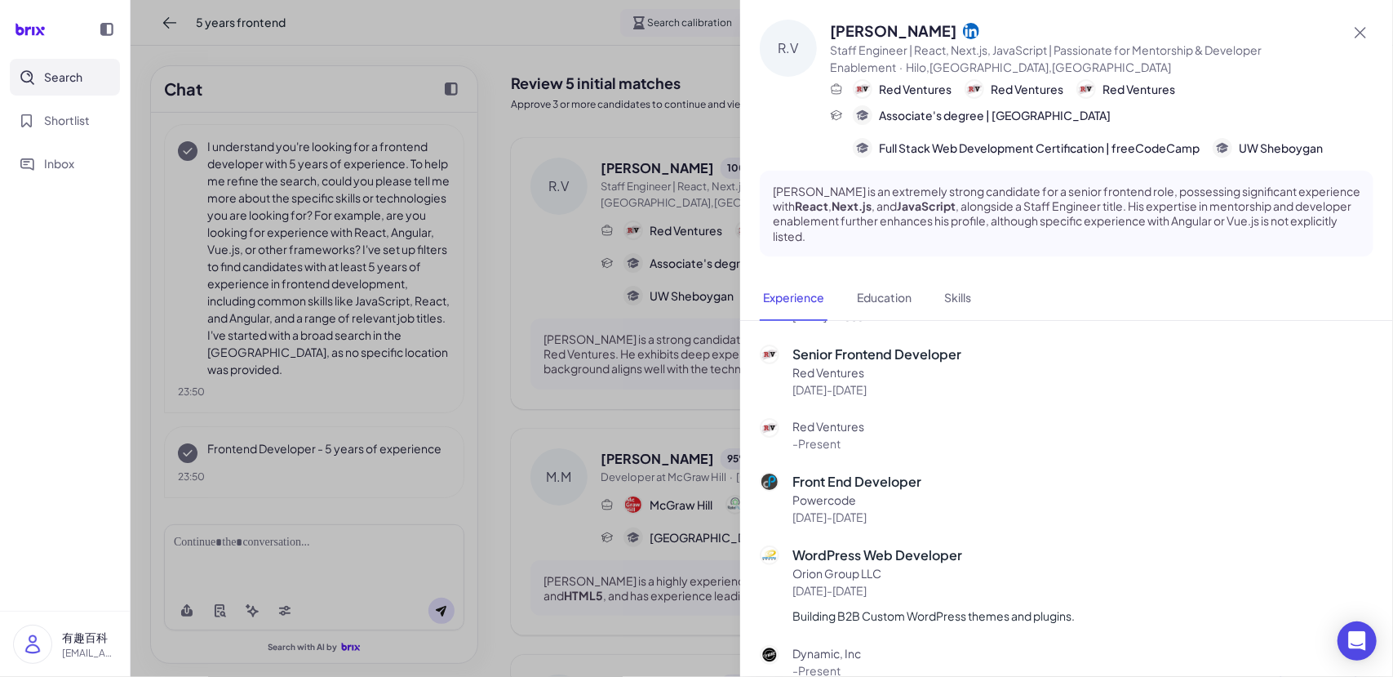
scroll to position [0, 0]
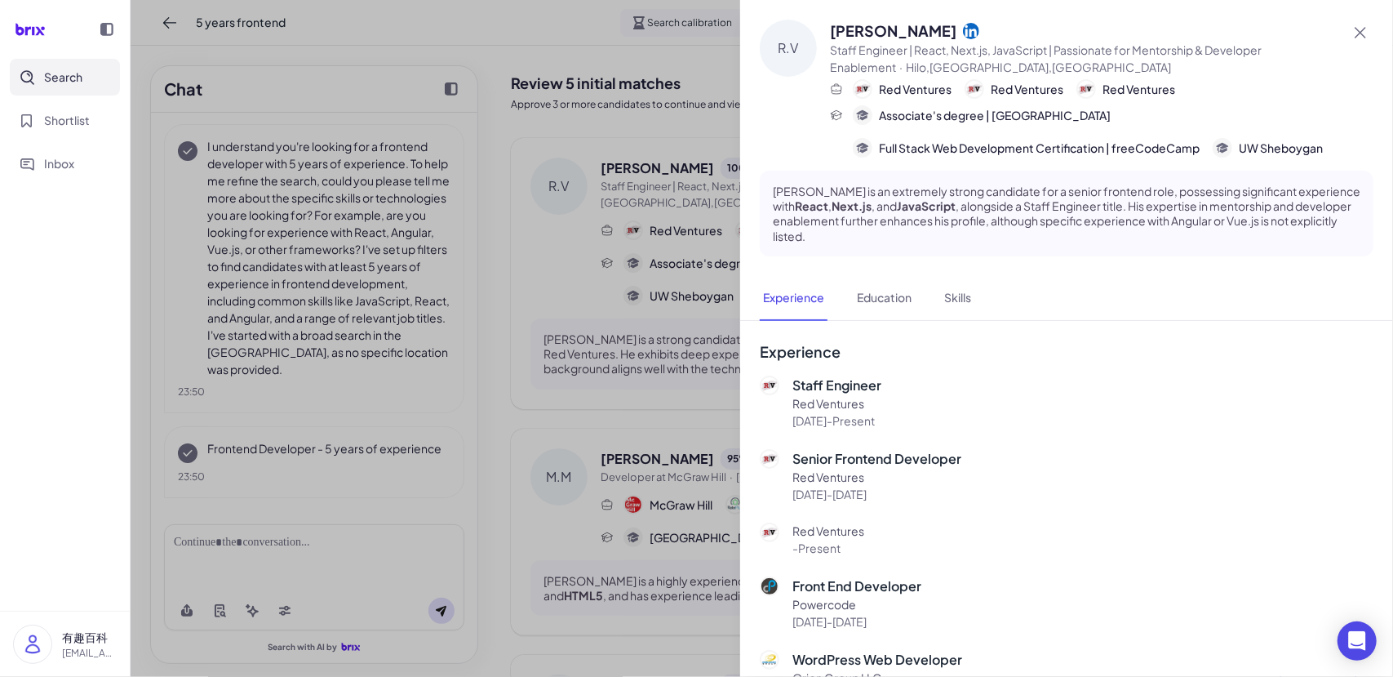
click at [666, 260] on div at bounding box center [696, 338] width 1393 height 677
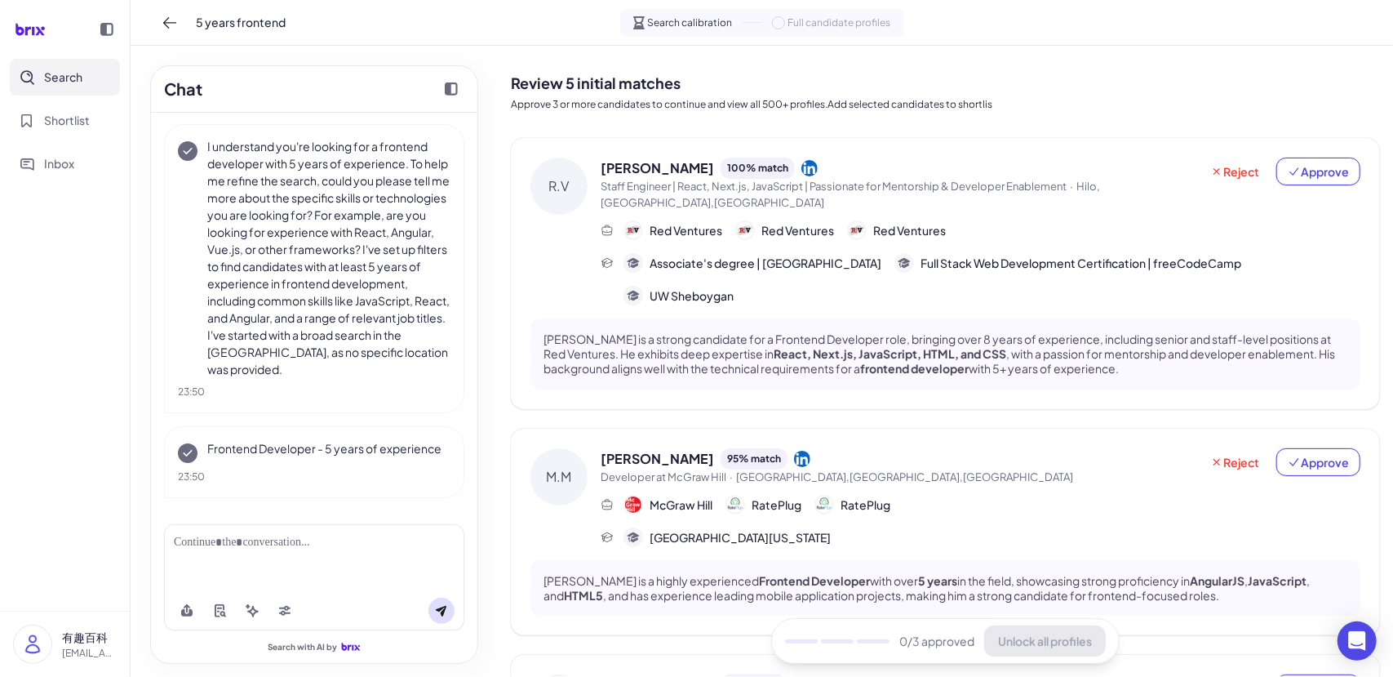
click at [914, 255] on div at bounding box center [905, 263] width 20 height 20
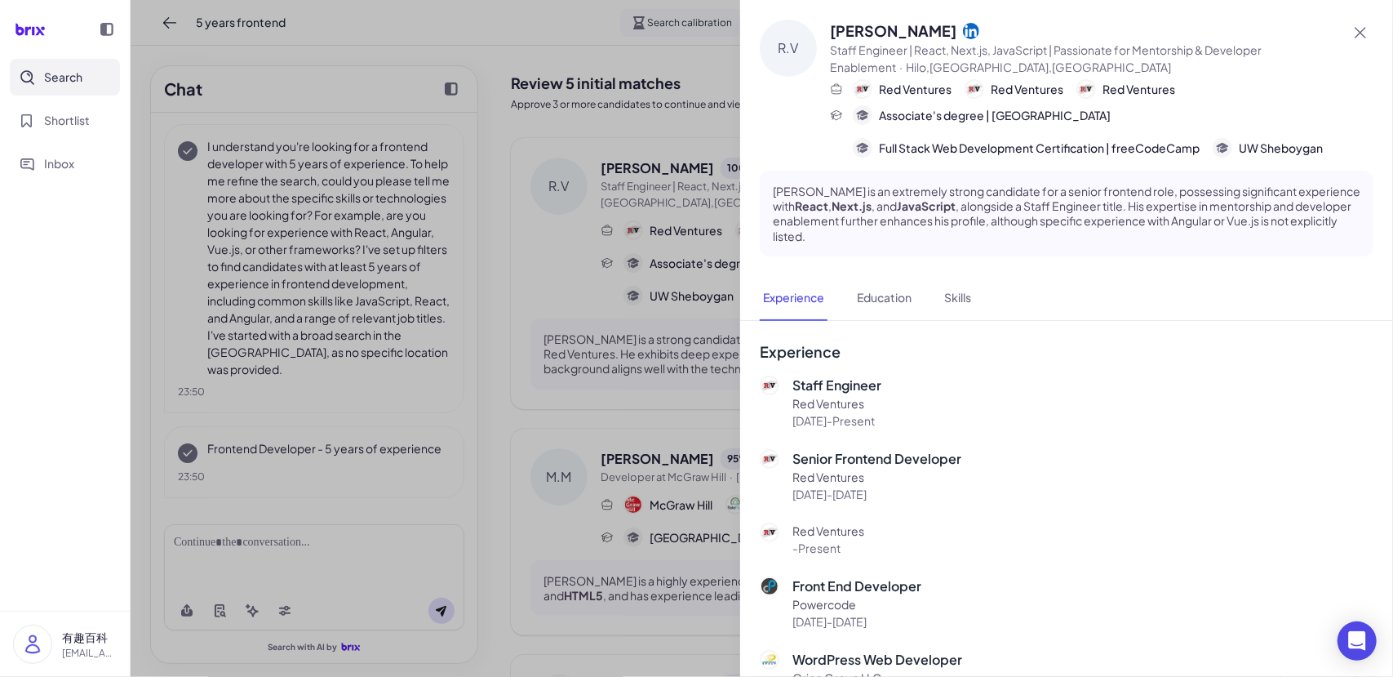
click at [657, 348] on div at bounding box center [696, 338] width 1393 height 677
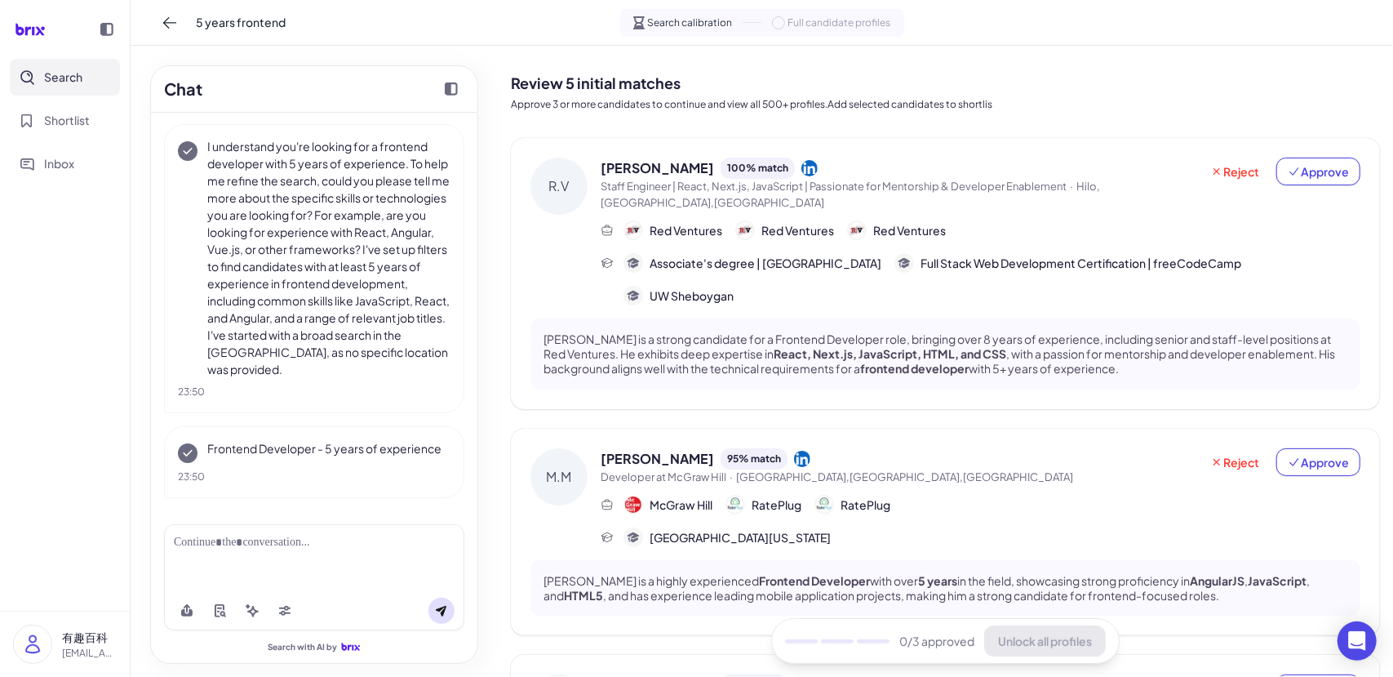
click at [859, 220] on div "Red Ventures" at bounding box center [896, 230] width 99 height 20
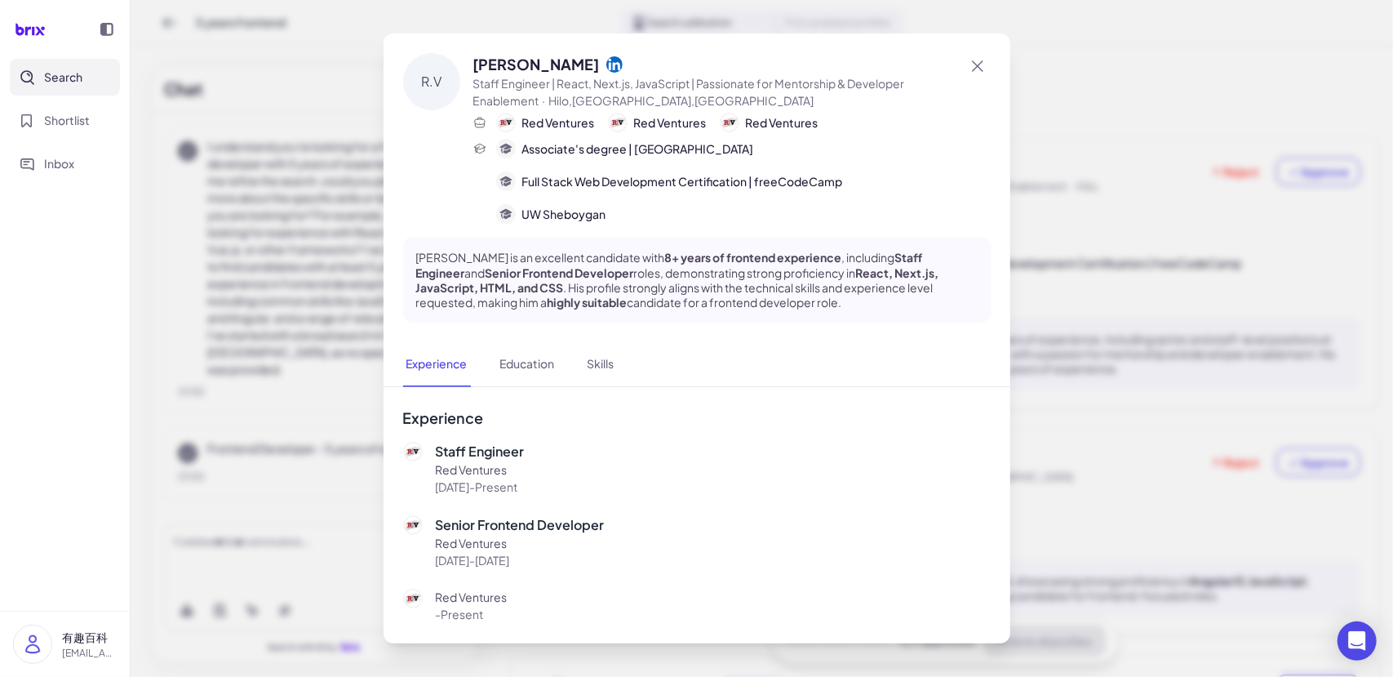
click at [316, 291] on div at bounding box center [696, 338] width 1393 height 677
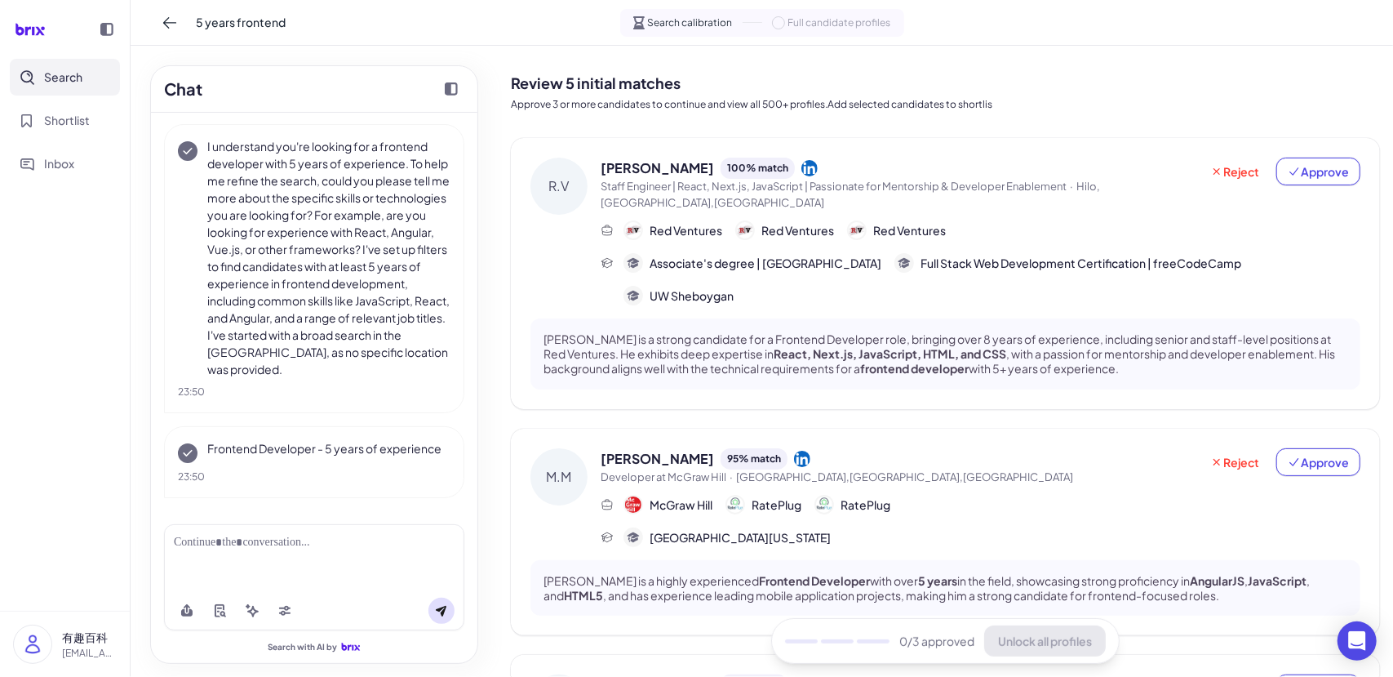
click at [920, 222] on span "Red Ventures" at bounding box center [909, 230] width 73 height 17
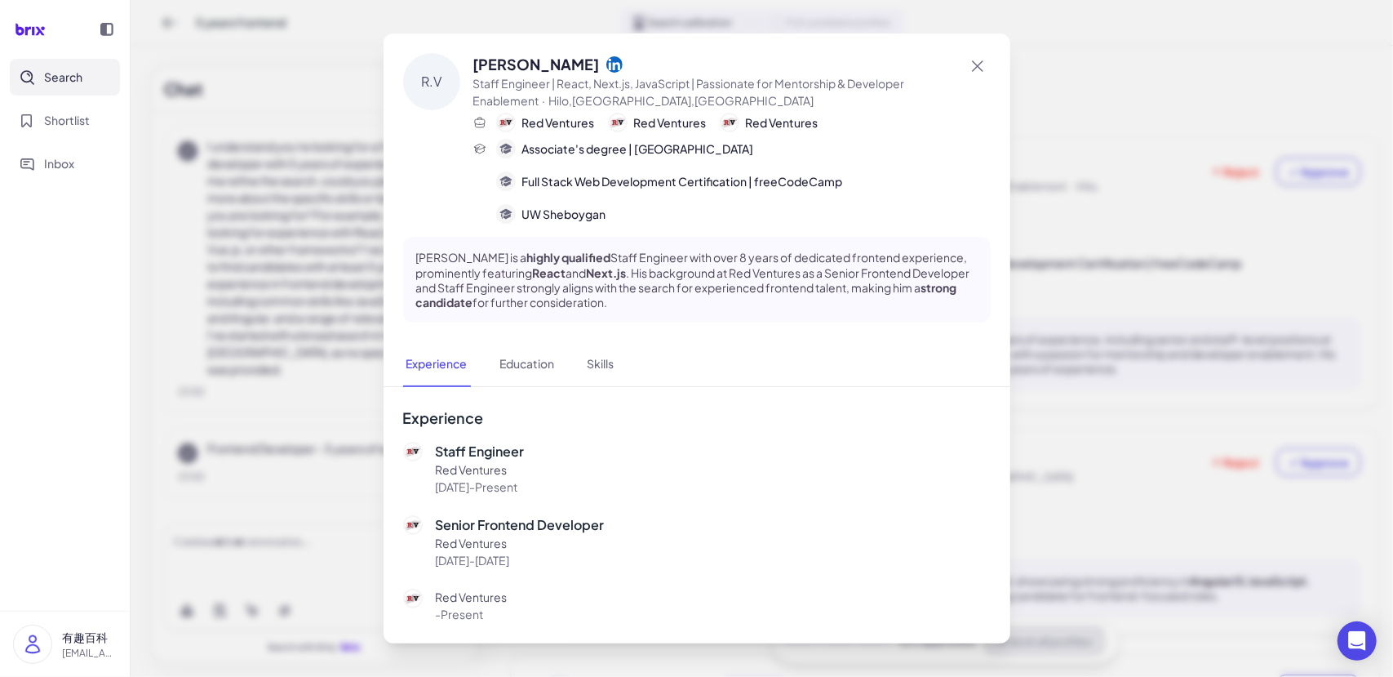
click at [321, 356] on div at bounding box center [696, 338] width 1393 height 677
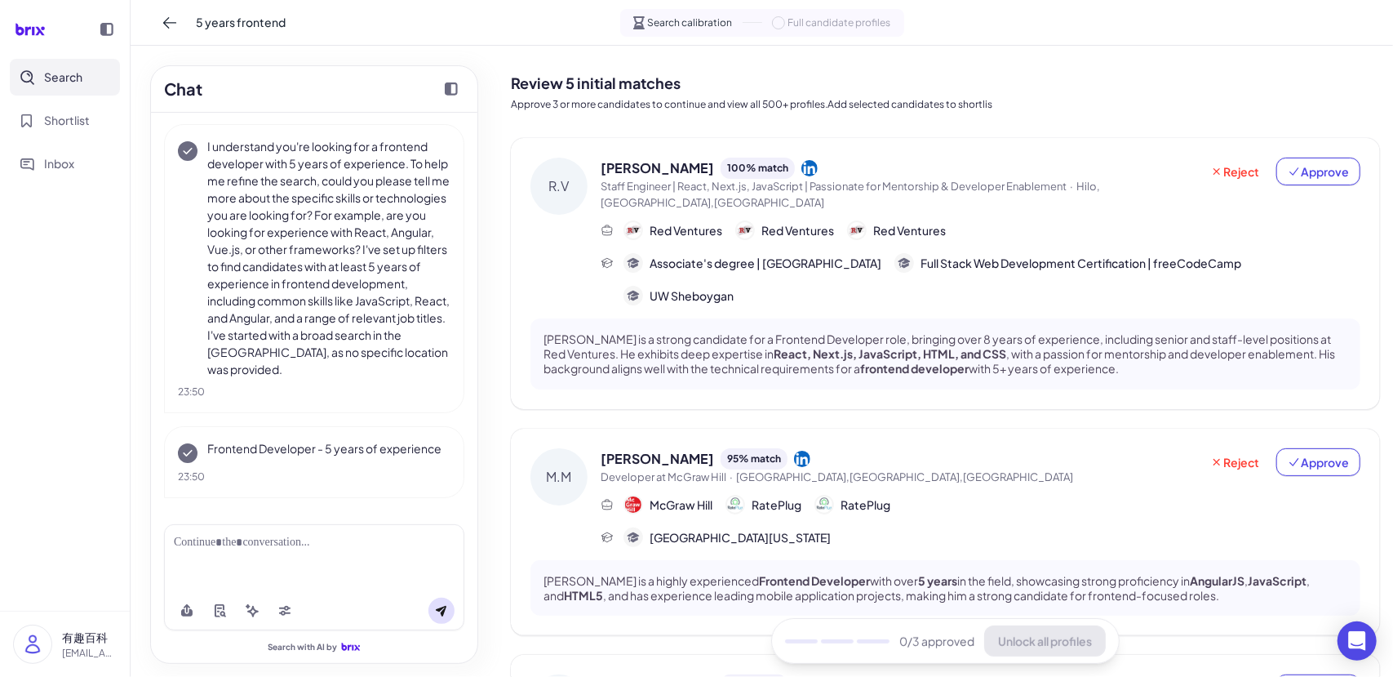
click at [725, 220] on div "Red Ventures Red Ventures Red Ventures" at bounding box center [785, 230] width 322 height 20
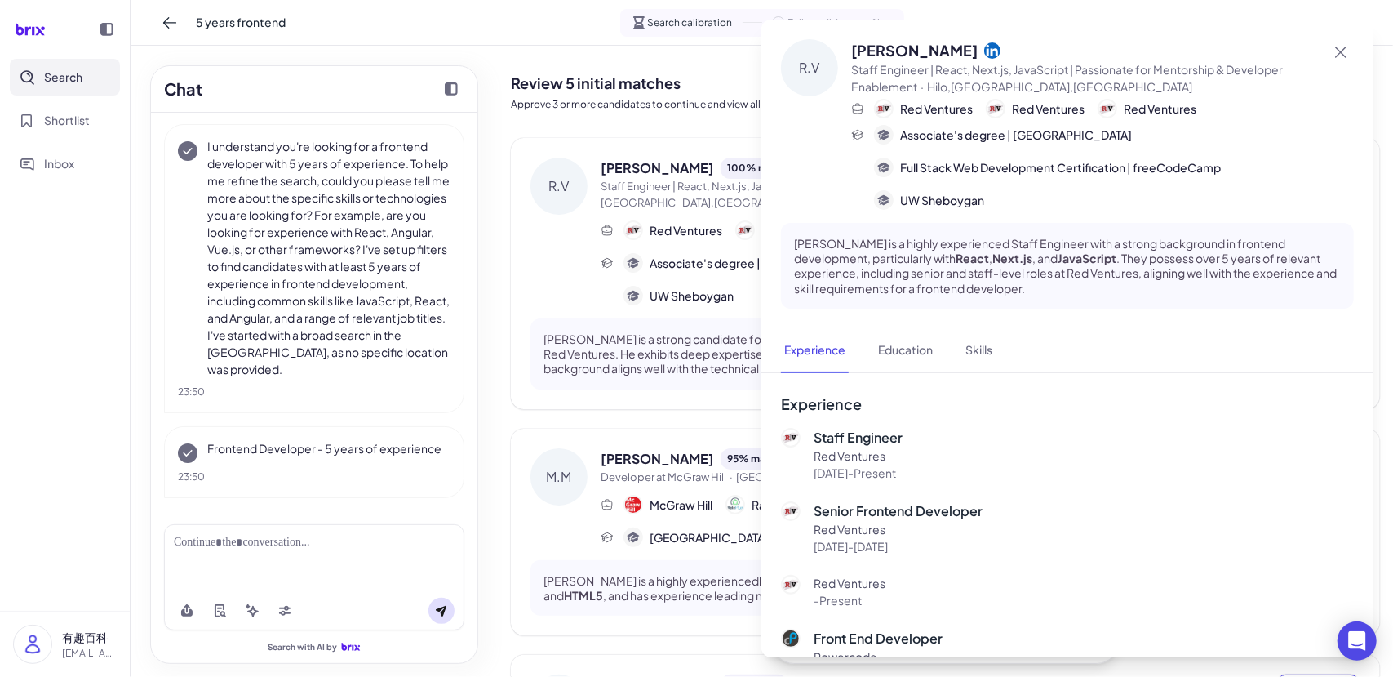
click at [704, 267] on div at bounding box center [696, 338] width 1393 height 677
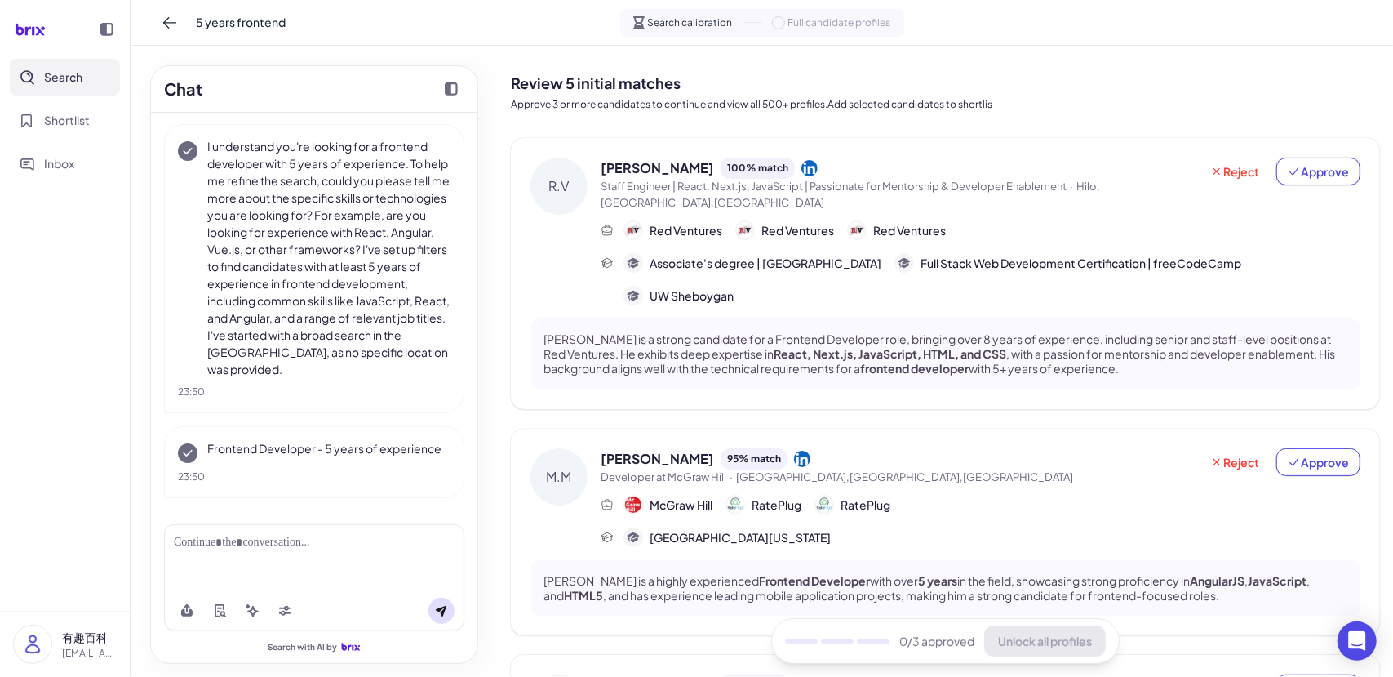
click at [849, 448] on div "Mike Mason 95 % match" at bounding box center [900, 458] width 599 height 21
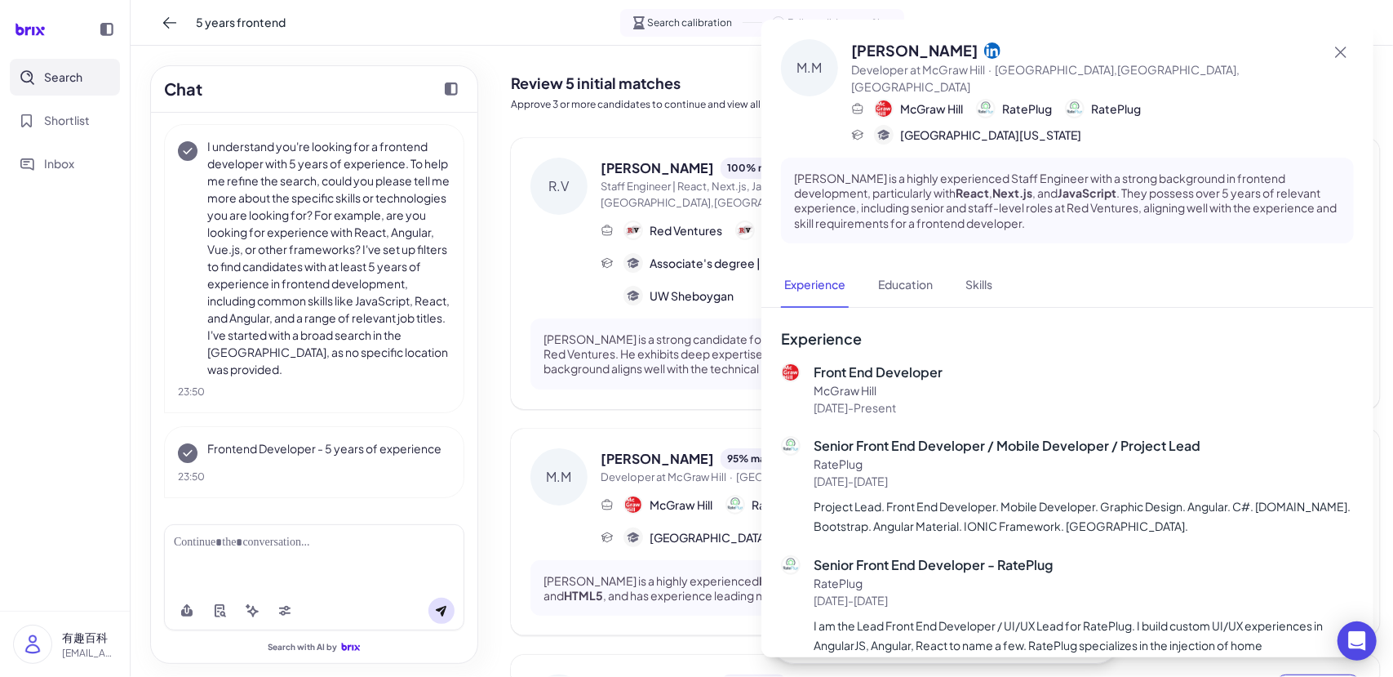
click at [580, 273] on div at bounding box center [696, 338] width 1393 height 677
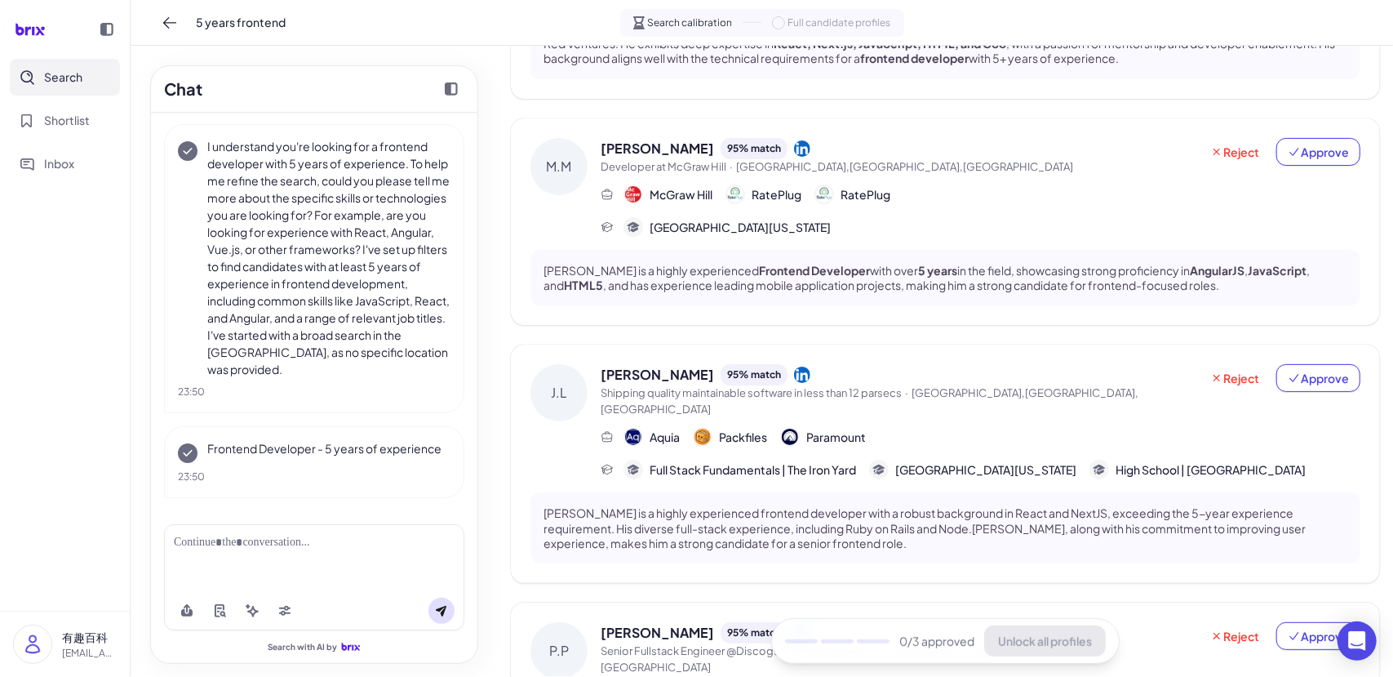
scroll to position [408, 0]
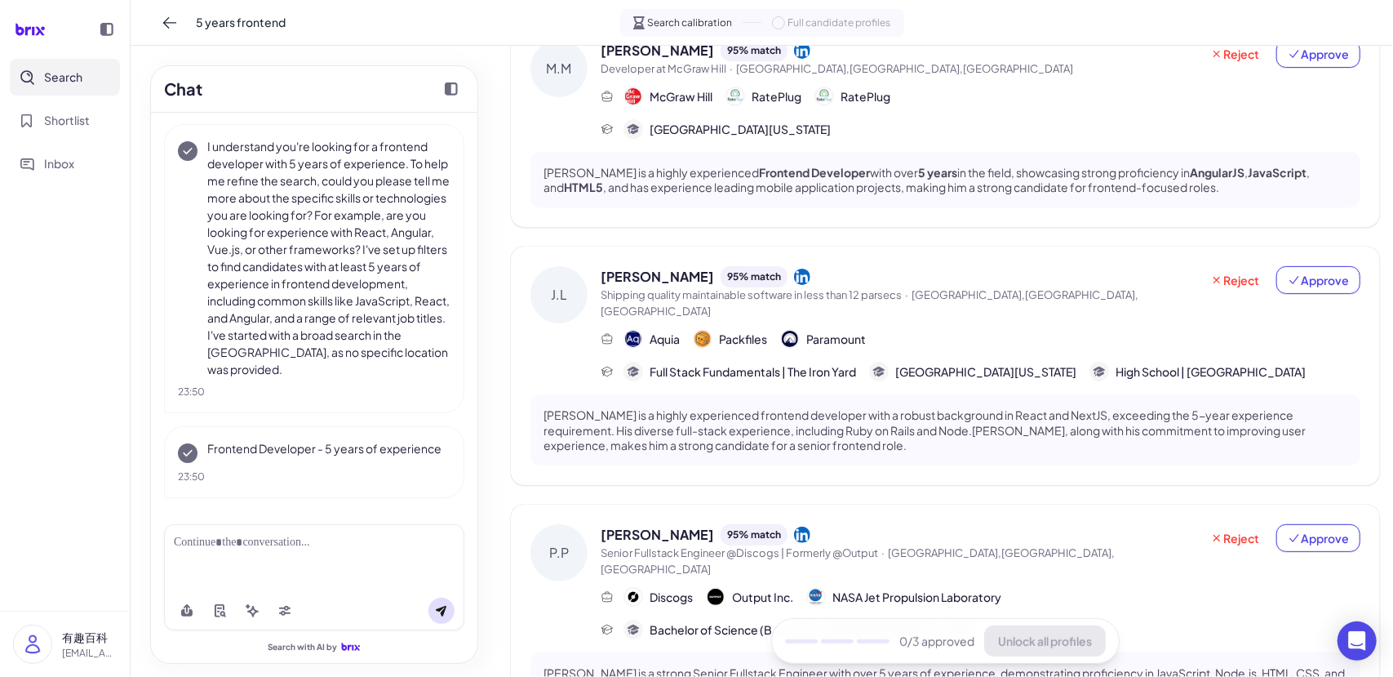
click at [870, 288] on span "Shipping quality maintainable software in less than 12 parsecs" at bounding box center [751, 294] width 301 height 13
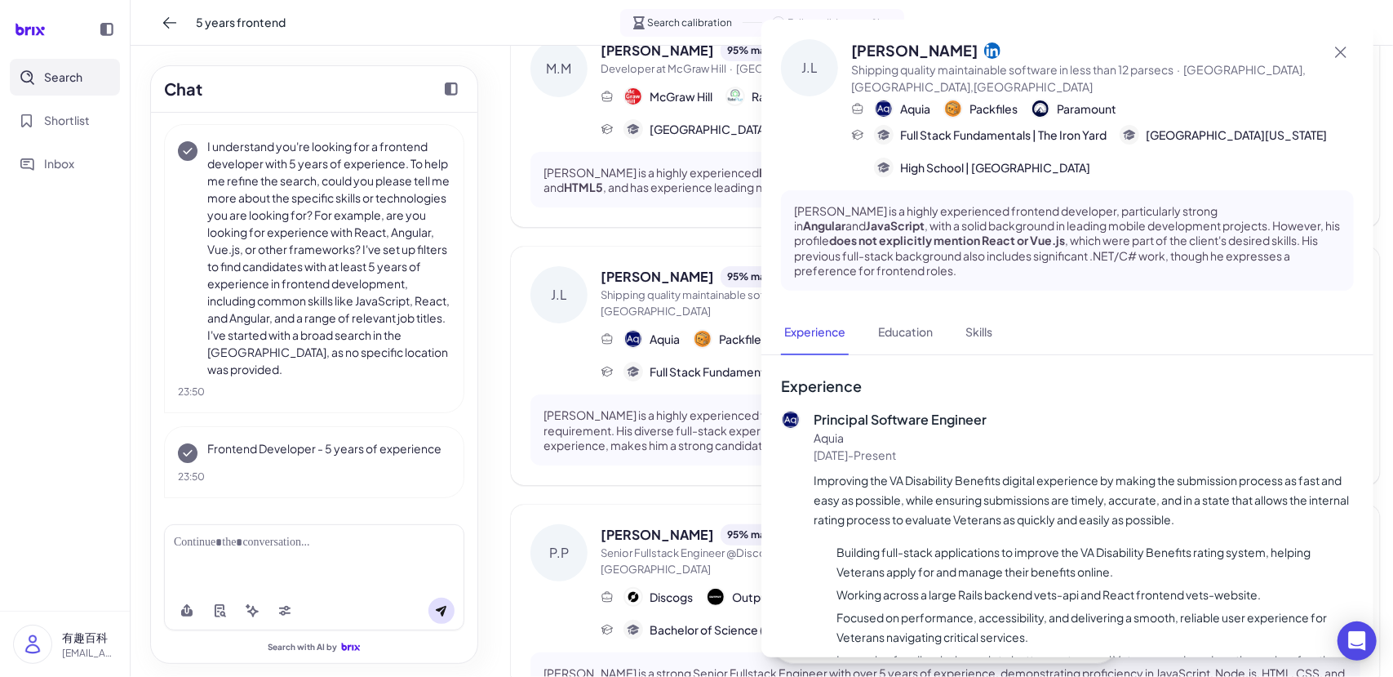
click at [566, 503] on div at bounding box center [696, 338] width 1393 height 677
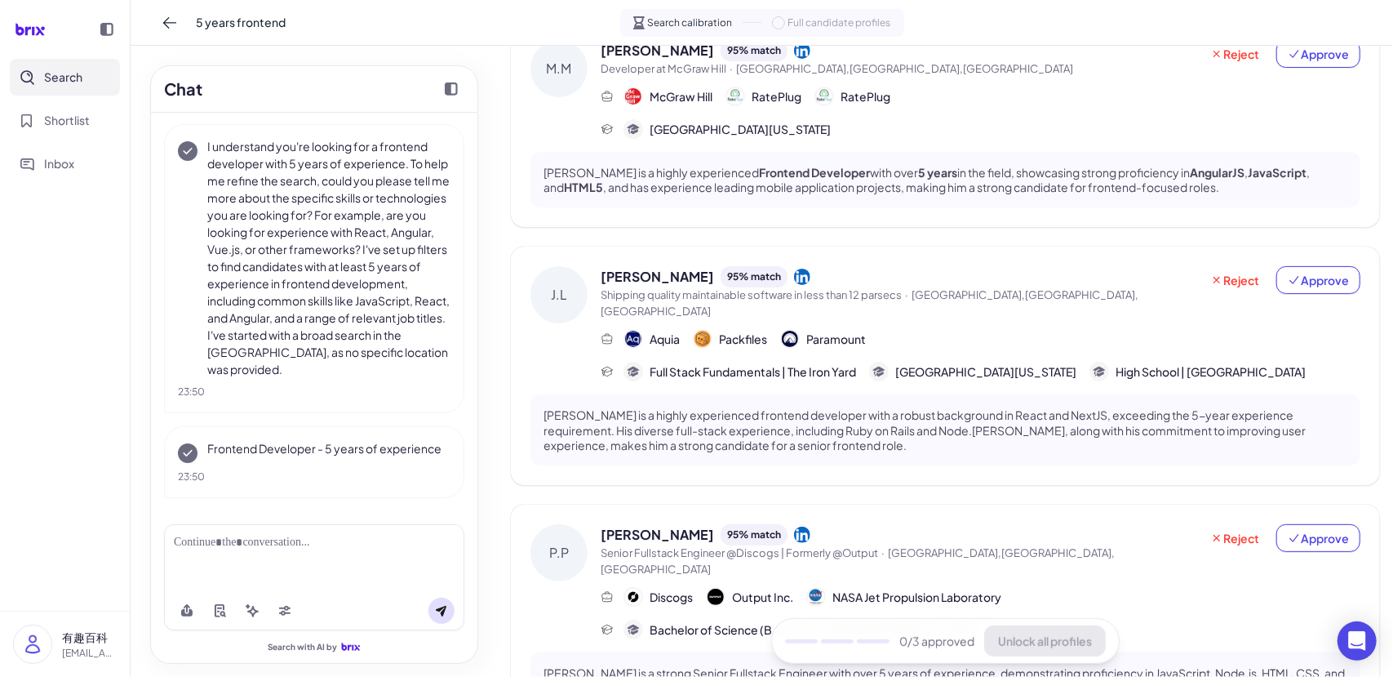
click at [956, 288] on span "St Petersburg,FL,United States" at bounding box center [870, 302] width 538 height 29
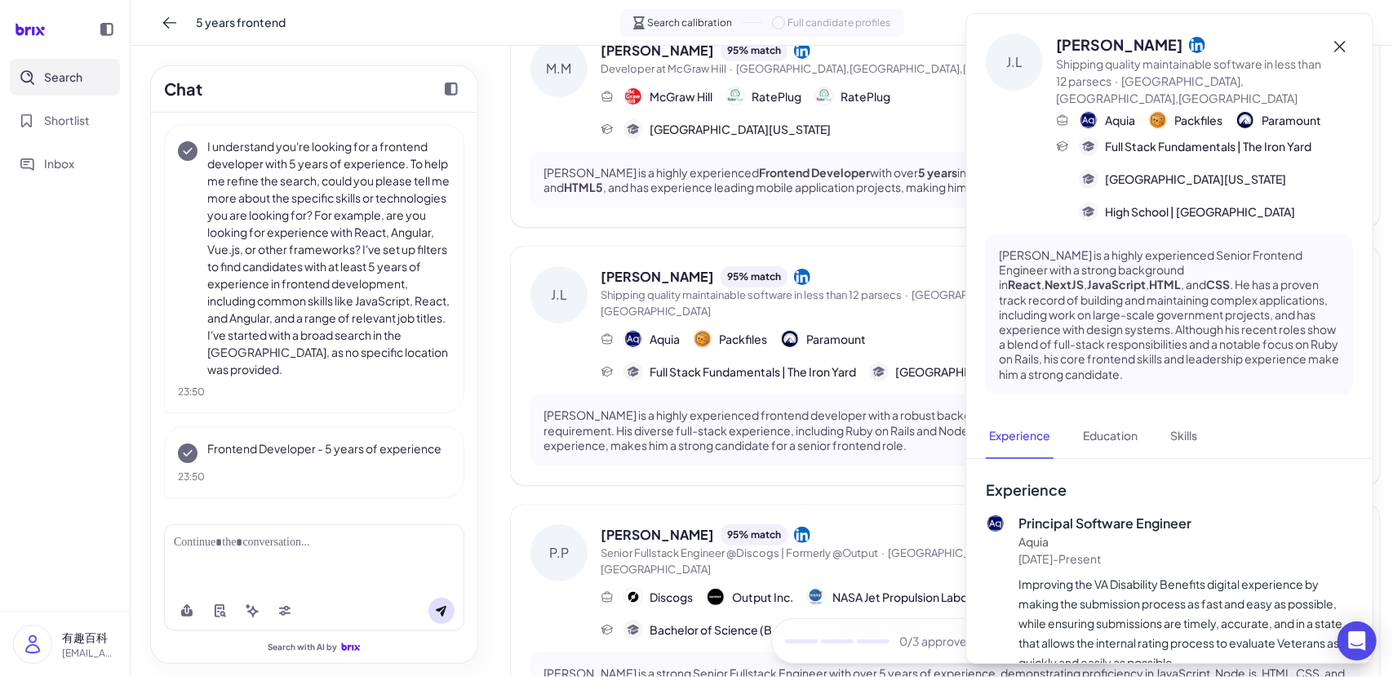
click at [1343, 49] on icon at bounding box center [1341, 47] width 10 height 10
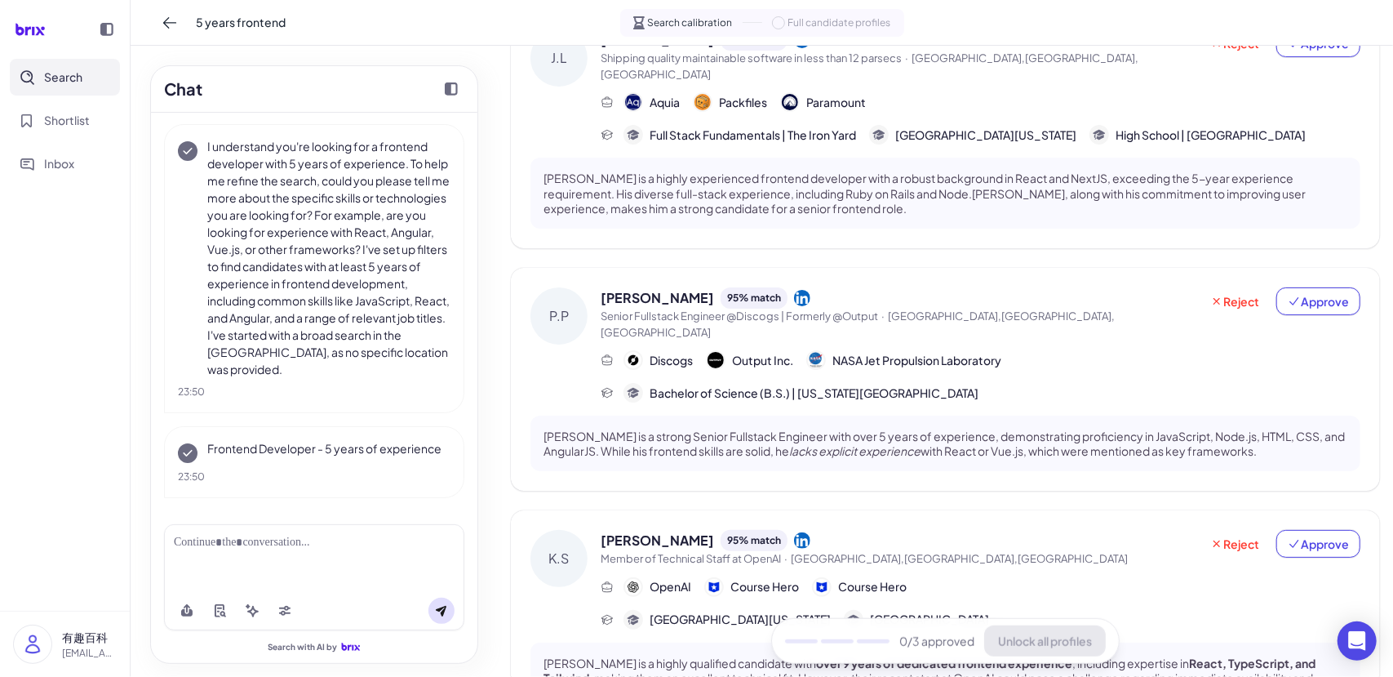
scroll to position [731, 0]
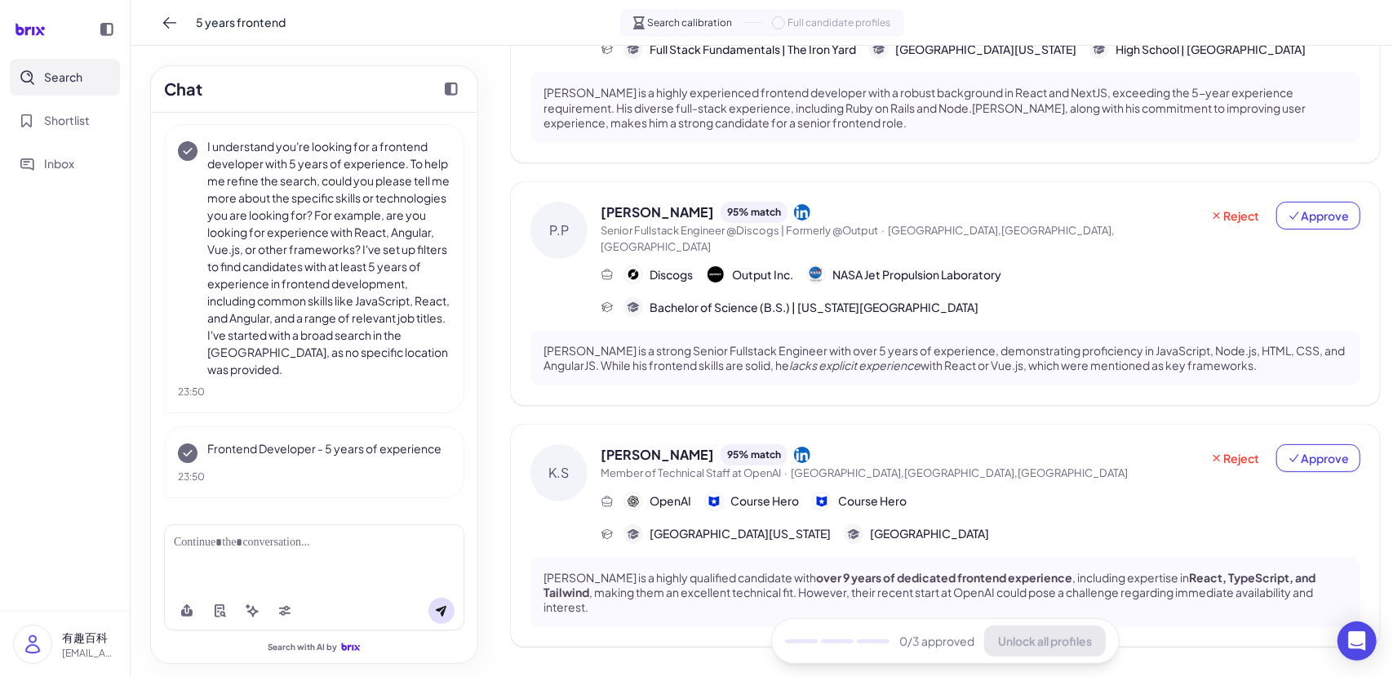
click at [924, 491] on div "OpenAI Course Hero Course Hero" at bounding box center [981, 501] width 760 height 20
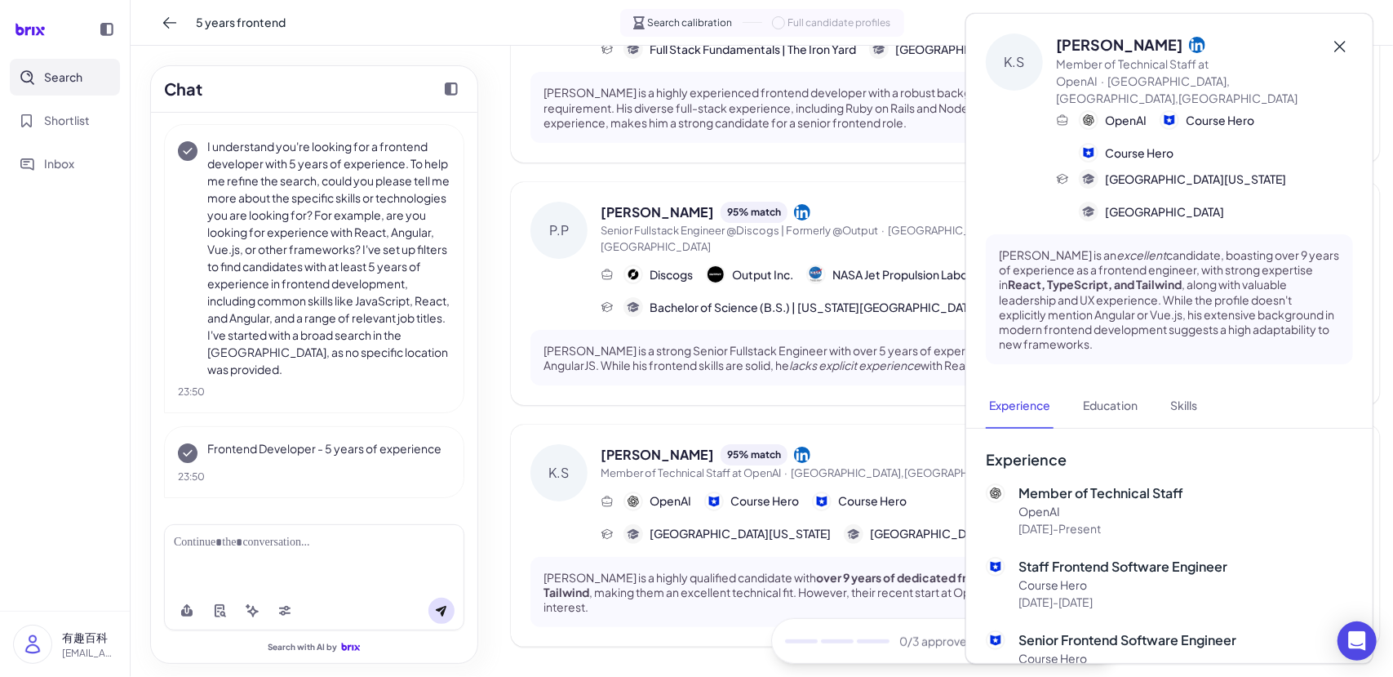
click at [1341, 38] on icon at bounding box center [1341, 47] width 20 height 20
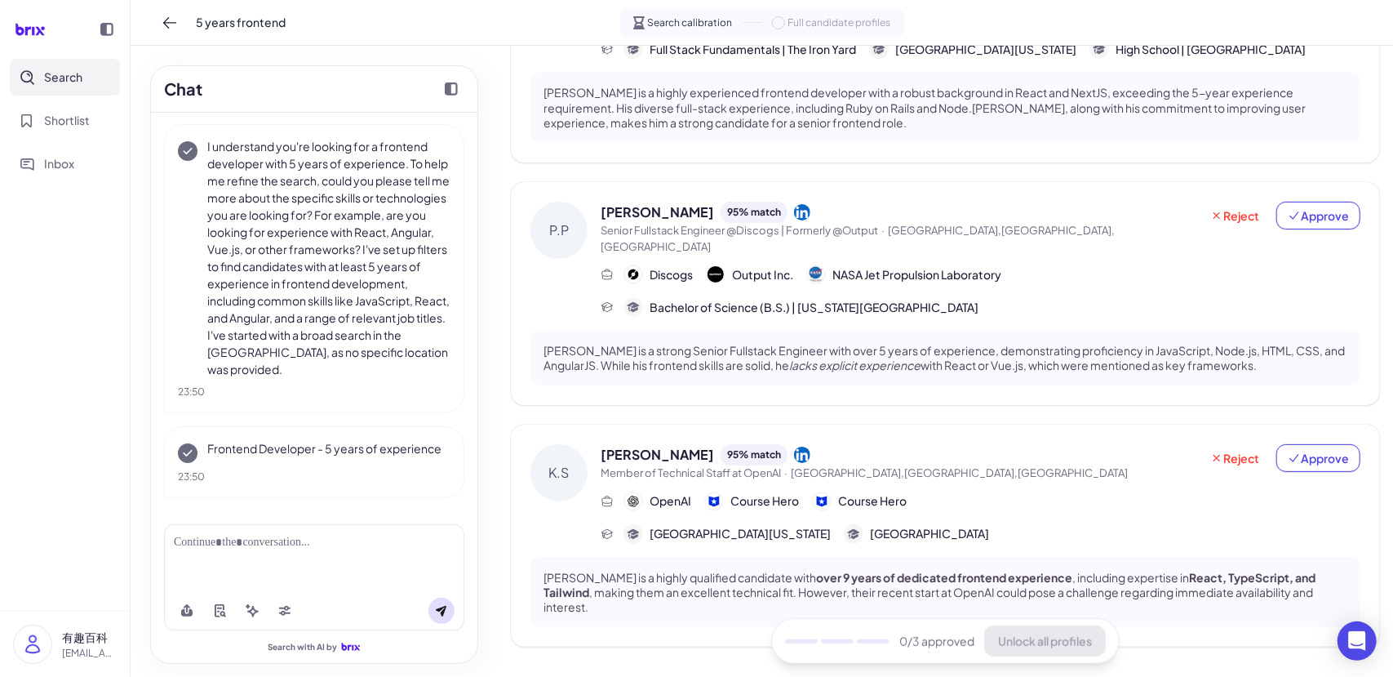
click at [901, 444] on div "Karan Sekhri 95 % match" at bounding box center [900, 454] width 599 height 21
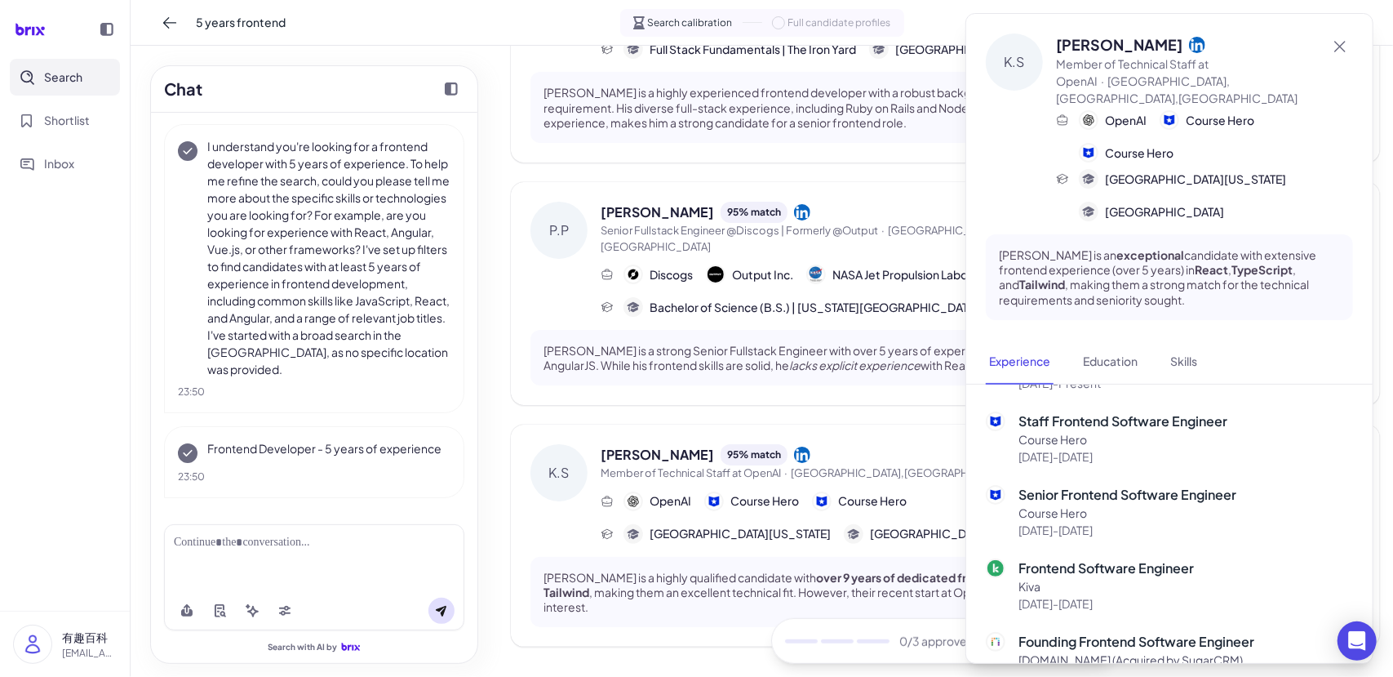
scroll to position [0, 0]
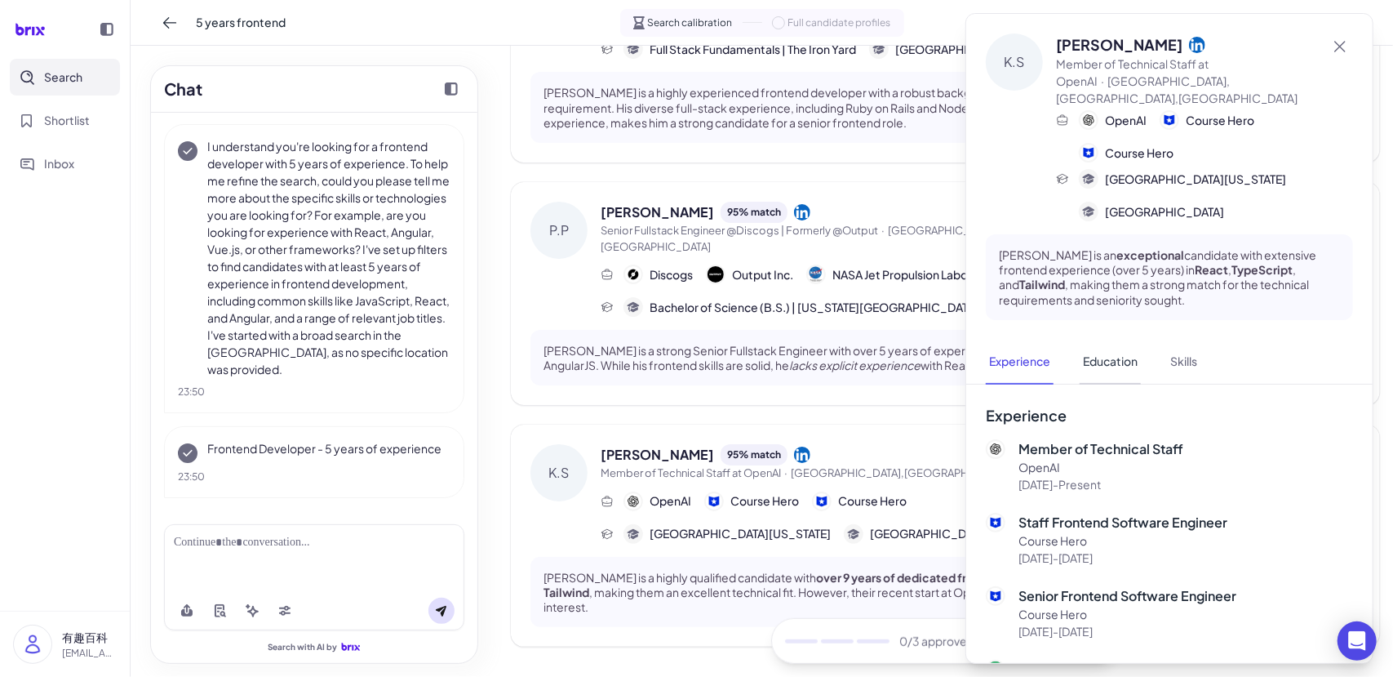
click at [1120, 349] on button "Education" at bounding box center [1110, 362] width 61 height 45
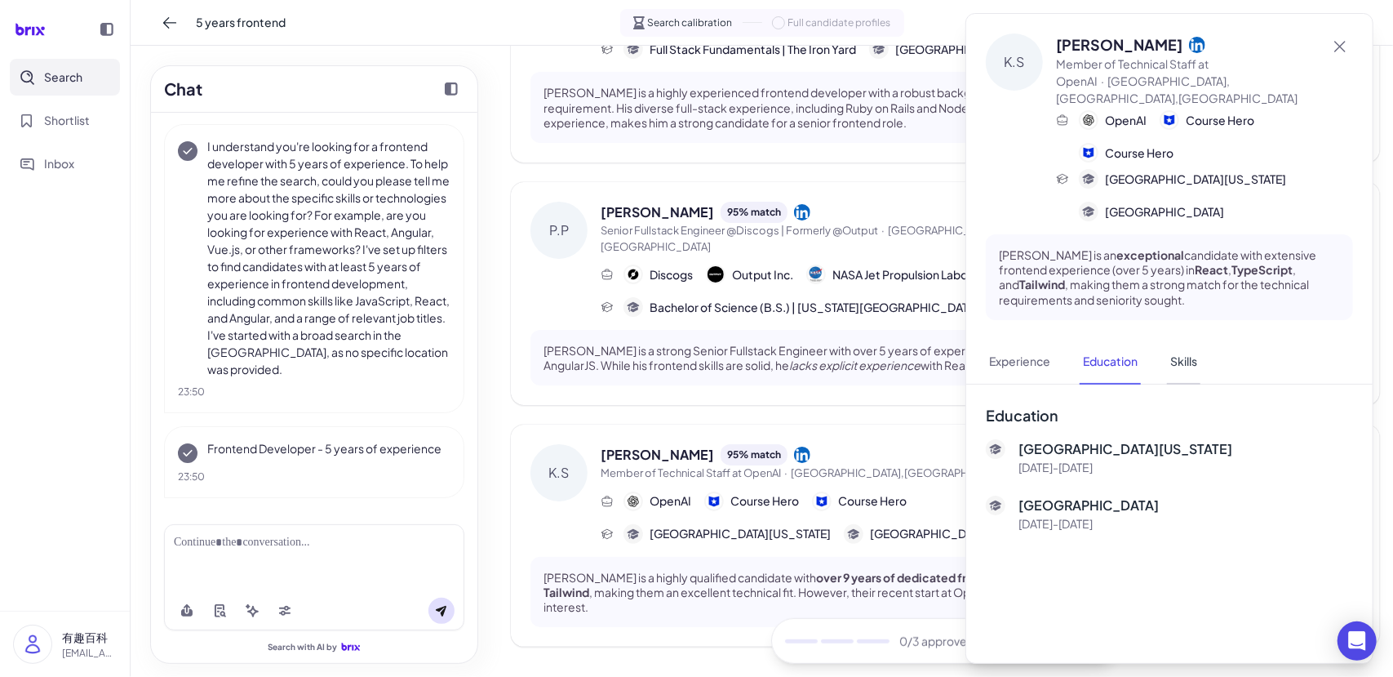
click at [1191, 352] on button "Skills" at bounding box center [1183, 362] width 33 height 45
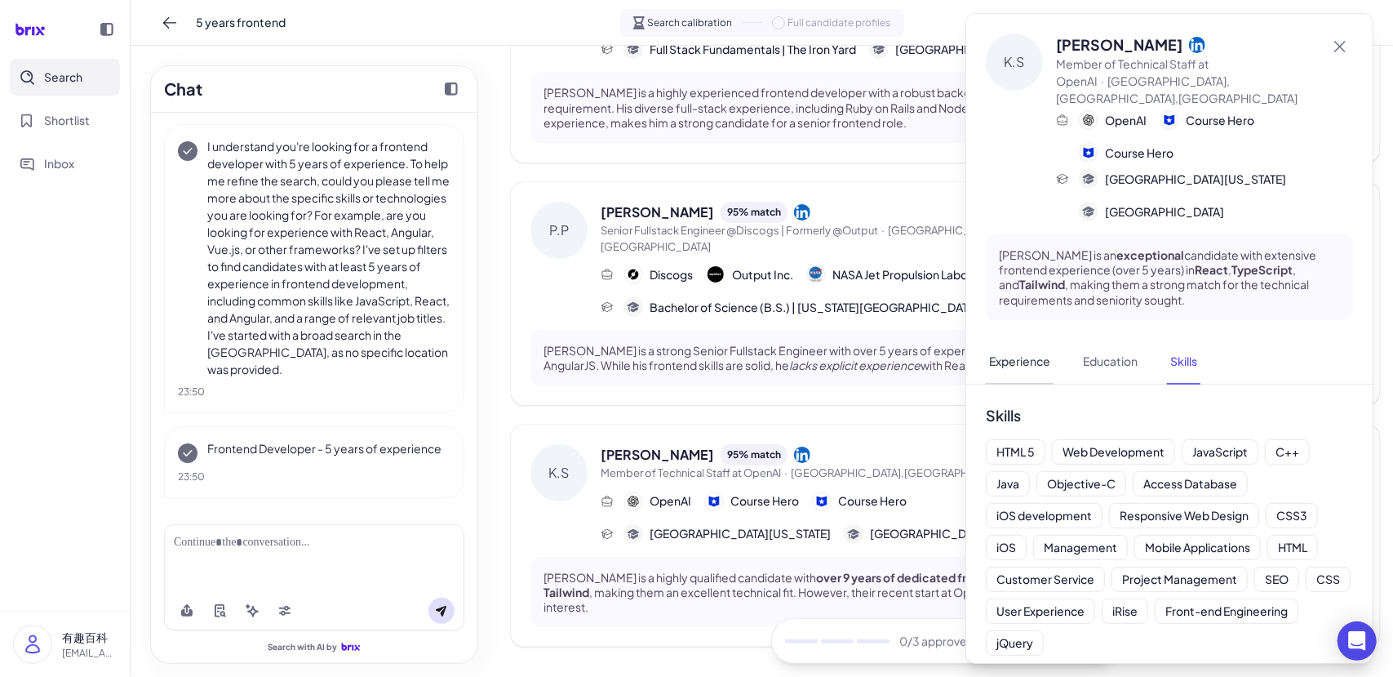
click at [1017, 344] on button "Experience" at bounding box center [1020, 362] width 68 height 45
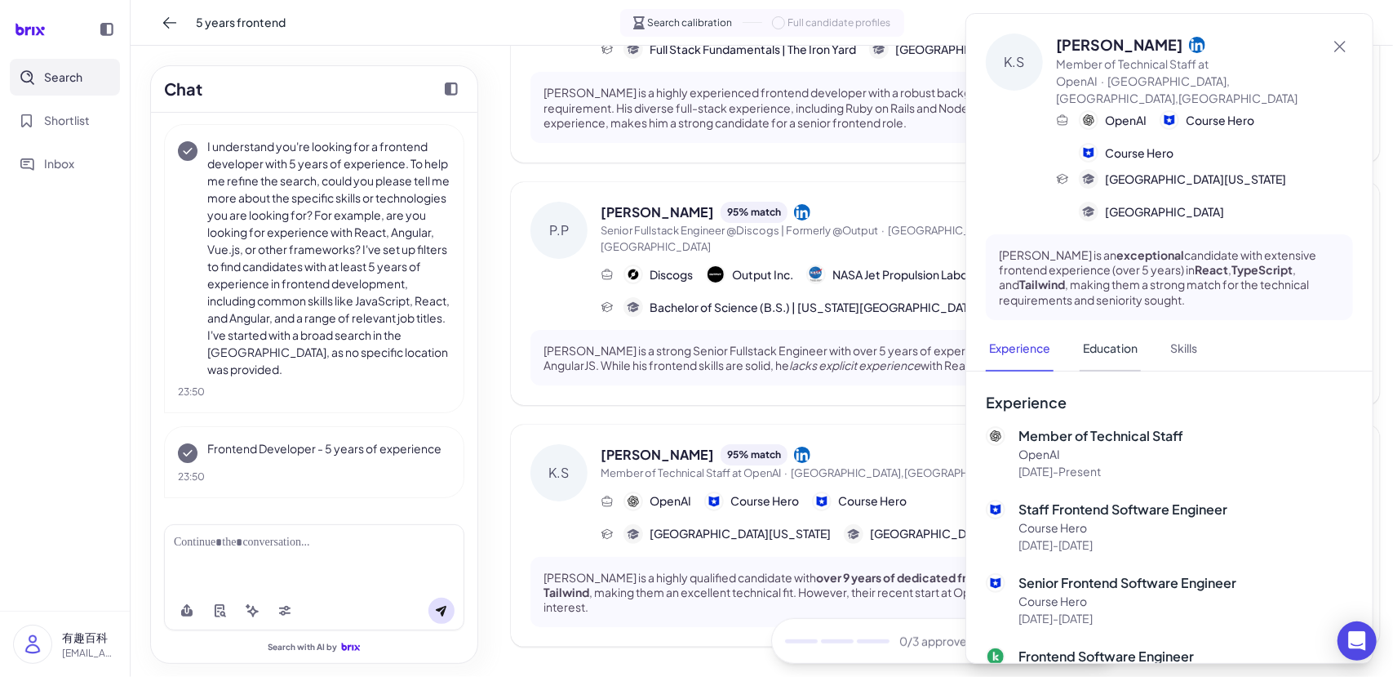
click at [1115, 335] on button "Education" at bounding box center [1110, 349] width 61 height 45
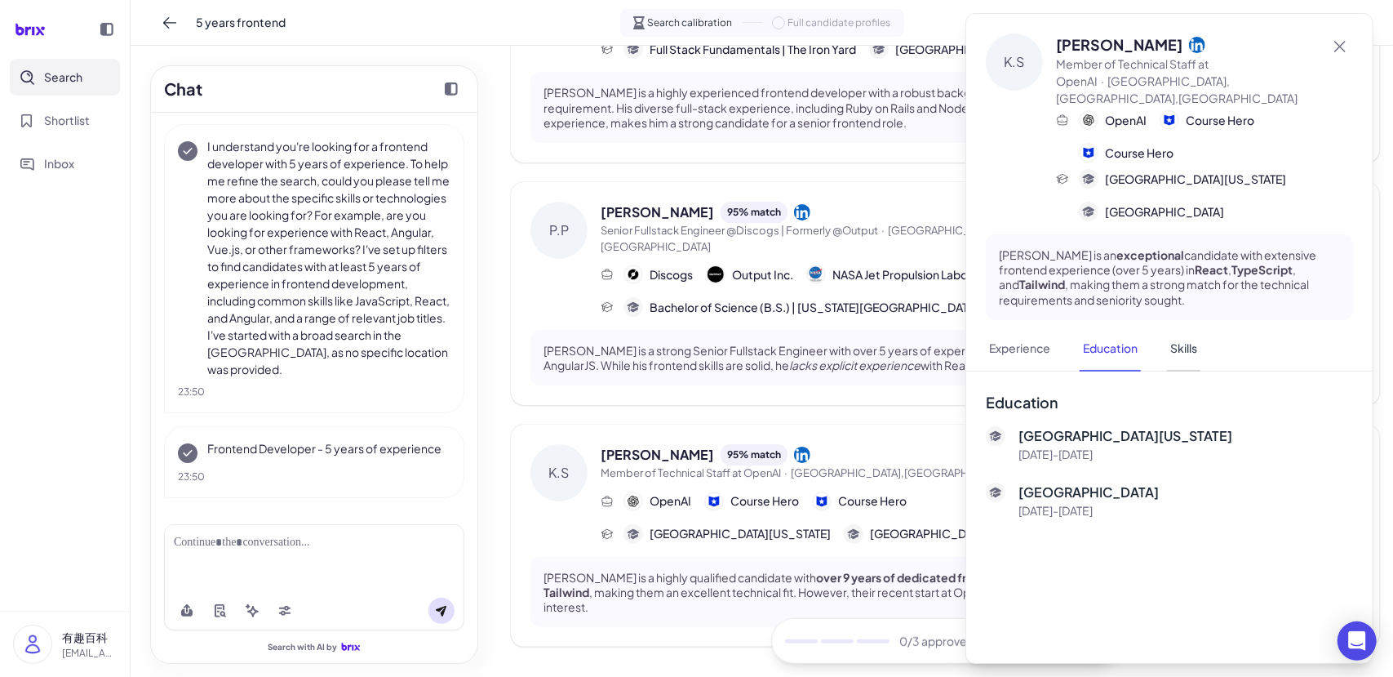
click at [1182, 337] on button "Skills" at bounding box center [1183, 349] width 33 height 45
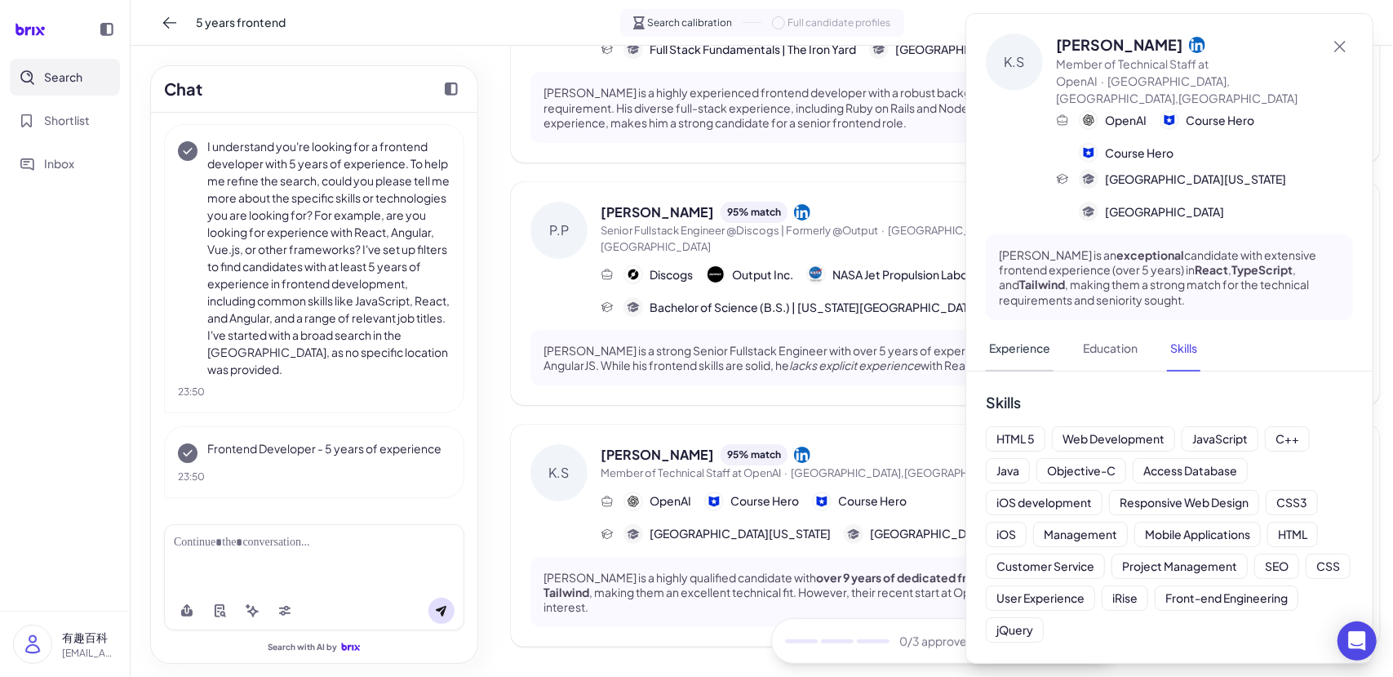
click at [1020, 330] on button "Experience" at bounding box center [1020, 349] width 68 height 45
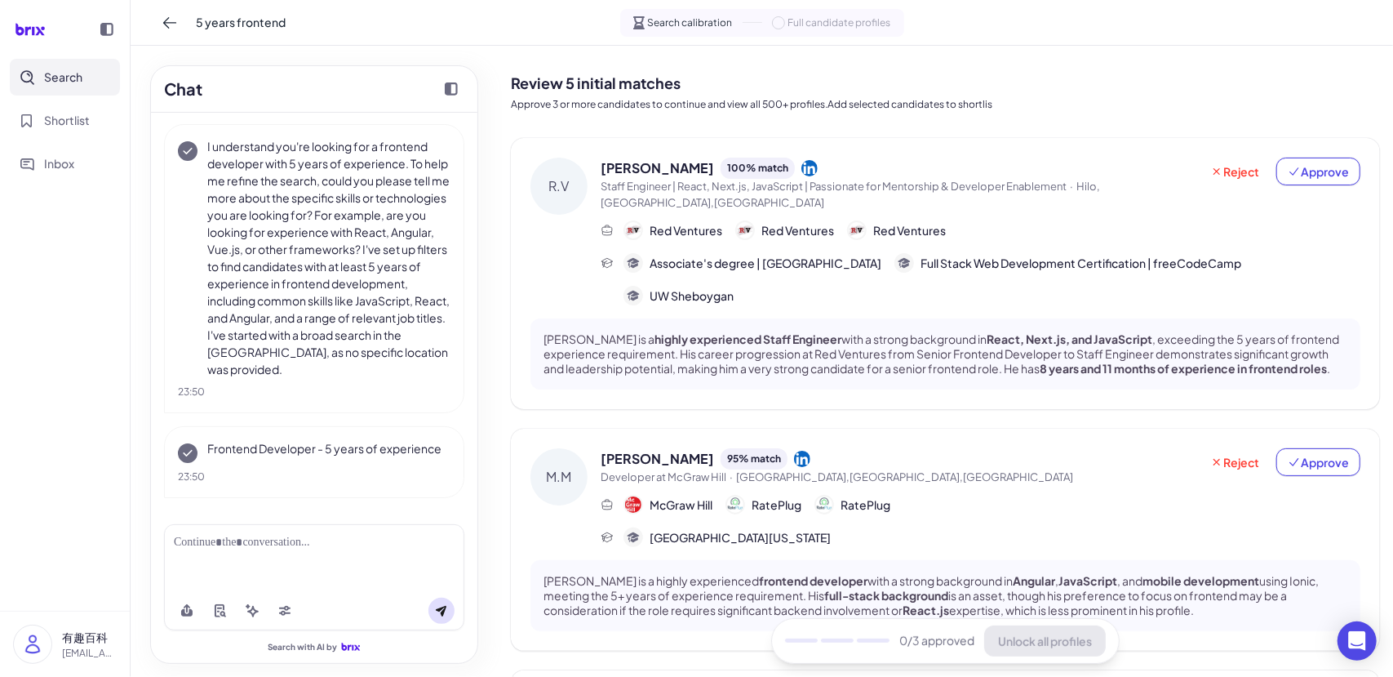
scroll to position [73, 0]
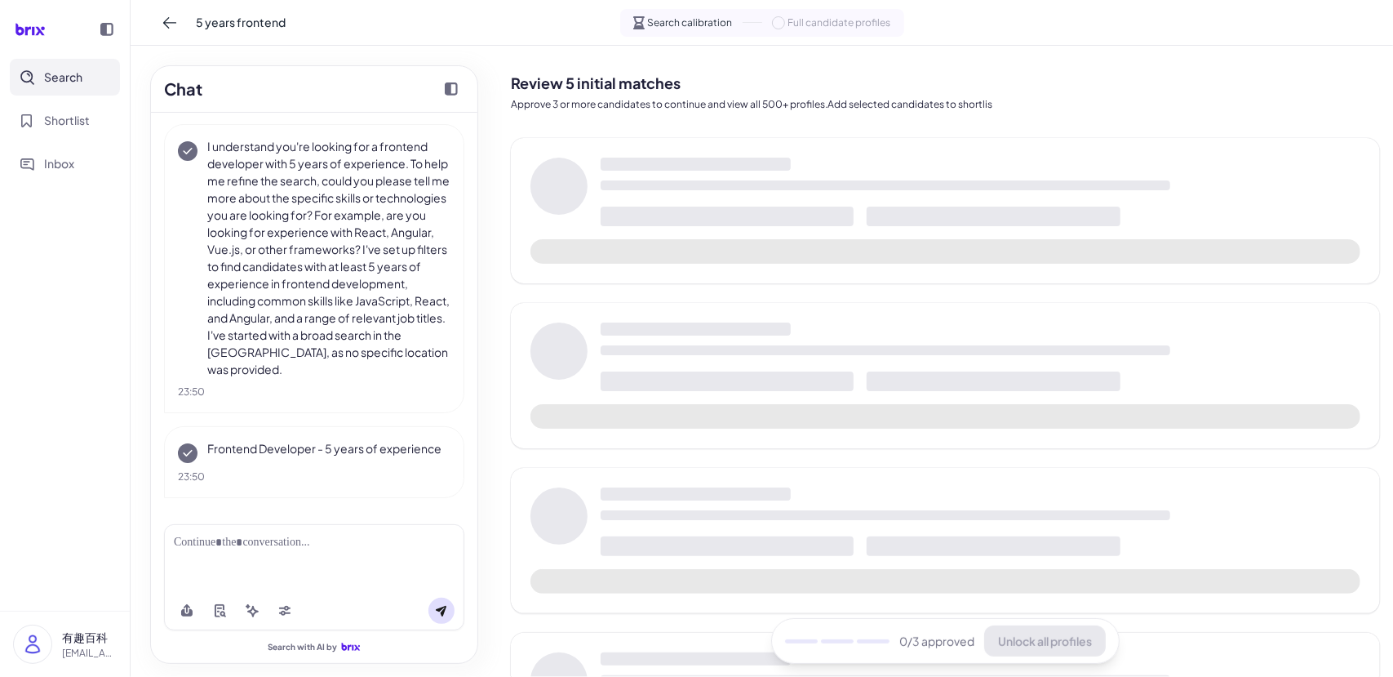
scroll to position [73, 0]
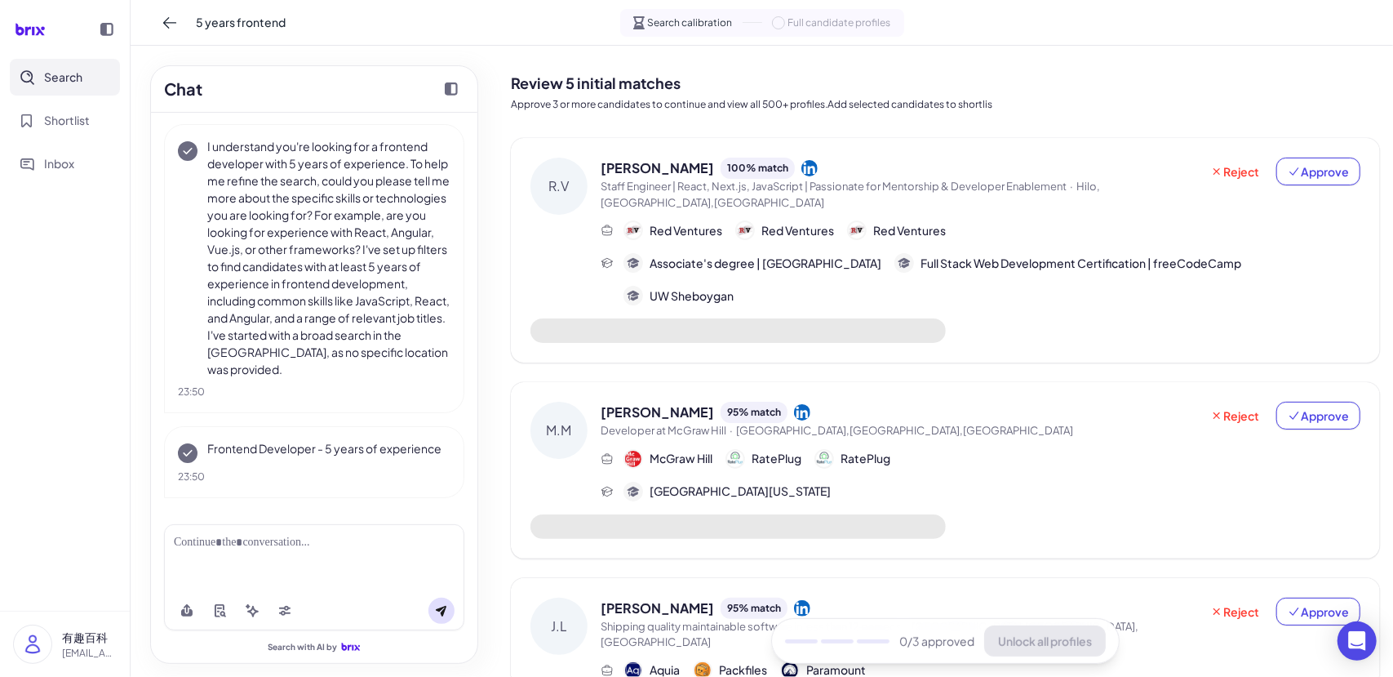
click at [727, 220] on div "Red Ventures Red Ventures Red Ventures" at bounding box center [785, 230] width 322 height 20
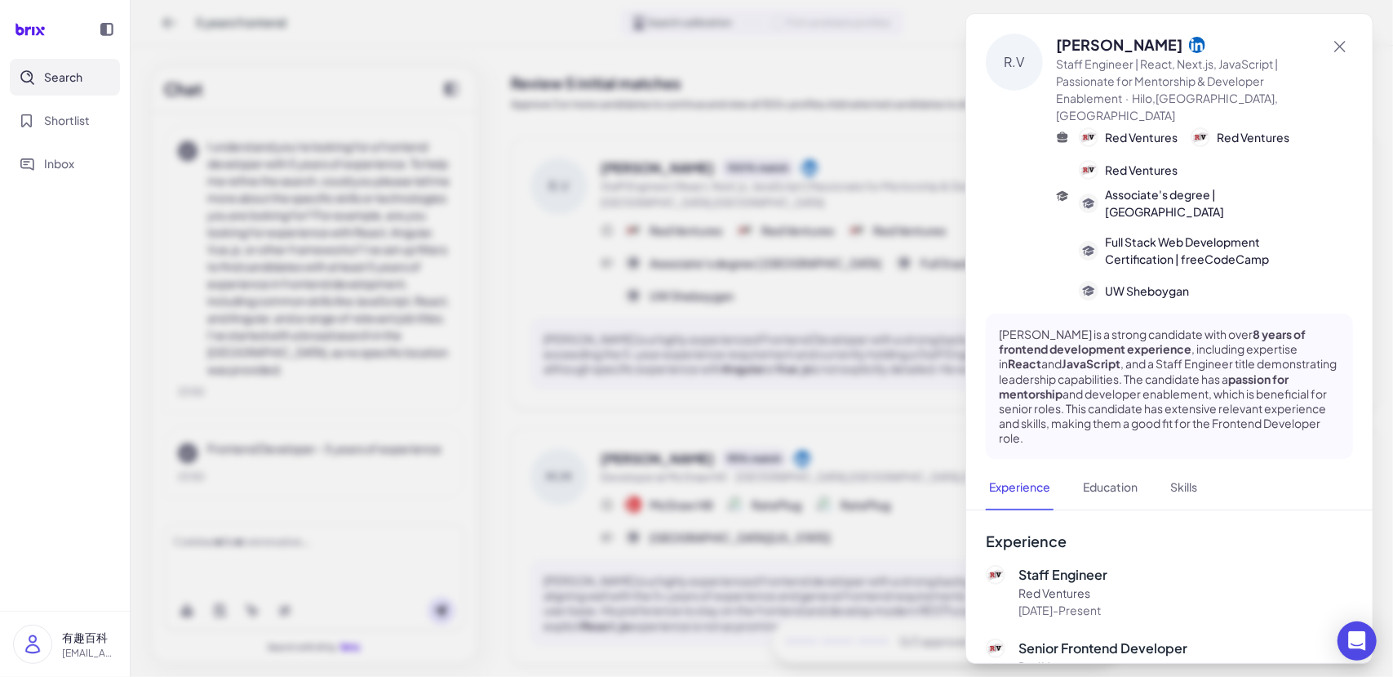
click at [762, 393] on div at bounding box center [696, 338] width 1393 height 677
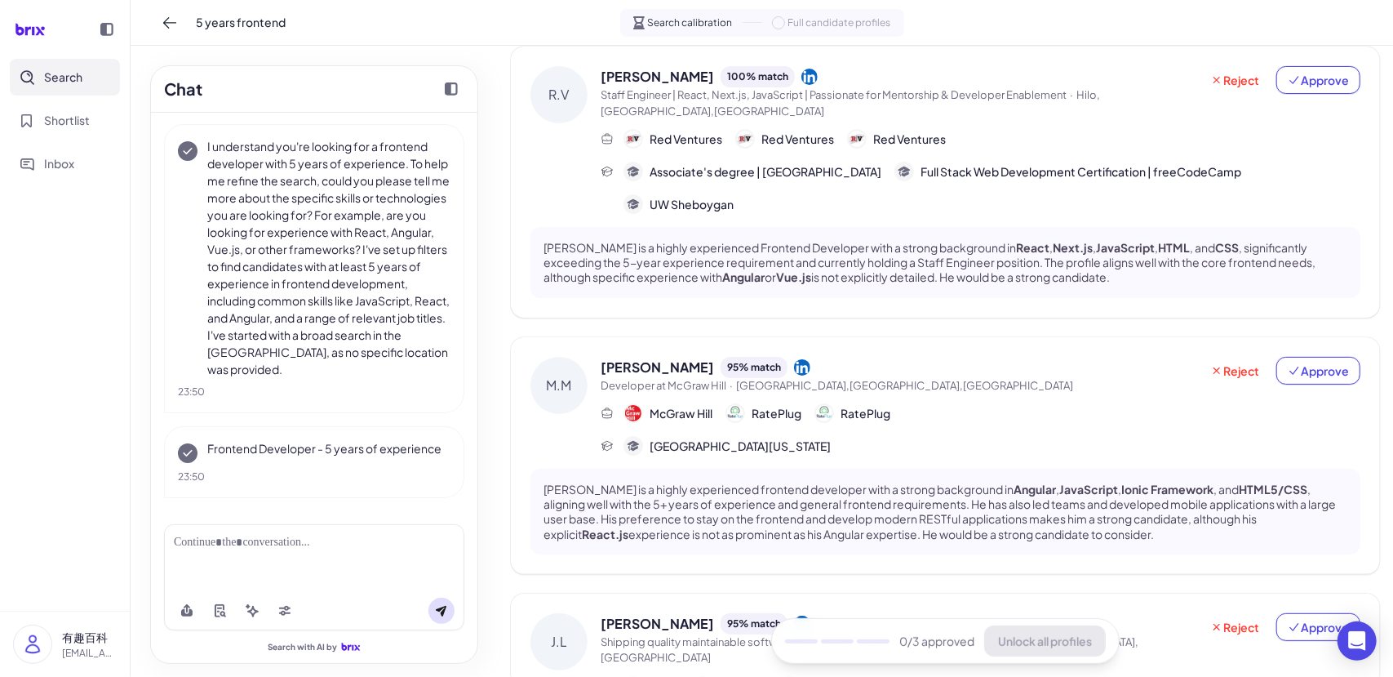
scroll to position [245, 0]
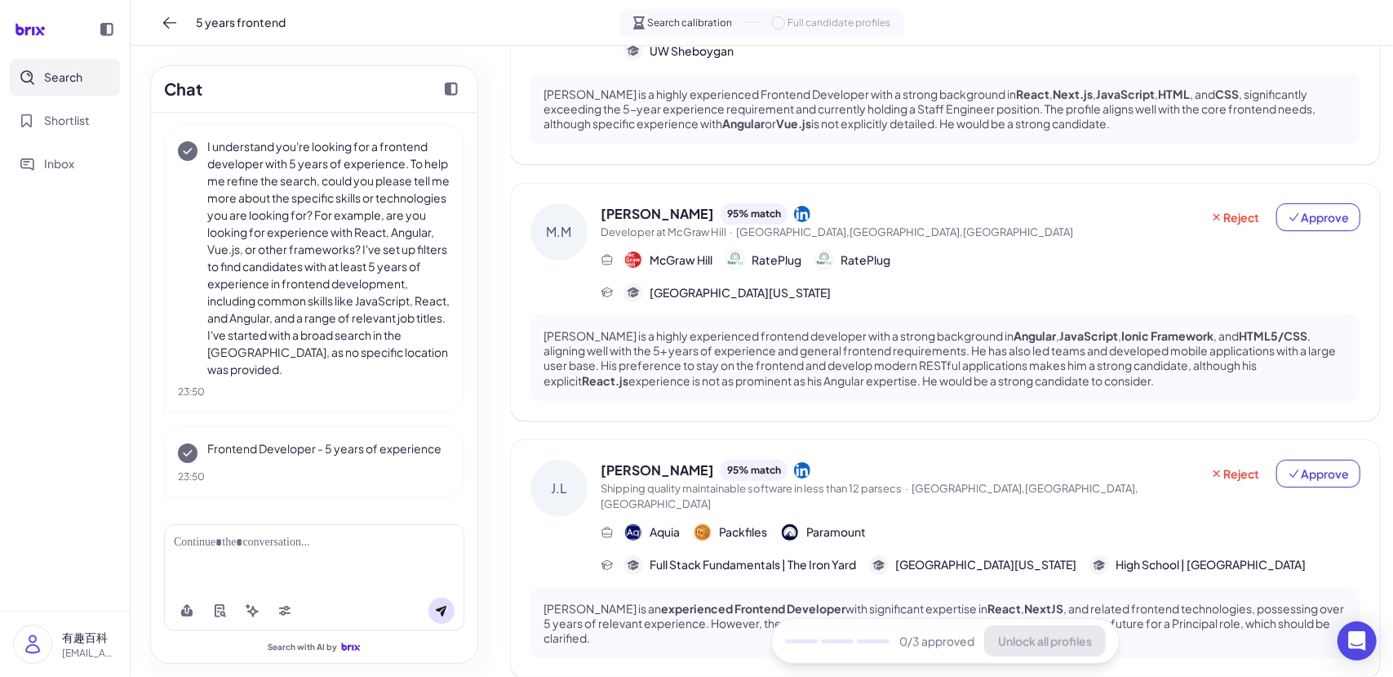
click at [842, 328] on p "[PERSON_NAME] is a highly experienced frontend developer with a strong backgrou…" at bounding box center [946, 358] width 804 height 60
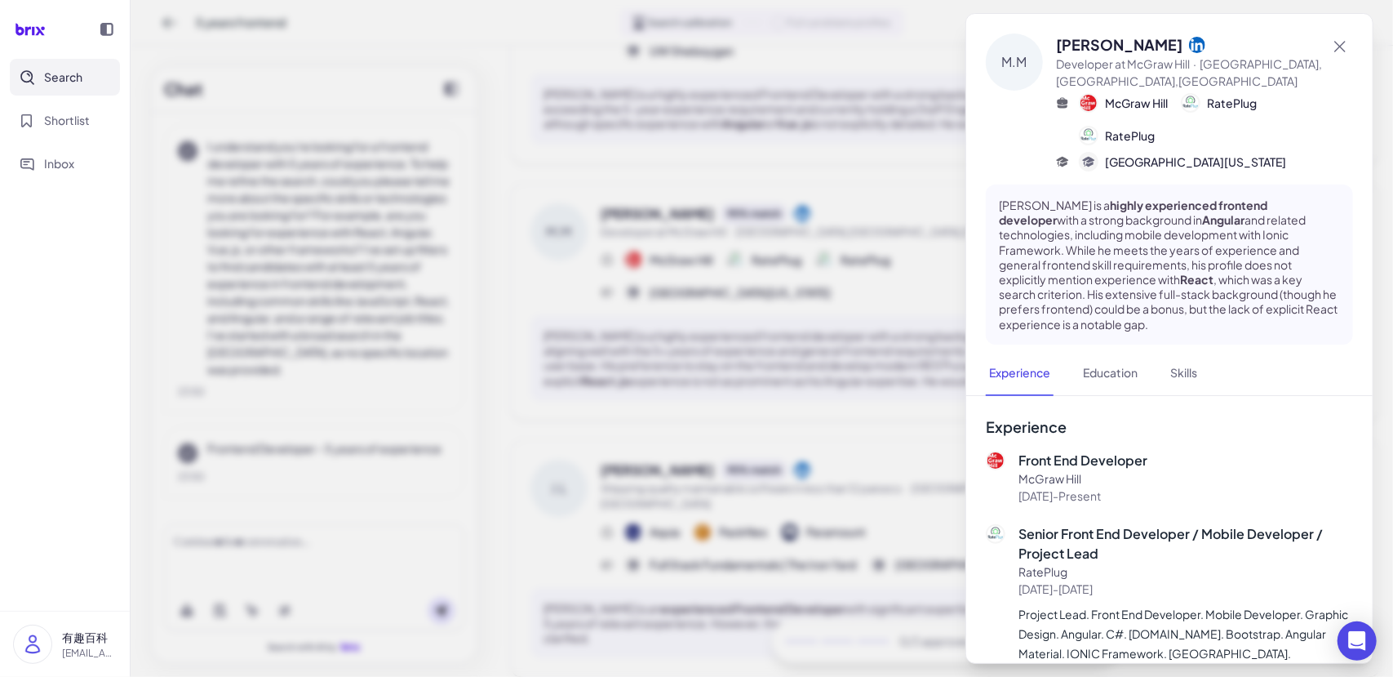
click at [796, 305] on div at bounding box center [696, 338] width 1393 height 677
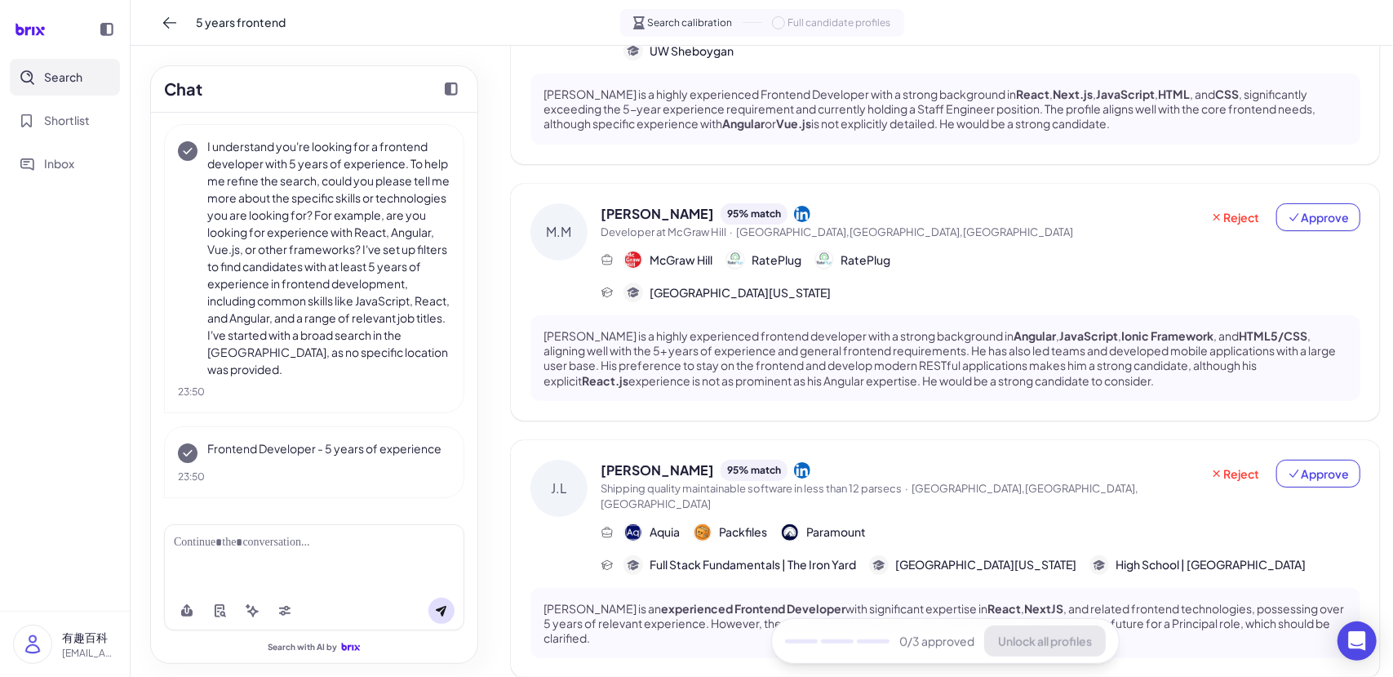
scroll to position [408, 0]
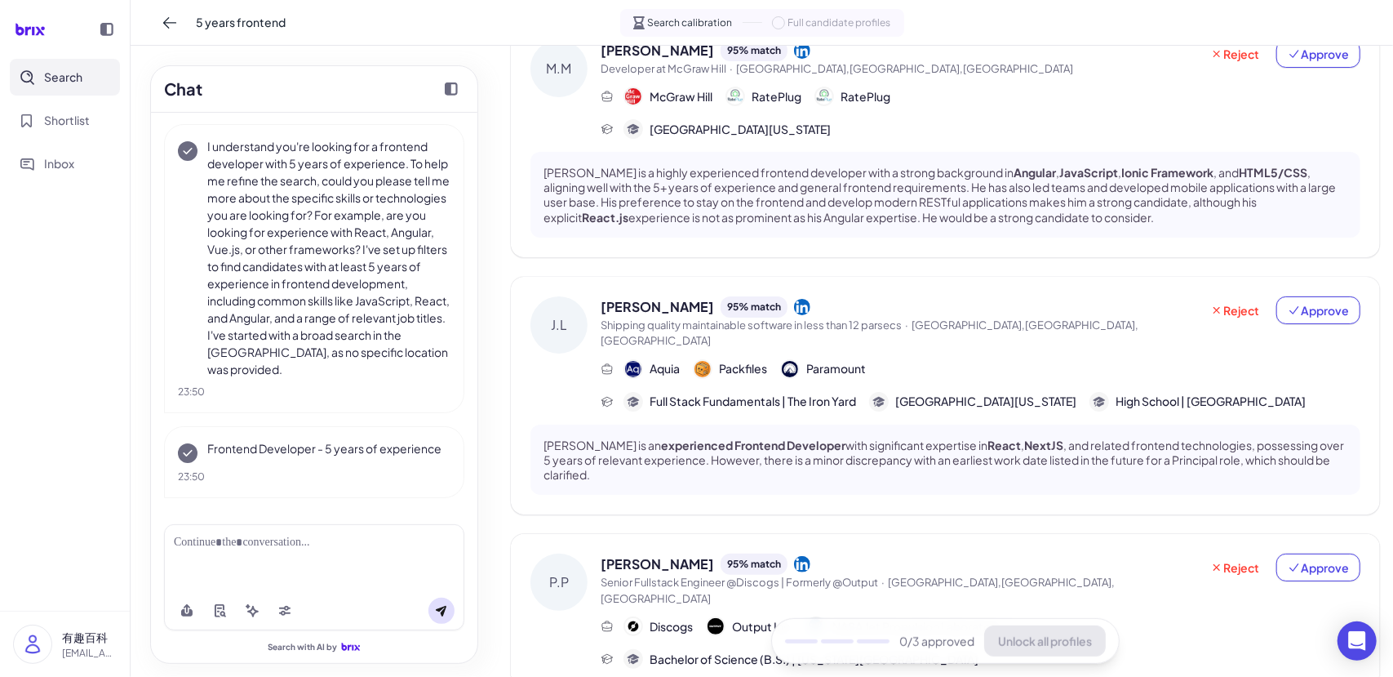
click at [871, 359] on div "Aquia Packfiles Paramount" at bounding box center [981, 369] width 760 height 20
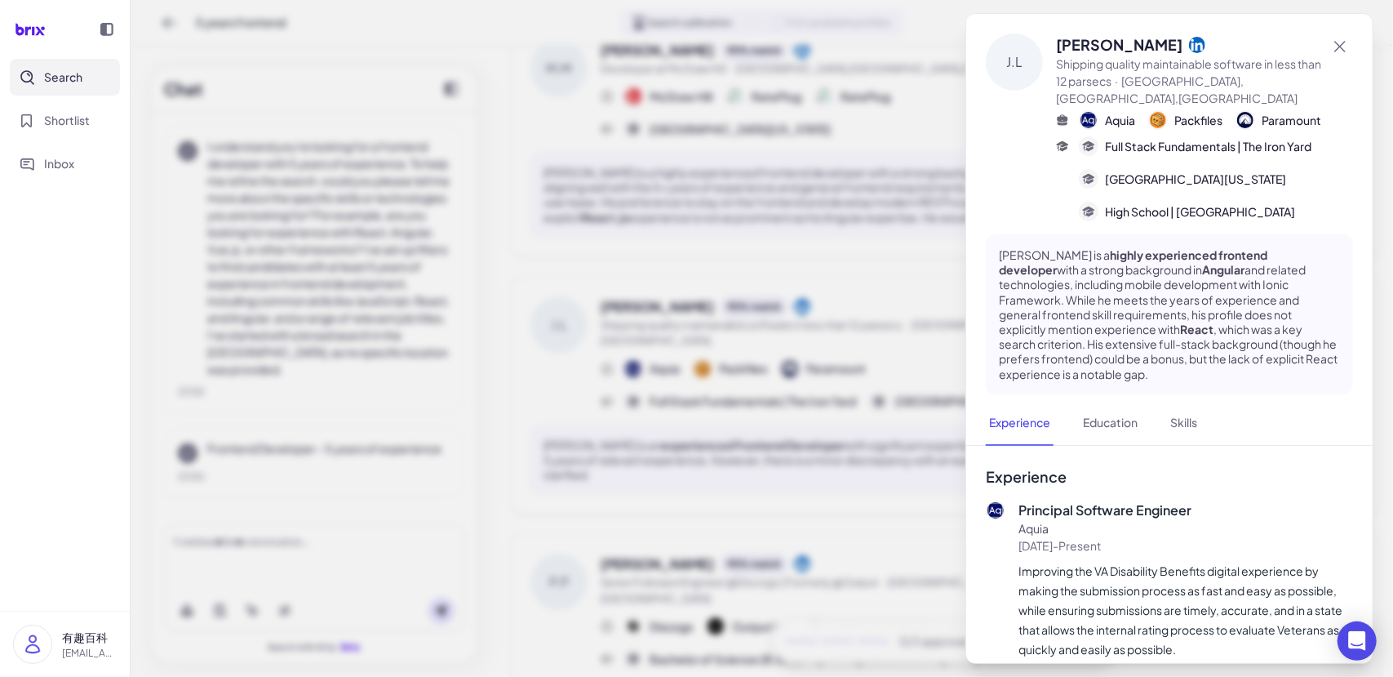
click at [815, 389] on div at bounding box center [696, 338] width 1393 height 677
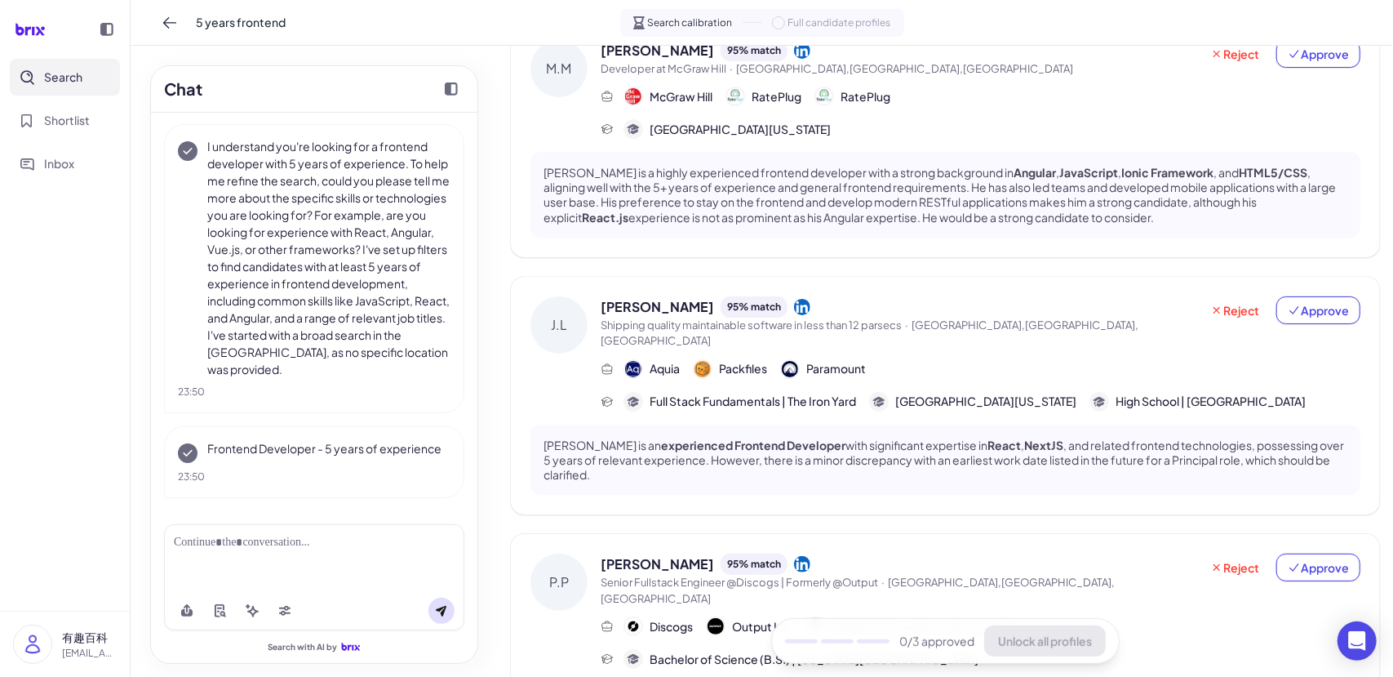
click at [868, 326] on div "Justin Linn 95 % match Shipping quality maintainable software in less than 12 p…" at bounding box center [981, 353] width 760 height 115
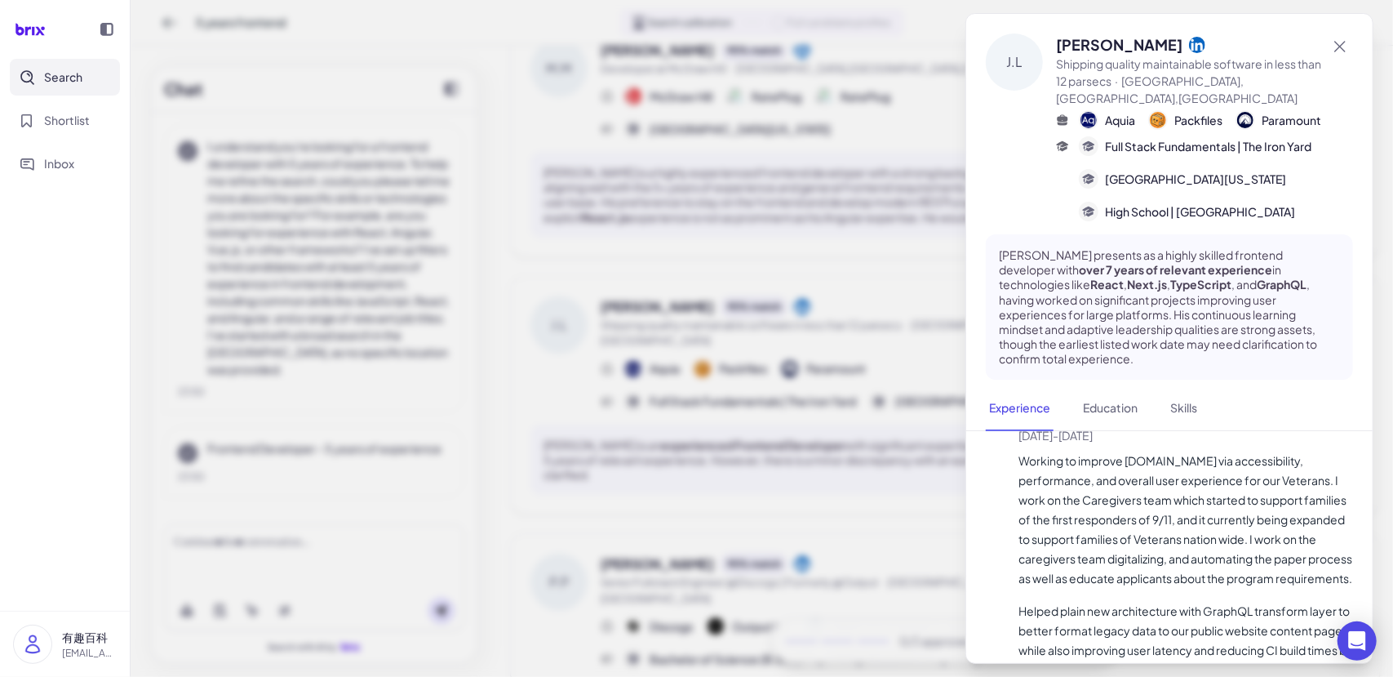
scroll to position [2413, 0]
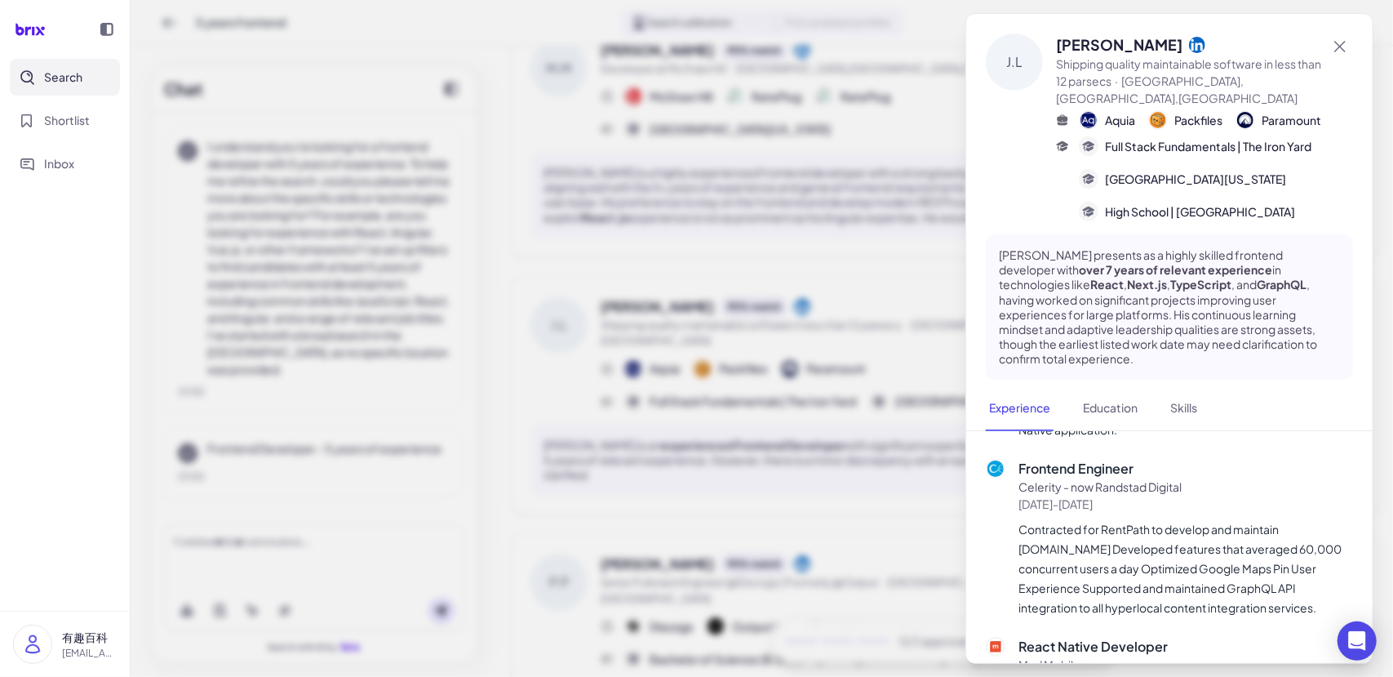
click at [695, 473] on div at bounding box center [696, 338] width 1393 height 677
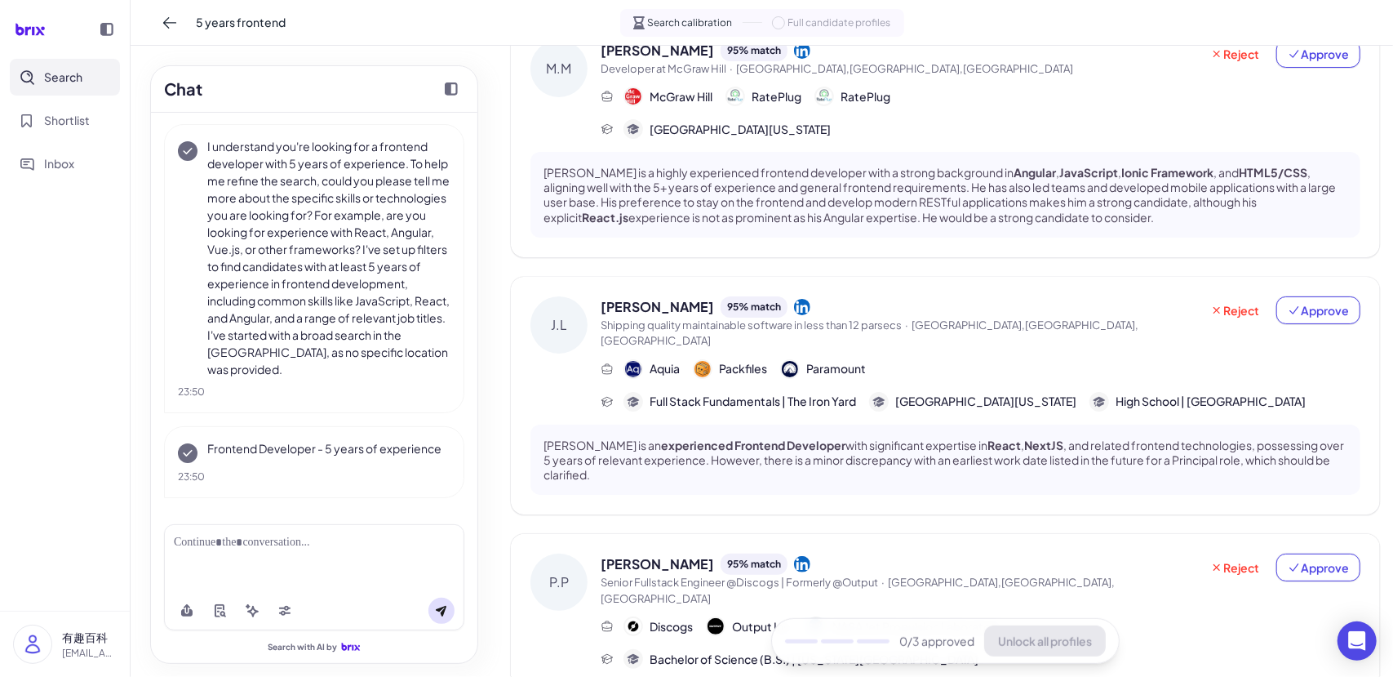
scroll to position [760, 0]
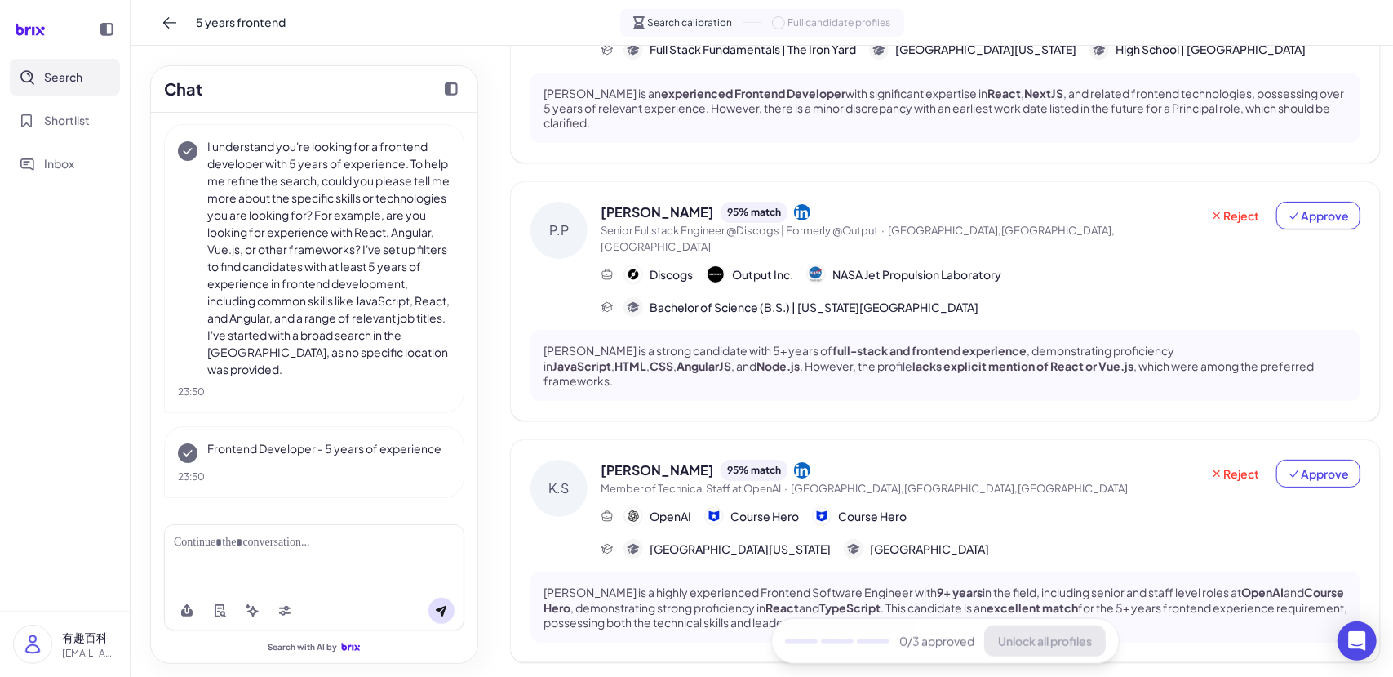
click at [800, 264] on div "Discogs Output Inc. NASA Jet Propulsion Laboratory" at bounding box center [813, 274] width 378 height 20
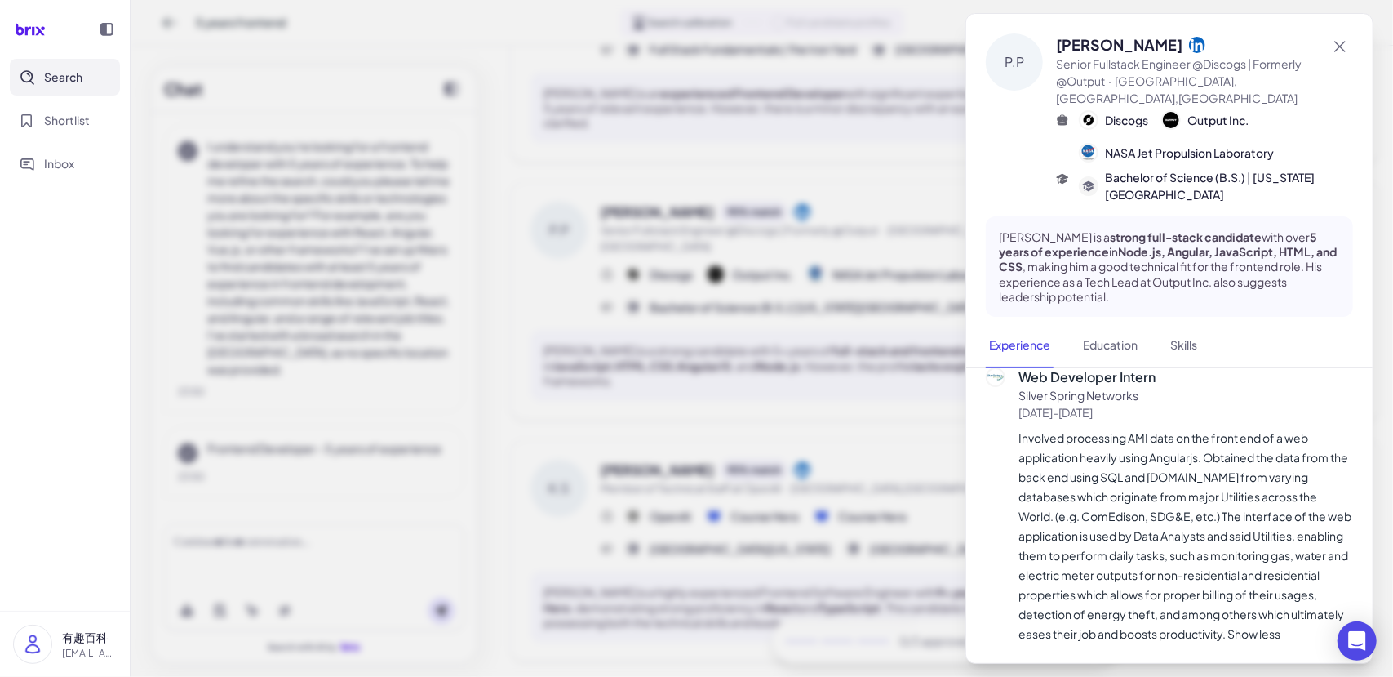
scroll to position [768, 0]
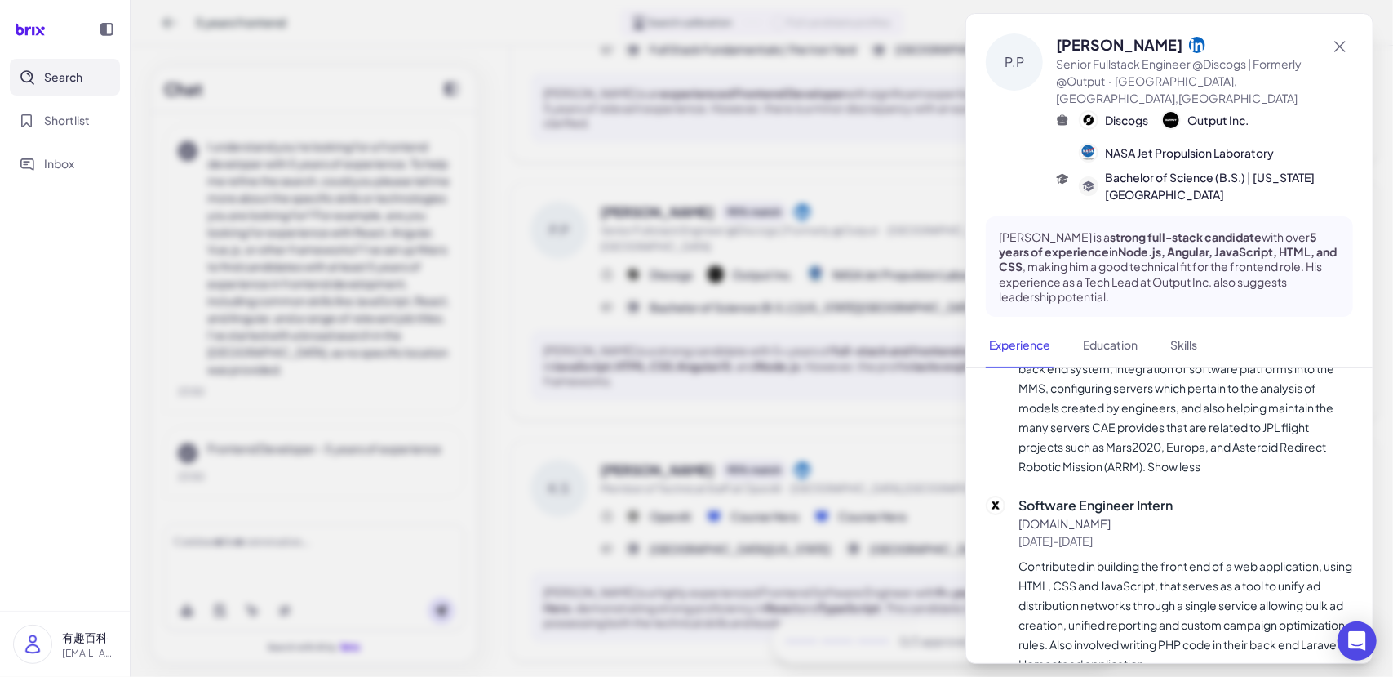
click at [750, 384] on div at bounding box center [696, 338] width 1393 height 677
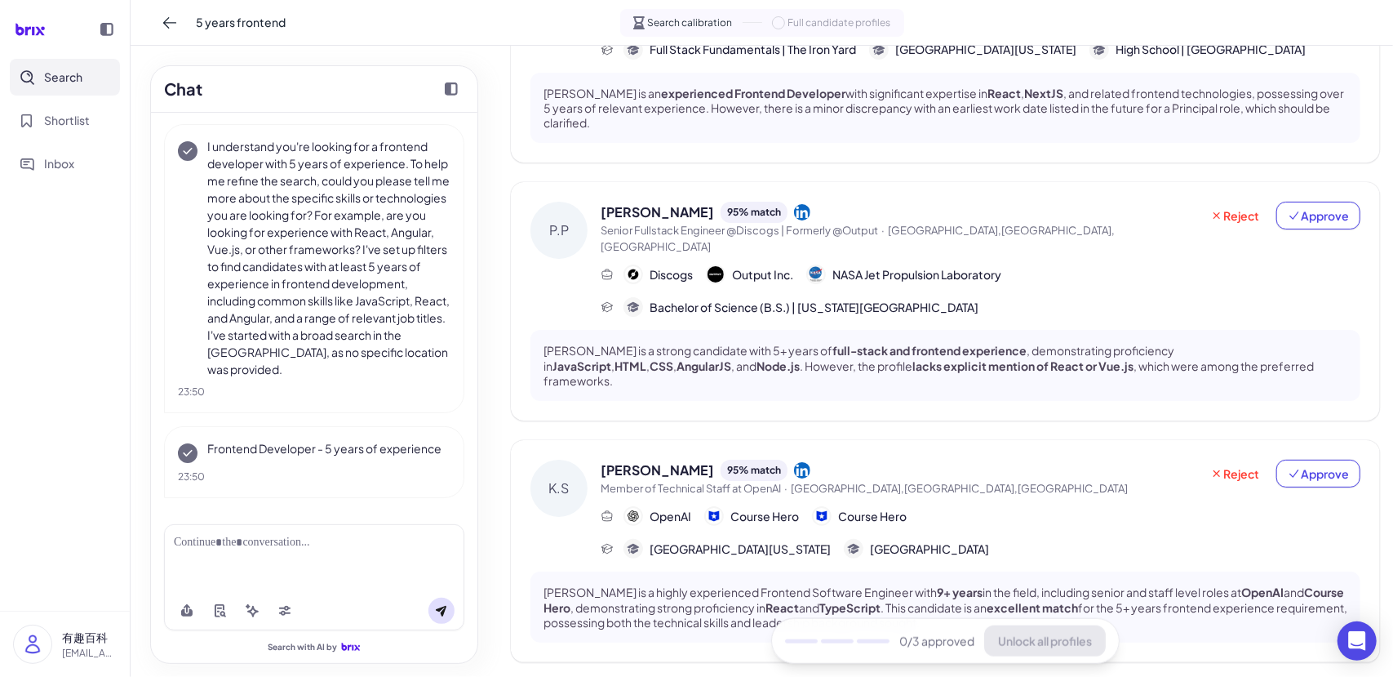
click at [909, 506] on div "OpenAI Course Hero Course Hero" at bounding box center [981, 516] width 760 height 20
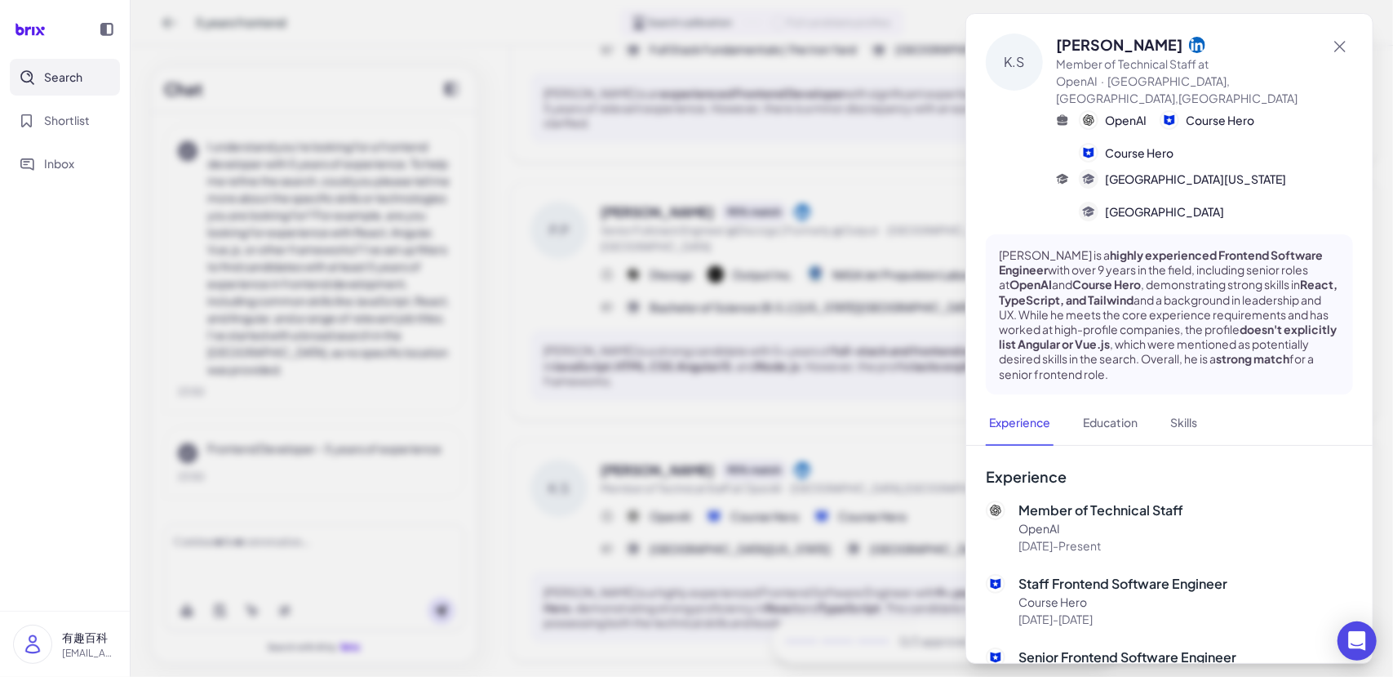
click at [644, 448] on div at bounding box center [696, 338] width 1393 height 677
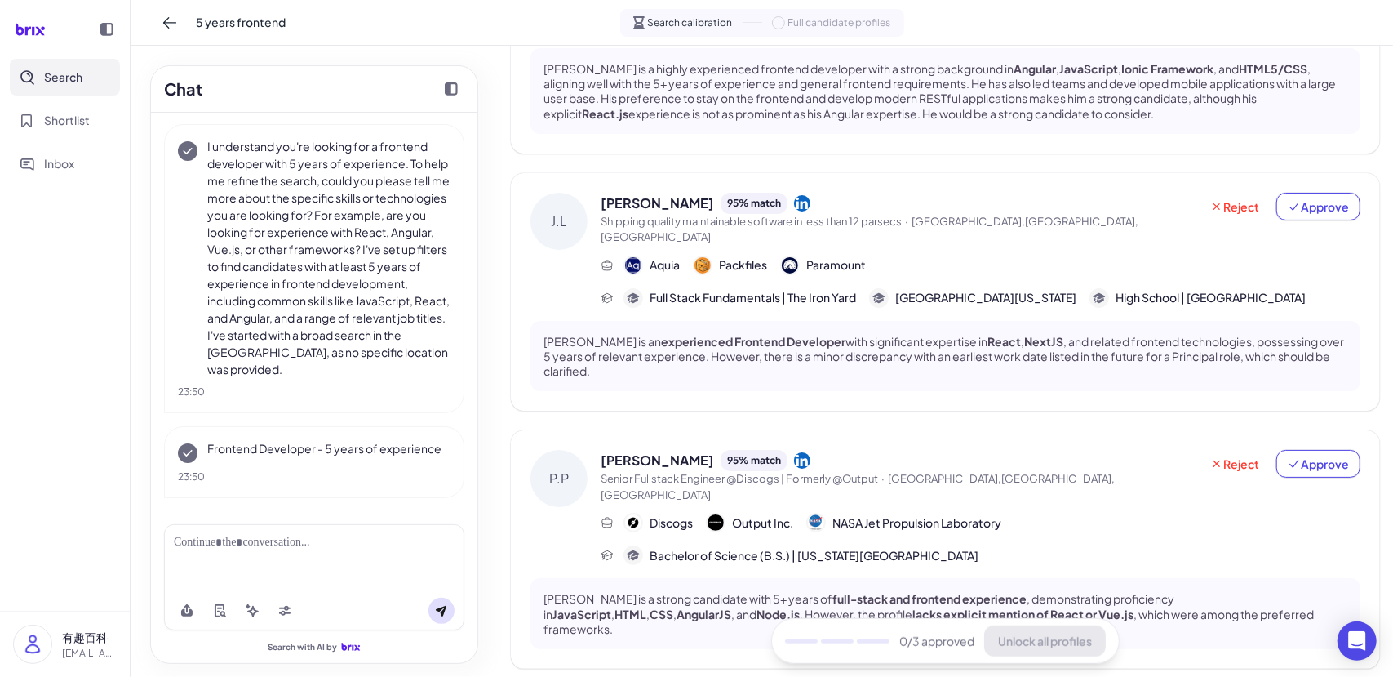
scroll to position [760, 0]
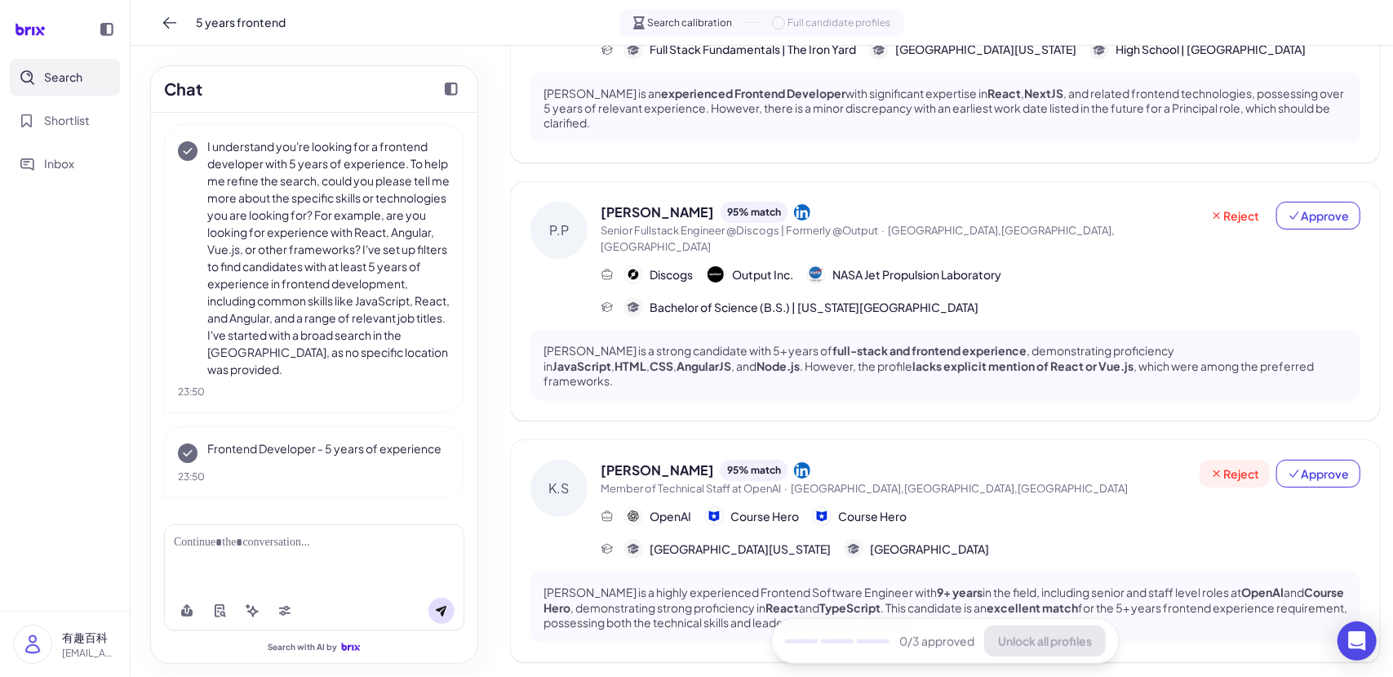
click at [1218, 465] on span "Reject" at bounding box center [1235, 473] width 49 height 16
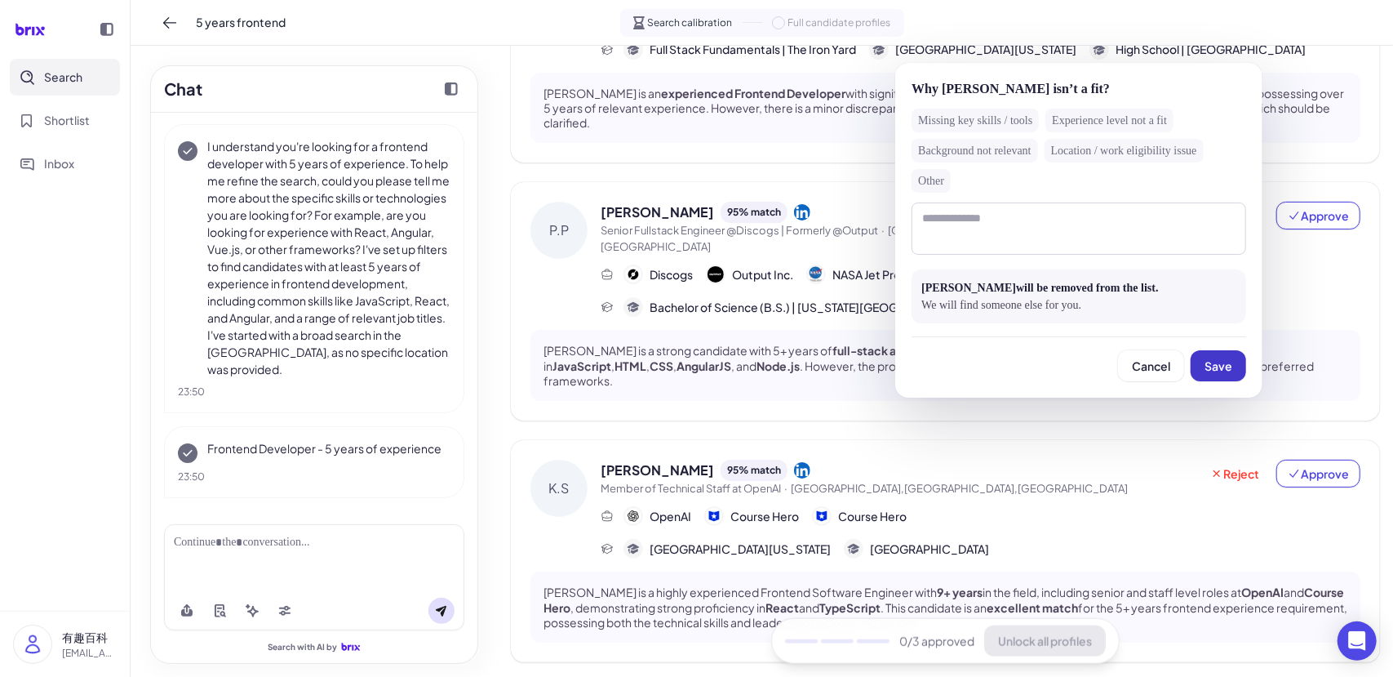
click at [1207, 367] on span "Save" at bounding box center [1219, 365] width 28 height 15
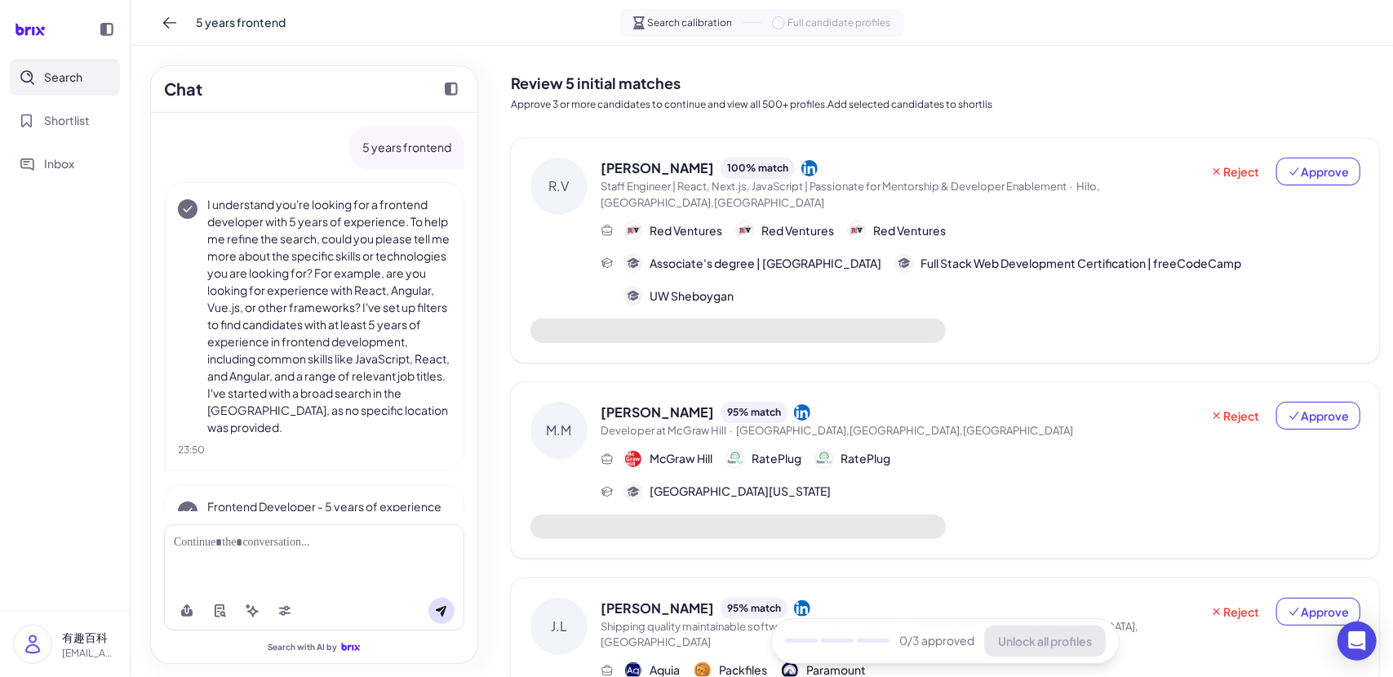
scroll to position [73, 0]
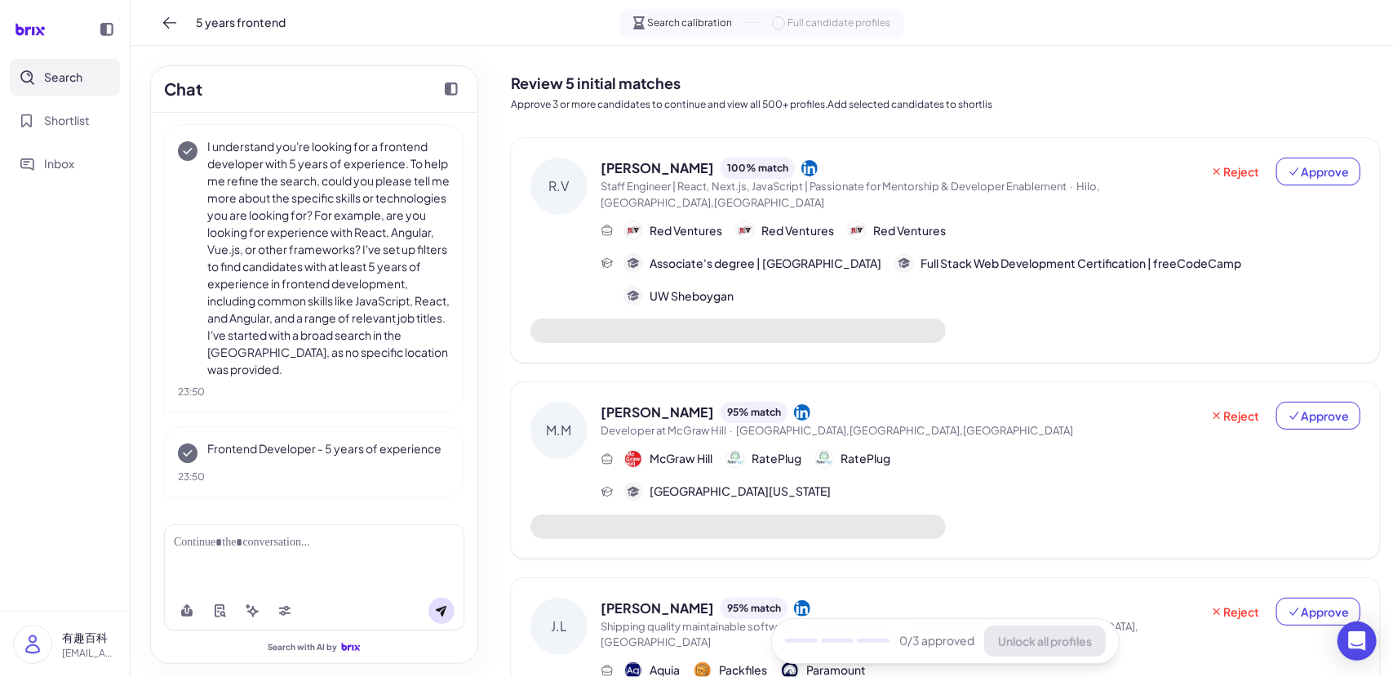
click at [949, 162] on div "Ryan VanEss 100 % match" at bounding box center [900, 168] width 599 height 21
click at [845, 220] on div "Red Ventures Red Ventures Red Ventures" at bounding box center [785, 230] width 322 height 20
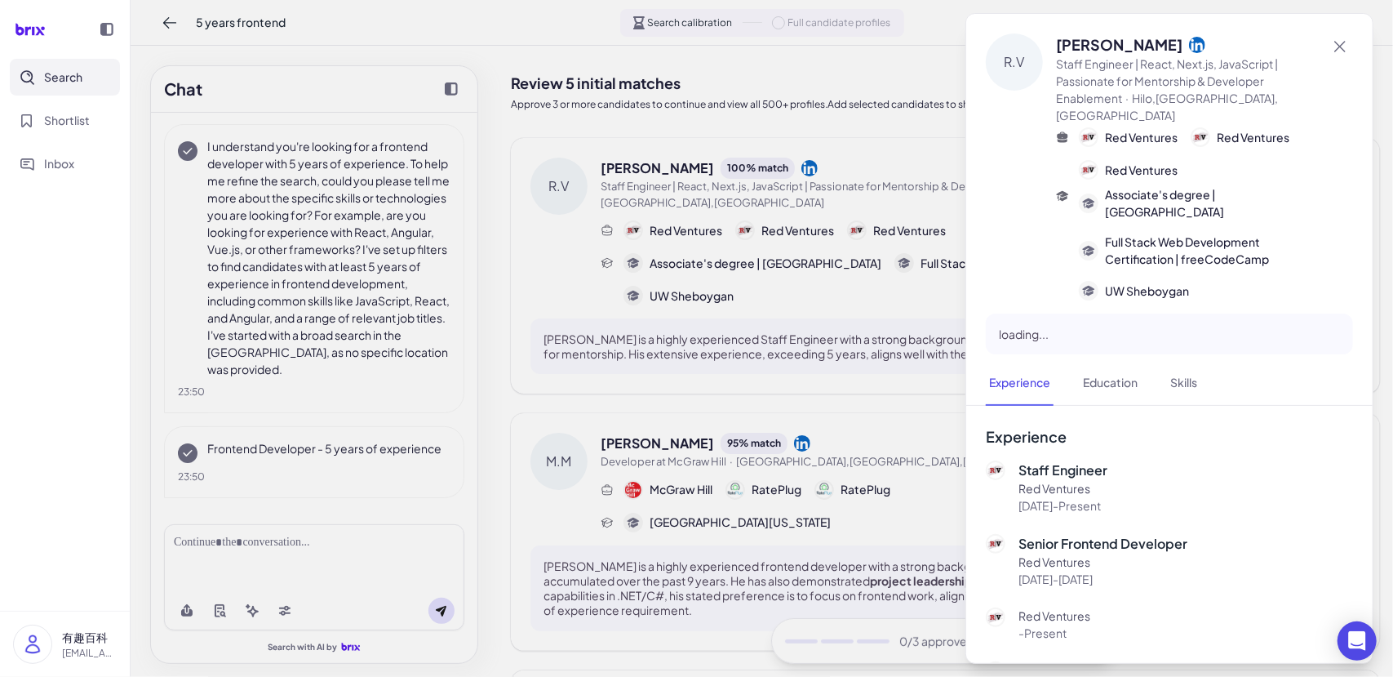
click at [696, 398] on div at bounding box center [696, 338] width 1393 height 677
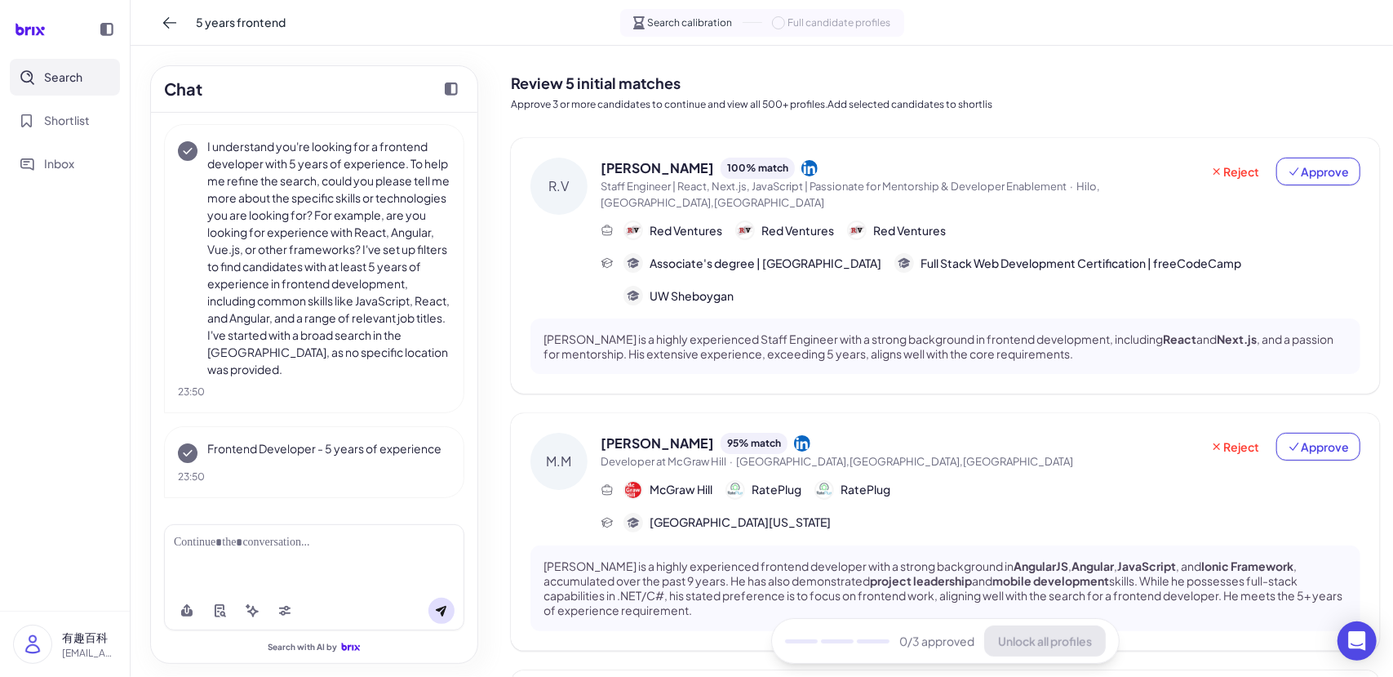
click at [818, 229] on div "Ryan VanEss 100 % match Staff Engineer | React, Next.js, JavaScript | Passionat…" at bounding box center [981, 232] width 760 height 148
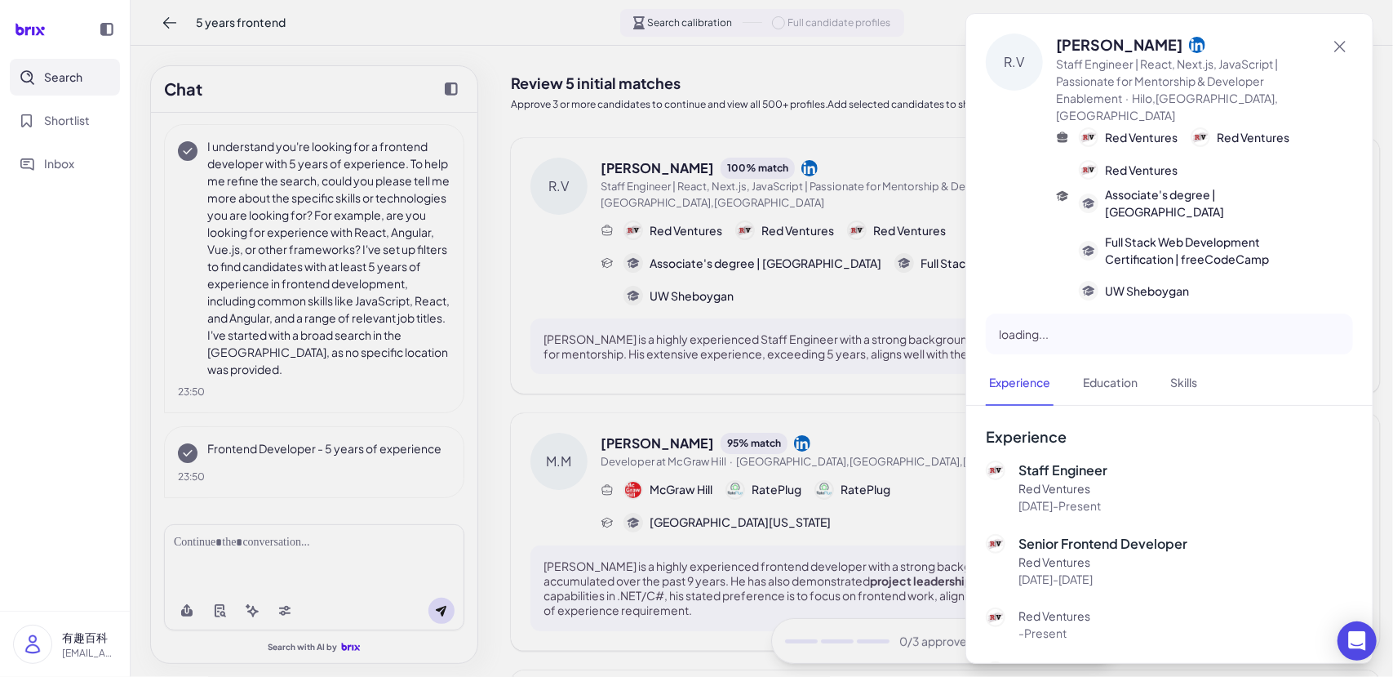
click at [664, 387] on div at bounding box center [696, 338] width 1393 height 677
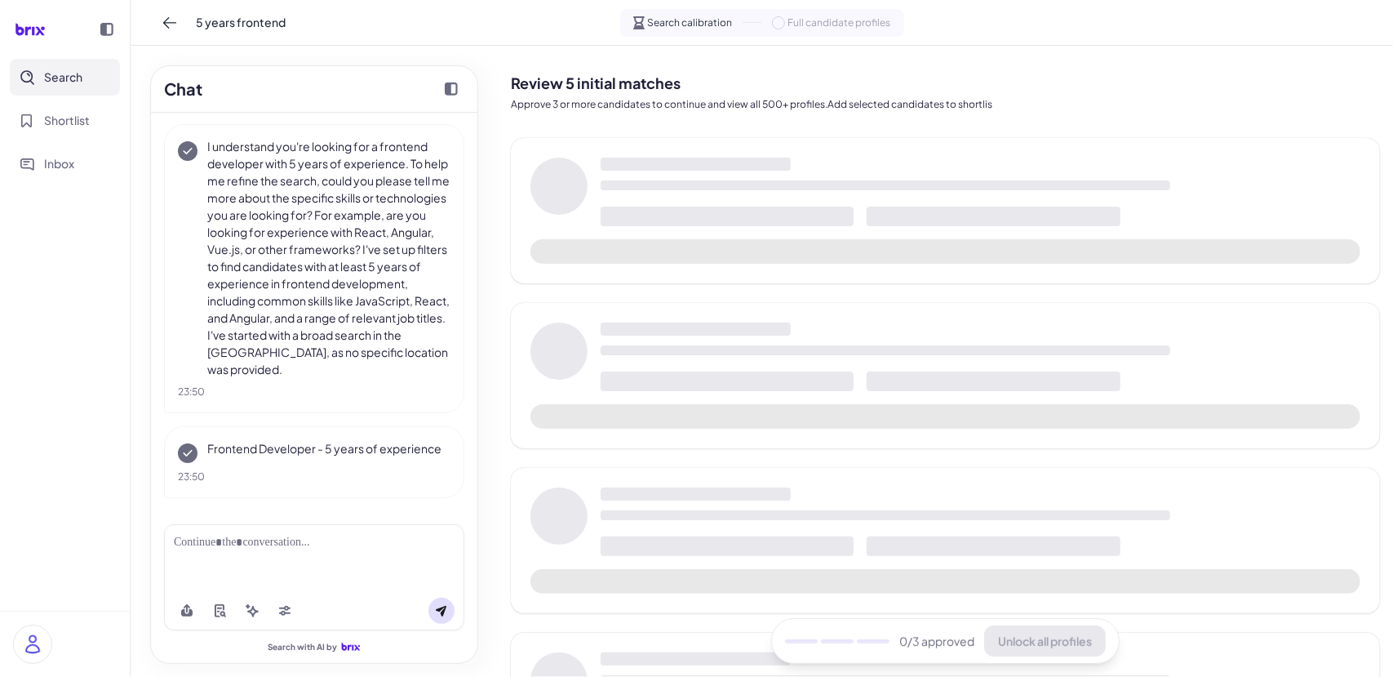
scroll to position [73, 0]
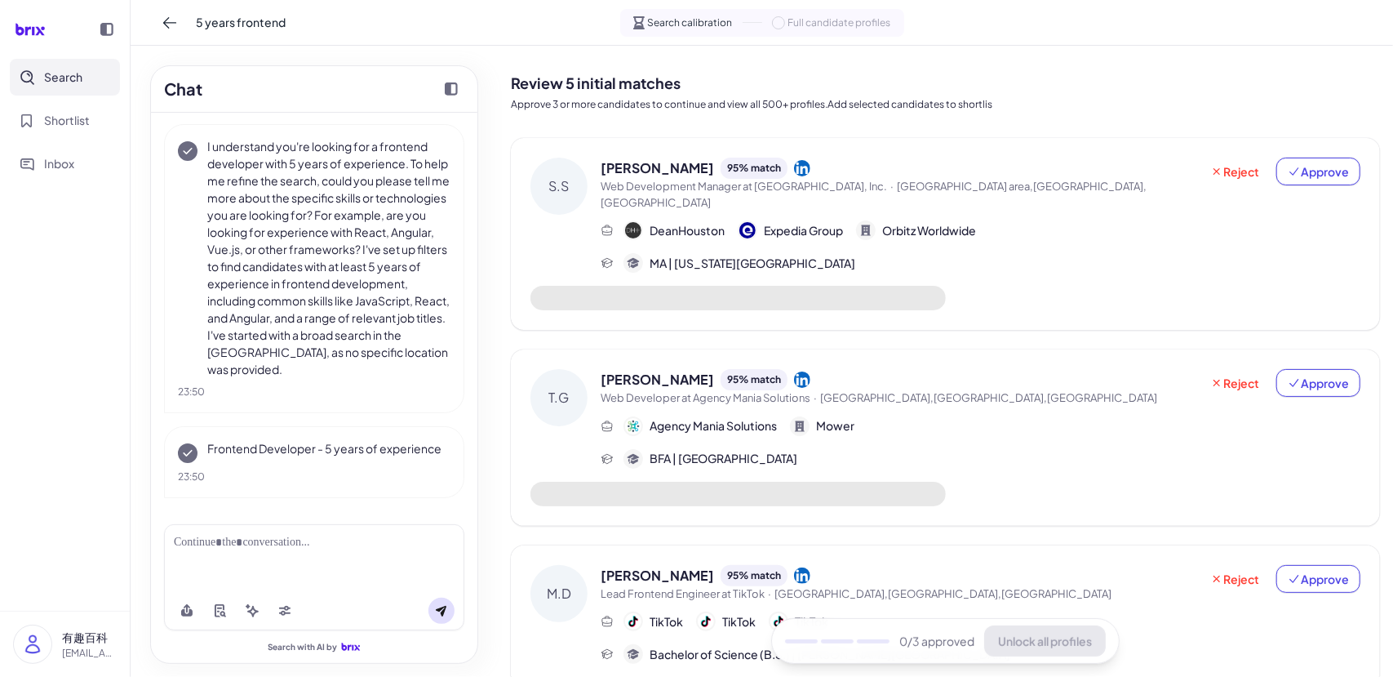
click at [678, 222] on span "DeanHouston" at bounding box center [687, 230] width 75 height 17
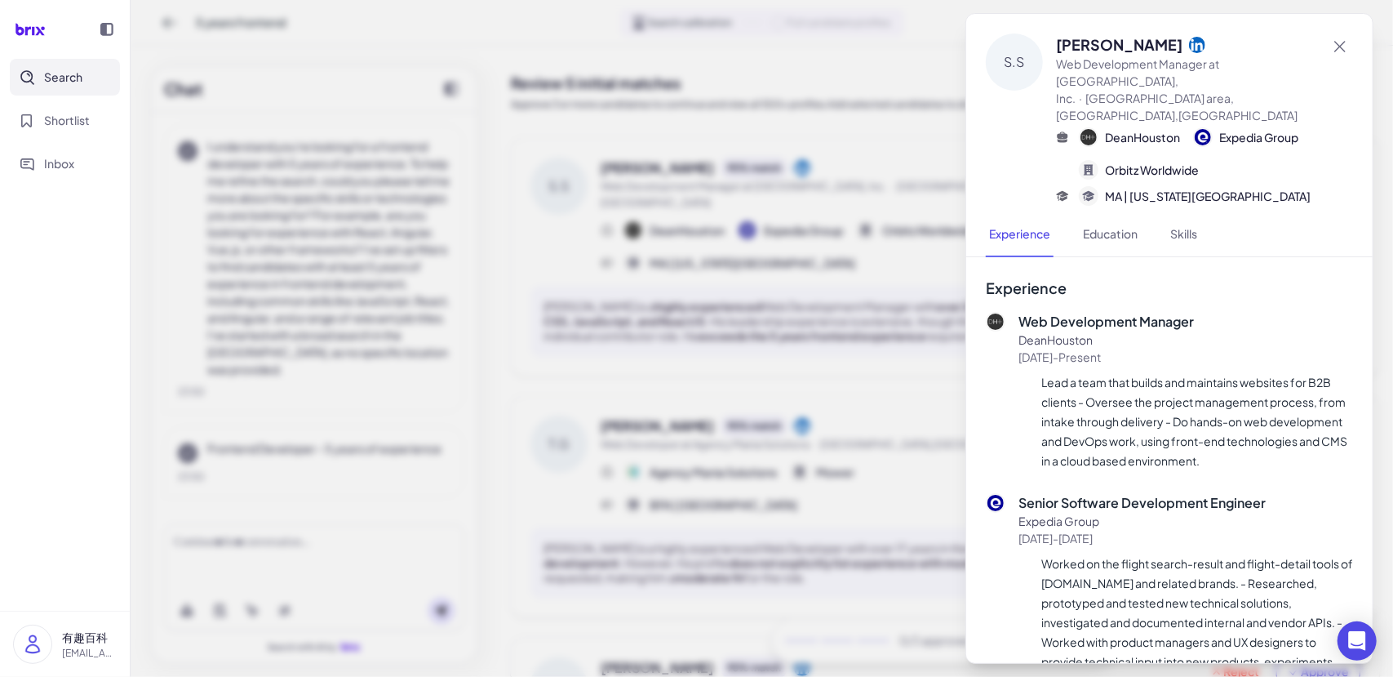
click at [537, 380] on div at bounding box center [696, 338] width 1393 height 677
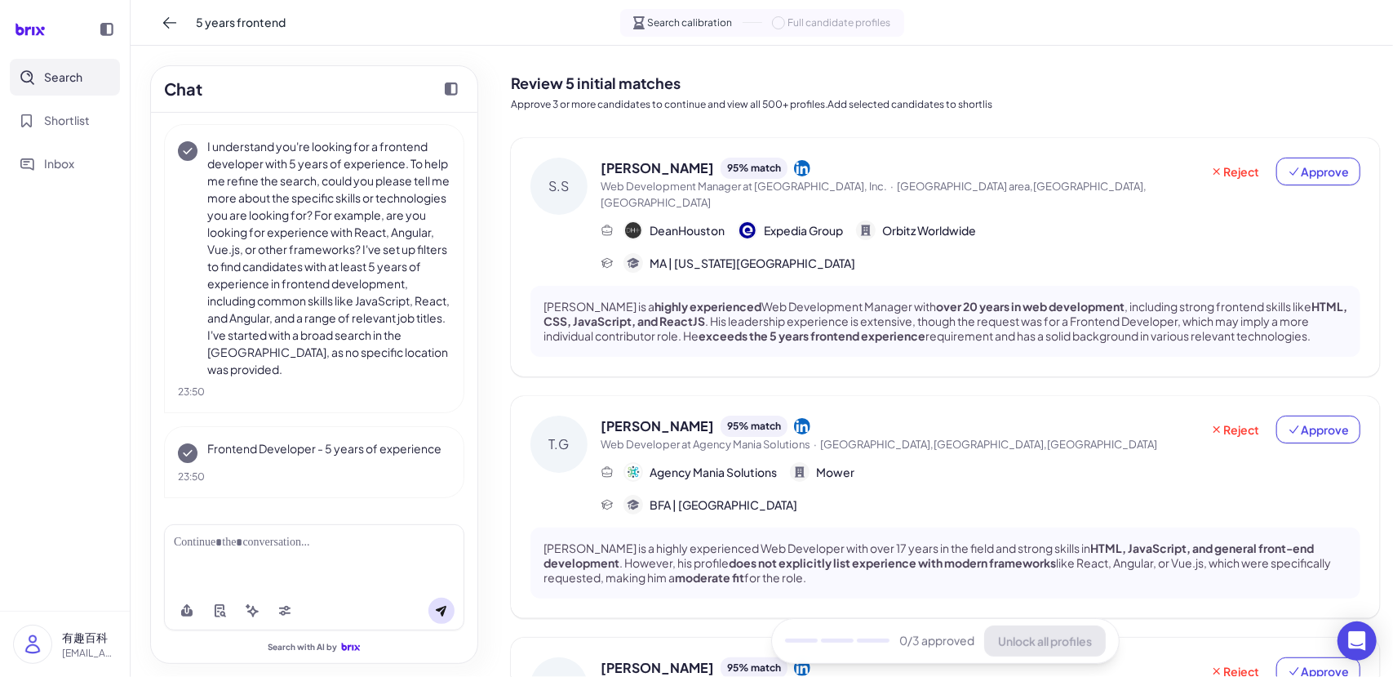
click at [802, 176] on div "Svilen Stoicheff 95 % match" at bounding box center [900, 168] width 599 height 21
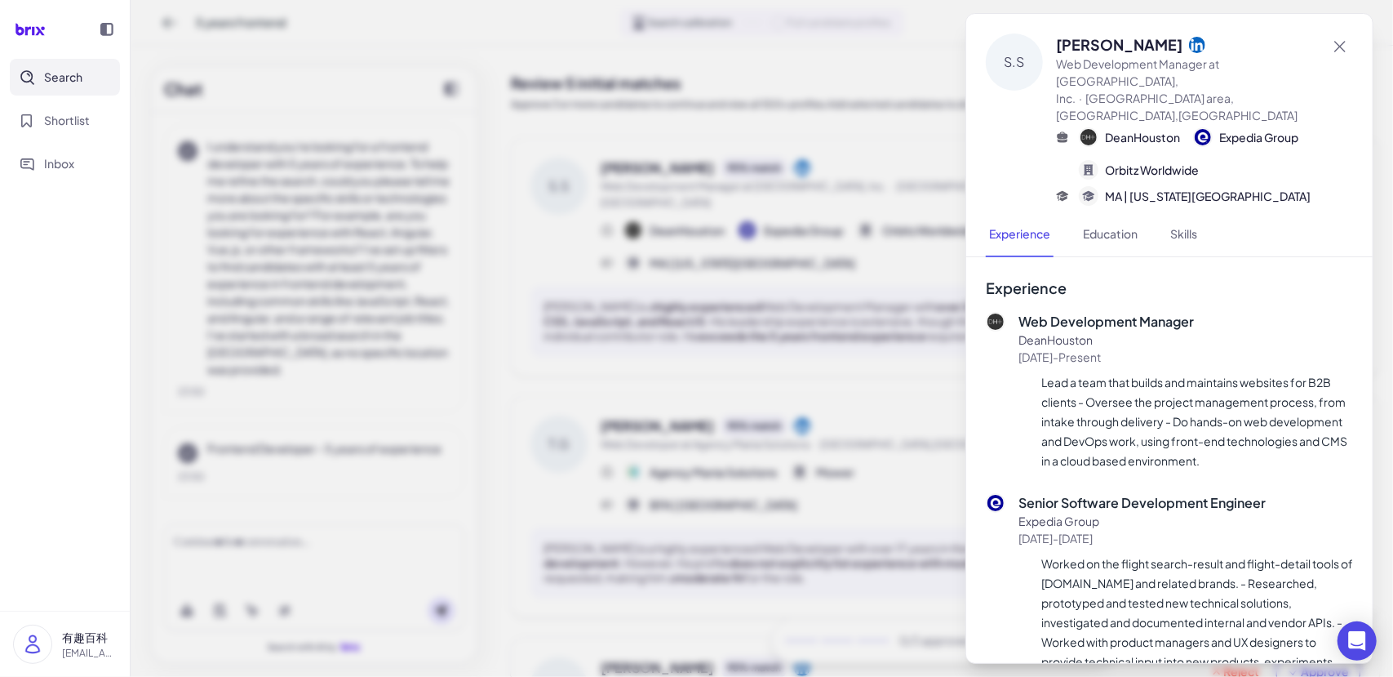
click at [544, 385] on div at bounding box center [696, 338] width 1393 height 677
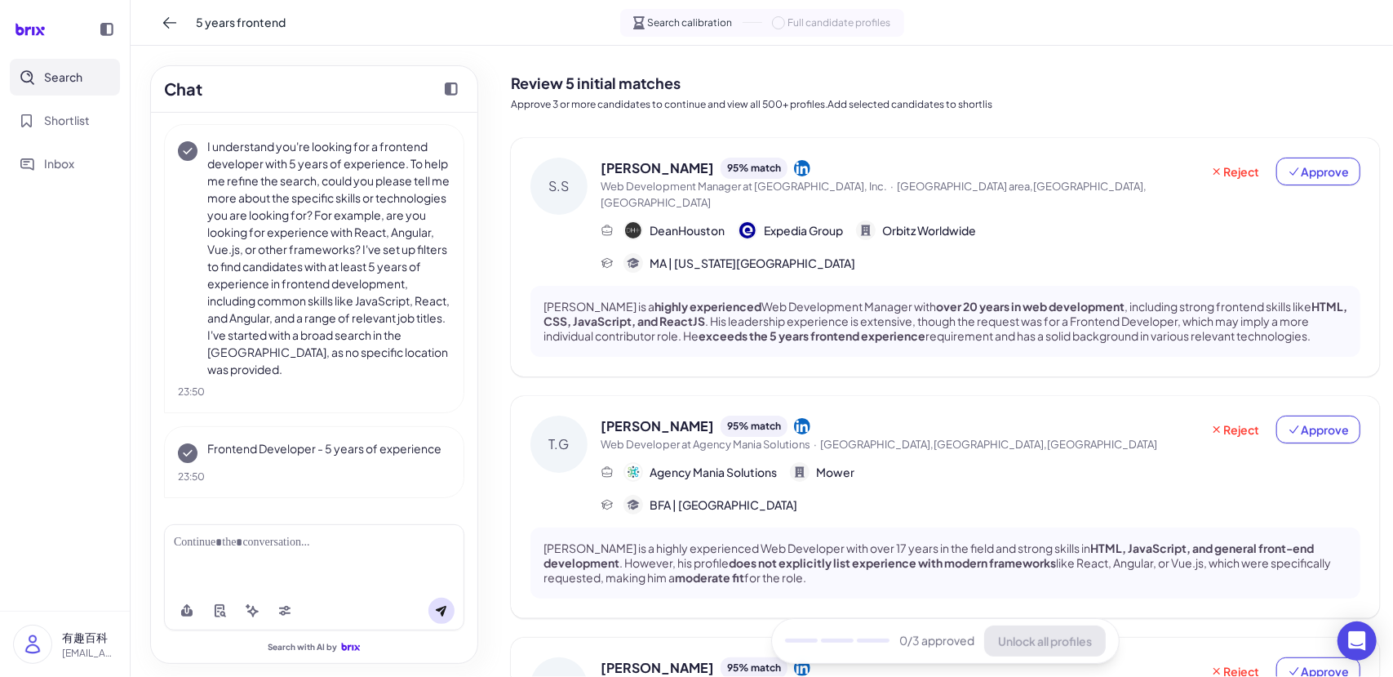
drag, startPoint x: 605, startPoint y: 482, endPoint x: 593, endPoint y: 477, distance: 12.8
drag, startPoint x: 593, startPoint y: 477, endPoint x: 667, endPoint y: 492, distance: 75.1
drag, startPoint x: 667, startPoint y: 492, endPoint x: 620, endPoint y: 469, distance: 51.8
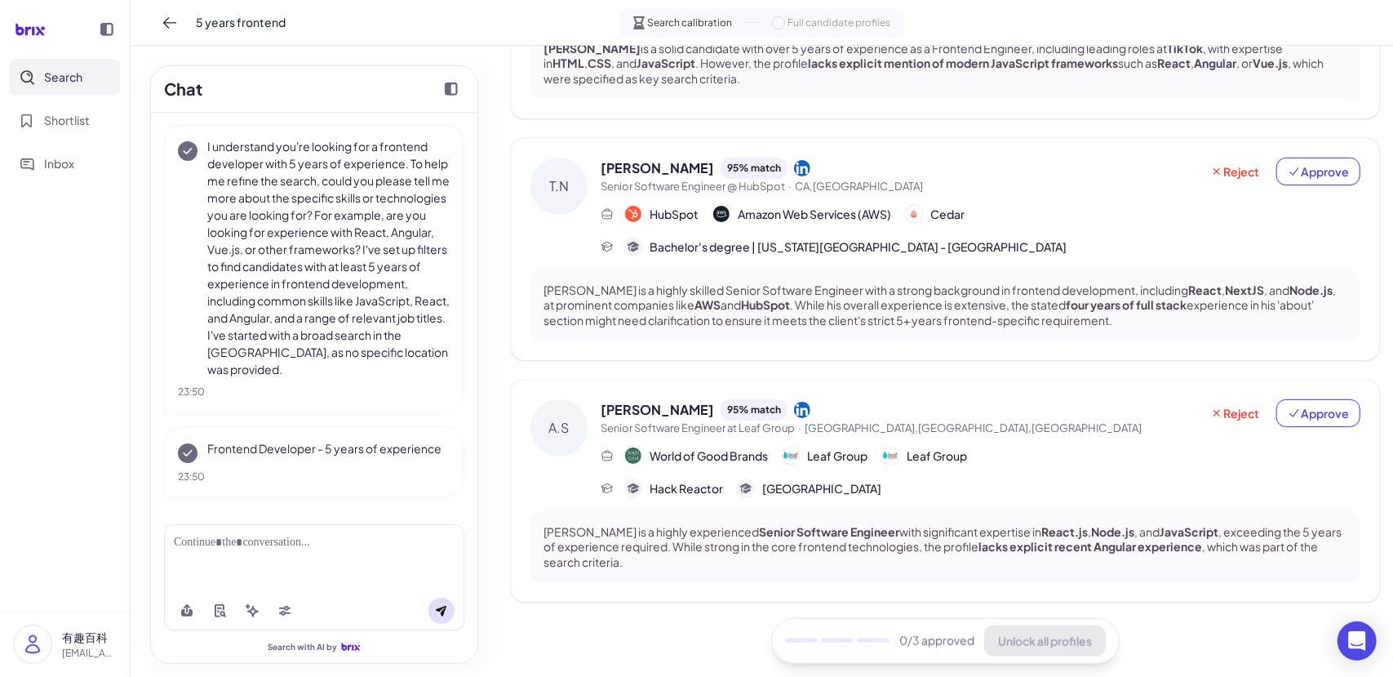
scroll to position [743, 0]
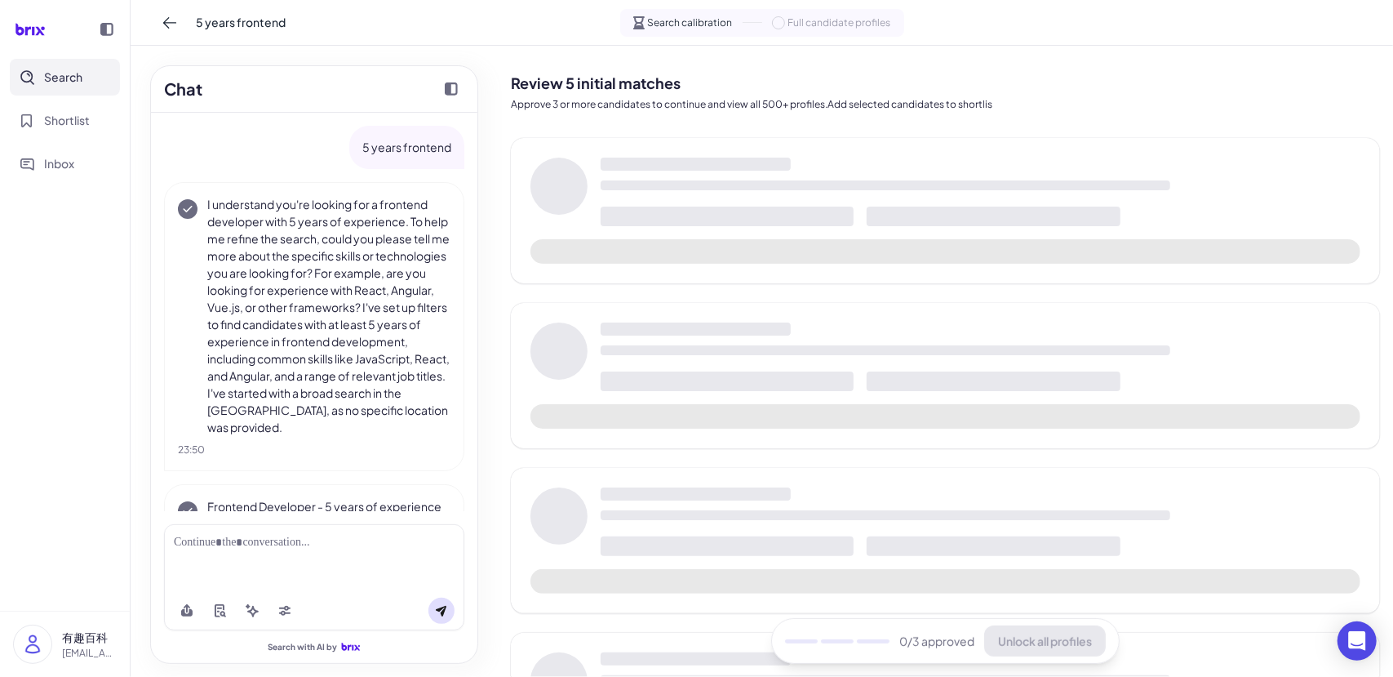
scroll to position [73, 0]
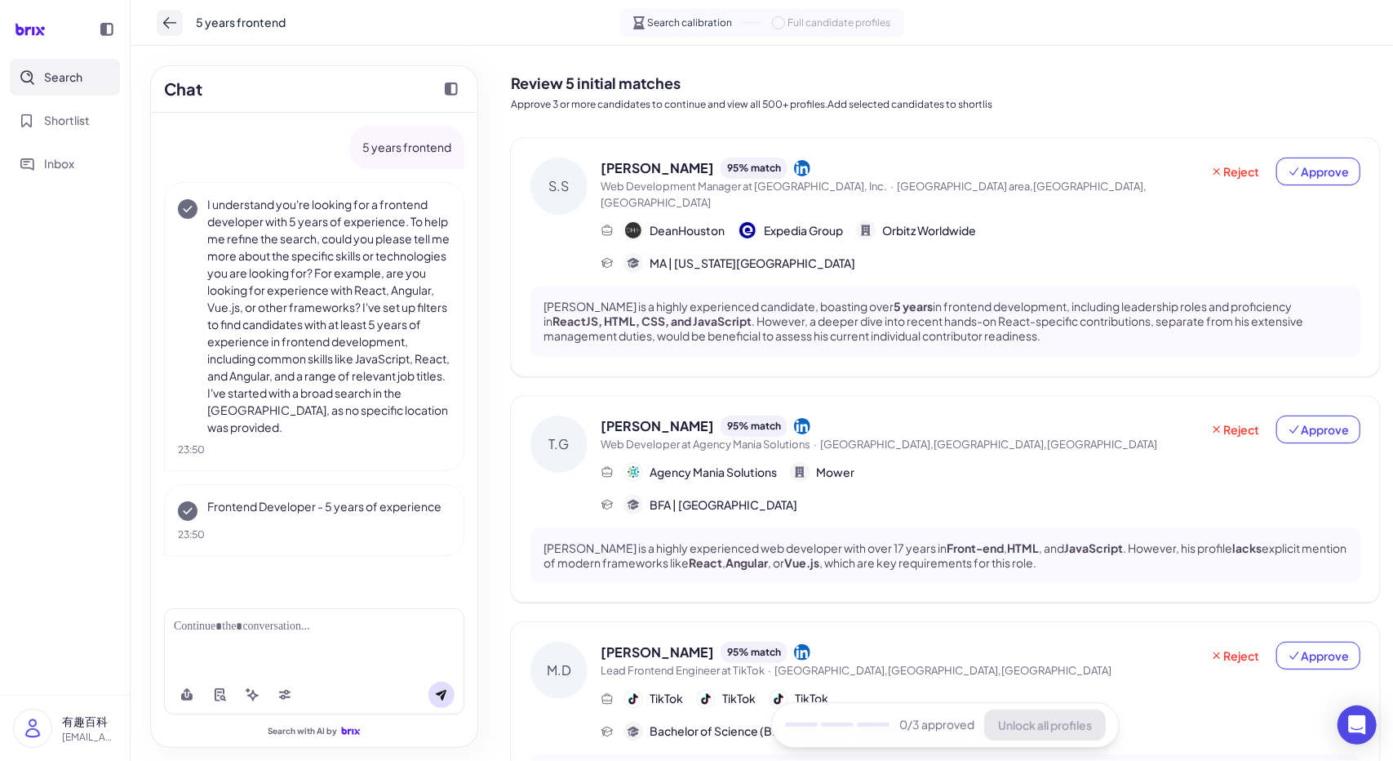
click at [181, 29] on button at bounding box center [170, 23] width 26 height 26
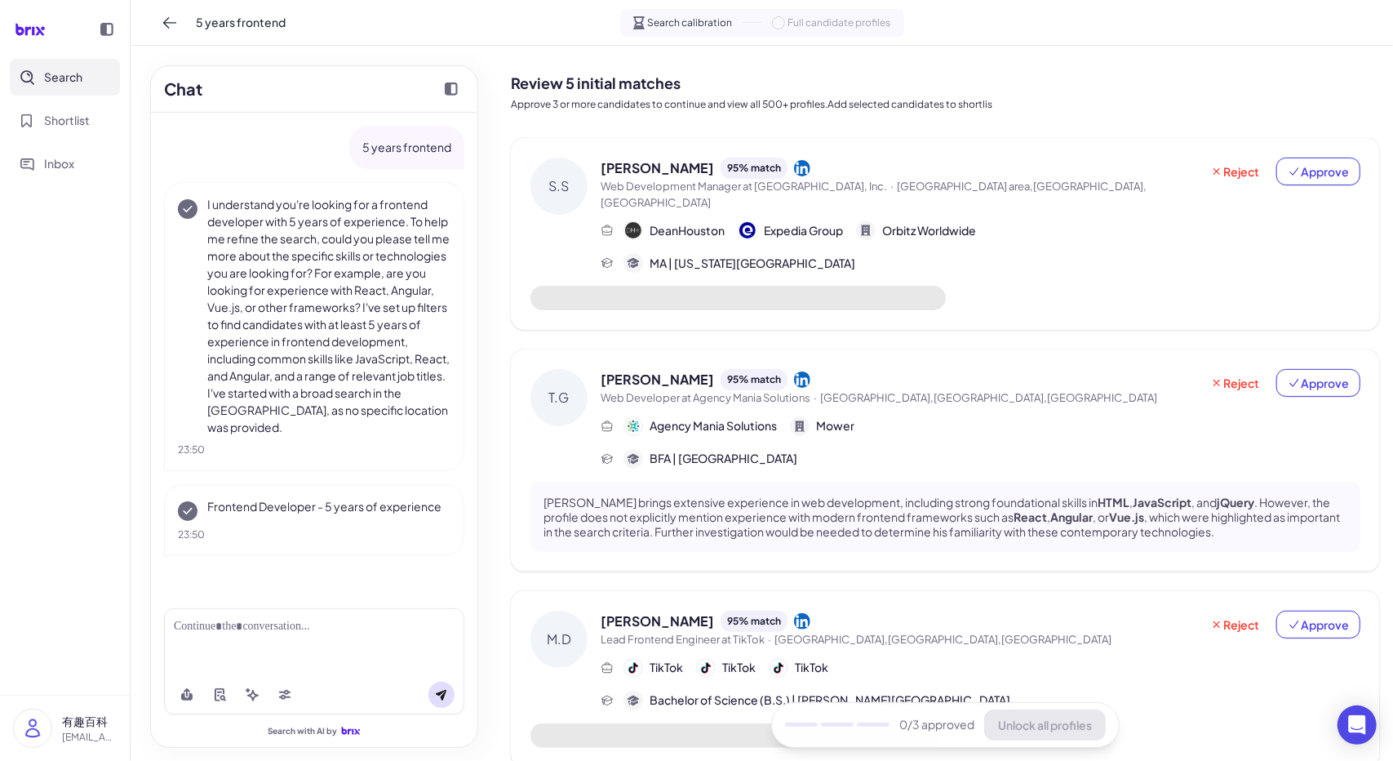
click at [927, 185] on span "[GEOGRAPHIC_DATA] area,[GEOGRAPHIC_DATA],[GEOGRAPHIC_DATA]" at bounding box center [874, 194] width 546 height 29
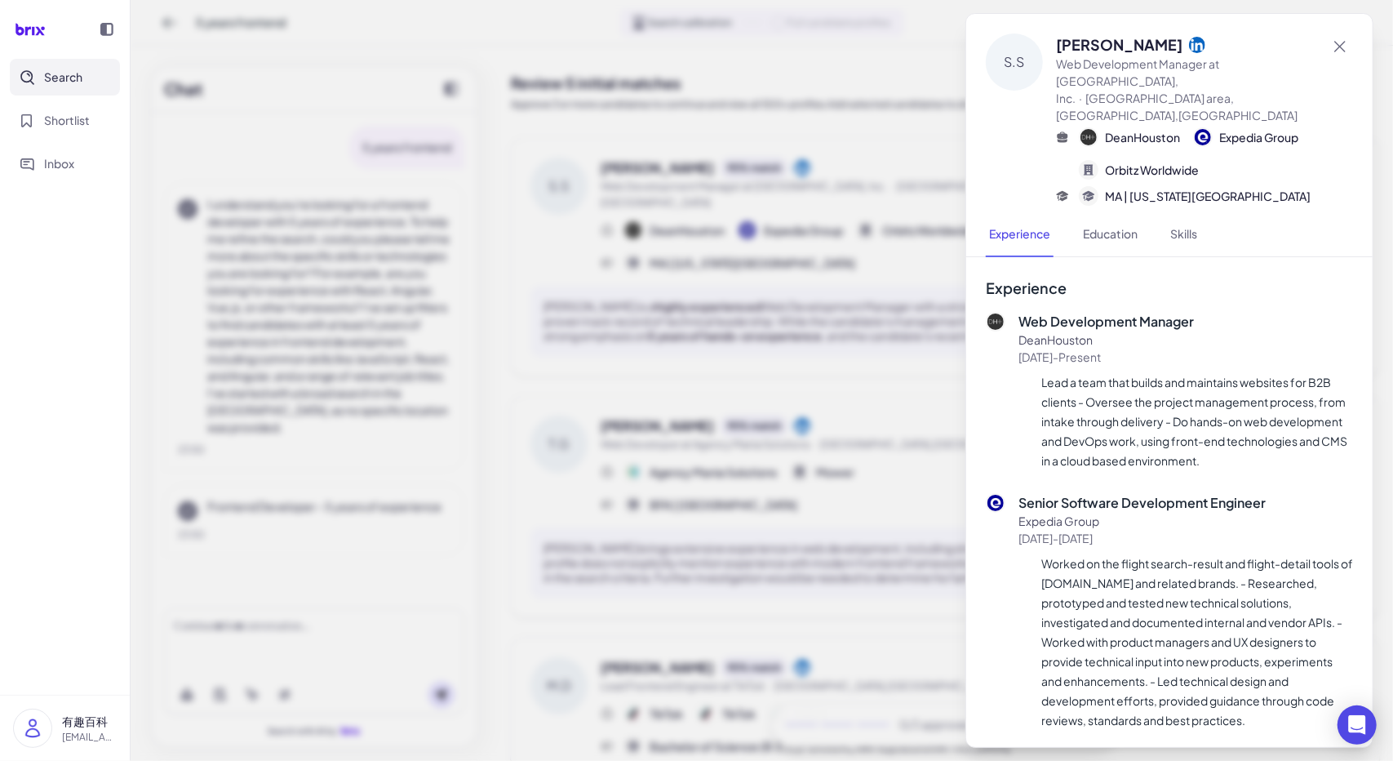
click at [724, 361] on div at bounding box center [696, 380] width 1393 height 761
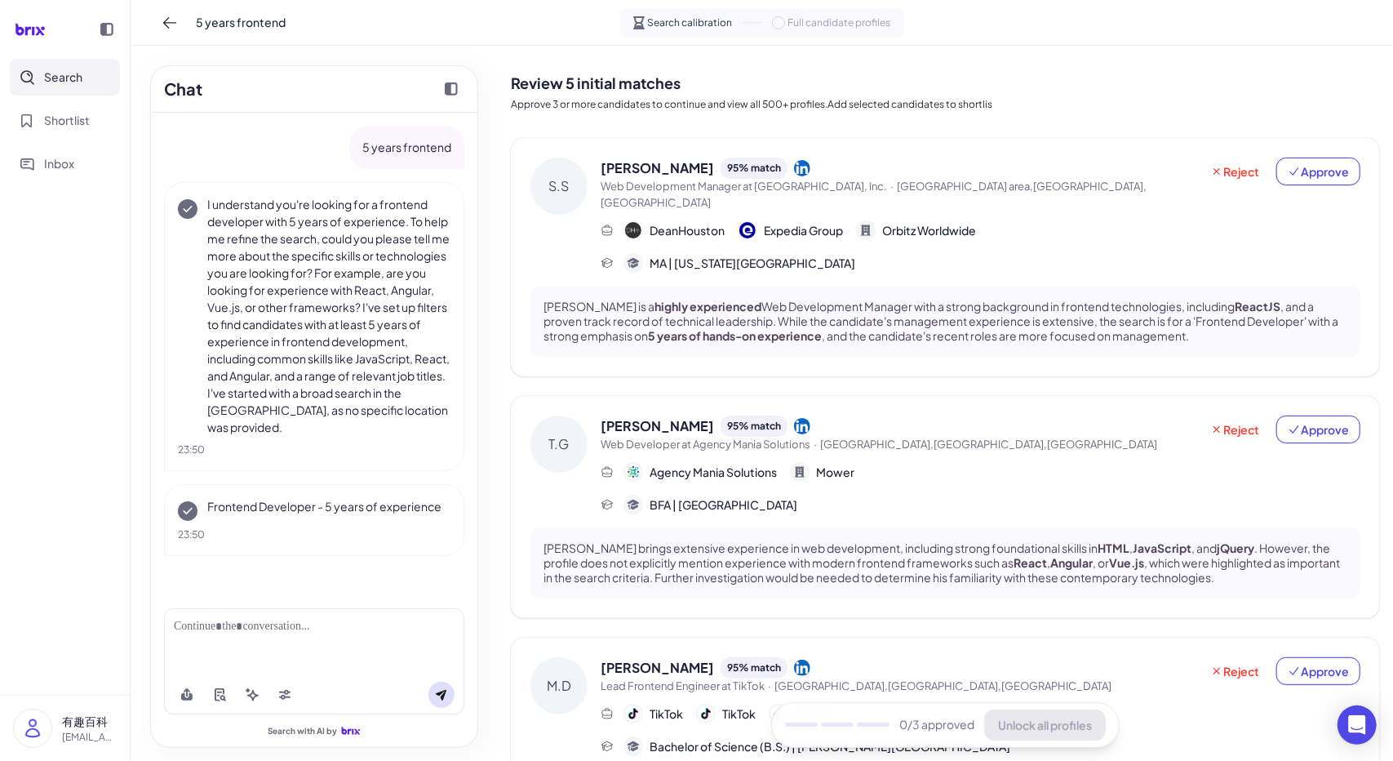
click at [922, 233] on div "Svilen Stoicheff 95 % match Web Development Manager at DeanHouston, Inc. · Chic…" at bounding box center [981, 215] width 760 height 115
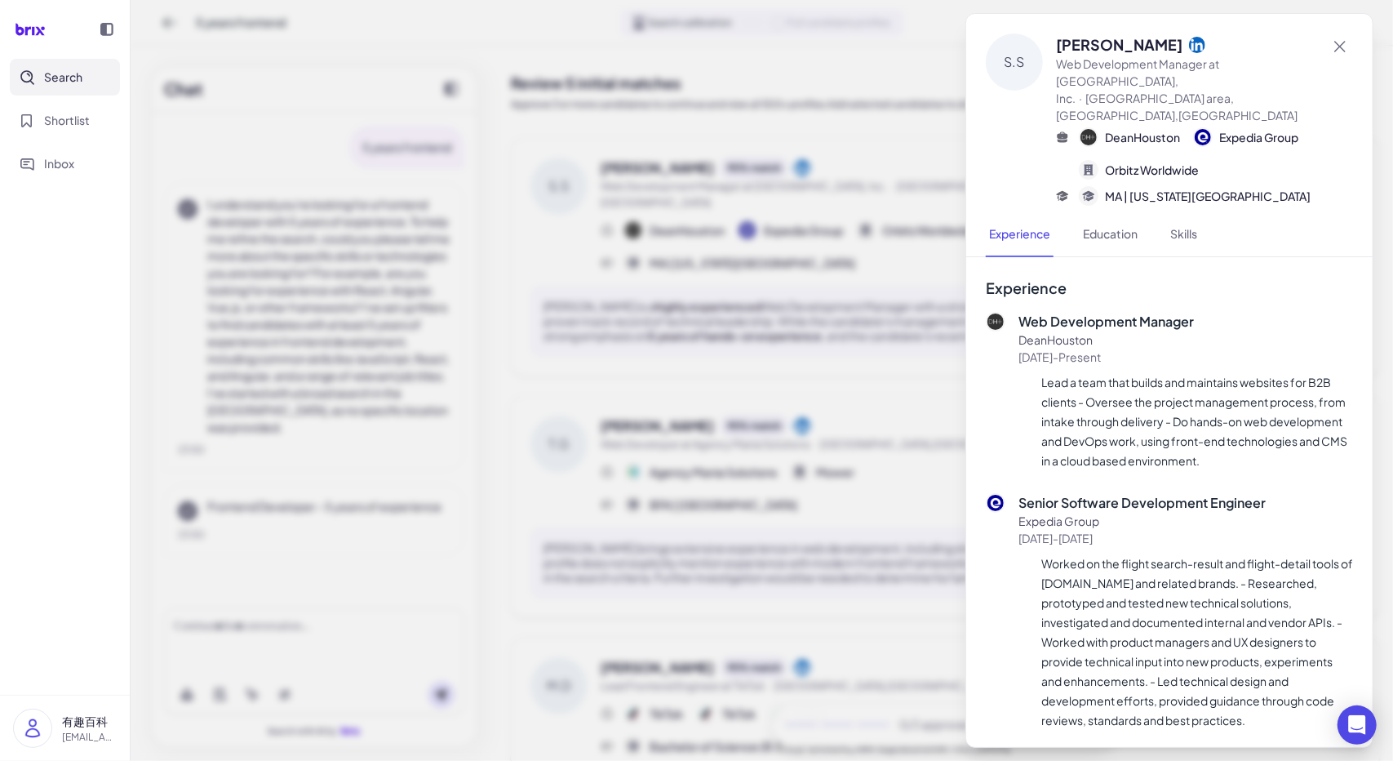
click at [913, 266] on div at bounding box center [696, 380] width 1393 height 761
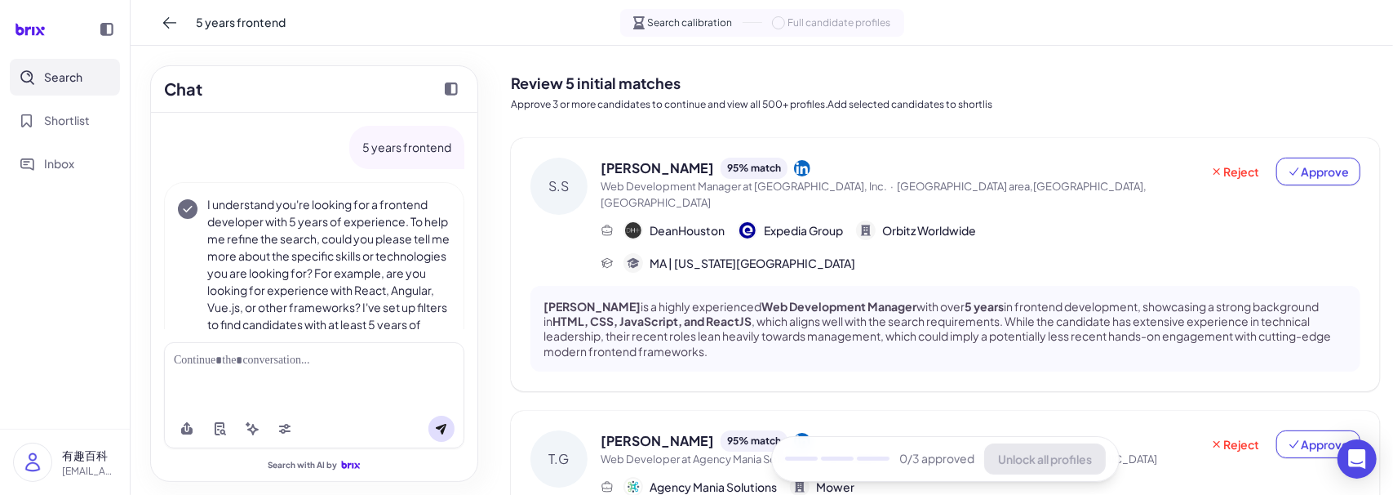
click at [955, 253] on div "MA | [US_STATE][GEOGRAPHIC_DATA]" at bounding box center [981, 263] width 760 height 20
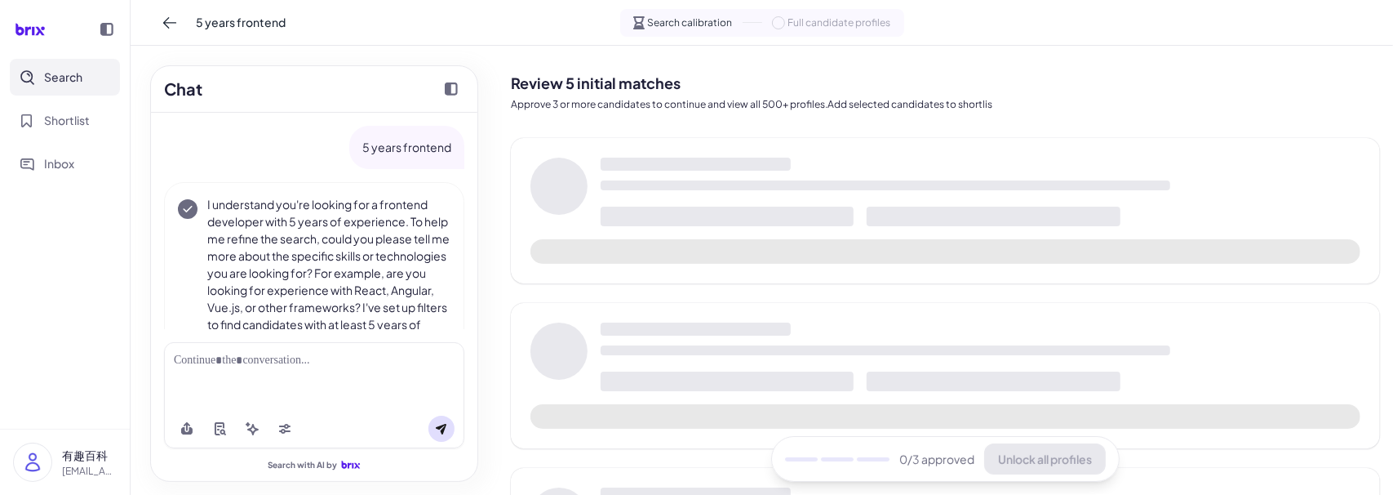
scroll to position [255, 0]
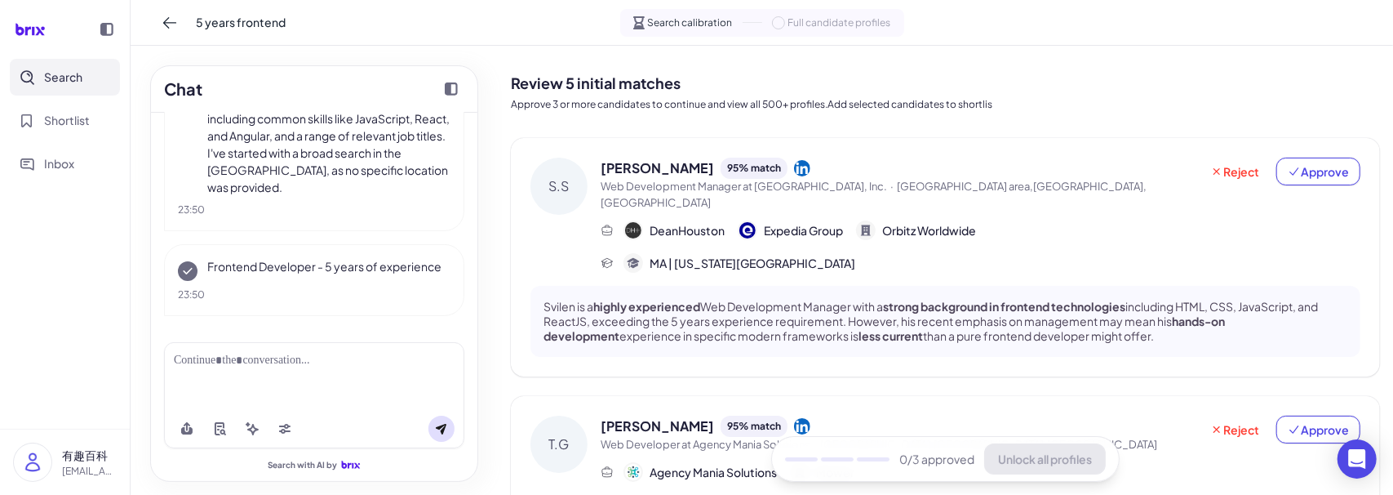
click at [820, 255] on span "MA | [US_STATE][GEOGRAPHIC_DATA]" at bounding box center [753, 263] width 206 height 17
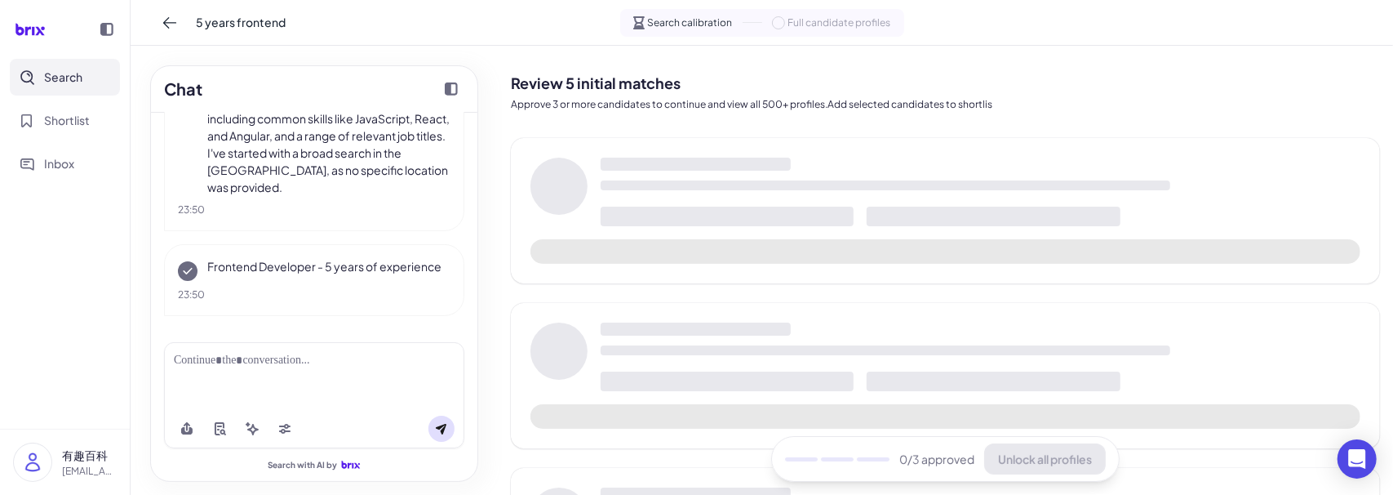
scroll to position [255, 0]
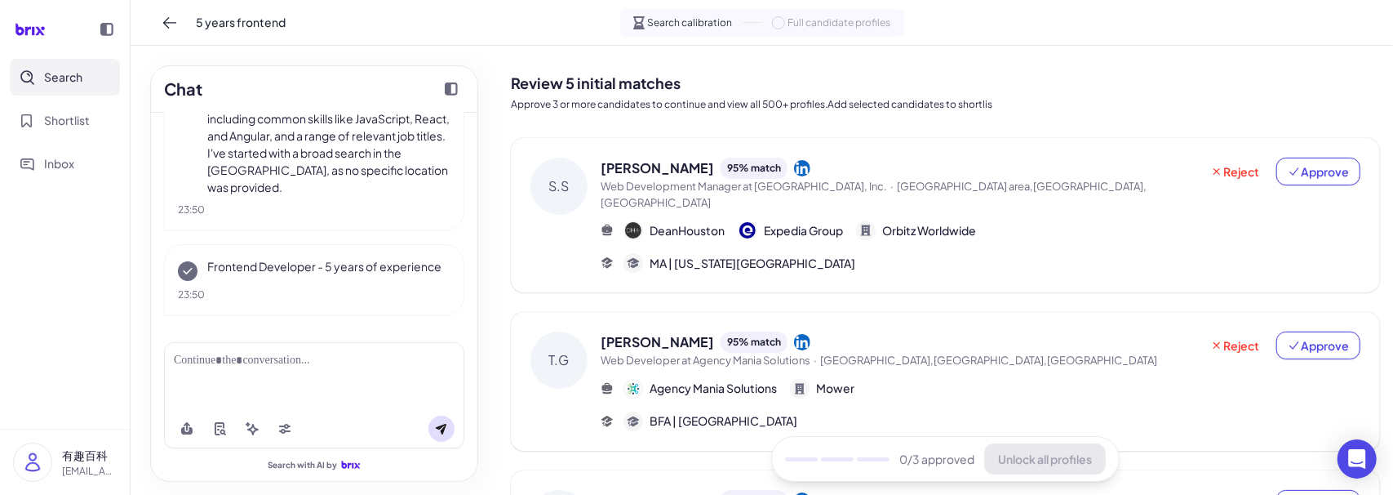
scroll to position [255, 0]
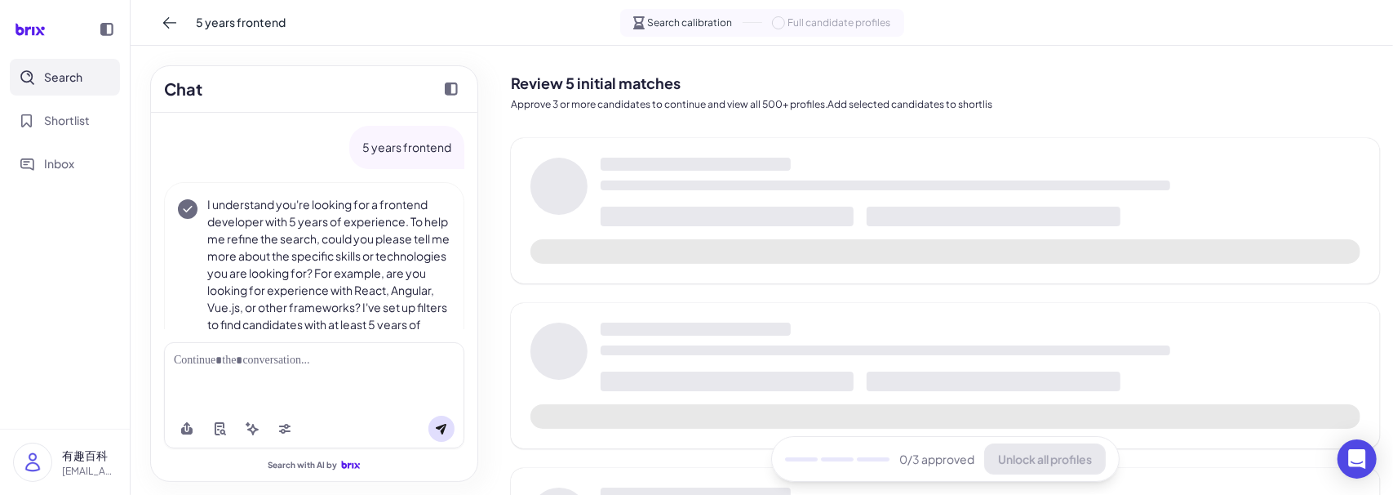
scroll to position [255, 0]
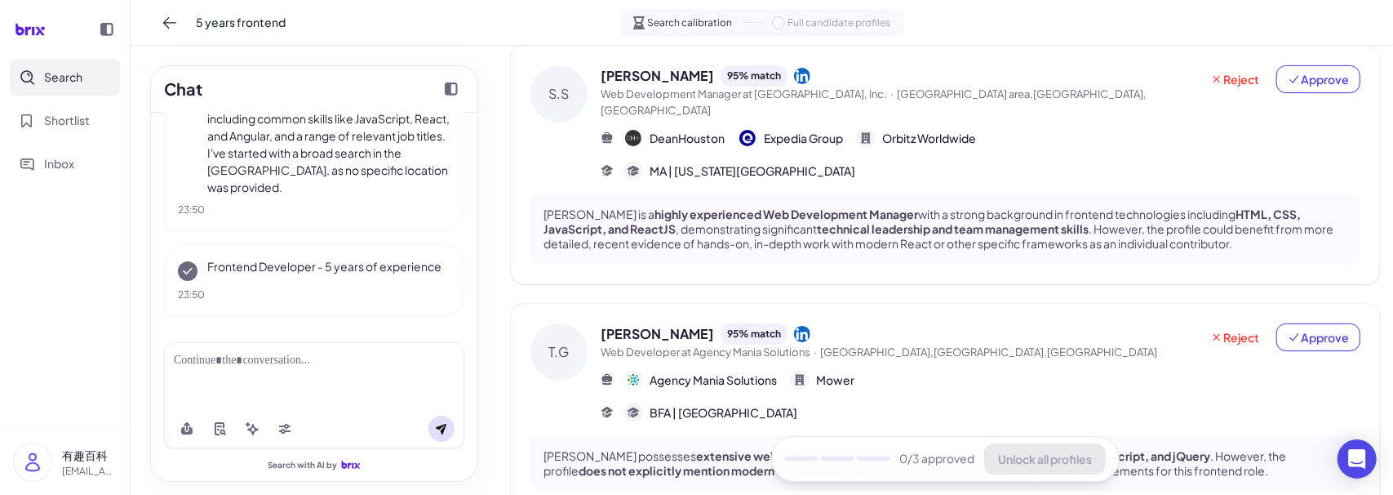
scroll to position [83, 0]
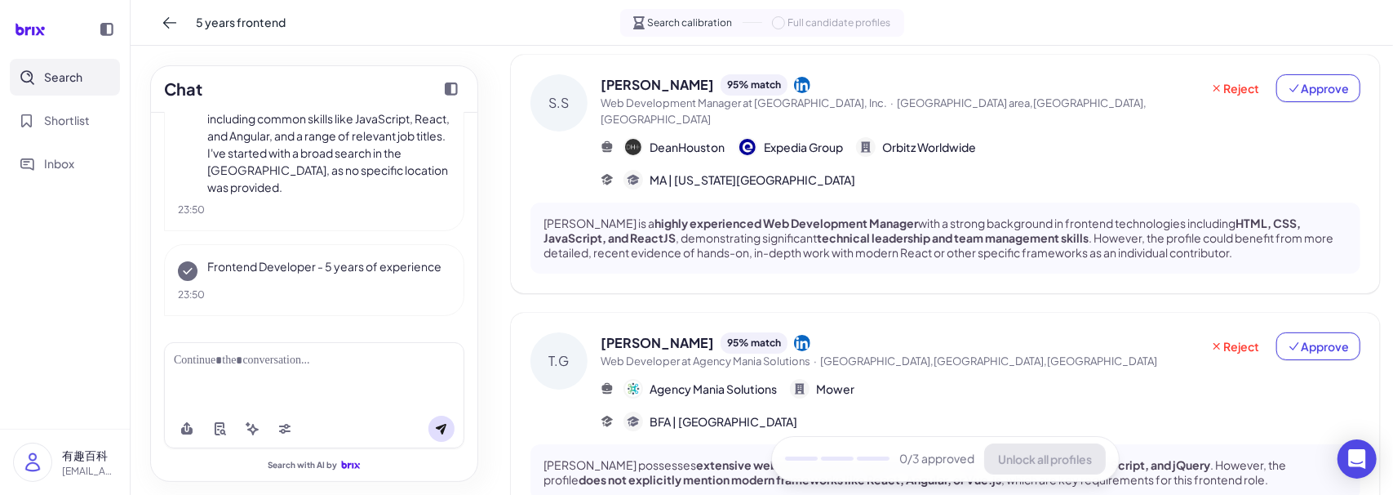
click at [712, 202] on div "[PERSON_NAME] is a highly experienced Web Development Manager with a strong bac…" at bounding box center [946, 237] width 830 height 71
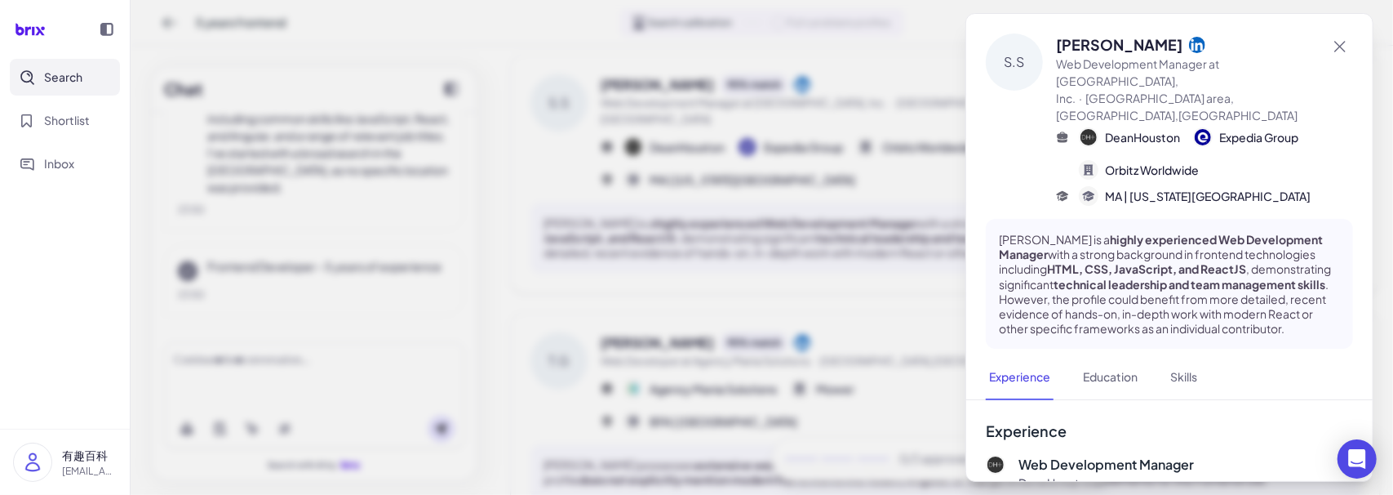
click at [781, 246] on div at bounding box center [696, 247] width 1393 height 495
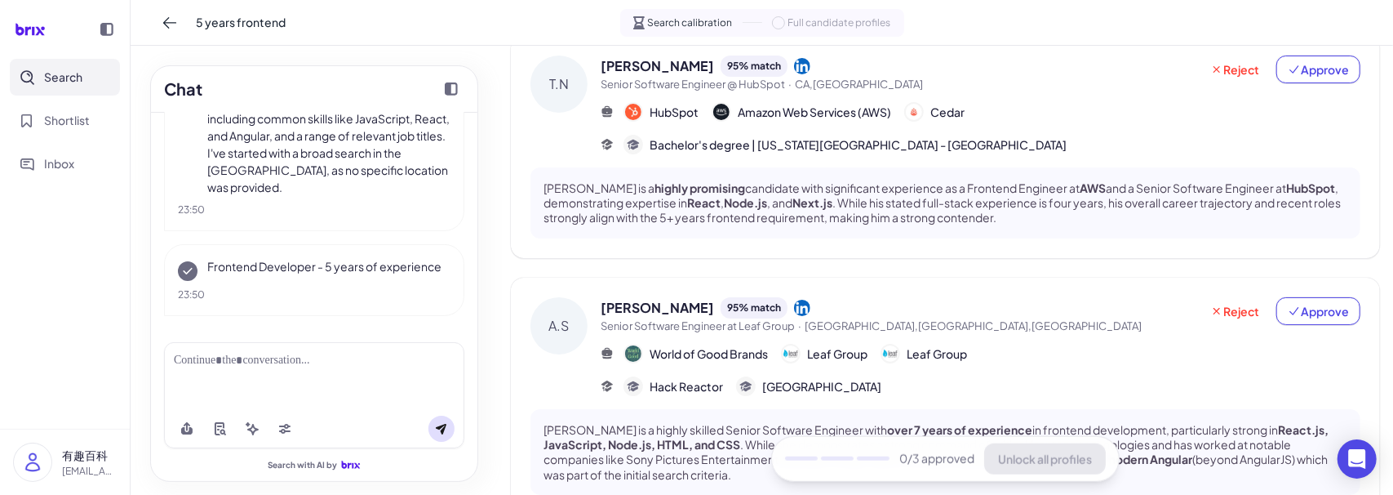
scroll to position [798, 0]
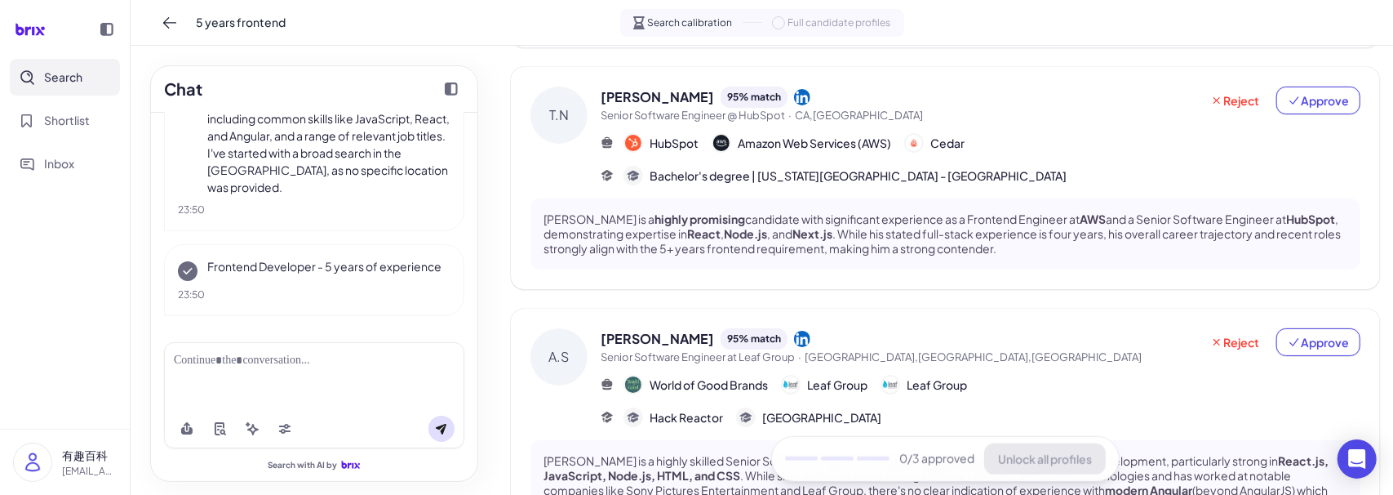
click at [694, 211] on strong "highly promising" at bounding box center [700, 218] width 91 height 15
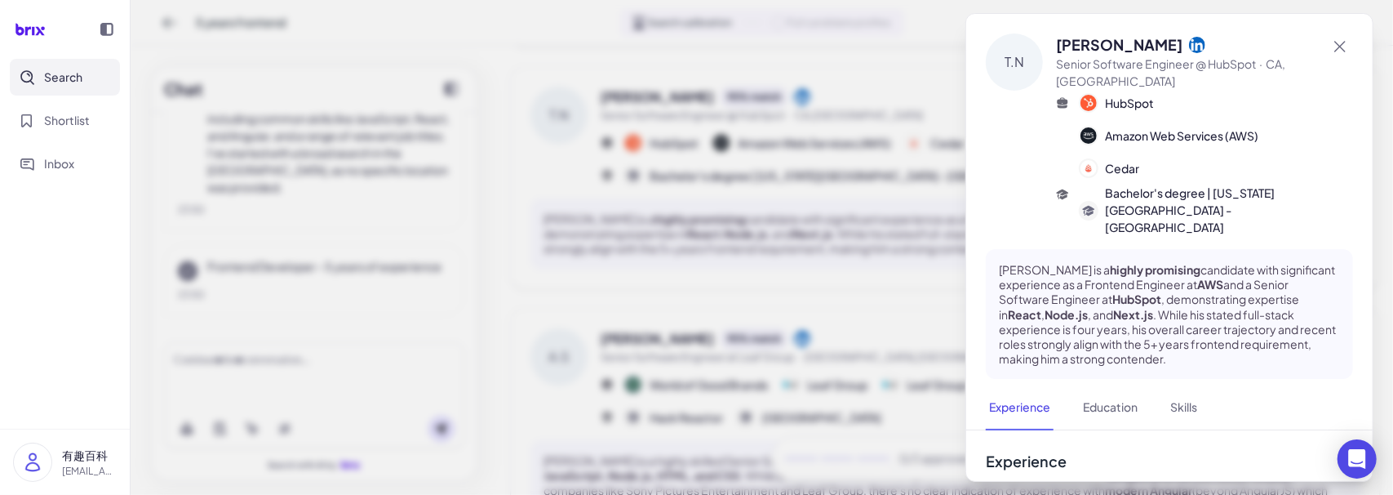
click at [594, 249] on div at bounding box center [696, 247] width 1393 height 495
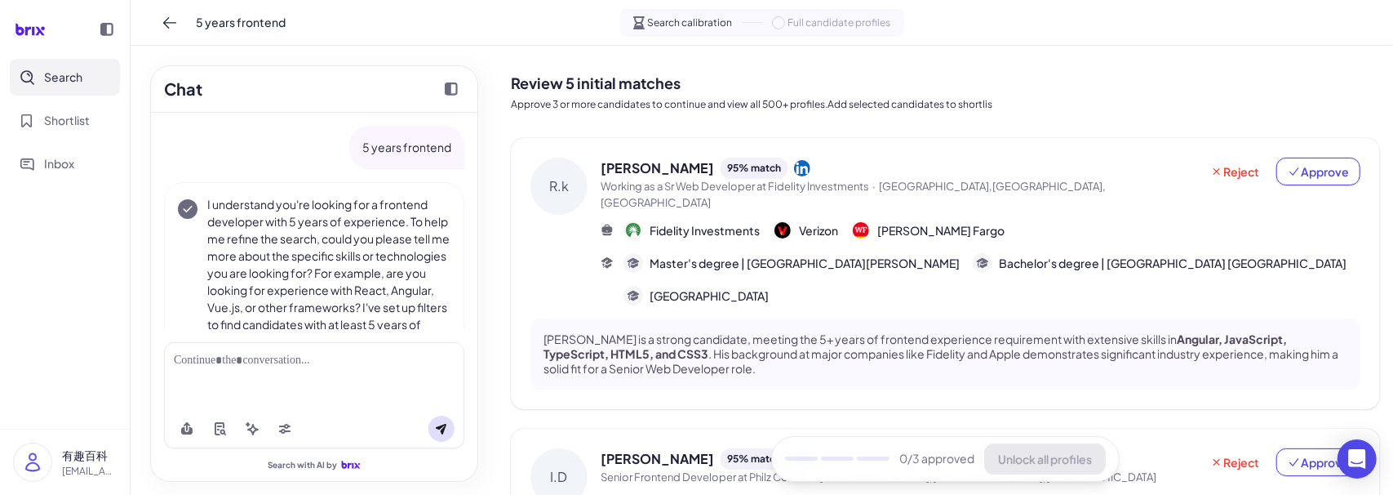
scroll to position [255, 0]
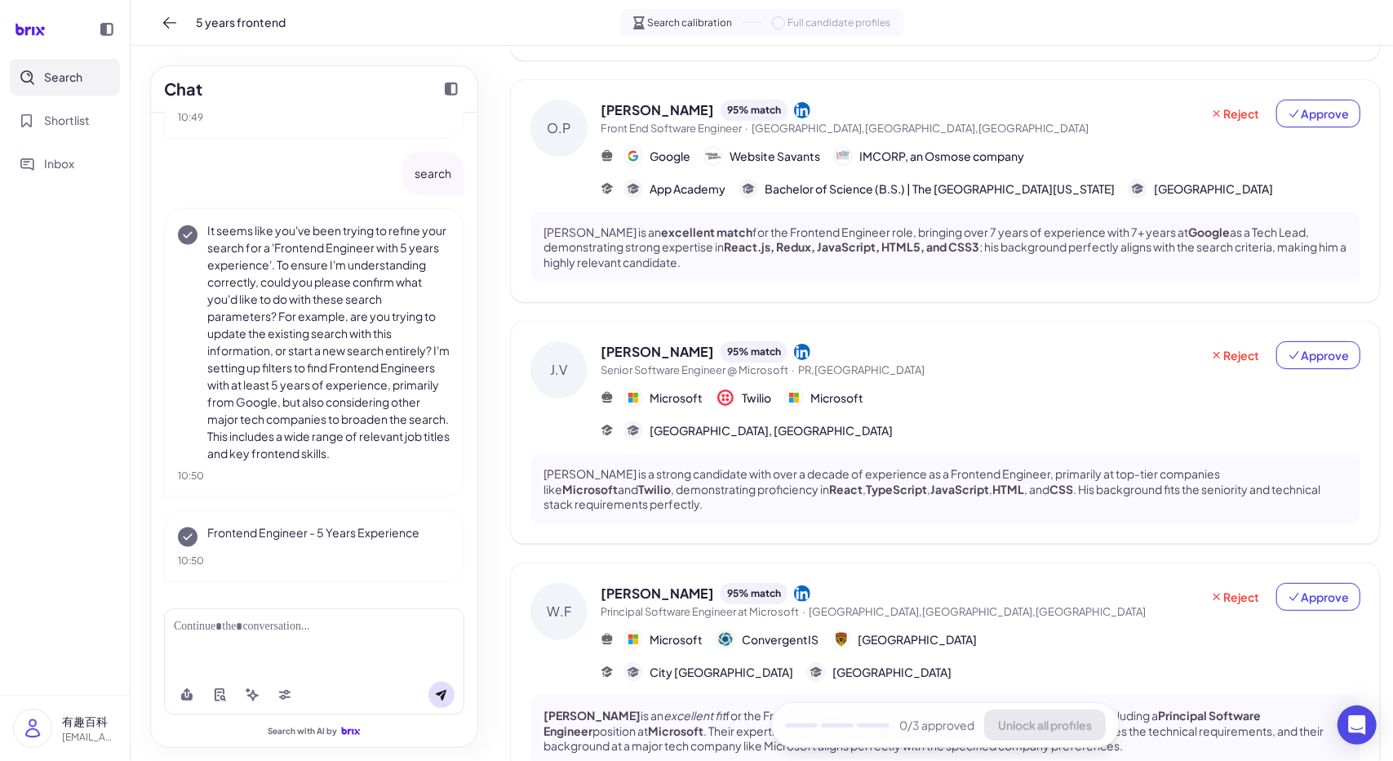
scroll to position [331, 0]
click at [878, 94] on div "O.P Oskar Perskaas 95 % match Front End Software Engineer · Jersey City,NJ,Unit…" at bounding box center [945, 190] width 869 height 222
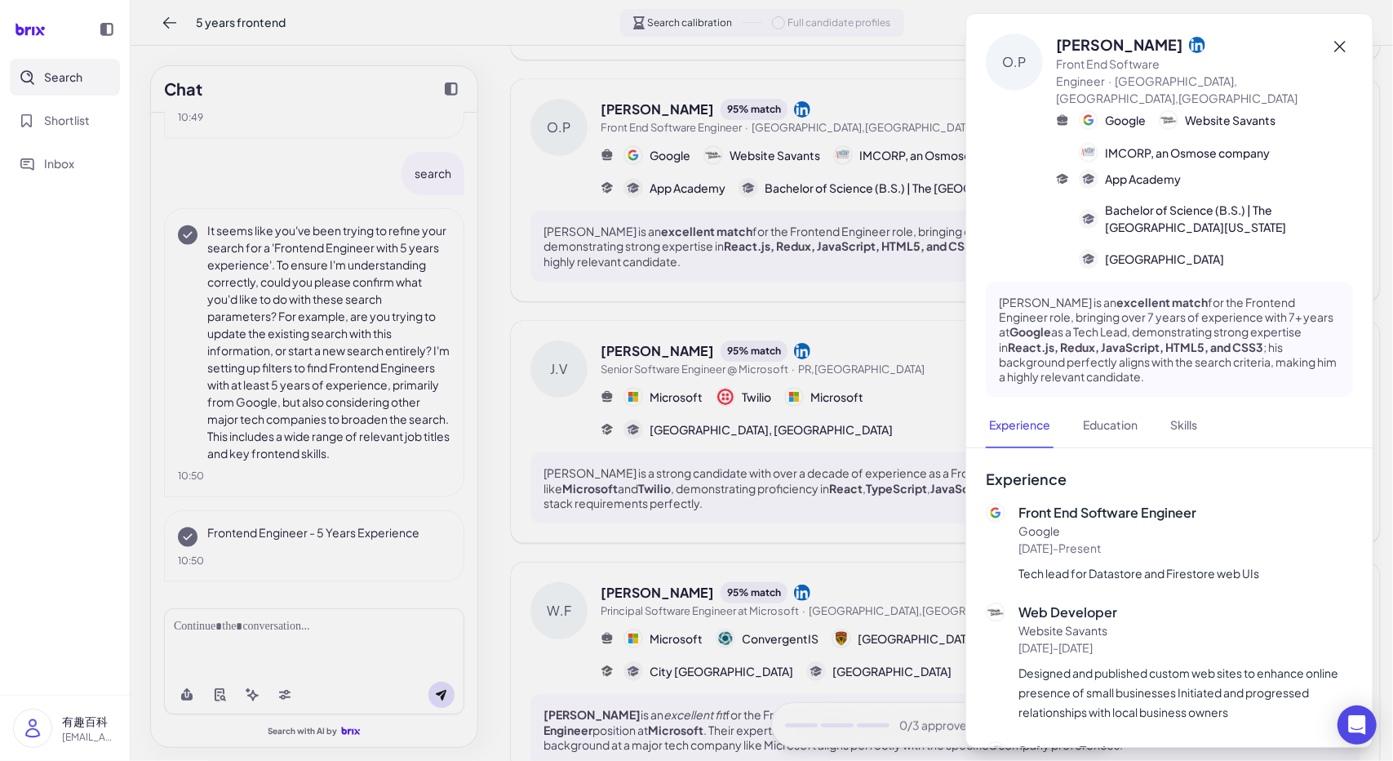
click at [1340, 44] on icon at bounding box center [1341, 47] width 20 height 20
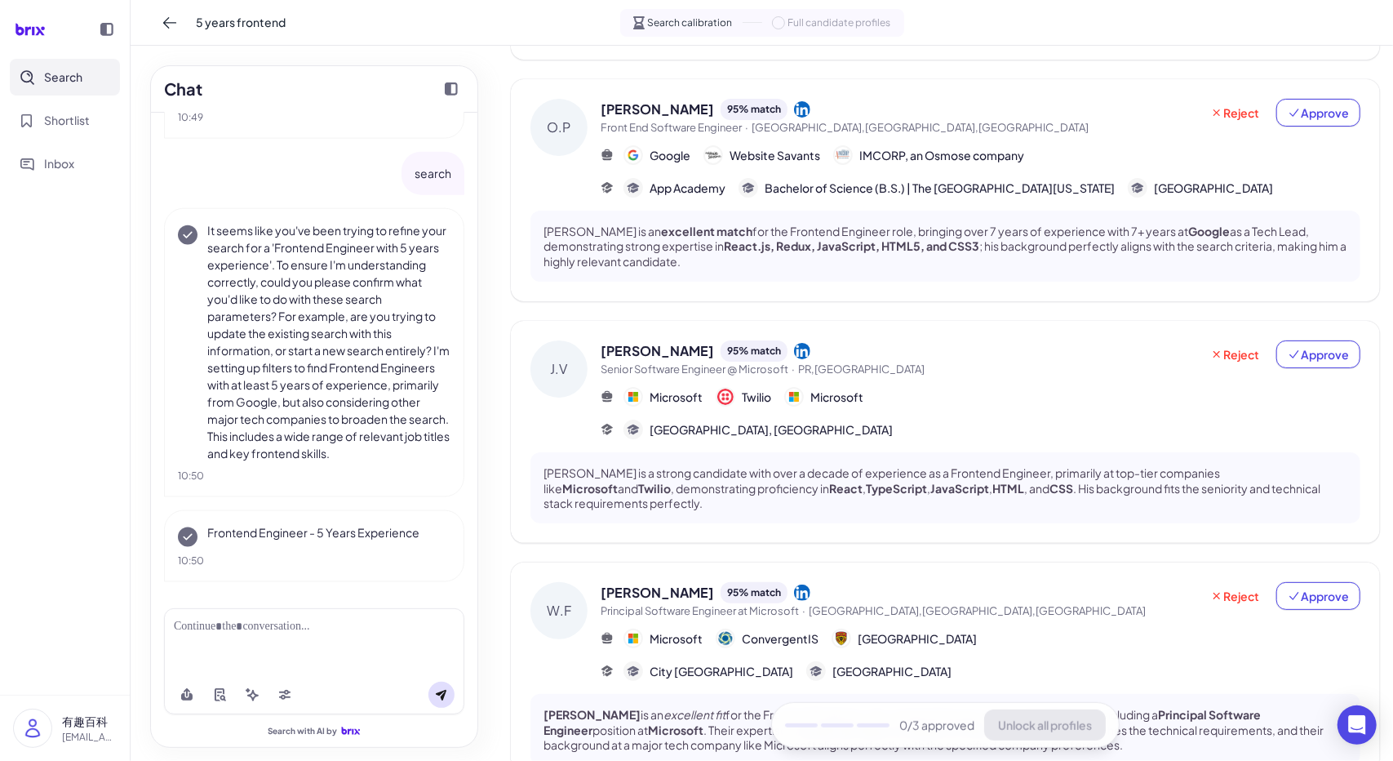
scroll to position [674, 0]
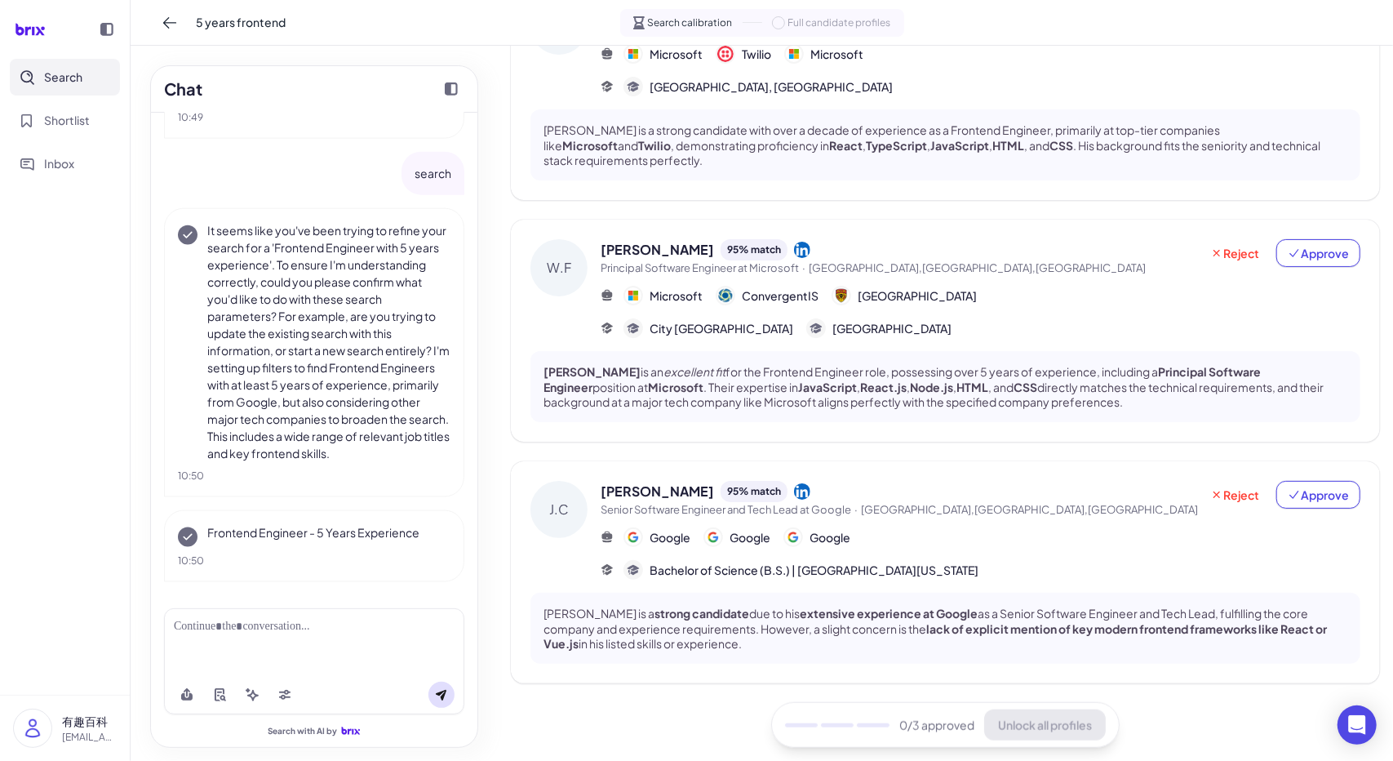
click at [982, 313] on div "Wei Fang 95 % match Principal Software Engineer at Microsoft · Calgary,AB,Canad…" at bounding box center [981, 289] width 760 height 100
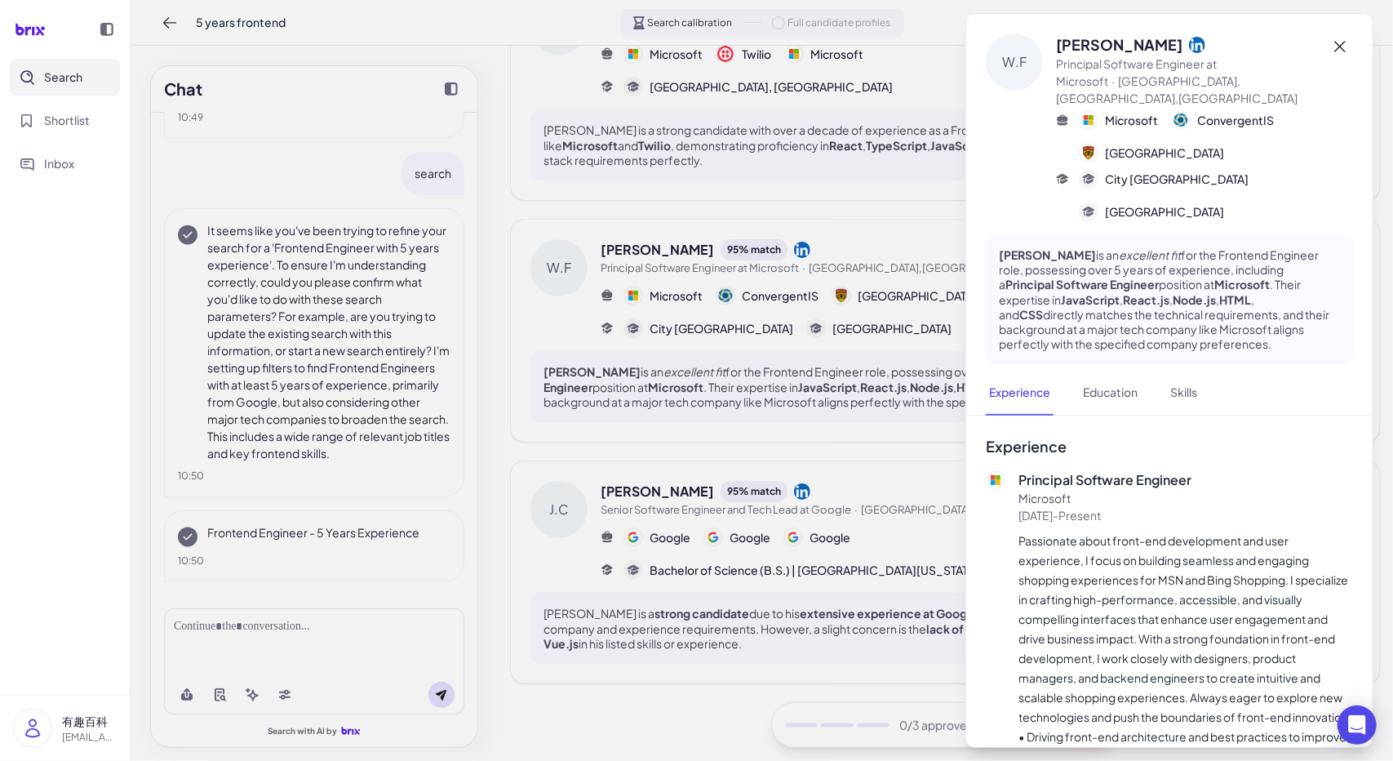
click at [1343, 55] on icon at bounding box center [1341, 47] width 20 height 20
